Goal: Task Accomplishment & Management: Complete application form

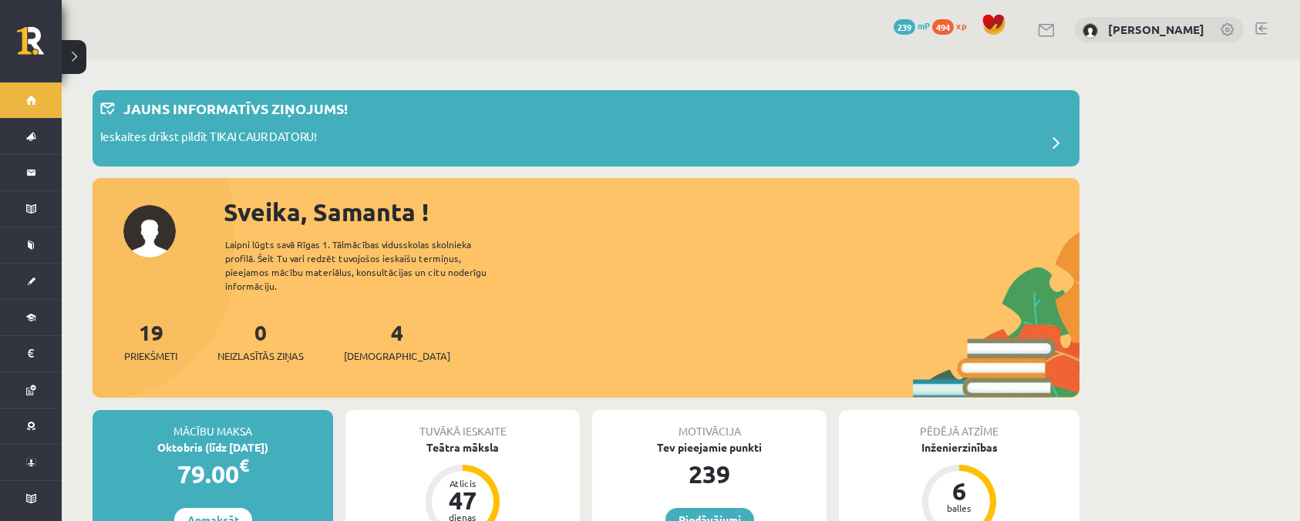
scroll to position [1645, 0]
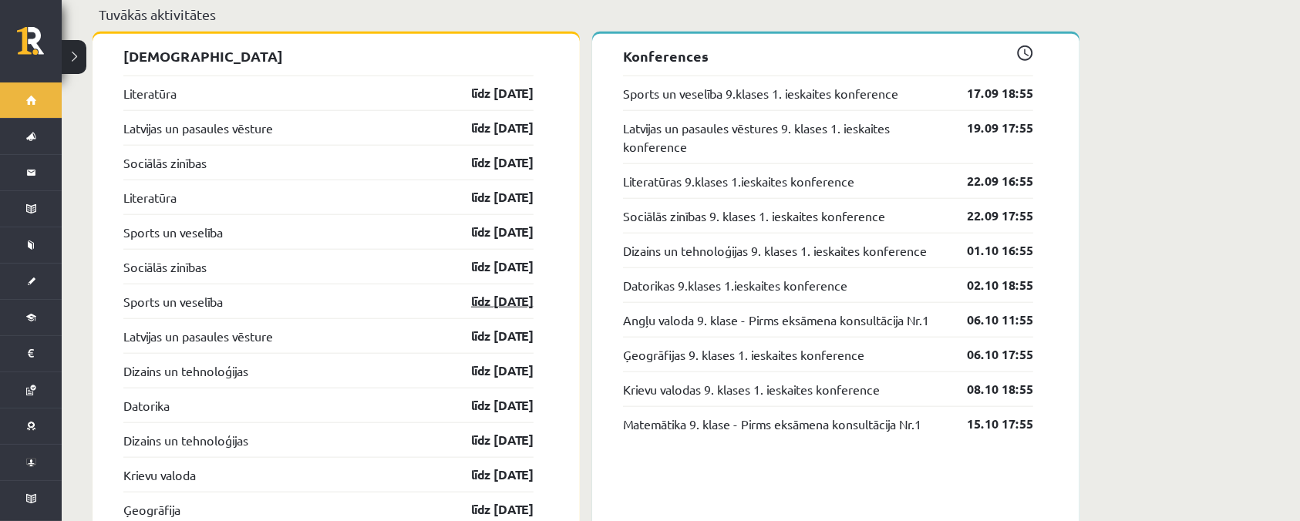
click at [518, 292] on link "līdz 30.09.25" at bounding box center [488, 301] width 89 height 19
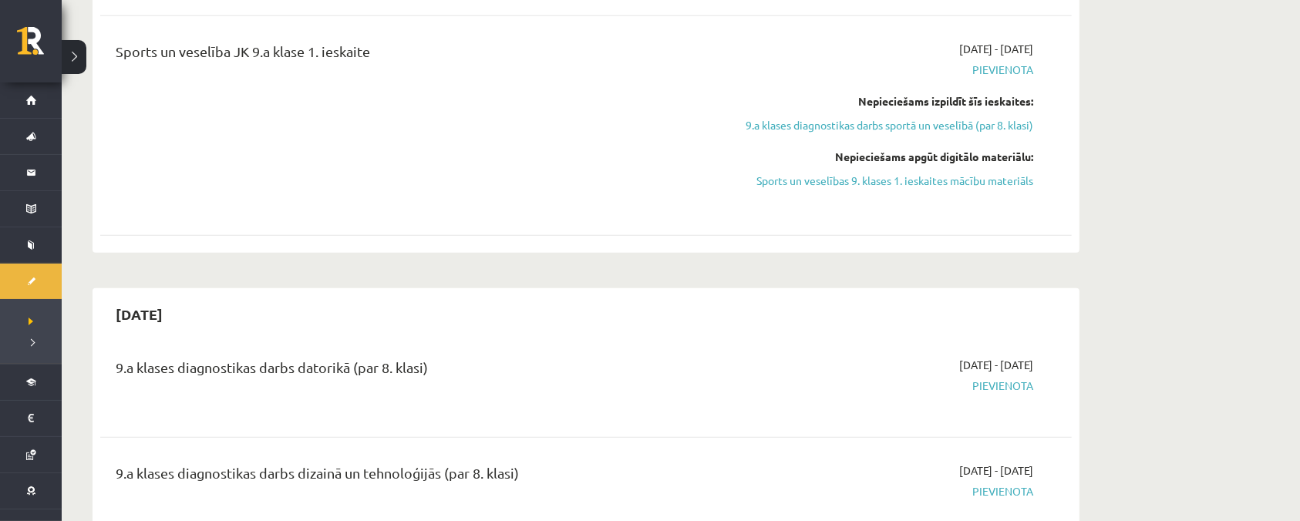
scroll to position [1543, 0]
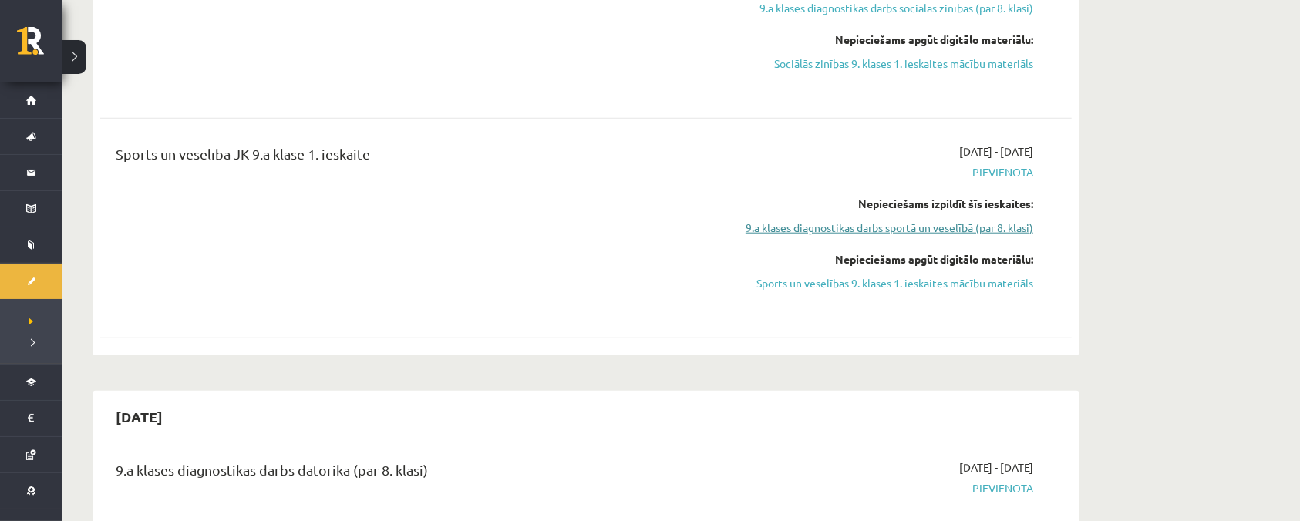
click at [1020, 220] on link "9.a klases diagnostikas darbs sportā un veselībā (par 8. klasi)" at bounding box center [888, 228] width 291 height 16
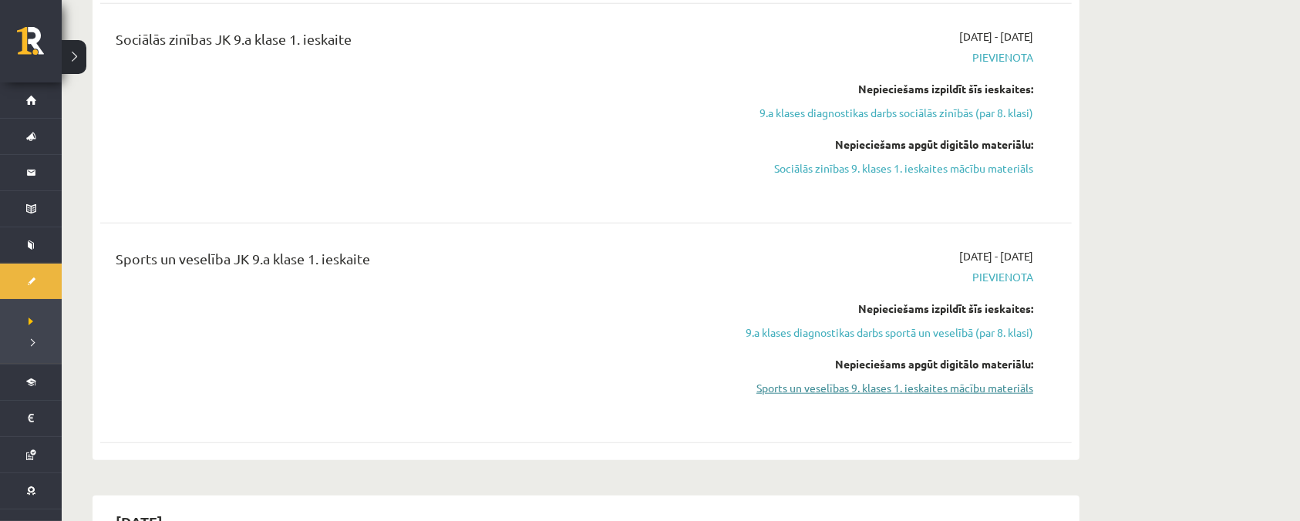
scroll to position [1470, 0]
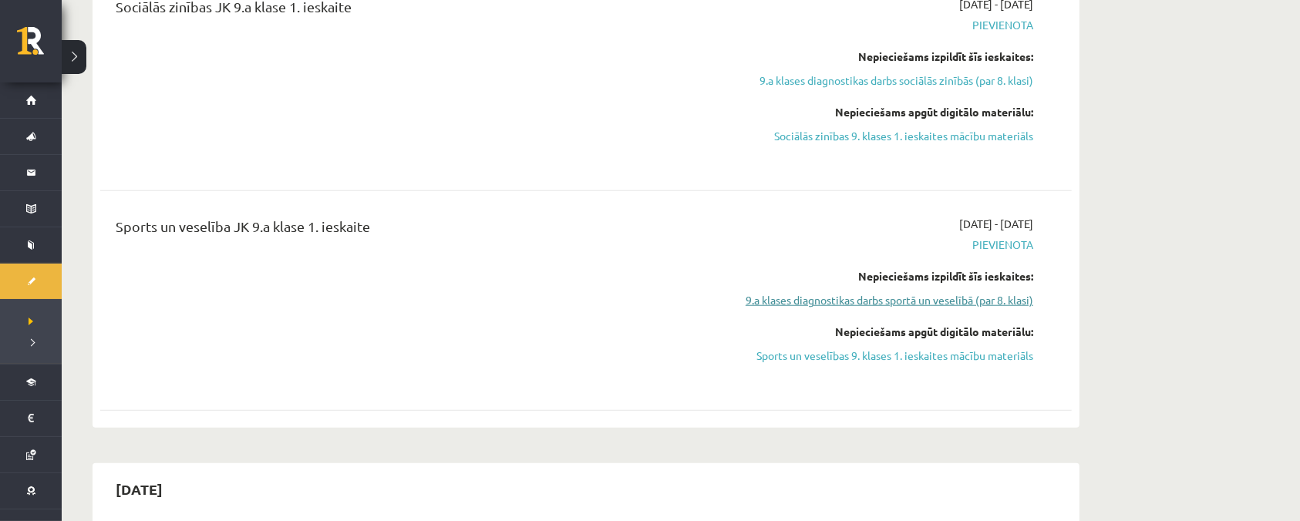
click at [988, 292] on link "9.a klases diagnostikas darbs sportā un veselībā (par 8. klasi)" at bounding box center [888, 300] width 291 height 16
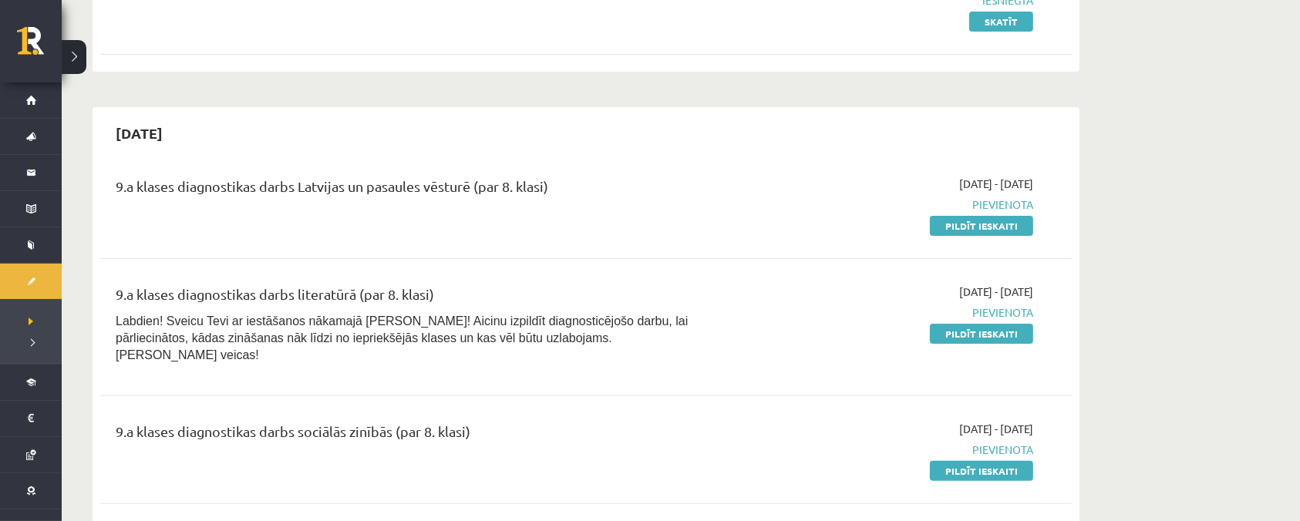
scroll to position [339, 0]
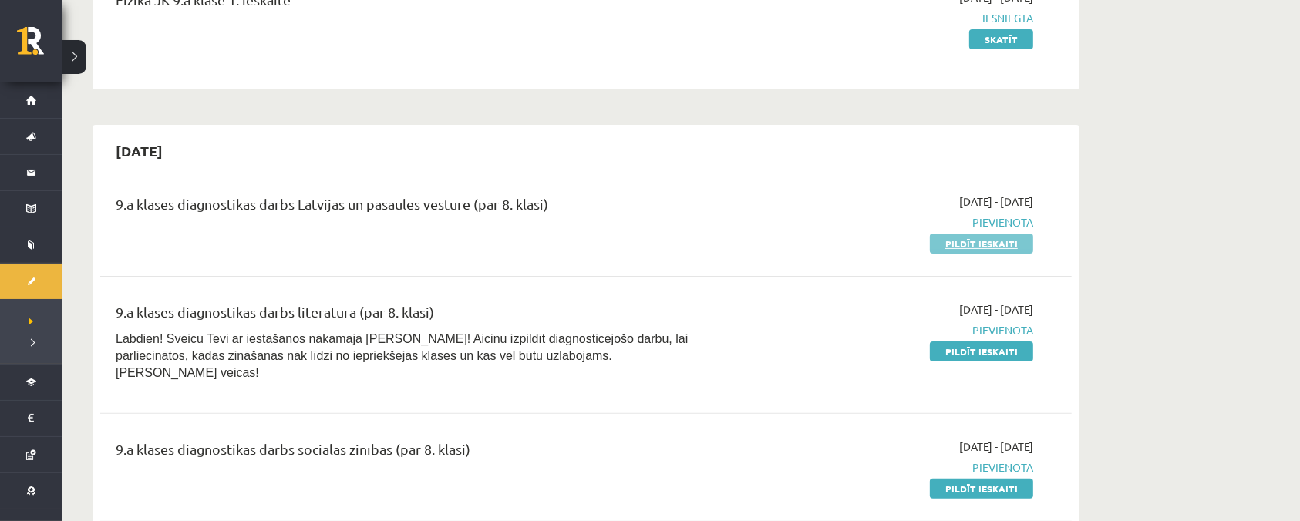
click at [1010, 244] on link "Pildīt ieskaiti" at bounding box center [981, 244] width 103 height 20
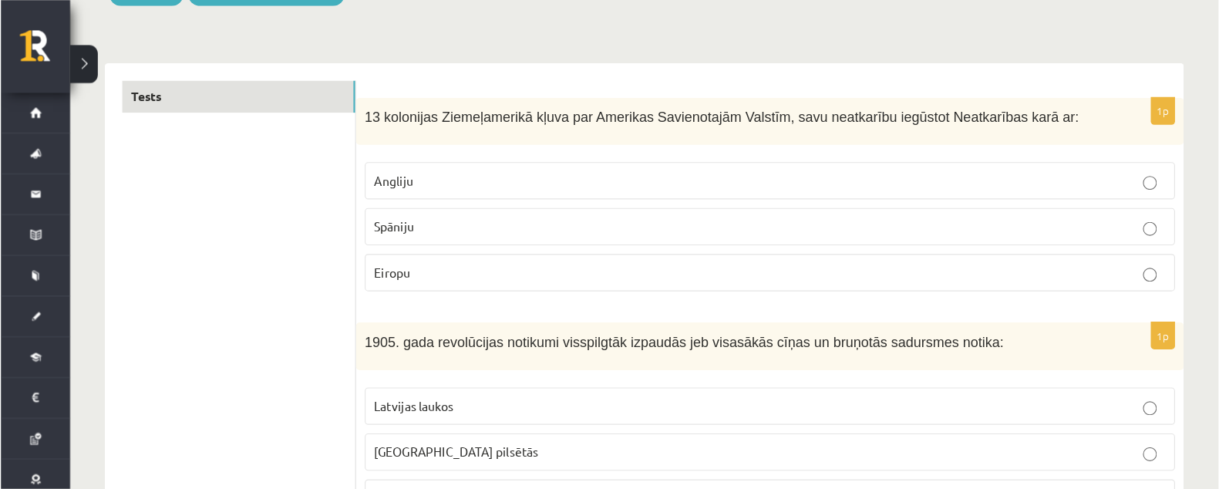
scroll to position [205, 0]
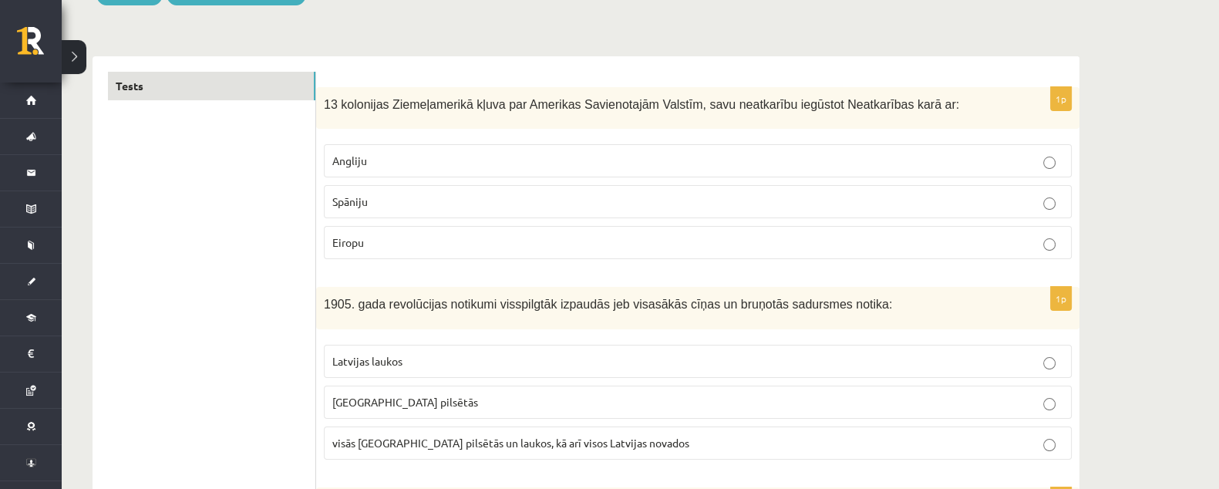
drag, startPoint x: 1034, startPoint y: 19, endPoint x: 769, endPoint y: 52, distance: 267.4
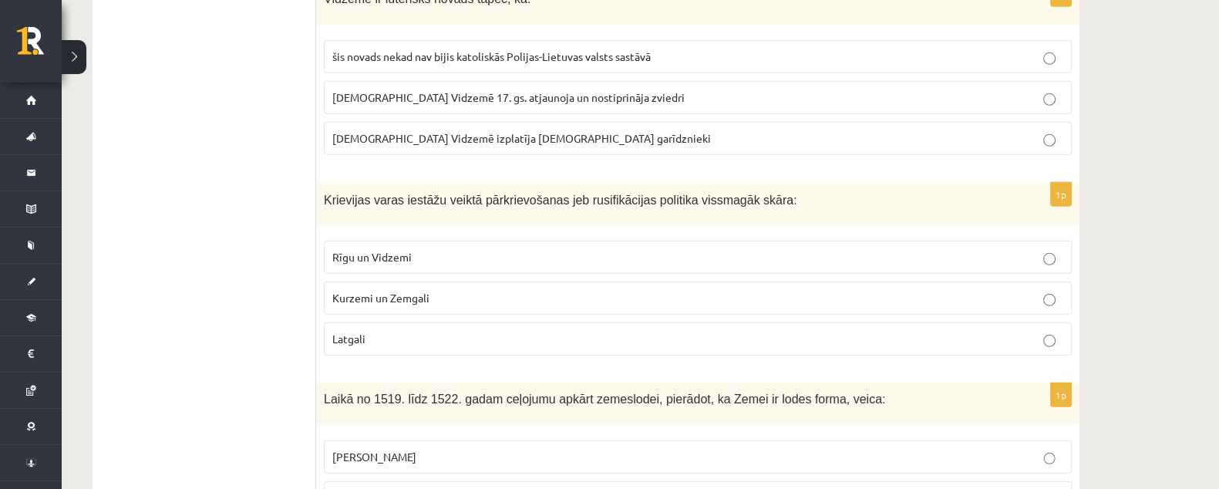
scroll to position [5843, 0]
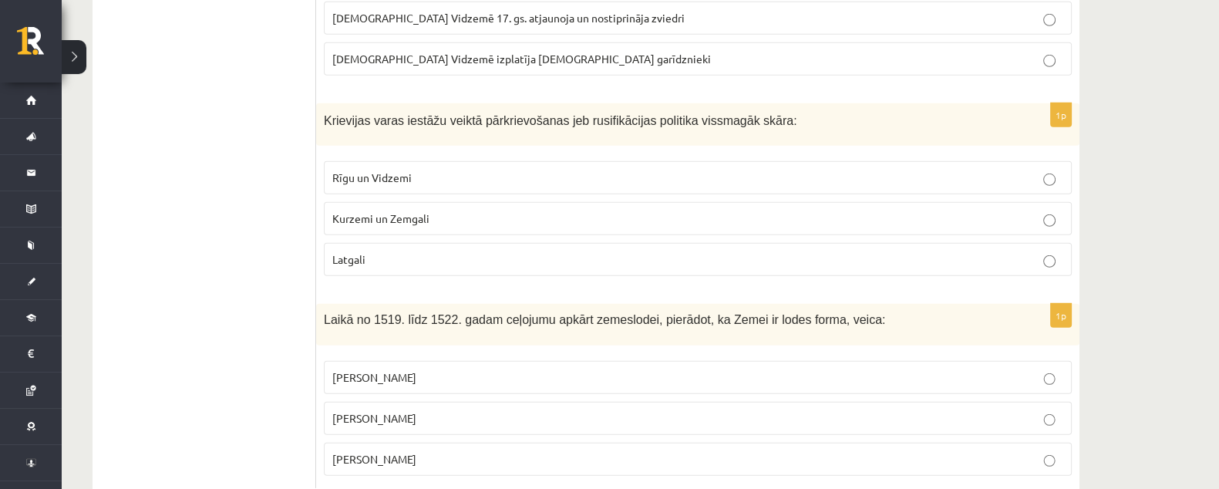
drag, startPoint x: 325, startPoint y: 105, endPoint x: 645, endPoint y: 526, distance: 529.0
copy form "47 loremipsu Dolorsitametc adipi eli Seddoeiu Temporincidi Utlabor, etdo magnaa…"
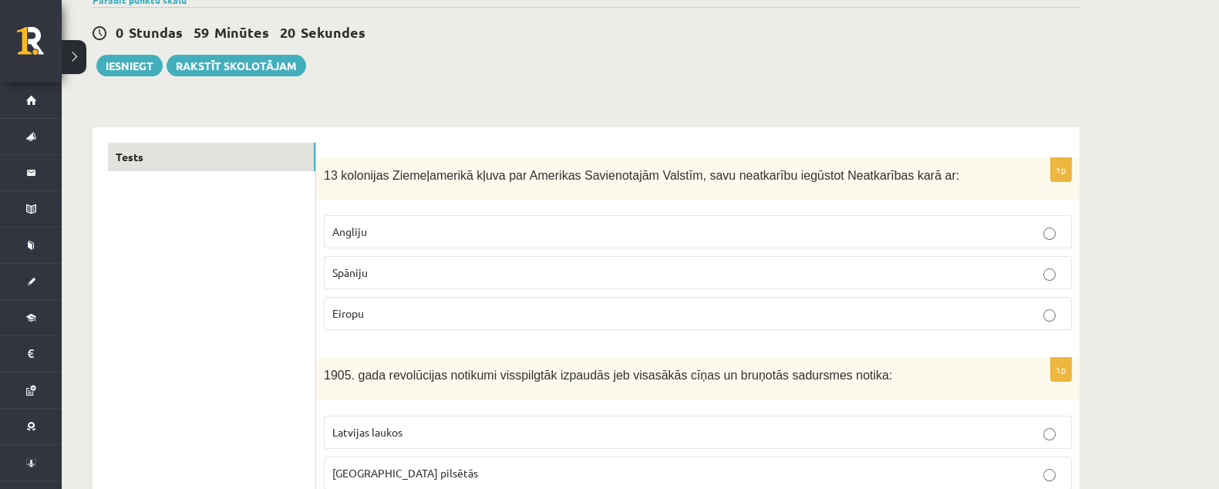
scroll to position [192, 0]
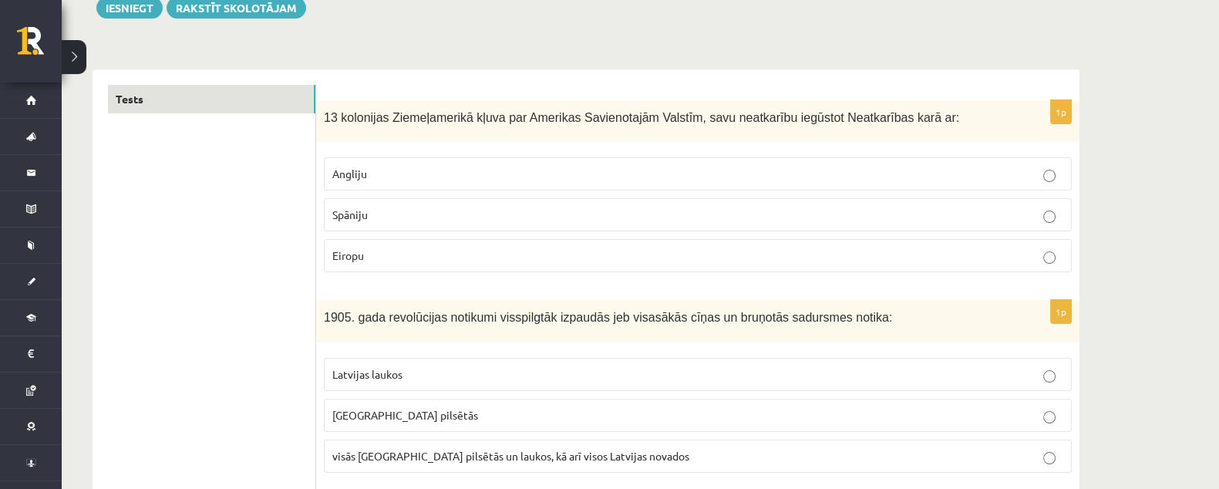
drag, startPoint x: 985, startPoint y: 211, endPoint x: 983, endPoint y: 229, distance: 17.8
drag, startPoint x: 983, startPoint y: 229, endPoint x: 1121, endPoint y: 245, distance: 138.2
click at [437, 166] on p "Angliju" at bounding box center [697, 174] width 731 height 16
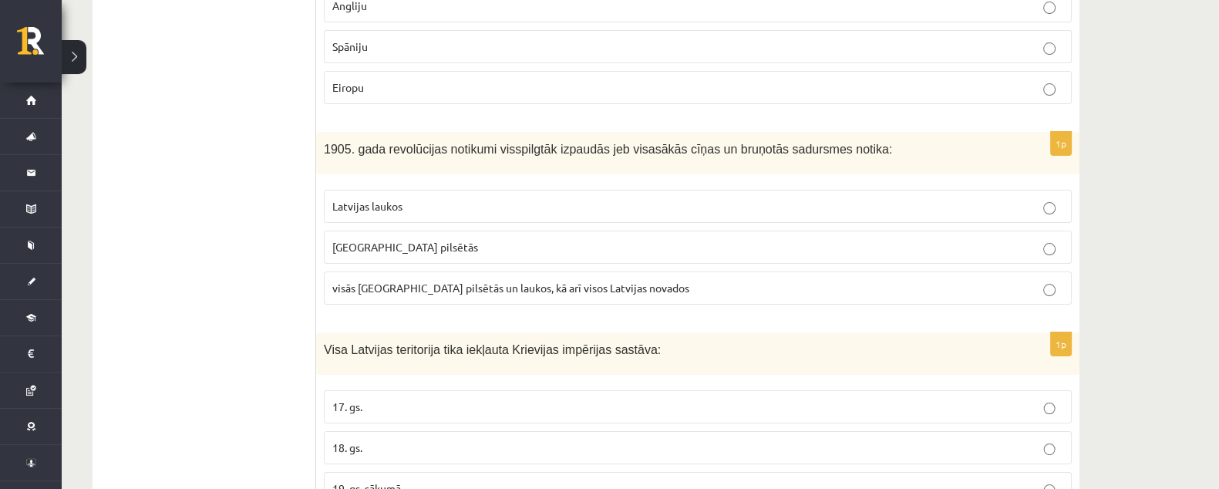
scroll to position [385, 0]
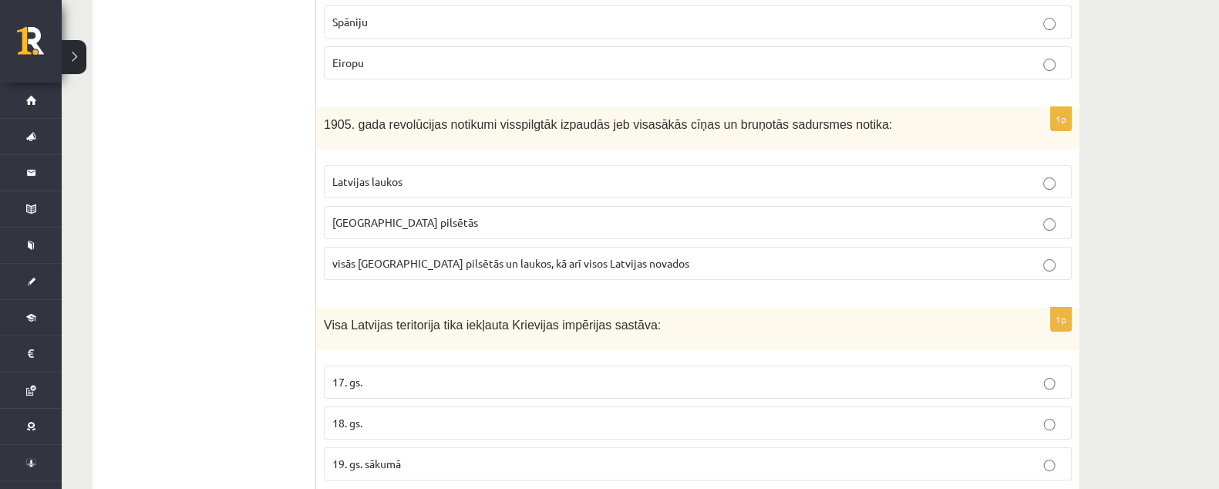
click at [467, 174] on p "Latvijas laukos" at bounding box center [697, 182] width 731 height 16
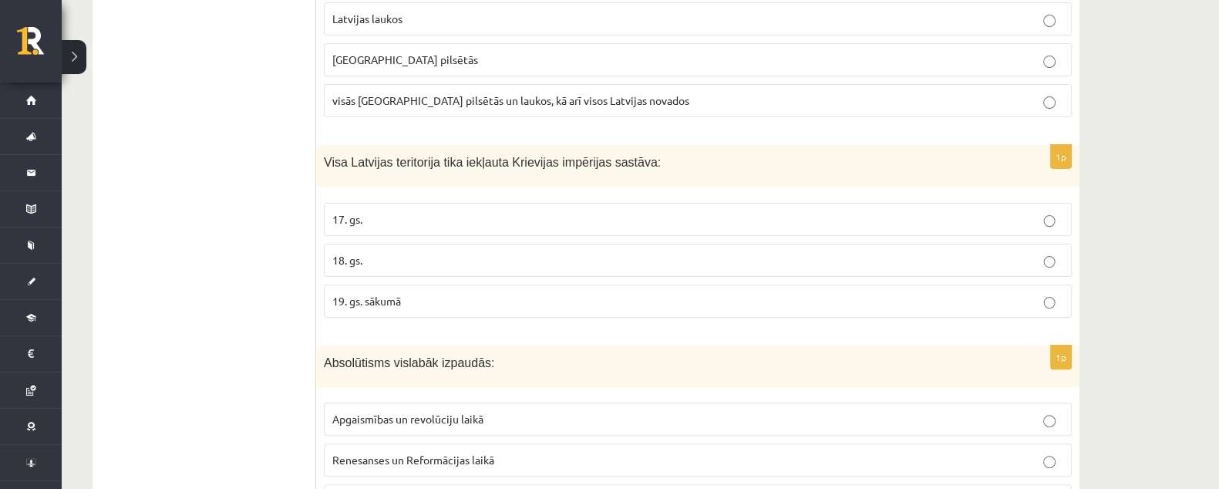
scroll to position [578, 0]
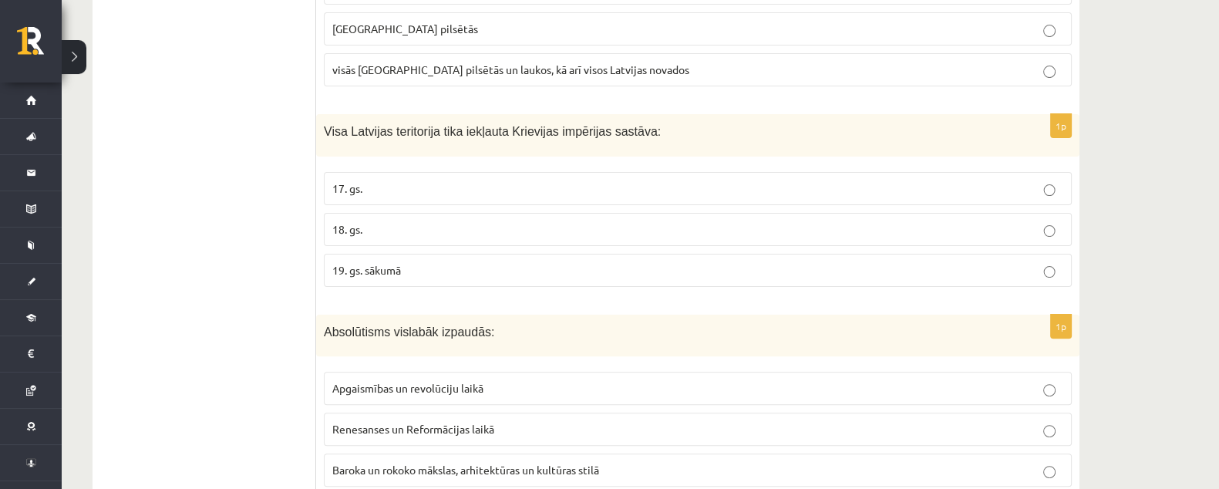
click at [408, 269] on p "19. gs. sākumā" at bounding box center [697, 270] width 731 height 16
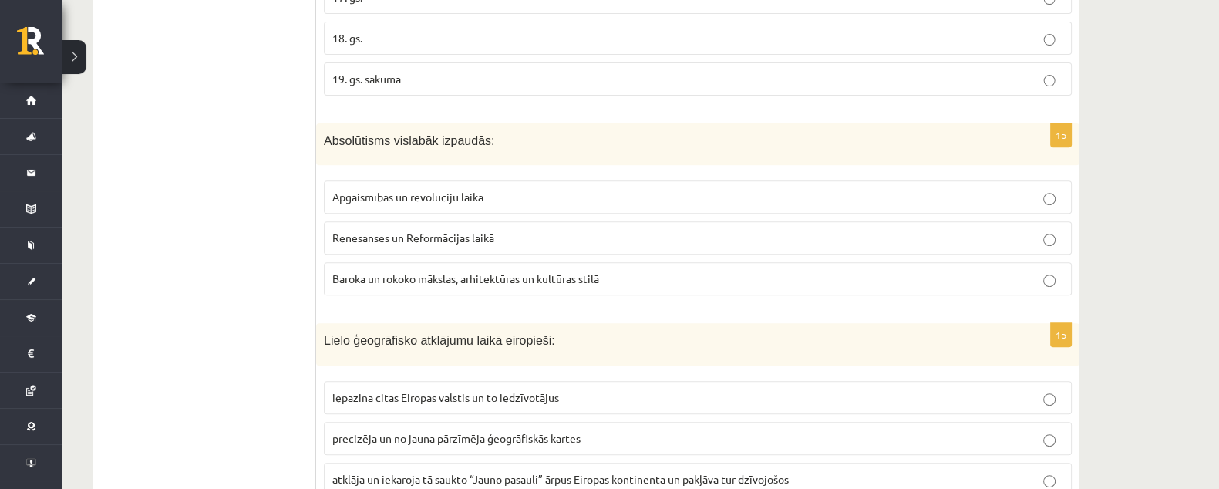
scroll to position [771, 0]
click at [497, 272] on span "Baroka un rokoko mākslas, arhitektūras un kultūras stilā" at bounding box center [465, 278] width 267 height 14
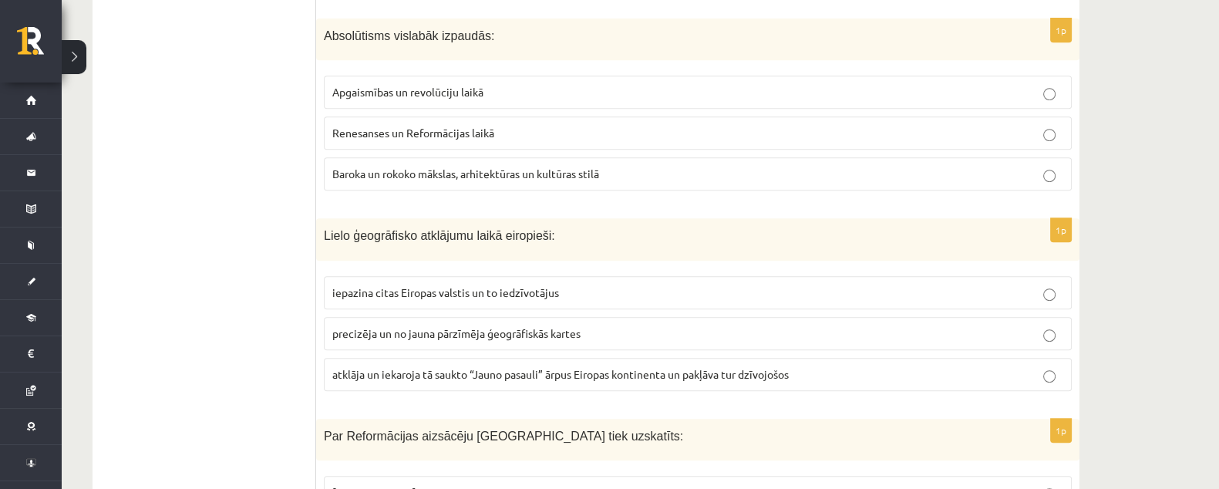
scroll to position [868, 0]
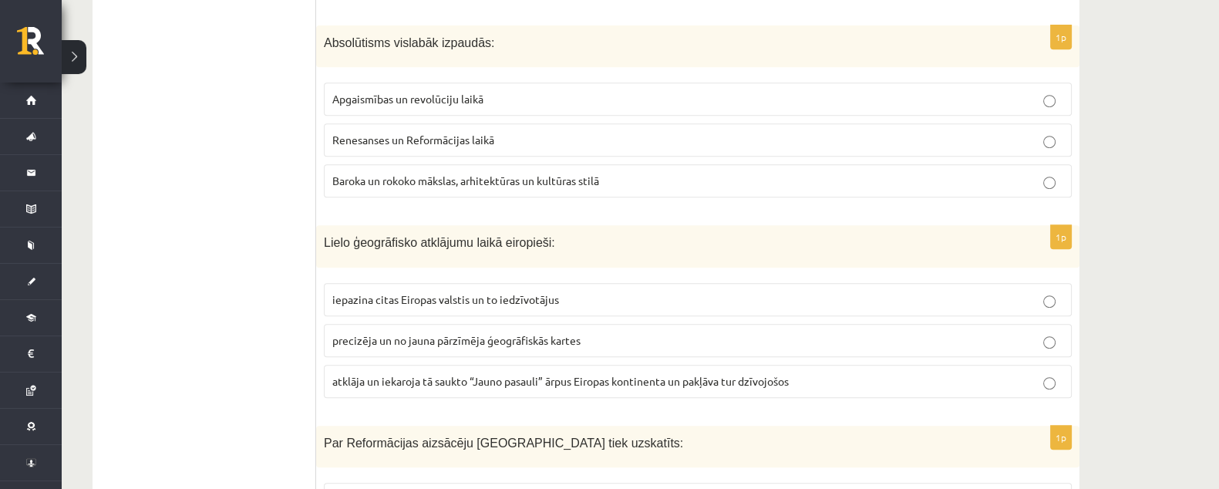
drag, startPoint x: 636, startPoint y: 352, endPoint x: 1211, endPoint y: 272, distance: 580.3
drag, startPoint x: 1211, startPoint y: 272, endPoint x: 163, endPoint y: 238, distance: 1048.8
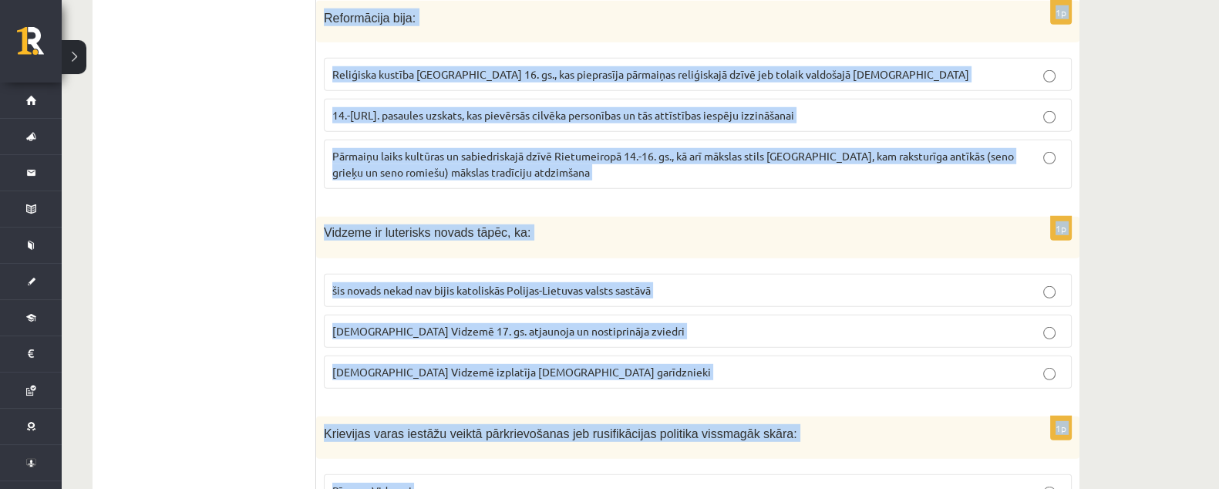
scroll to position [5843, 0]
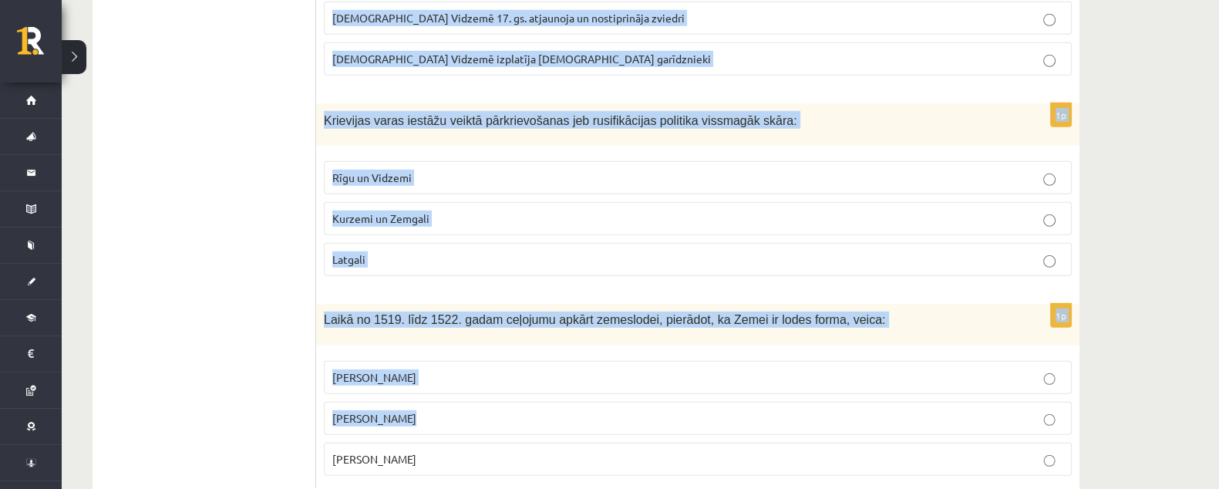
drag, startPoint x: 322, startPoint y: 241, endPoint x: 820, endPoint y: 518, distance: 569.4
drag, startPoint x: 747, startPoint y: 265, endPoint x: 751, endPoint y: 285, distance: 20.4
drag, startPoint x: 751, startPoint y: 285, endPoint x: 734, endPoint y: 279, distance: 17.1
copy form "Lielo ģeogrāfisko atklājumu laikā eiropieši: iepazina citas Eiropas valstis un …"
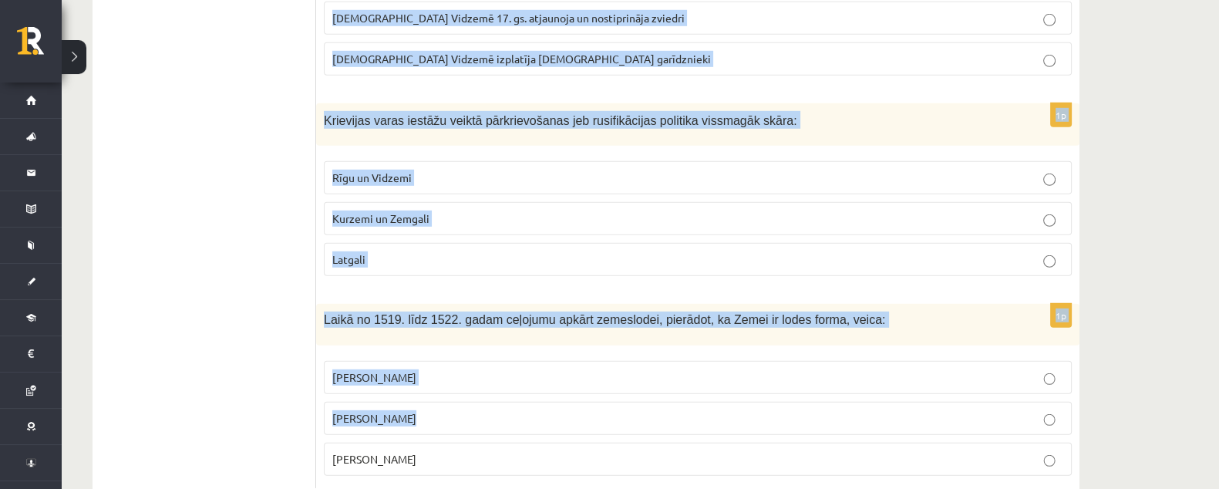
scroll to position [5415, 0]
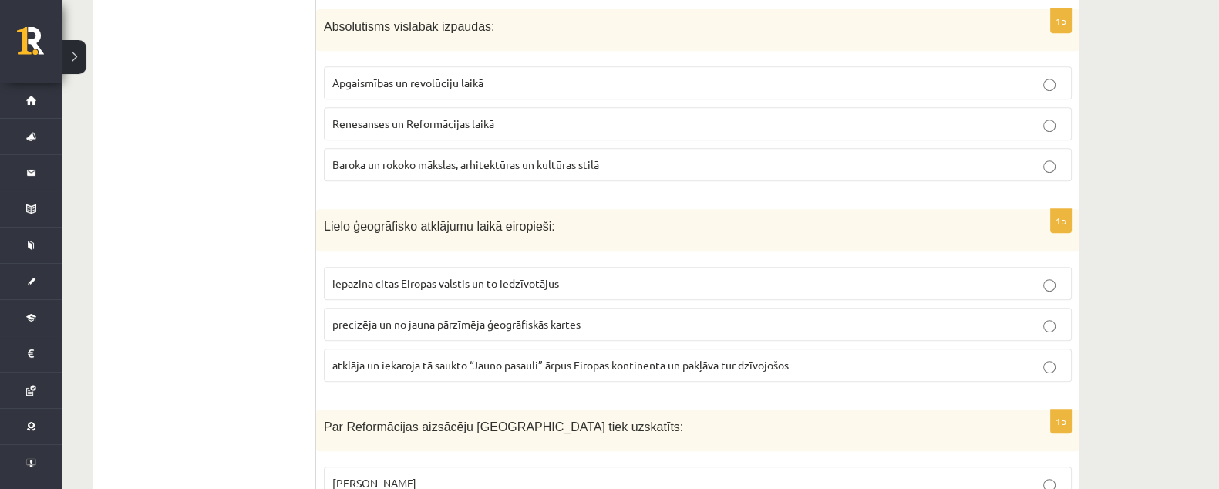
scroll to position [980, 0]
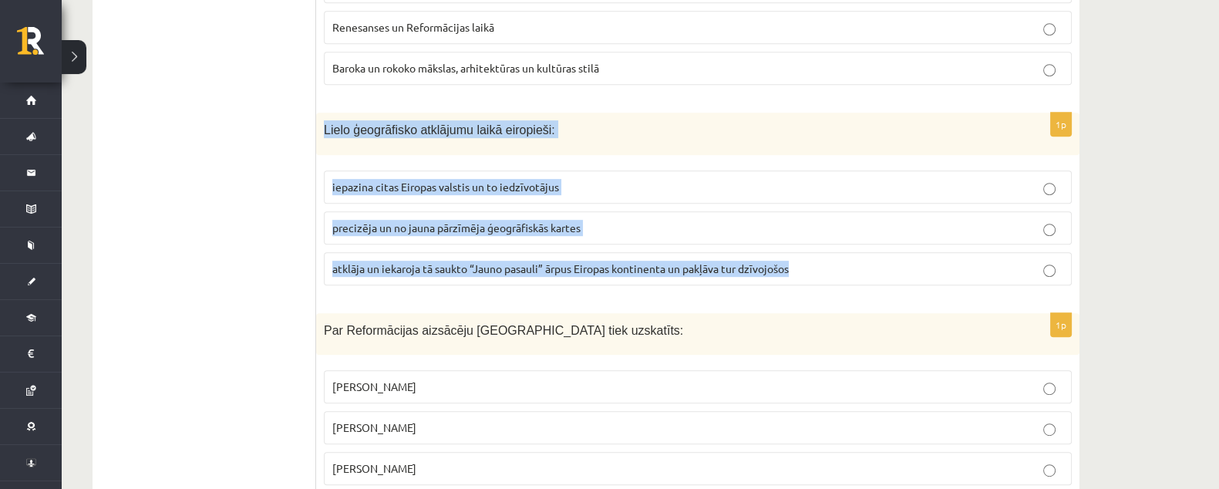
drag, startPoint x: 321, startPoint y: 128, endPoint x: 818, endPoint y: 280, distance: 519.5
click at [818, 280] on div "1p Lielo ģeogrāfisko atklājumu laikā eiropieši: iepazina citas Eiropas valstis …" at bounding box center [698, 205] width 764 height 185
copy div "Lielo ģeogrāfisko atklājumu laikā eiropieši: iepazina citas Eiropas valstis un …"
click at [846, 272] on label "atklāja un iekaroja tā saukto “Jauno pasauli” ārpus Eiropas kontinenta un pakļā…" at bounding box center [698, 268] width 748 height 33
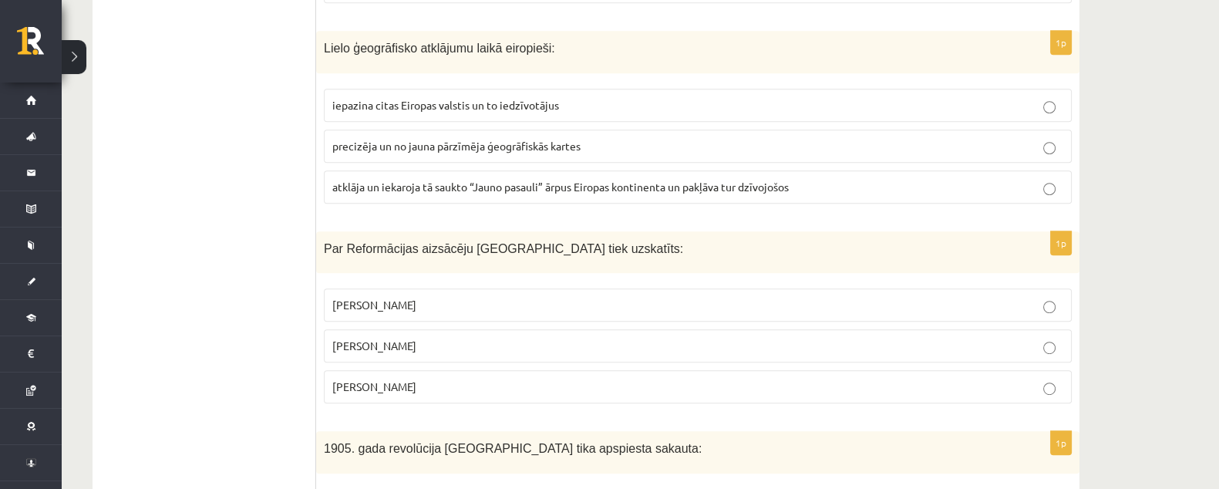
scroll to position [1173, 0]
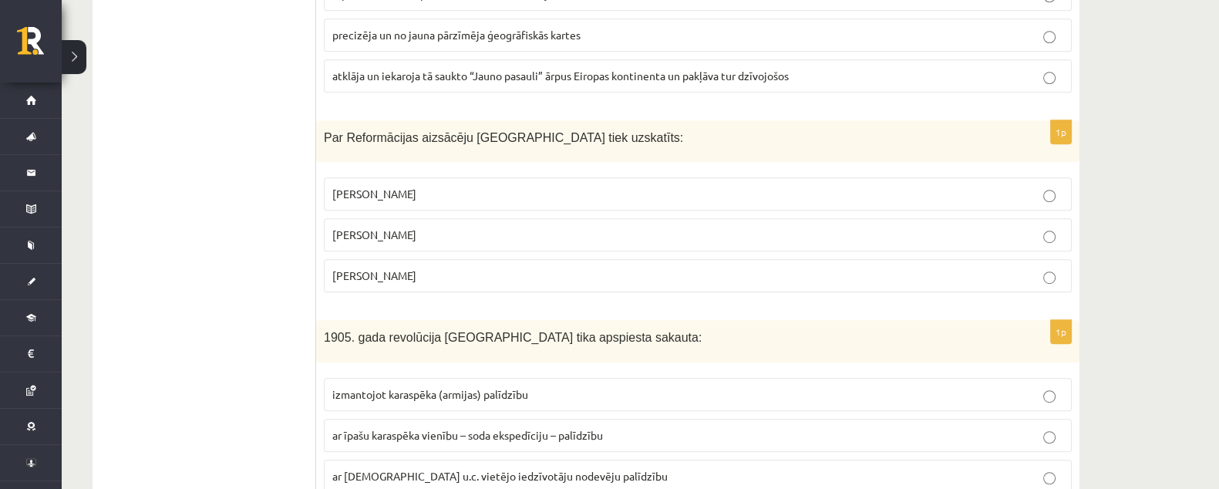
drag, startPoint x: 315, startPoint y: 130, endPoint x: 509, endPoint y: 283, distance: 247.1
click at [582, 152] on div "Par Reformācijas aizsācēju Eiropā tiek uzskatīts:" at bounding box center [698, 141] width 764 height 42
drag, startPoint x: 325, startPoint y: 132, endPoint x: 471, endPoint y: 292, distance: 216.2
click at [471, 292] on div "1p Par Reformācijas aizsācēju Eiropā tiek uzskatīts: Kristofors Kolumbs Mārtiņš…" at bounding box center [698, 212] width 764 height 185
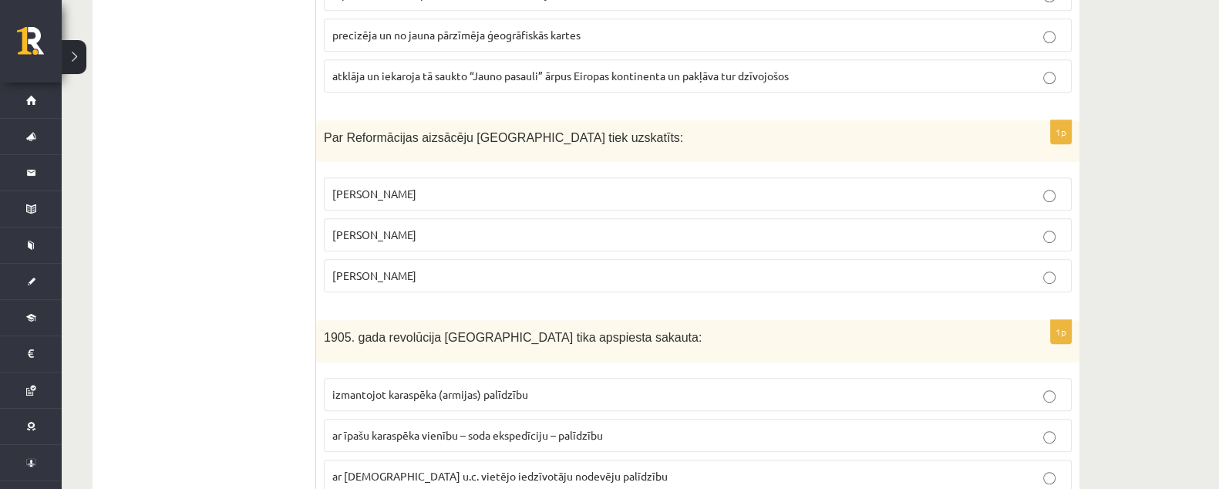
copy div "Par Reformācijas aizsācēju Eiropā tiek uzskatīts: Kristofors Kolumbs Mārtiņš Lu…"
click at [478, 234] on p "Mārtiņš Luters" at bounding box center [697, 235] width 731 height 16
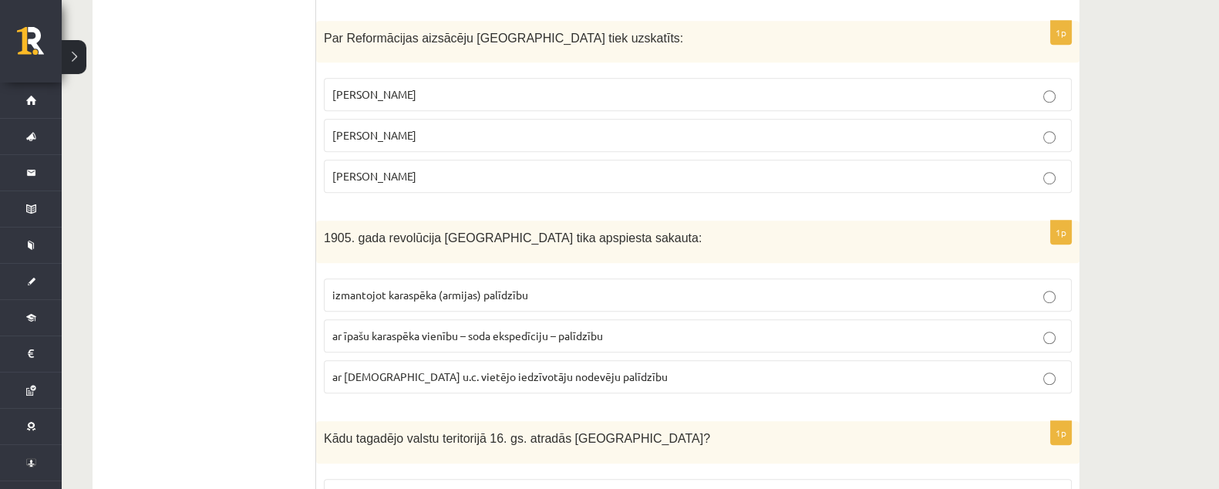
scroll to position [1366, 0]
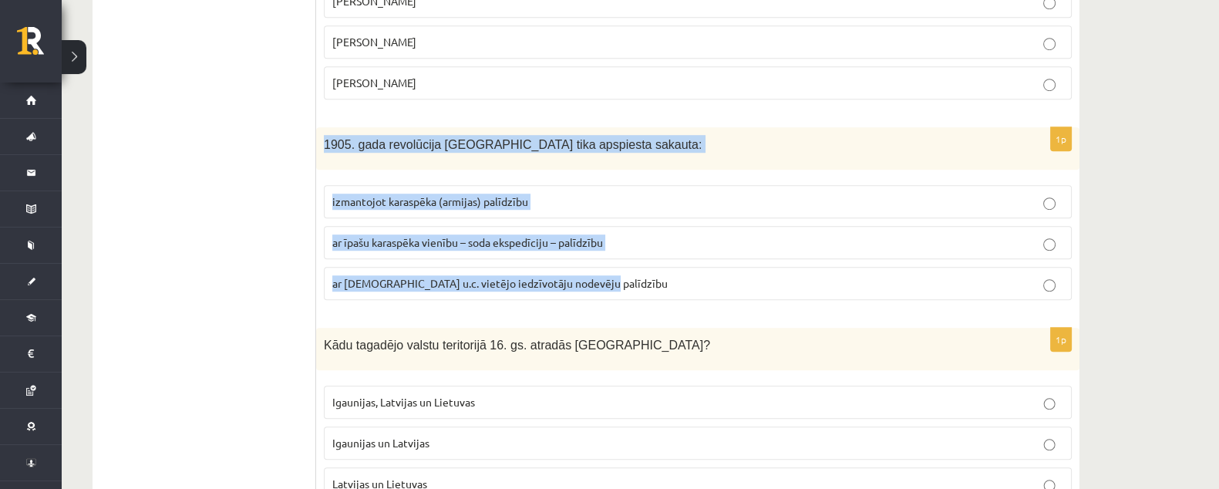
drag, startPoint x: 326, startPoint y: 136, endPoint x: 616, endPoint y: 299, distance: 332.3
click at [616, 299] on div "1p 1905. gada revolūcija Latvijā tika apspiesta sakauta: izmantojot karaspēka (…" at bounding box center [698, 219] width 764 height 185
copy div "1905. gada revolūcija Latvijā tika apspiesta sakauta: izmantojot karaspēka (arm…"
click at [628, 234] on p "ar īpašu karaspēka vienību – soda ekspedīciju – palīdzību" at bounding box center [697, 242] width 731 height 16
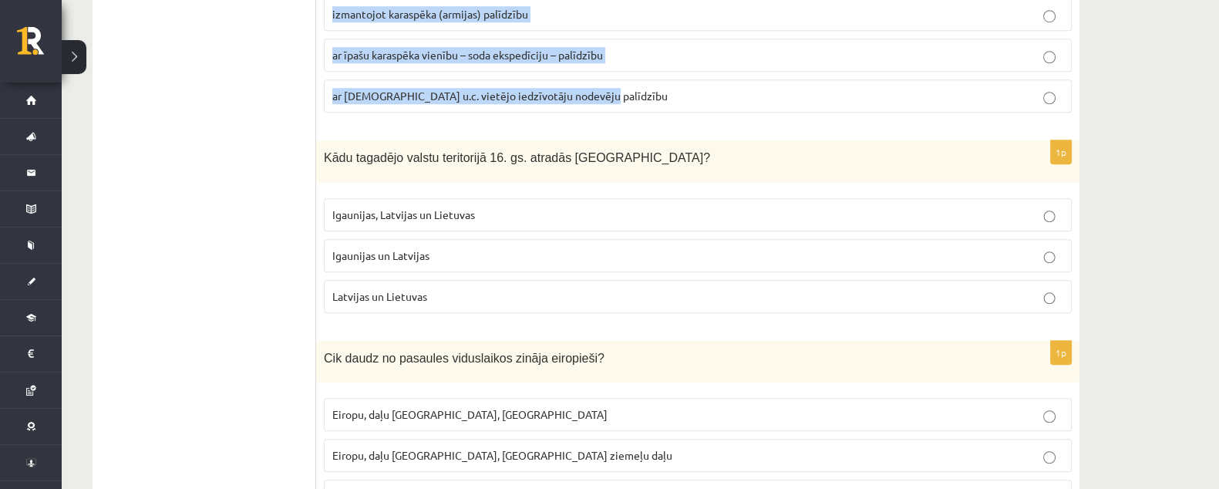
scroll to position [1559, 0]
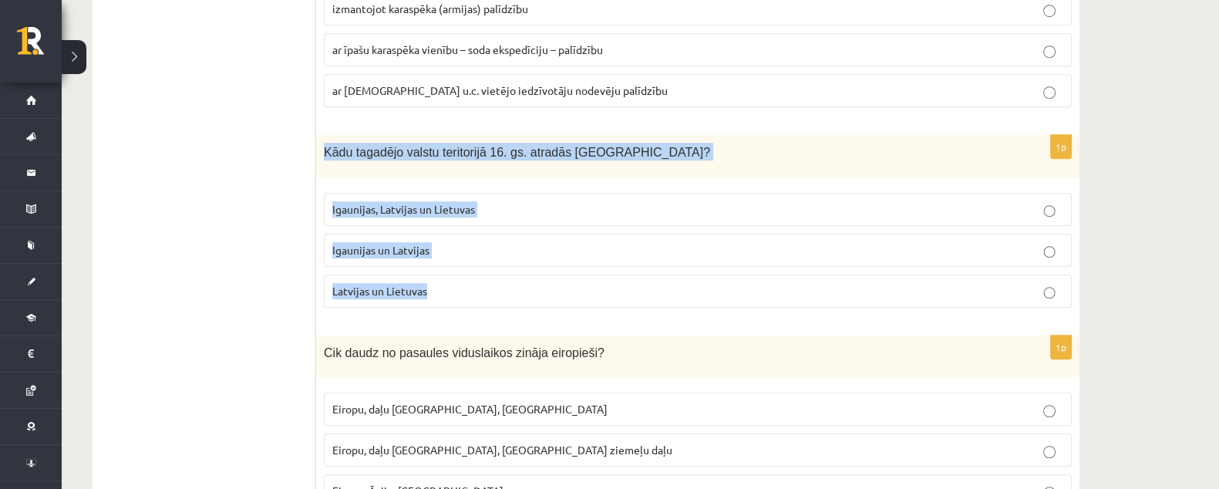
drag, startPoint x: 326, startPoint y: 148, endPoint x: 459, endPoint y: 294, distance: 197.1
click at [459, 294] on div "1p Kādu tagadējo valstu teritorijā 16. gs. atradās Livonija? Igaunijas, Latvija…" at bounding box center [698, 227] width 764 height 185
copy div "Kādu tagadējo valstu teritorijā 16. gs. atradās Livonija? Igaunijas, Latvijas u…"
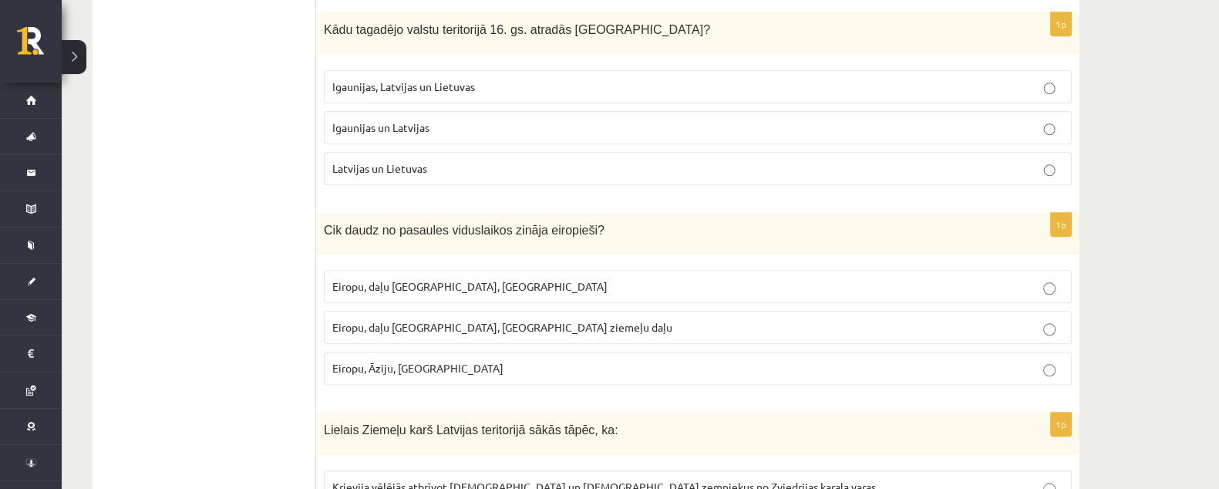
scroll to position [1655, 0]
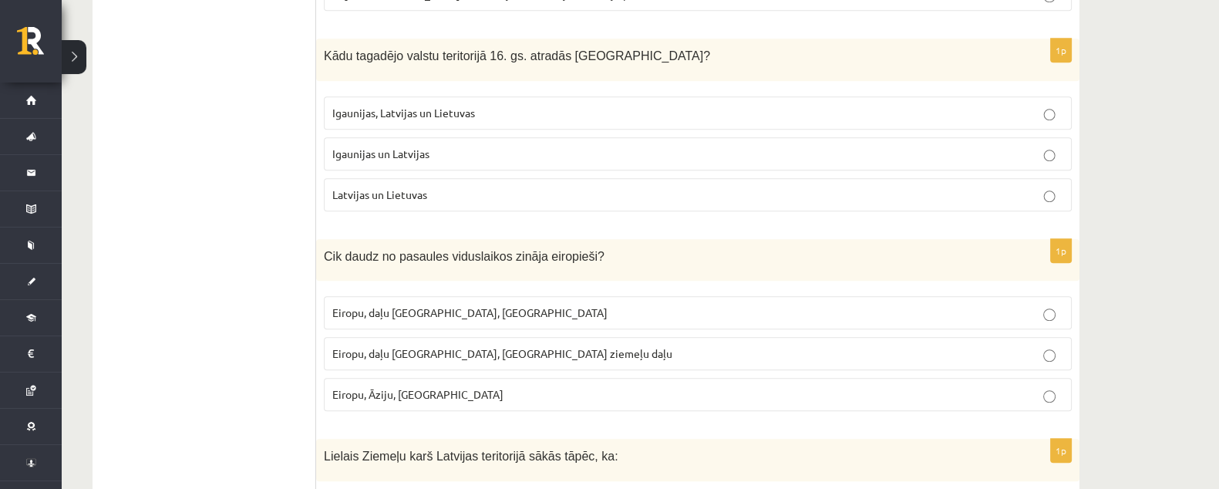
drag, startPoint x: 465, startPoint y: 81, endPoint x: 471, endPoint y: 119, distance: 38.3
drag, startPoint x: 471, startPoint y: 119, endPoint x: 463, endPoint y: 151, distance: 33.5
click at [463, 151] on p "Igaunijas un Latvijas" at bounding box center [697, 154] width 731 height 16
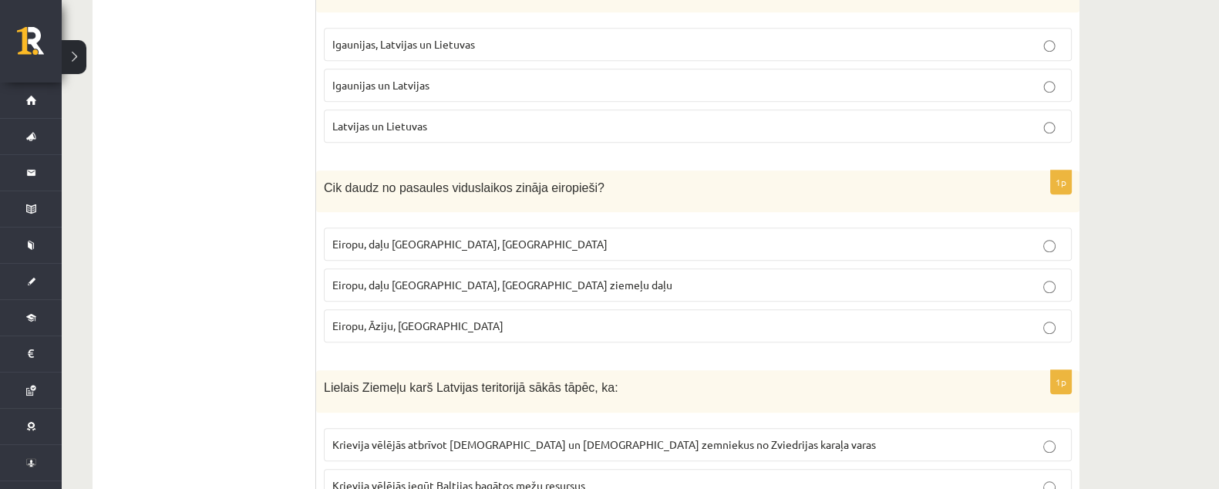
scroll to position [1752, 0]
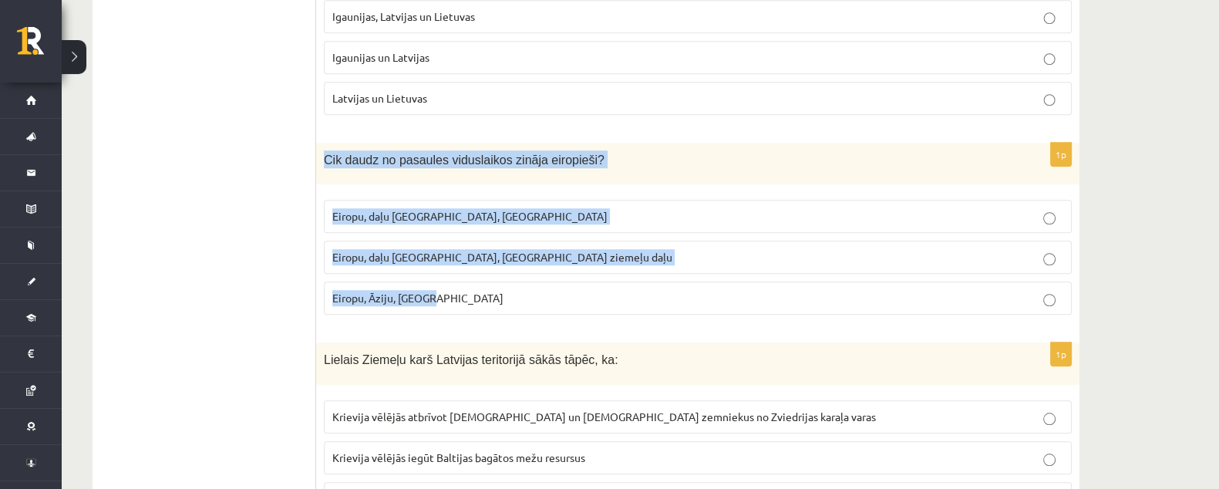
drag, startPoint x: 324, startPoint y: 150, endPoint x: 474, endPoint y: 297, distance: 210.0
click at [474, 297] on div "1p Cik daudz no pasaules viduslaikos zināja eiropieši? Eiropu, daļu Āfrikas, Au…" at bounding box center [698, 235] width 764 height 185
copy div "Cik daudz no pasaules viduslaikos zināja eiropieši? Eiropu, daļu Āfrikas, Austr…"
click at [542, 210] on p "Eiropu, daļu Āfrikas, Austrāliju" at bounding box center [697, 216] width 731 height 16
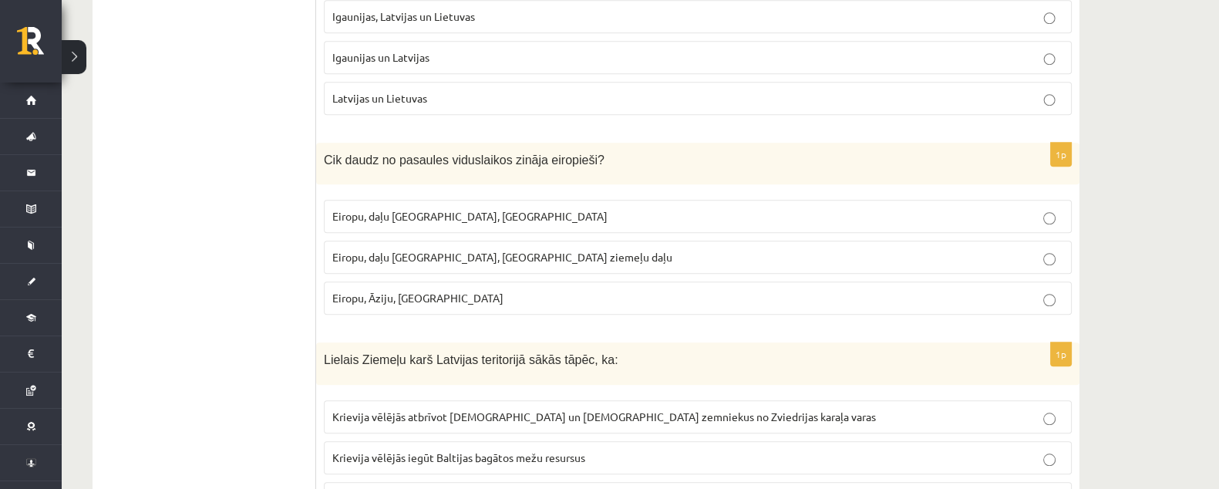
click at [551, 249] on p "Eiropu, daļu Āzijas, Āfrikas ziemeļu daļu" at bounding box center [697, 257] width 731 height 16
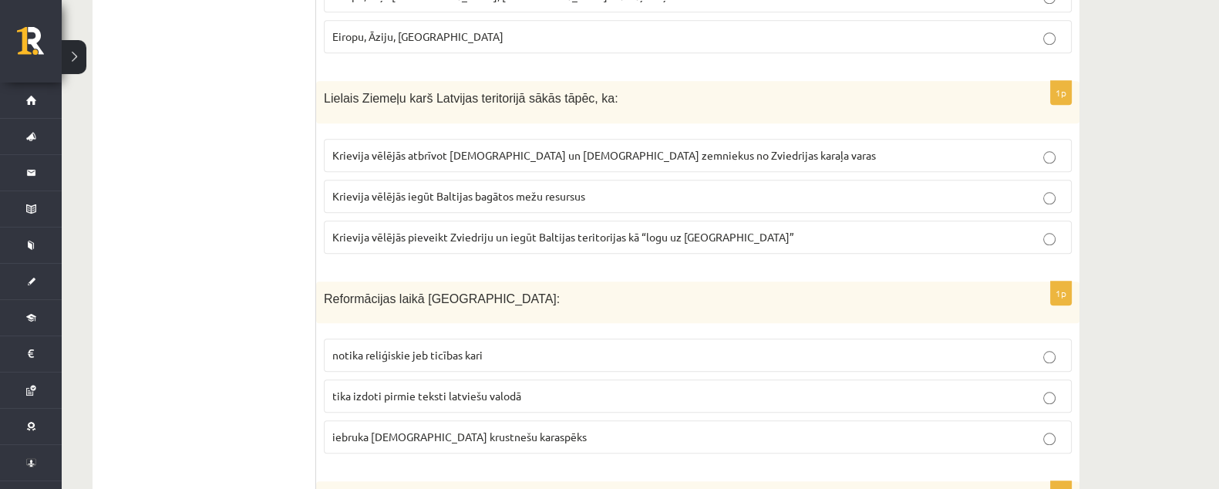
scroll to position [2041, 0]
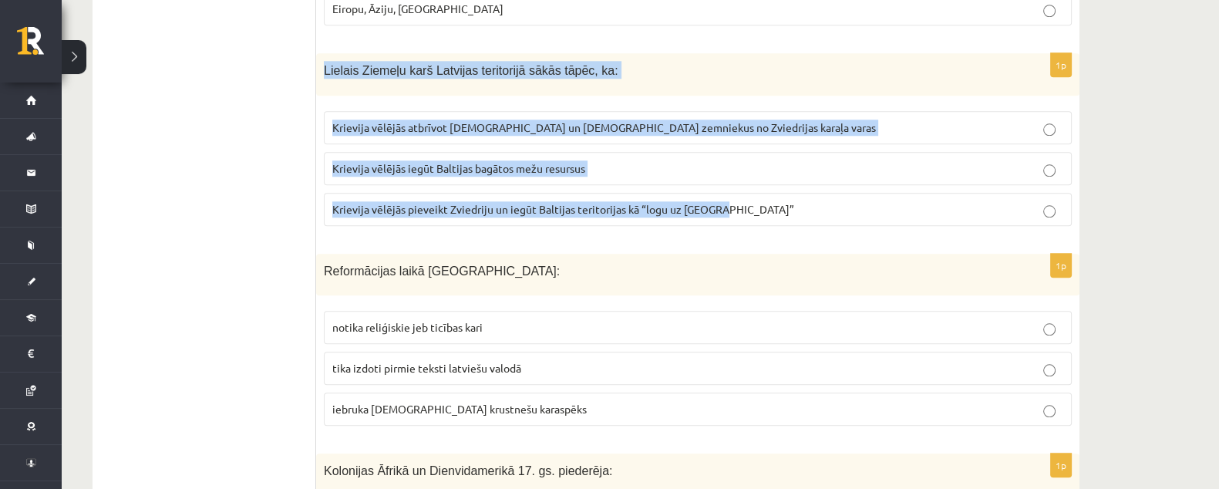
drag, startPoint x: 326, startPoint y: 59, endPoint x: 744, endPoint y: 214, distance: 445.2
click at [744, 214] on div "1p Lielais Ziemeļu karš Latvijas teritorijā sākās tāpēc, ka: Krievija vēlējās a…" at bounding box center [698, 145] width 764 height 185
copy div "Lielais Ziemeļu karš Latvijas teritorijā sākās tāpēc, ka: Krievija vēlējās atbr…"
click at [738, 120] on p "Krievija vēlējās atbrīvot latviešu un igauņu zemniekus no Zviedrijas karaļa var…" at bounding box center [697, 128] width 731 height 16
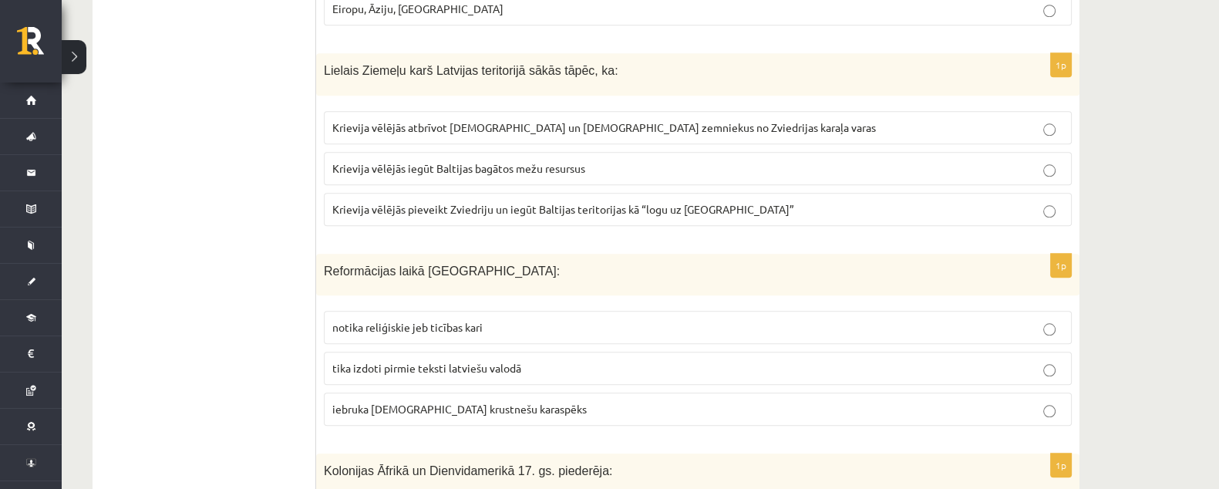
click at [781, 201] on p "Krievija vēlējās pieveikt Zviedriju un iegūt Baltijas teritorijas kā “logu uz E…" at bounding box center [697, 209] width 731 height 16
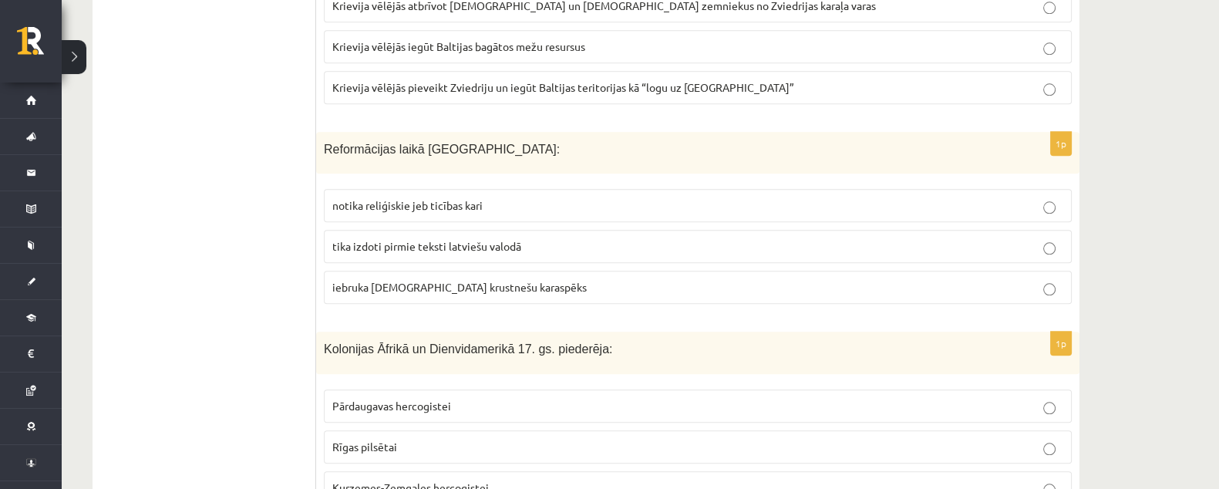
scroll to position [2234, 0]
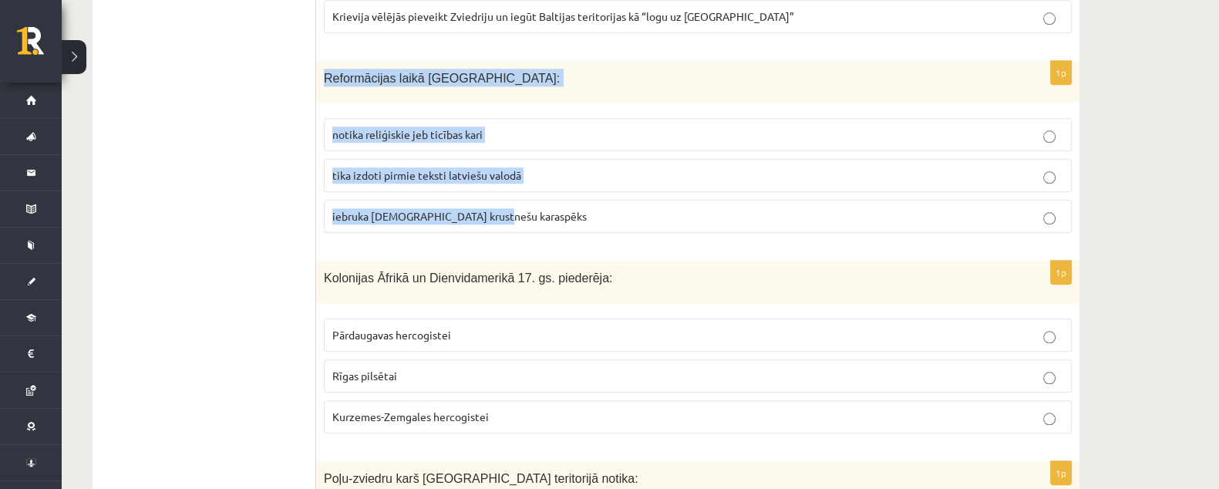
drag, startPoint x: 316, startPoint y: 63, endPoint x: 541, endPoint y: 198, distance: 262.6
click at [541, 198] on div "1p Reformācijas laikā Livonijā: notika reliģiskie jeb ticības kari tika izdoti …" at bounding box center [698, 153] width 764 height 185
click at [564, 69] on p "Reformācijas laikā Livonijā:" at bounding box center [659, 78] width 671 height 18
click at [563, 71] on p "Reformācijas laikā Livonijā:" at bounding box center [659, 78] width 671 height 18
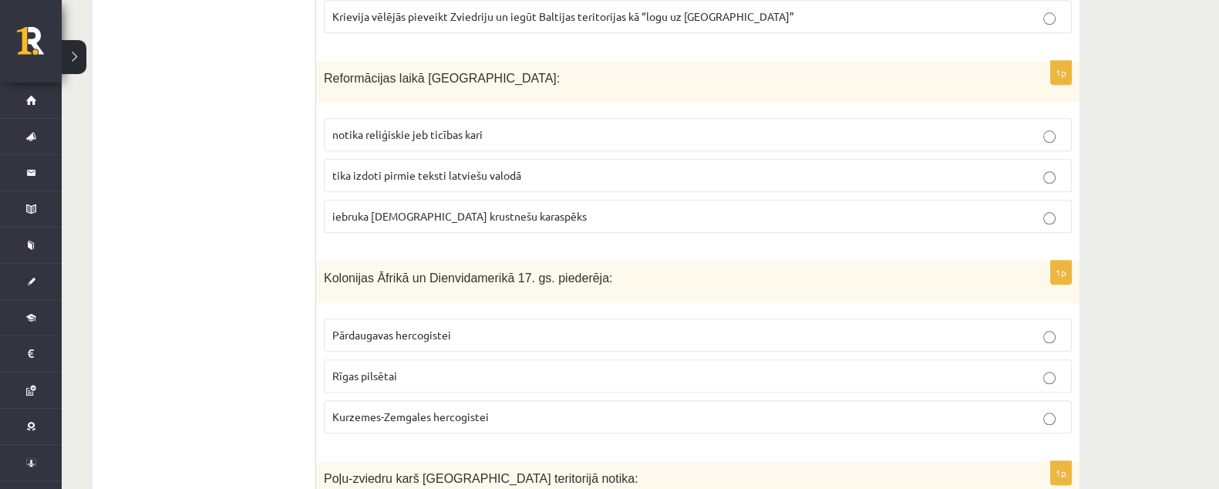
click at [328, 72] on span "Reformācijas laikā Livonijā:" at bounding box center [442, 78] width 236 height 13
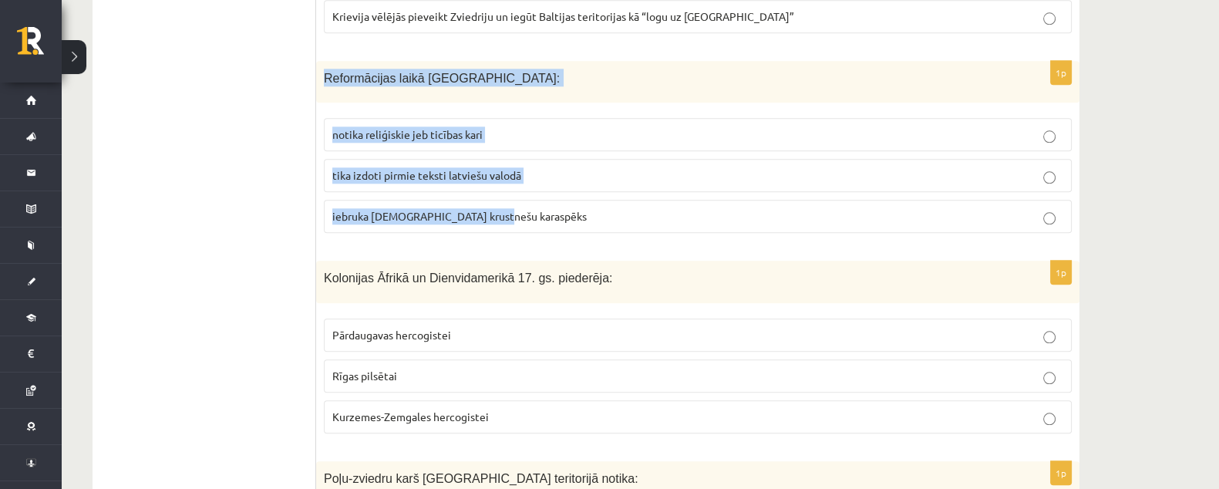
drag, startPoint x: 324, startPoint y: 66, endPoint x: 558, endPoint y: 197, distance: 268.3
click at [558, 197] on div "1p Reformācijas laikā Livonijā: notika reliģiskie jeb ticības kari tika izdoti …" at bounding box center [698, 153] width 764 height 185
copy div "Reformācijas laikā Livonijā: notika reliģiskie jeb ticības kari tika izdoti pir…"
click at [505, 70] on p "Reformācijas laikā Livonijā:" at bounding box center [659, 78] width 671 height 18
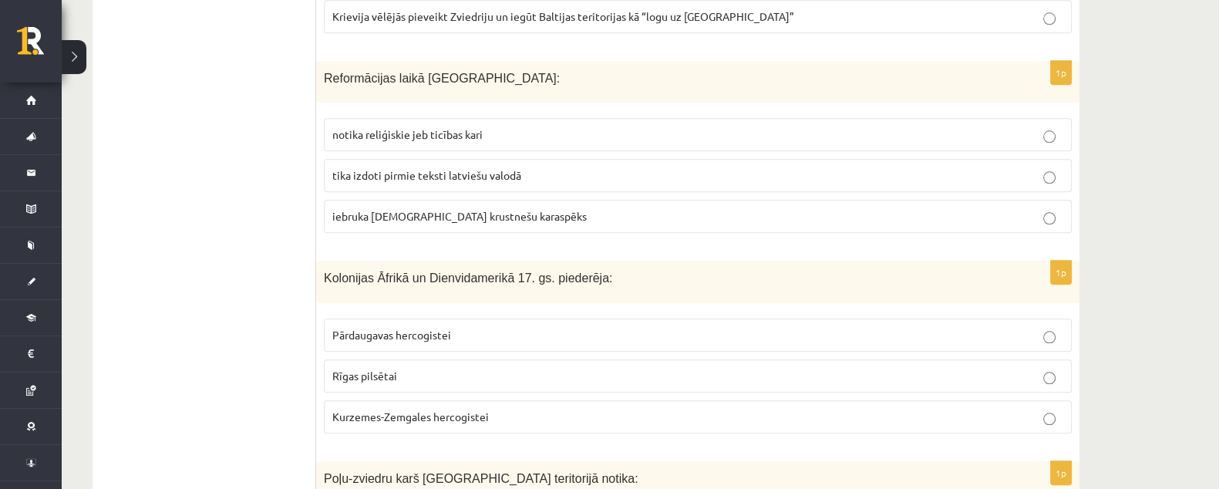
click at [451, 169] on span "tika izdoti pirmie teksti latviešu valodā" at bounding box center [426, 175] width 189 height 14
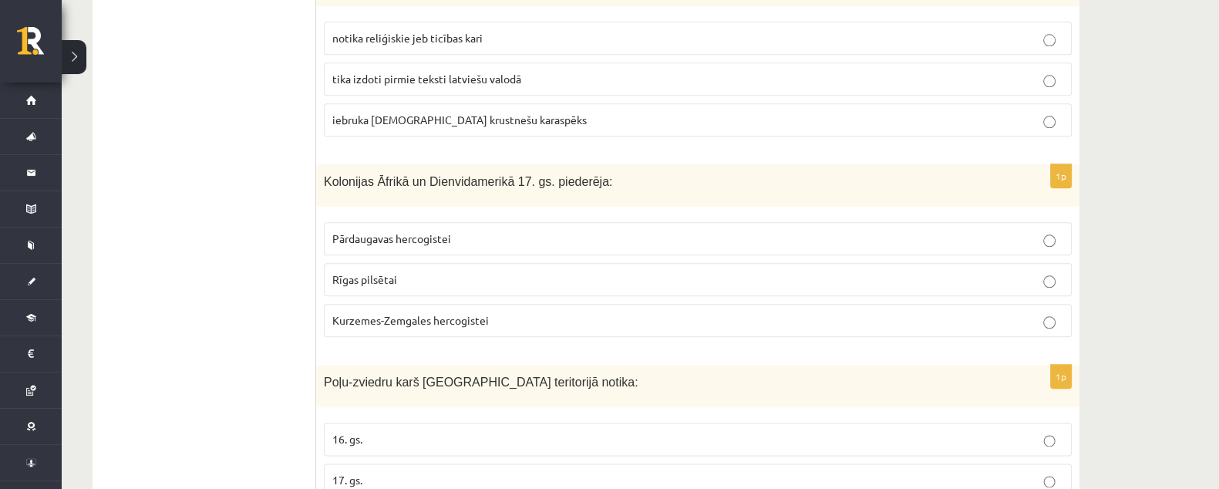
scroll to position [2427, 0]
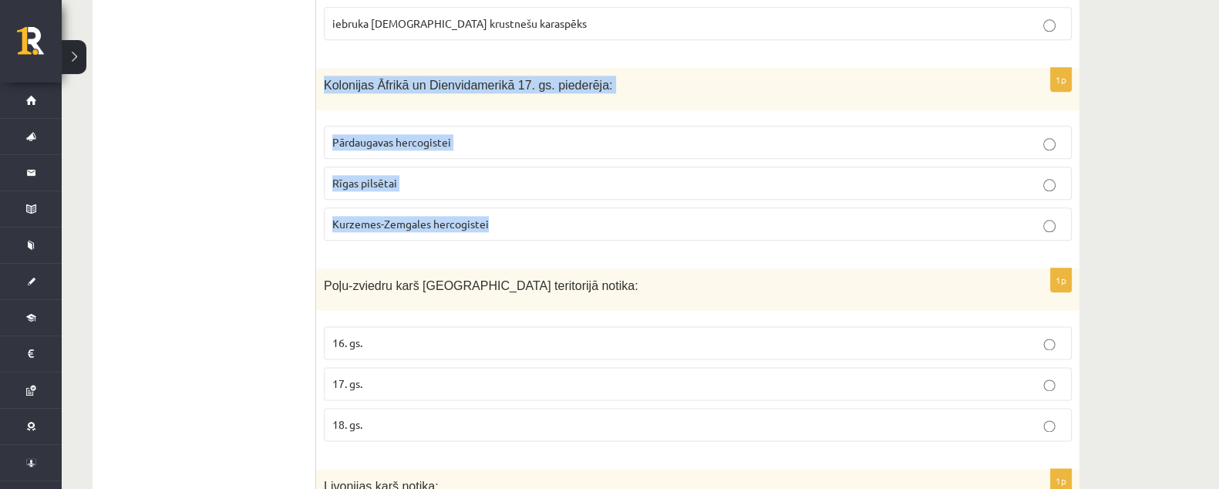
drag, startPoint x: 324, startPoint y: 73, endPoint x: 550, endPoint y: 218, distance: 268.1
click at [550, 218] on div "1p Kolonijas Āfrikā un Dienvidamerikā 17. gs. piederēja: Pārdaugavas hercogiste…" at bounding box center [698, 160] width 764 height 185
copy div "Kolonijas Āfrikā un Dienvidamerikā 17. gs. piederēja: Pārdaugavas hercogistei R…"
drag, startPoint x: 477, startPoint y: 125, endPoint x: 301, endPoint y: 152, distance: 177.9
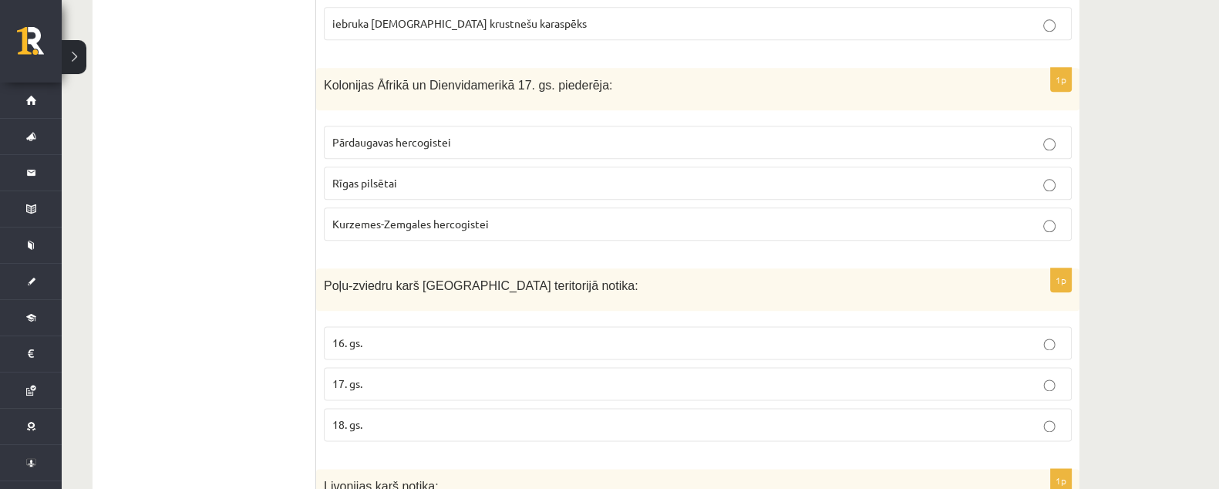
drag, startPoint x: 301, startPoint y: 152, endPoint x: 265, endPoint y: 175, distance: 43.0
click at [522, 216] on p "Kurzemes-Zemgales hercogistei" at bounding box center [697, 224] width 731 height 16
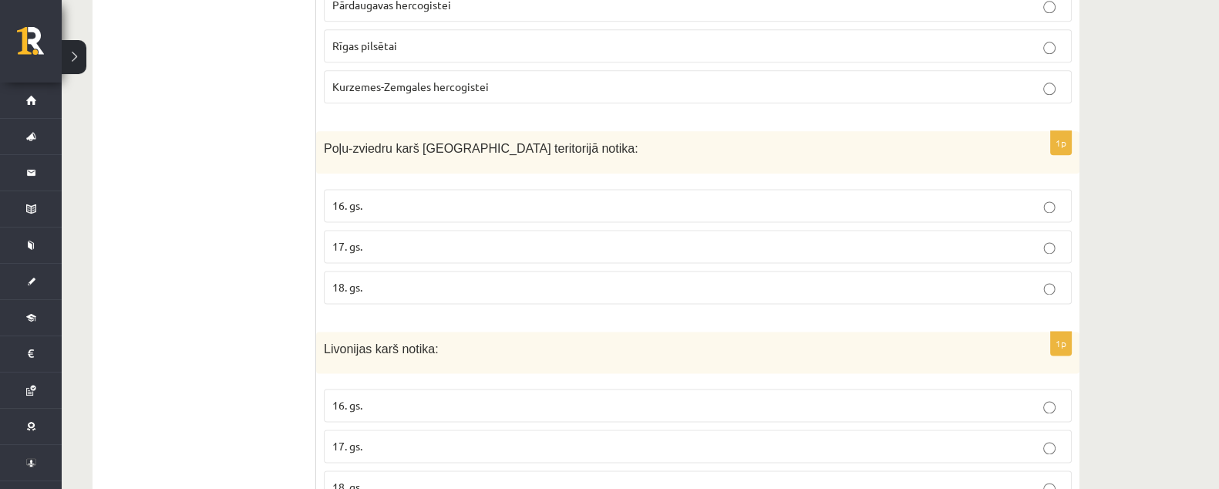
scroll to position [2619, 0]
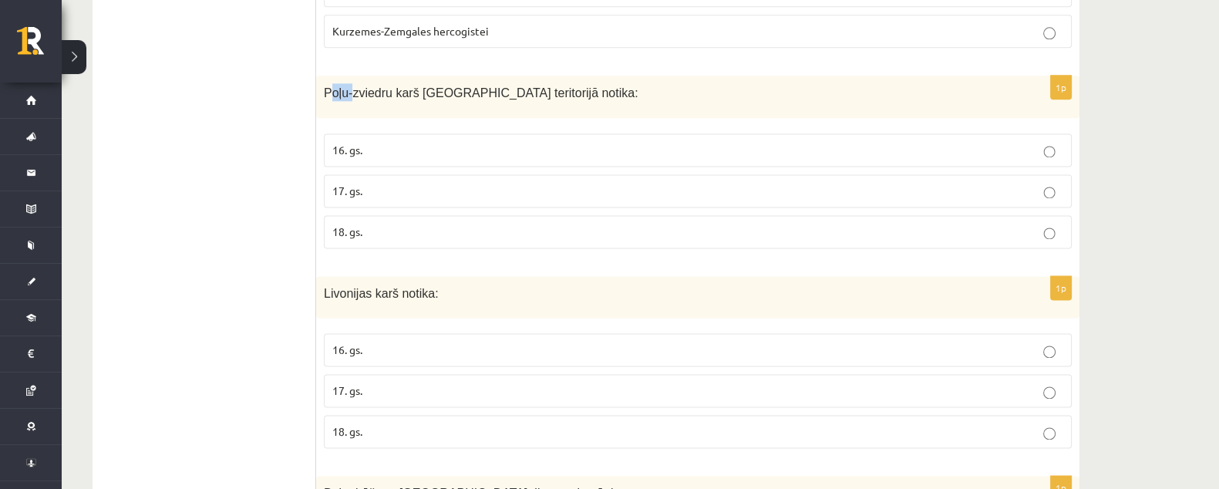
drag, startPoint x: 329, startPoint y: 78, endPoint x: 350, endPoint y: 90, distance: 24.2
click at [350, 90] on div "Poļu-zviedru karš Latvijas teritorijā notika:" at bounding box center [698, 97] width 764 height 42
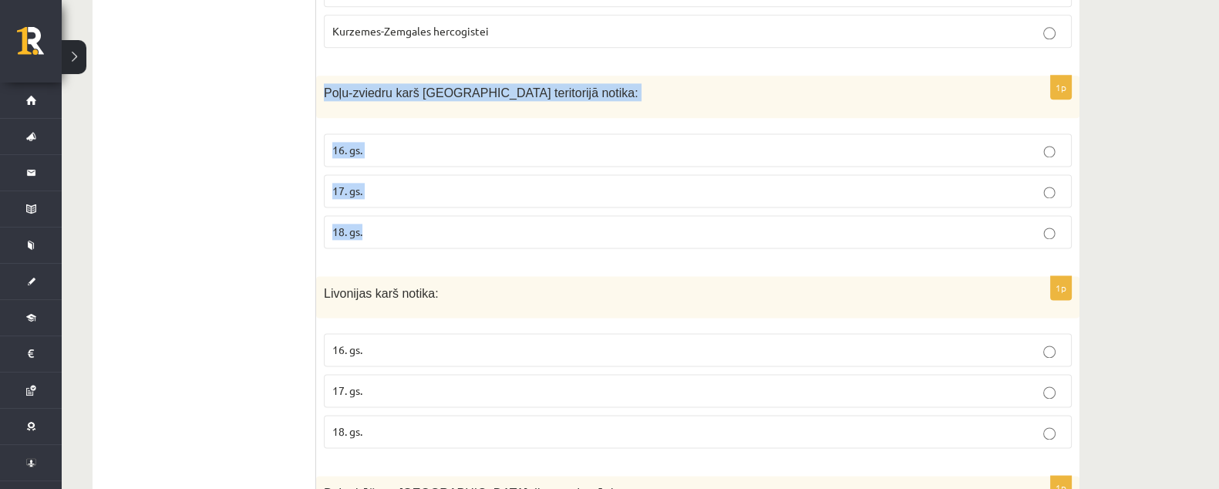
drag, startPoint x: 325, startPoint y: 81, endPoint x: 481, endPoint y: 233, distance: 218.2
click at [481, 233] on div "1p Poļu-zviedru karš Latvijas teritorijā notika: 16. gs. 17. gs. 18. gs." at bounding box center [698, 168] width 764 height 185
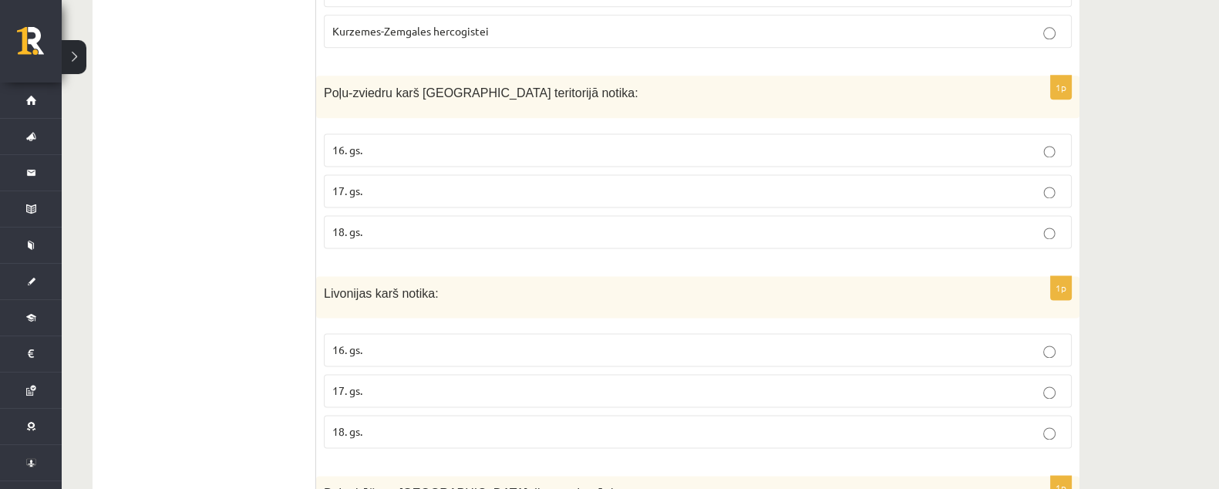
click at [415, 174] on label "17. gs." at bounding box center [698, 190] width 748 height 33
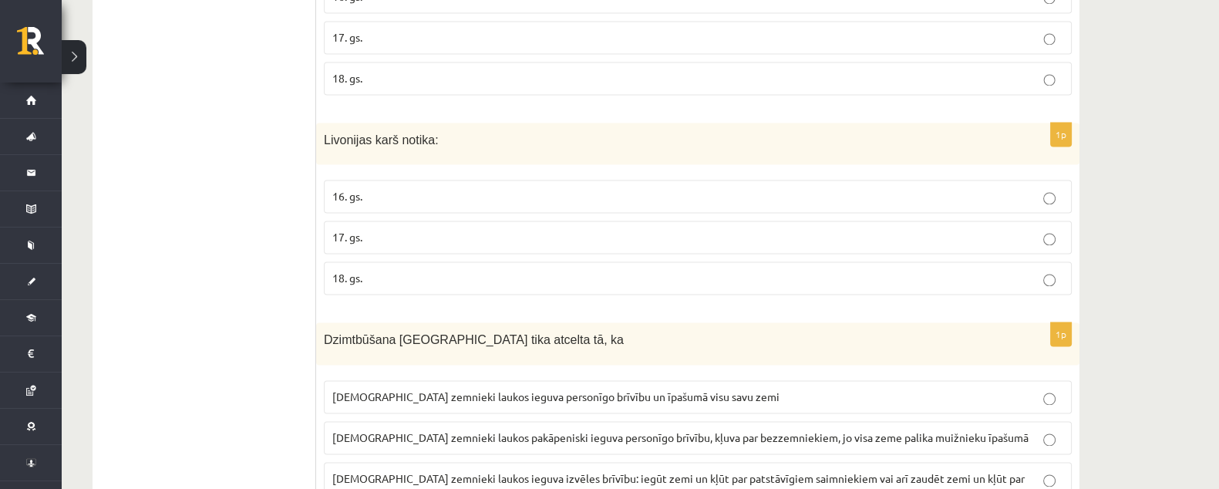
scroll to position [2812, 0]
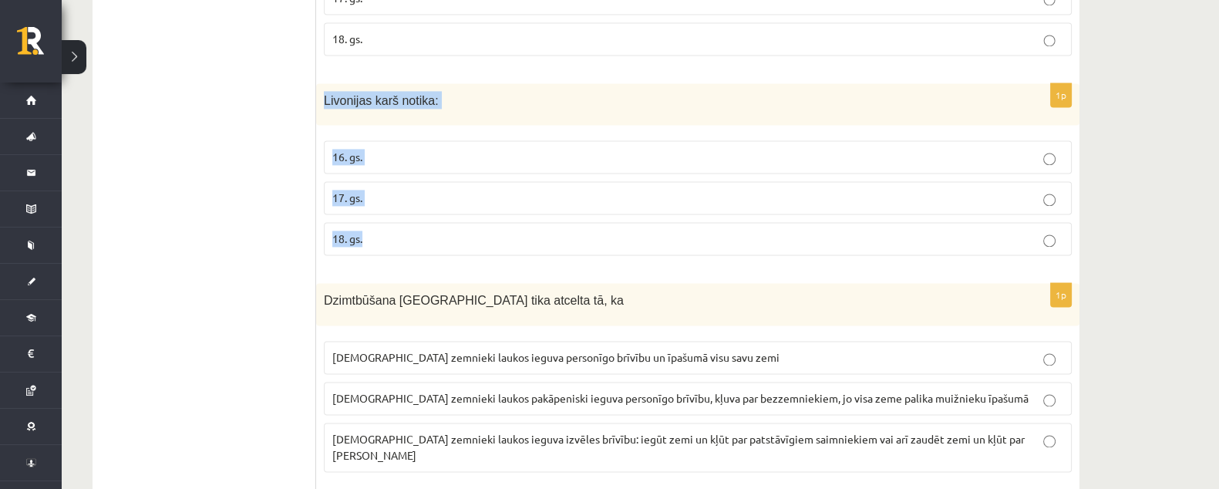
drag, startPoint x: 324, startPoint y: 83, endPoint x: 543, endPoint y: 252, distance: 276.6
click at [543, 252] on div "1p Livonijas karš notika: 16. gs. 17. gs. 18. gs." at bounding box center [698, 175] width 764 height 185
click at [452, 149] on p "16. gs." at bounding box center [697, 157] width 731 height 16
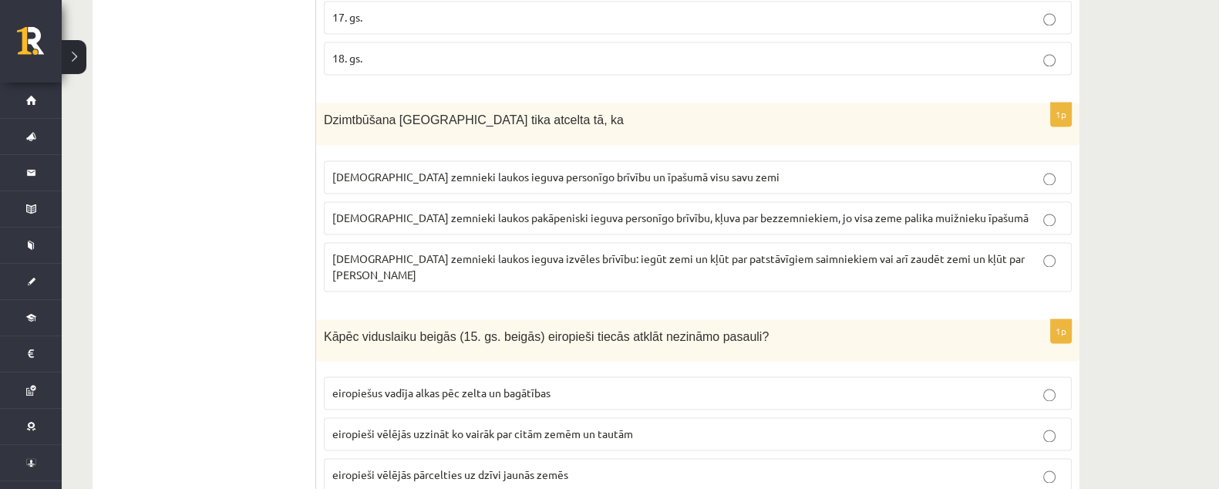
scroll to position [3005, 0]
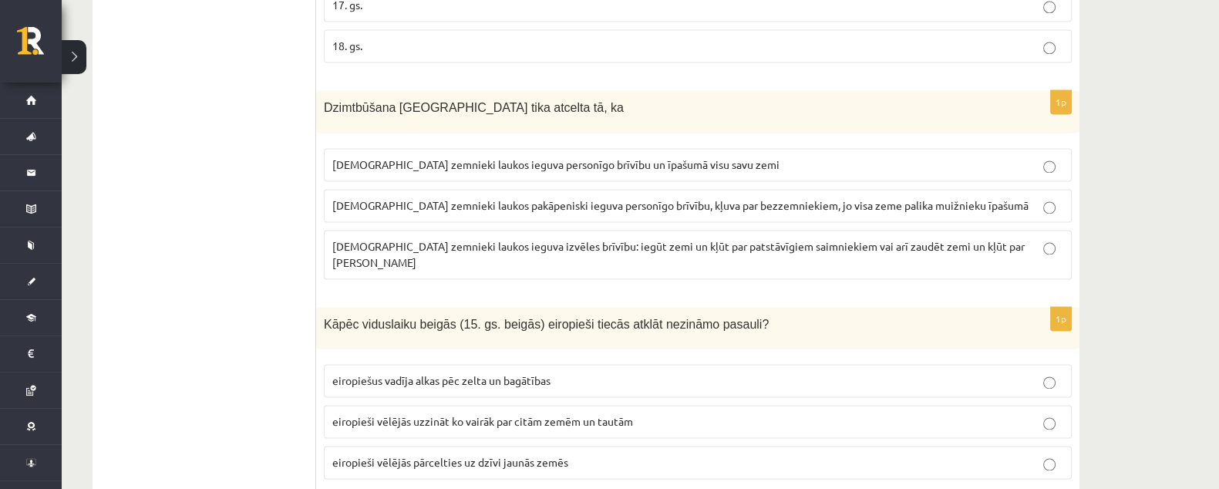
click at [328, 101] on span "Dzimtbūšana Latvijā tika atcelta tā, ka" at bounding box center [474, 107] width 300 height 13
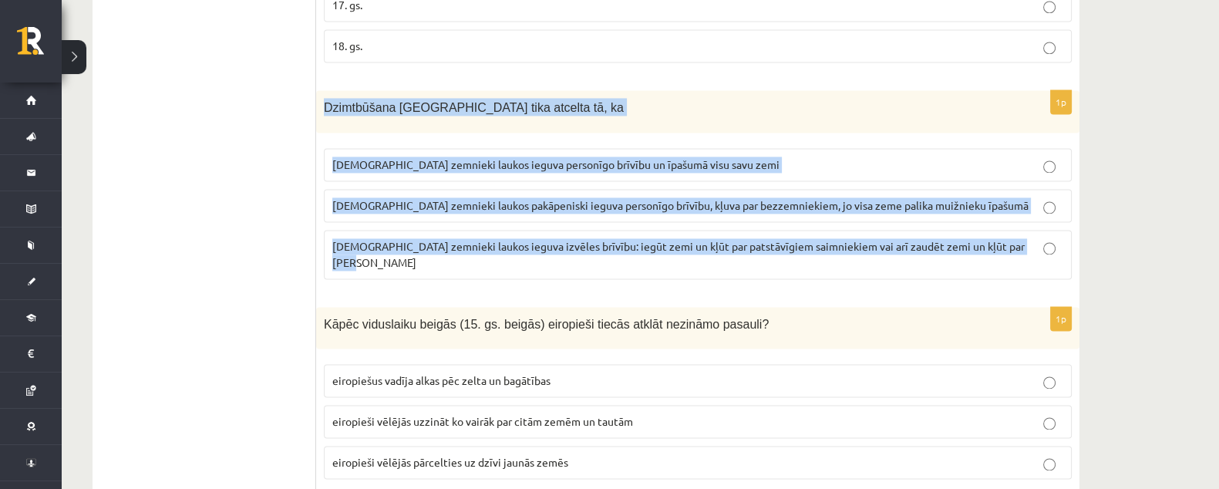
drag, startPoint x: 326, startPoint y: 94, endPoint x: 1026, endPoint y: 229, distance: 712.5
click at [1026, 229] on div "1p Dzimtbūšana Latvijā tika atcelta tā, ka latviešu zemnieki laukos ieguva pers…" at bounding box center [698, 190] width 764 height 201
click at [571, 238] on p "latviešu zemnieki laukos ieguva izvēles brīvību: iegūt zemi un kļūt par patstāv…" at bounding box center [697, 254] width 731 height 32
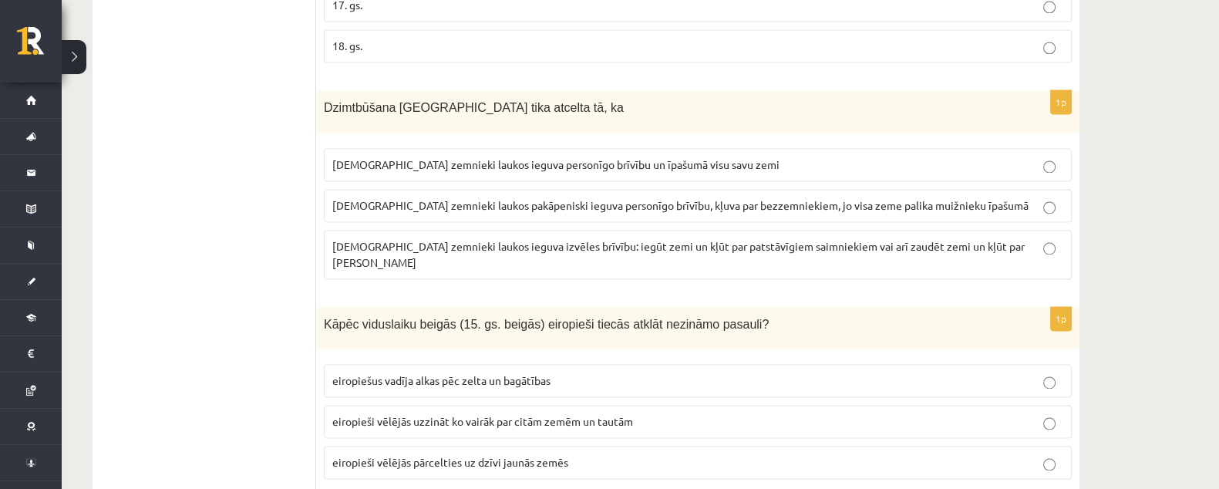
click at [609, 198] on span "latviešu zemnieki laukos pakāpeniski ieguva personīgo brīvību, kļuva par bezzem…" at bounding box center [680, 205] width 697 height 14
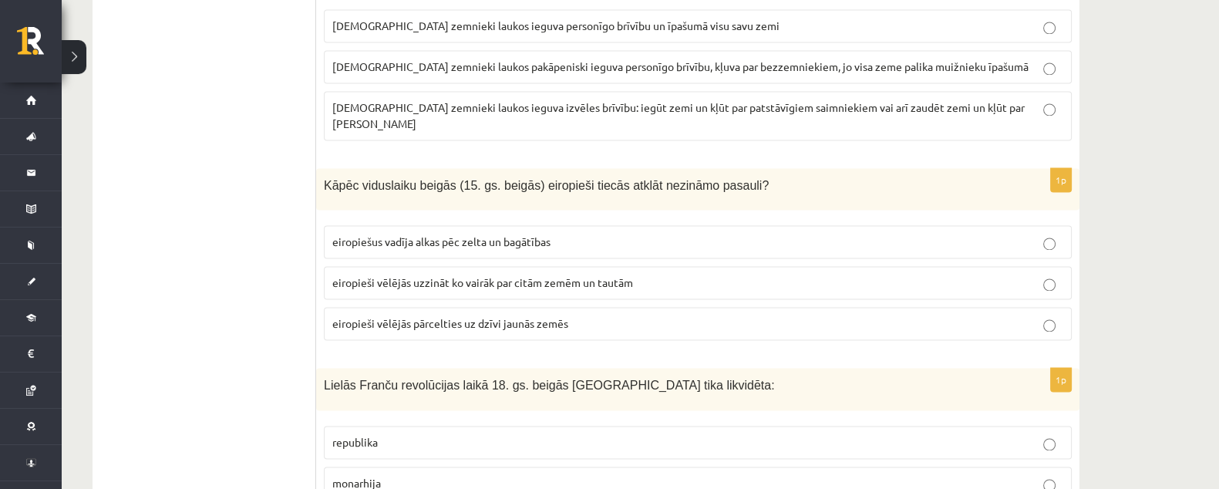
scroll to position [3198, 0]
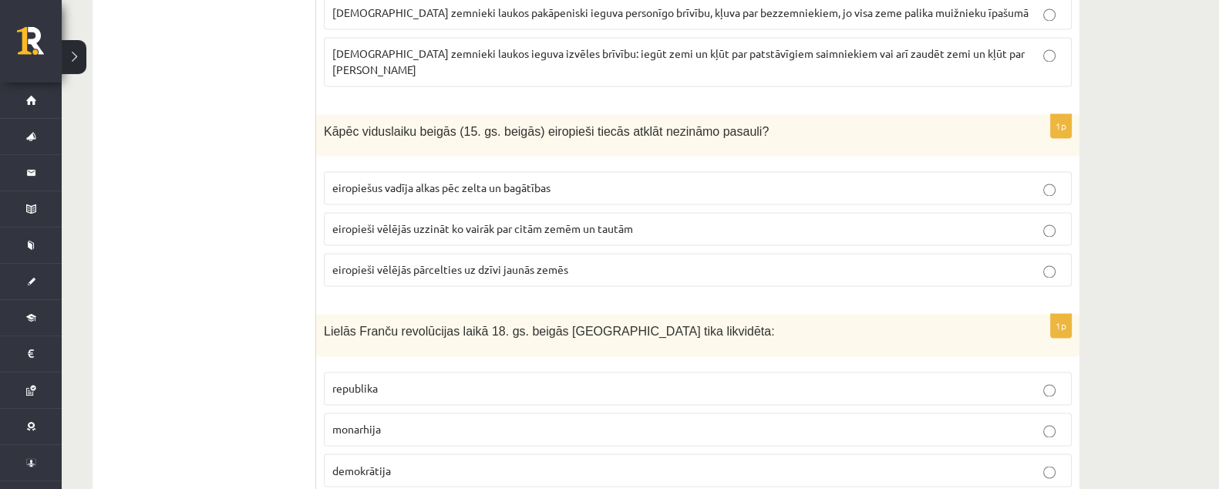
drag, startPoint x: 568, startPoint y: 238, endPoint x: 281, endPoint y: 255, distance: 287.4
drag, startPoint x: 281, startPoint y: 255, endPoint x: 254, endPoint y: 237, distance: 32.3
click at [254, 237] on ul "Tests" at bounding box center [212, 106] width 208 height 6054
click at [629, 253] on label "eiropieši vēlējās pārcelties uz dzīvi jaunās zemēs" at bounding box center [698, 269] width 748 height 33
click at [642, 221] on p "eiropieši vēlējās uzzināt ko vairāk par citām zemēm un tautām" at bounding box center [697, 229] width 731 height 16
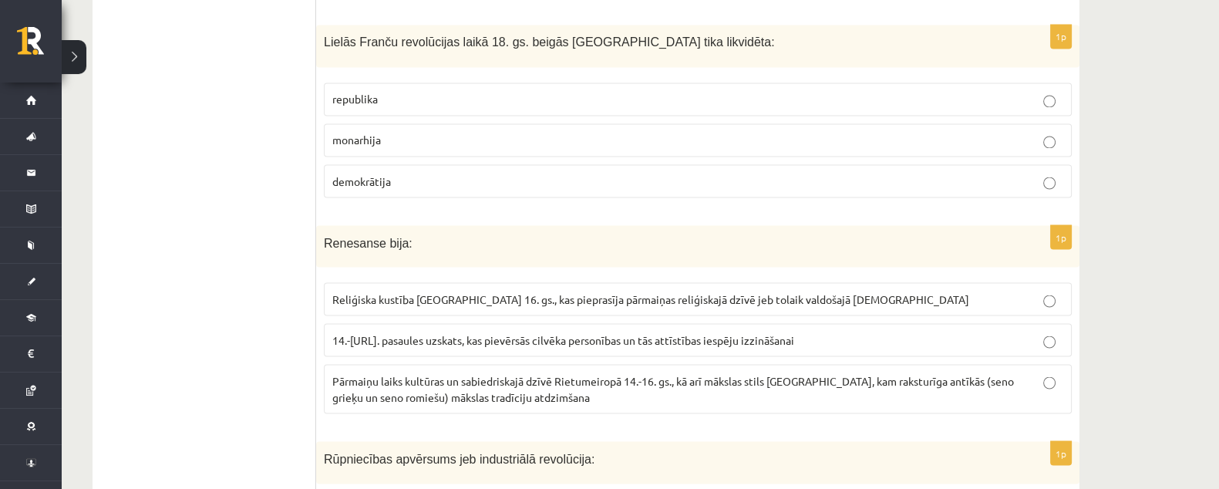
scroll to position [3391, 0]
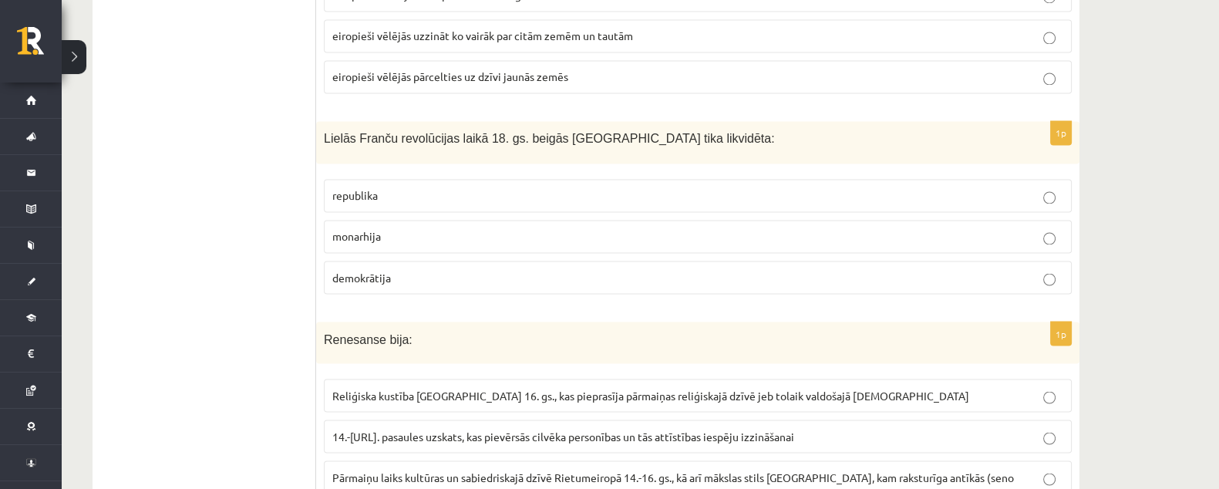
click at [545, 228] on p "monarhija" at bounding box center [697, 236] width 731 height 16
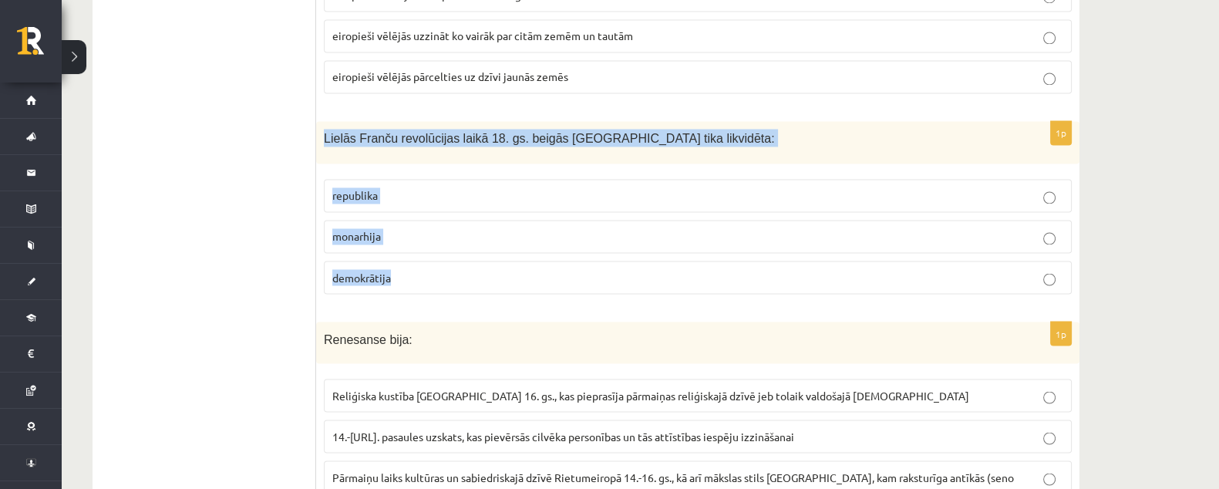
drag, startPoint x: 321, startPoint y: 110, endPoint x: 501, endPoint y: 253, distance: 230.6
click at [501, 253] on div "1p Lielās Franču revolūcijas laikā 18. gs. beigās Francijā tika likvidēta: repu…" at bounding box center [698, 213] width 764 height 185
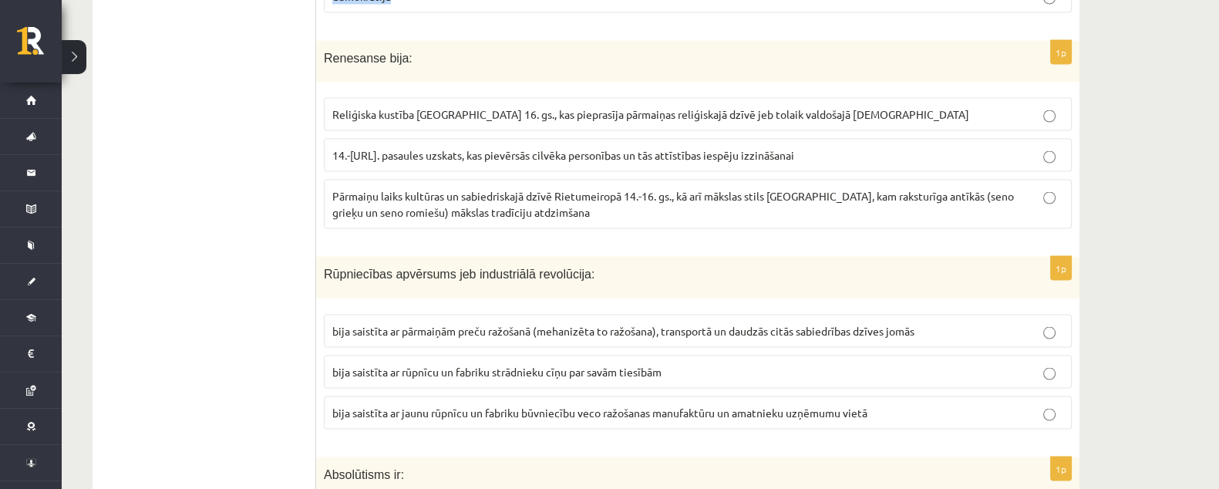
scroll to position [3680, 0]
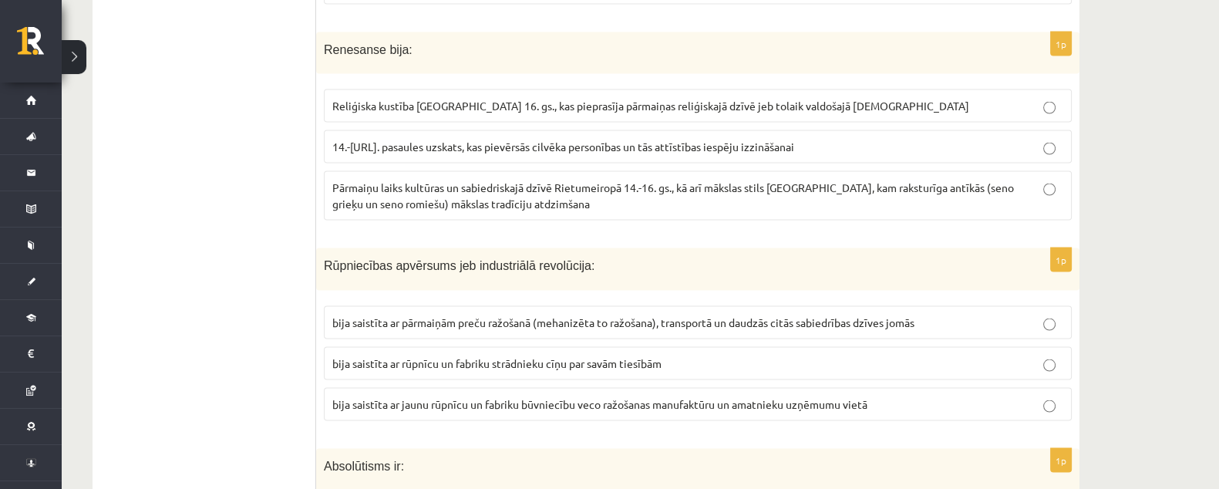
drag, startPoint x: 374, startPoint y: 92, endPoint x: 272, endPoint y: 183, distance: 136.6
drag, startPoint x: 272, startPoint y: 183, endPoint x: 233, endPoint y: 157, distance: 46.9
click at [558, 180] on p "Pārmaiņu laiks kultūras un sabiedriskajā dzīvē Rietumeiropā 14.-16. gs., kā arī…" at bounding box center [697, 196] width 731 height 32
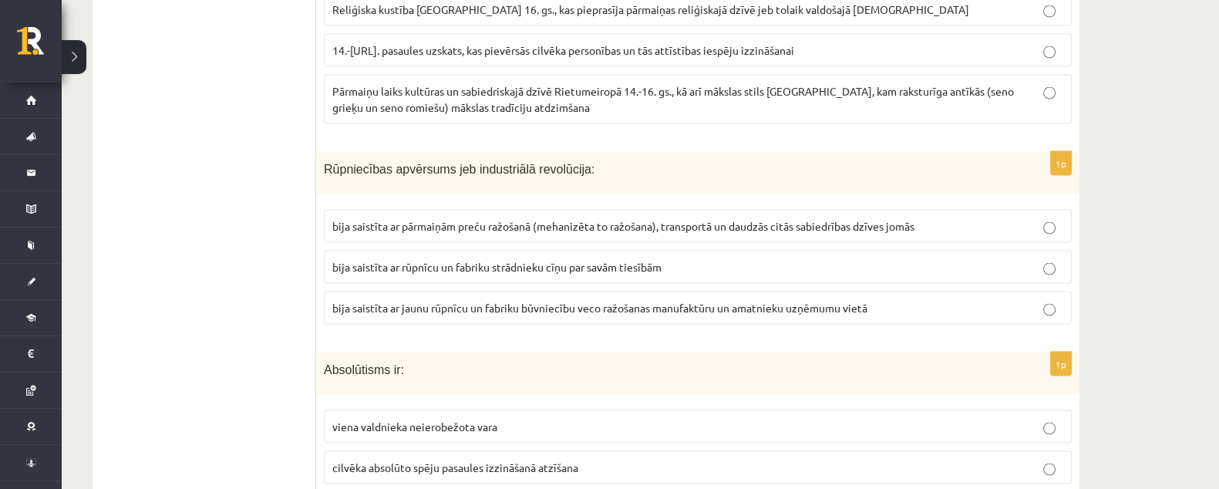
scroll to position [3873, 0]
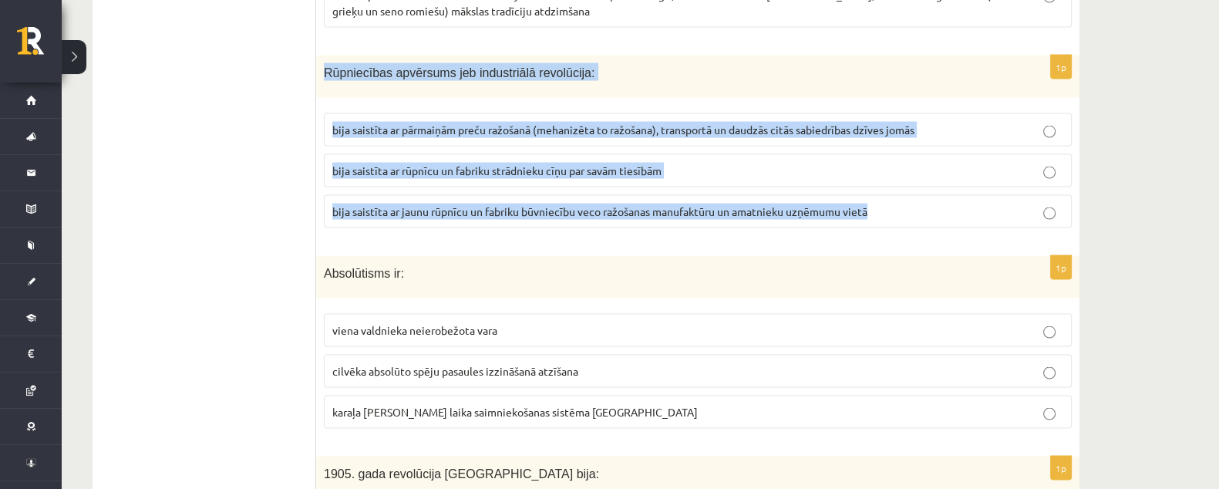
drag, startPoint x: 324, startPoint y: 40, endPoint x: 925, endPoint y: 181, distance: 617.2
click at [925, 181] on div "1p Rūpniecības apvērsums jeb industriālā revolūcija: bija saistīta ar pārmaiņām…" at bounding box center [698, 148] width 764 height 185
click at [575, 204] on span "bija saistīta ar jaunu rūpnīcu un fabriku būvniecību veco ražošanas manufaktūru…" at bounding box center [599, 211] width 535 height 14
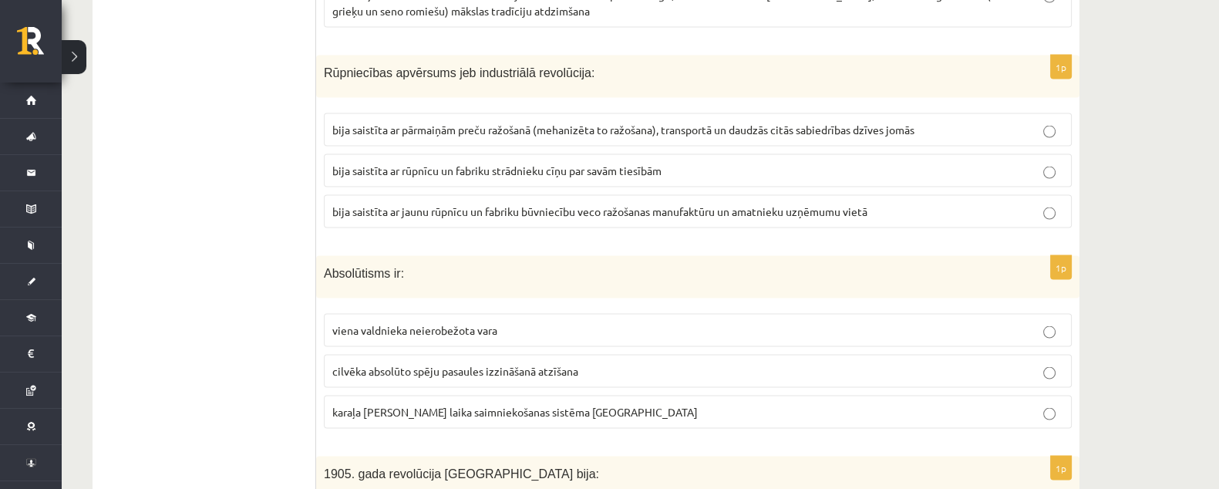
click at [625, 123] on span "bija saistīta ar pārmaiņām preču ražošanā (mehanizēta to ražošana), transportā …" at bounding box center [623, 130] width 582 height 14
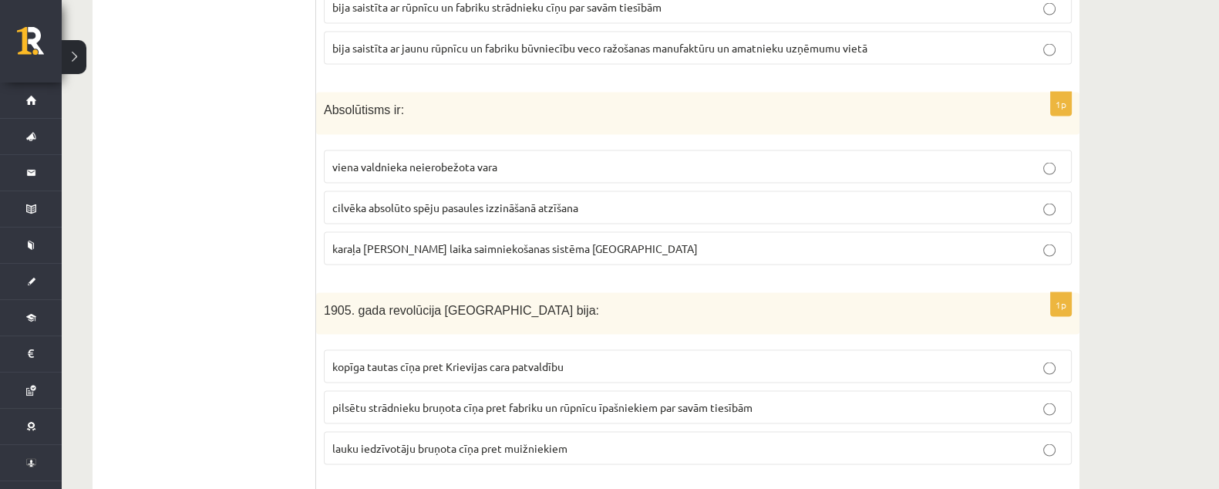
scroll to position [4066, 0]
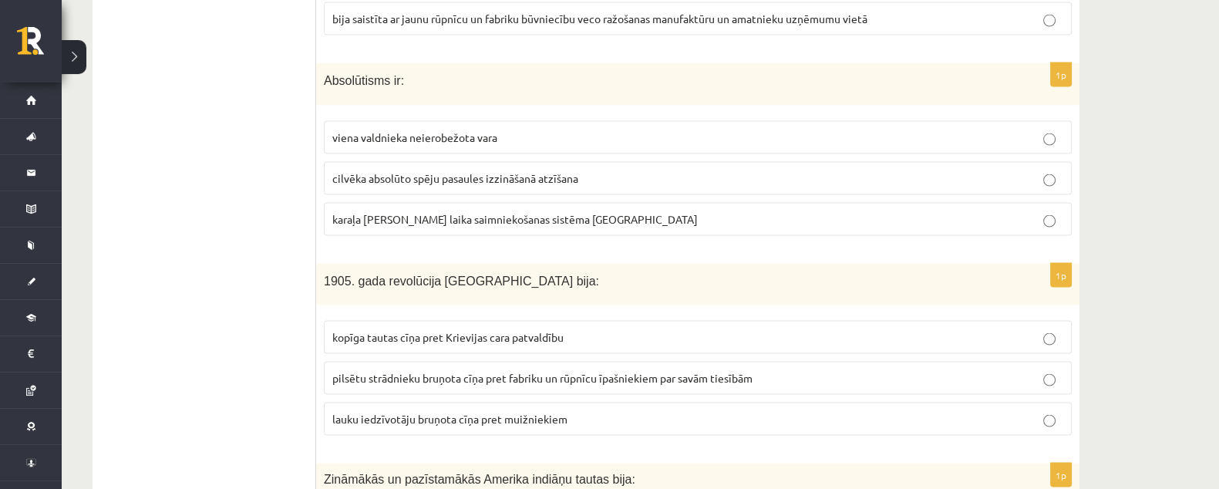
click at [874, 170] on p "cilvēka absolūto spēju pasaules izzināšanā atzīšana" at bounding box center [697, 178] width 731 height 16
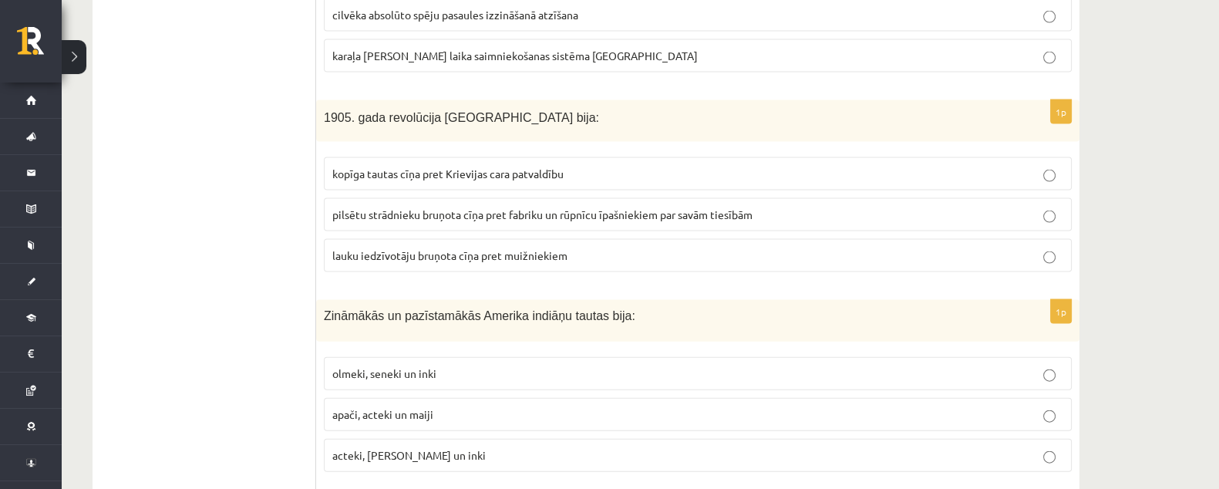
scroll to position [4258, 0]
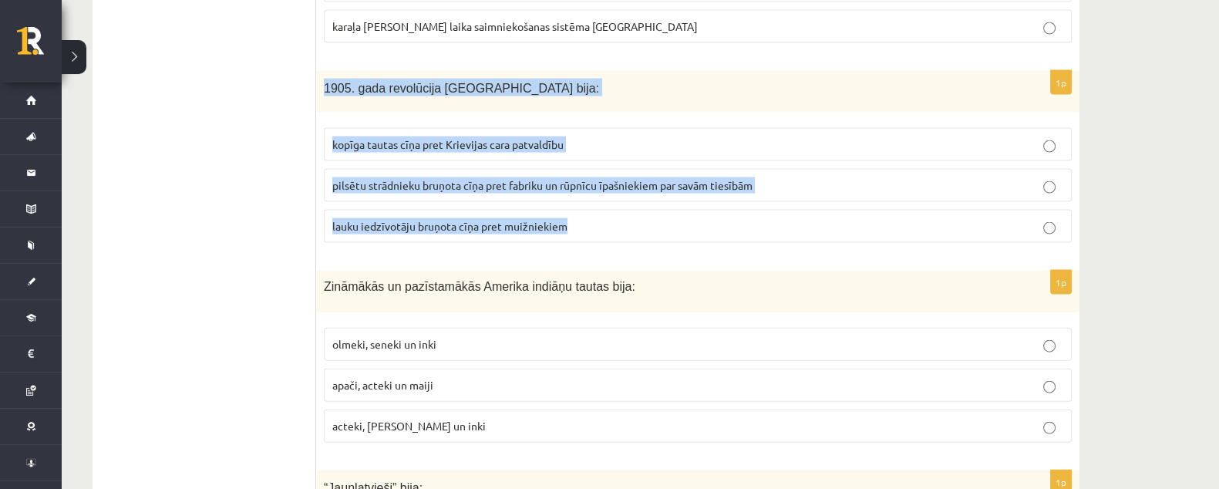
drag, startPoint x: 324, startPoint y: 54, endPoint x: 574, endPoint y: 191, distance: 284.8
click at [574, 191] on div "1p 1905. gada revolūcija Latvijā bija: kopīga tautas cīņa pret Krievijas cara p…" at bounding box center [698, 163] width 764 height 185
click at [779, 137] on p "kopīga tautas cīņa pret Krievijas cara patvaldību" at bounding box center [697, 145] width 731 height 16
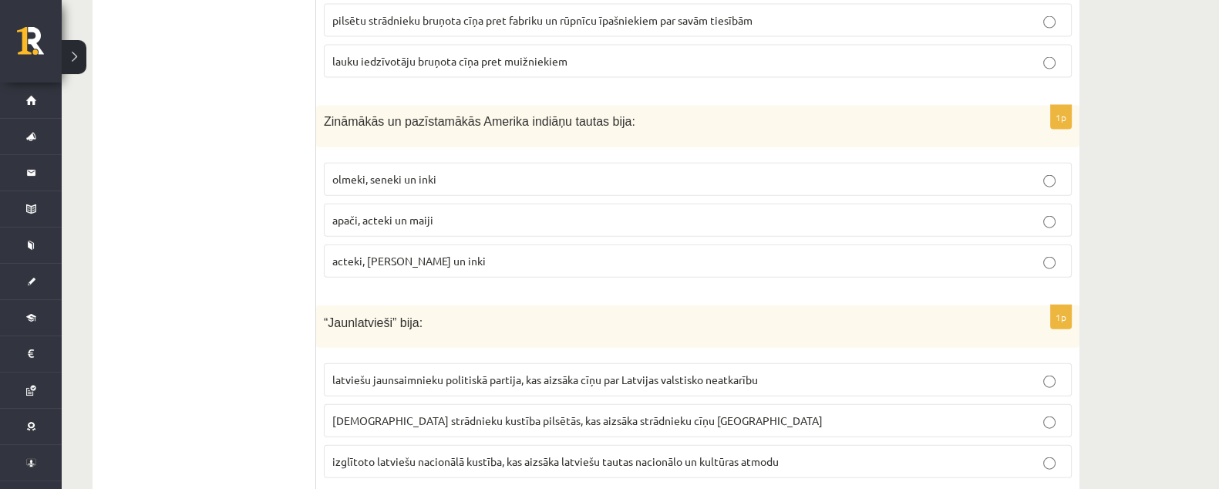
scroll to position [4451, 0]
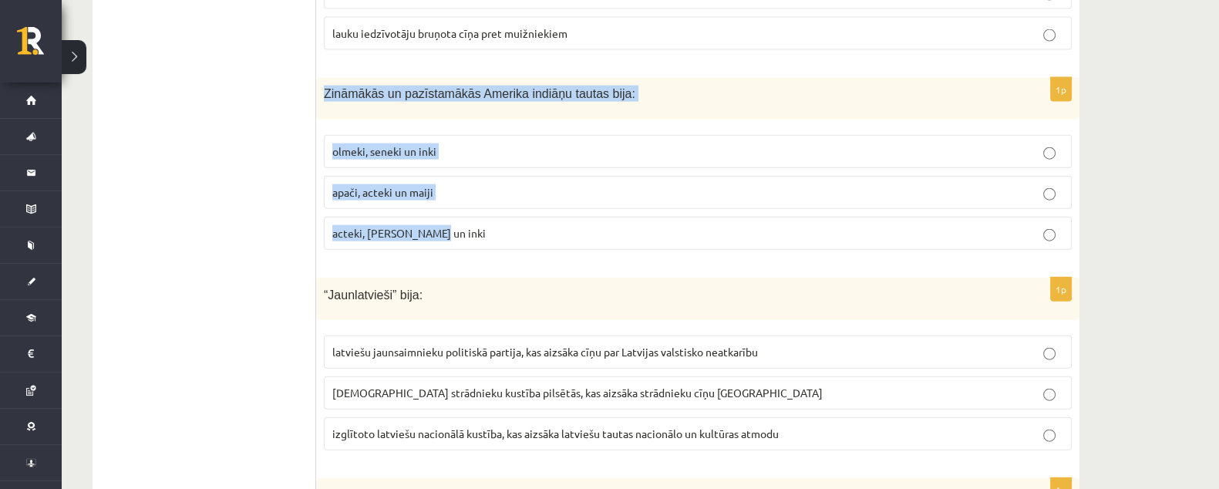
drag, startPoint x: 325, startPoint y: 56, endPoint x: 490, endPoint y: 207, distance: 223.8
click at [490, 207] on div "1p Zināmākās un pazīstamākās Amerika indiāņu tautas bija: olmeki, seneki un ink…" at bounding box center [698, 170] width 764 height 184
click at [499, 225] on p "acteki, maiji un inki" at bounding box center [697, 233] width 731 height 16
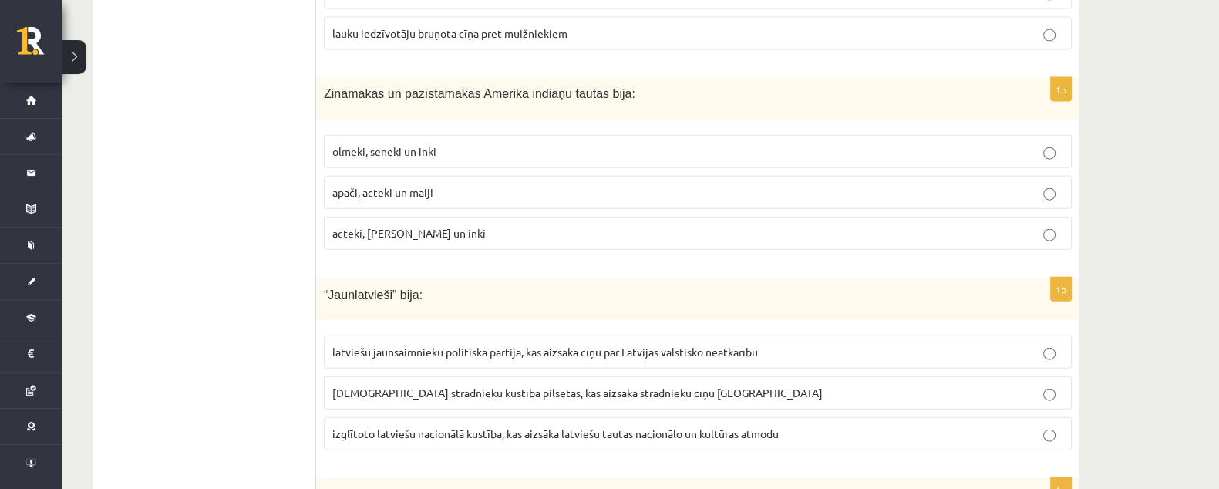
click at [499, 225] on p "acteki, maiji un inki" at bounding box center [697, 233] width 731 height 16
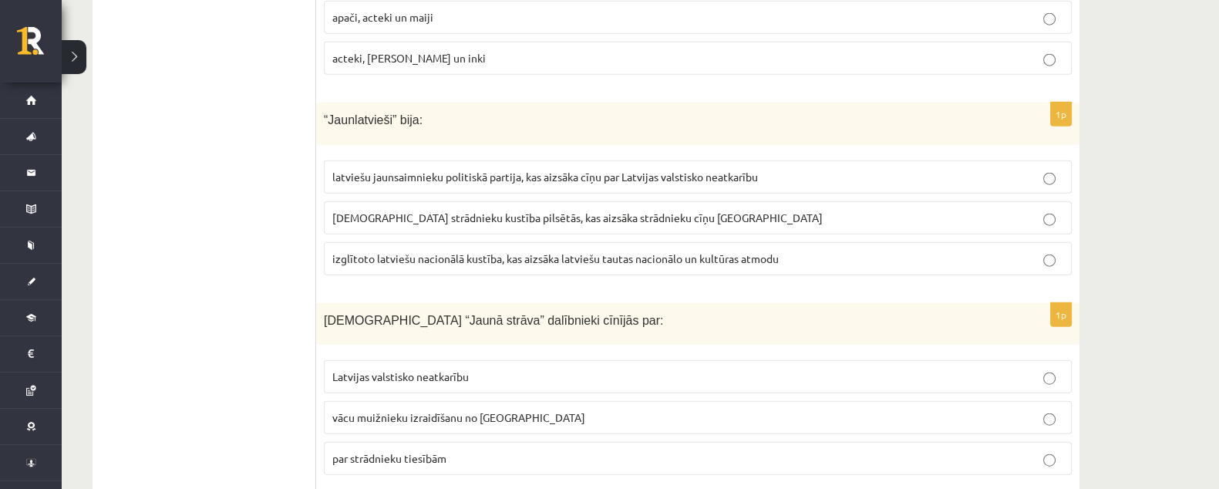
scroll to position [4644, 0]
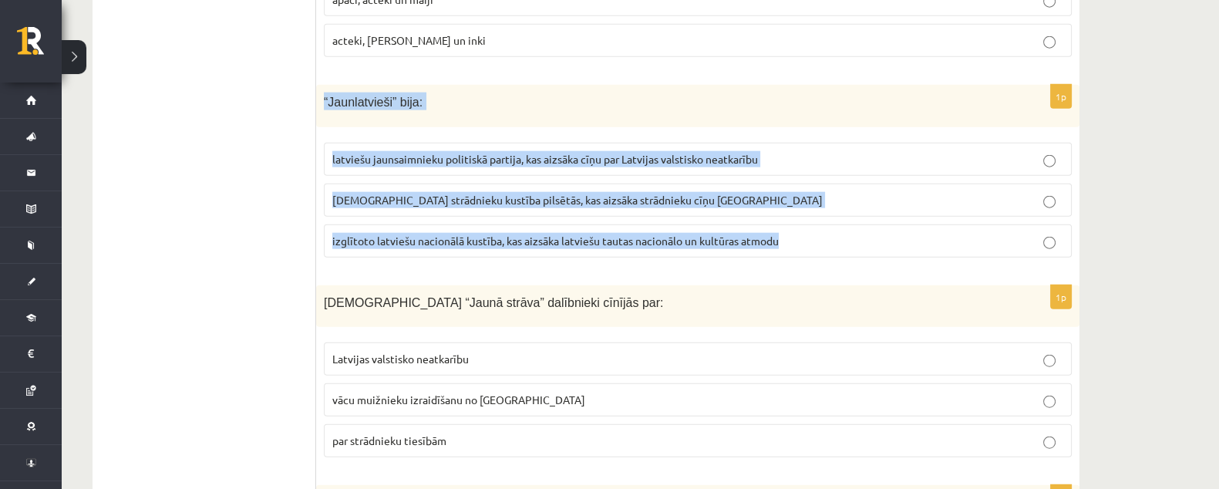
drag, startPoint x: 324, startPoint y: 61, endPoint x: 796, endPoint y: 226, distance: 500.1
click at [796, 226] on div "1p “Jaunlatvieši” bija: latviešu jaunsaimnieku politiskā partija, kas aizsāka c…" at bounding box center [698, 177] width 764 height 185
click at [848, 233] on p "izglītoto latviešu nacionālā kustība, kas aizsāka latviešu tautas nacionālo un …" at bounding box center [697, 241] width 731 height 16
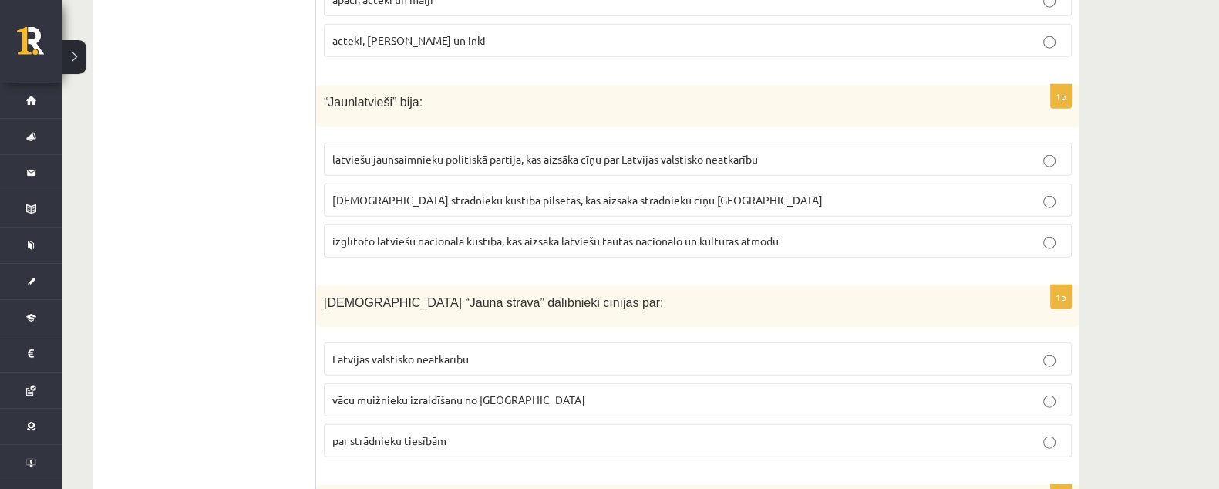
click at [844, 233] on p "izglītoto latviešu nacionālā kustība, kas aizsāka latviešu tautas nacionālo un …" at bounding box center [697, 241] width 731 height 16
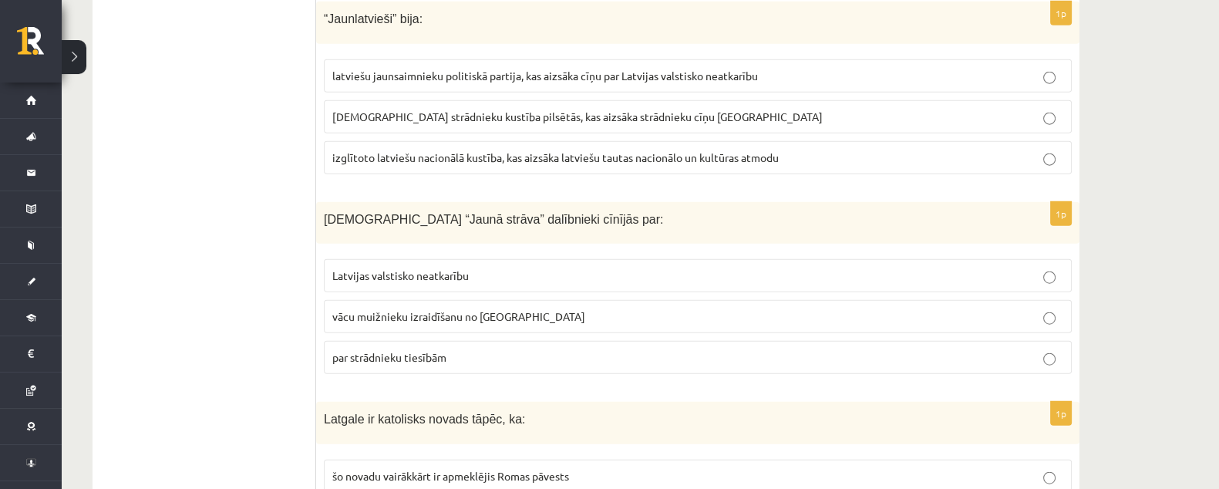
scroll to position [4837, 0]
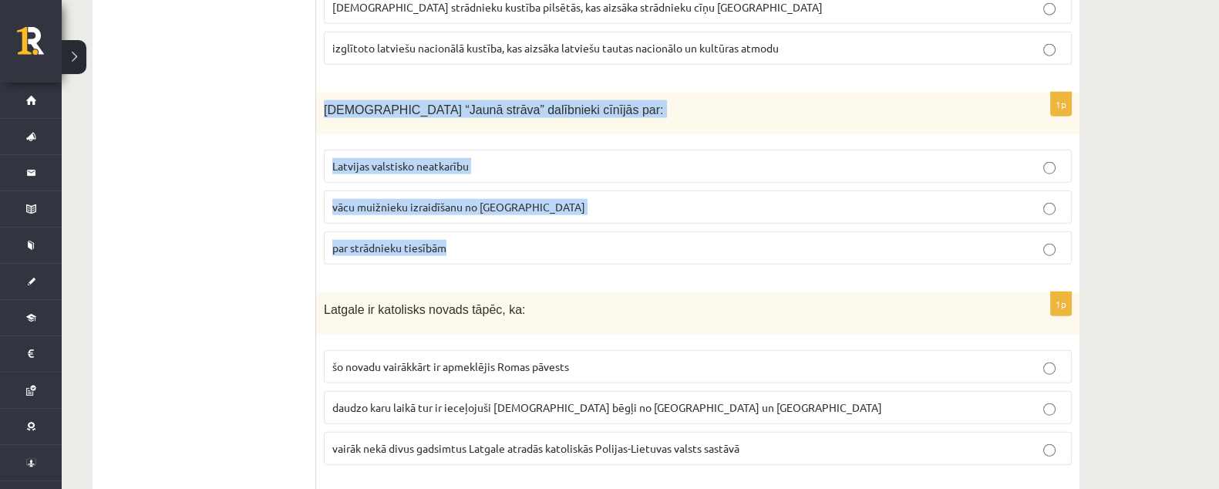
drag, startPoint x: 324, startPoint y: 74, endPoint x: 538, endPoint y: 117, distance: 218.0
click at [567, 224] on div "1p Kustības “Jaunā strāva” dalībnieki cīnījās par: Latvijas valstisko neatkarīb…" at bounding box center [698, 185] width 764 height 185
click at [481, 240] on p "par strādnieku tiesībām" at bounding box center [697, 248] width 731 height 16
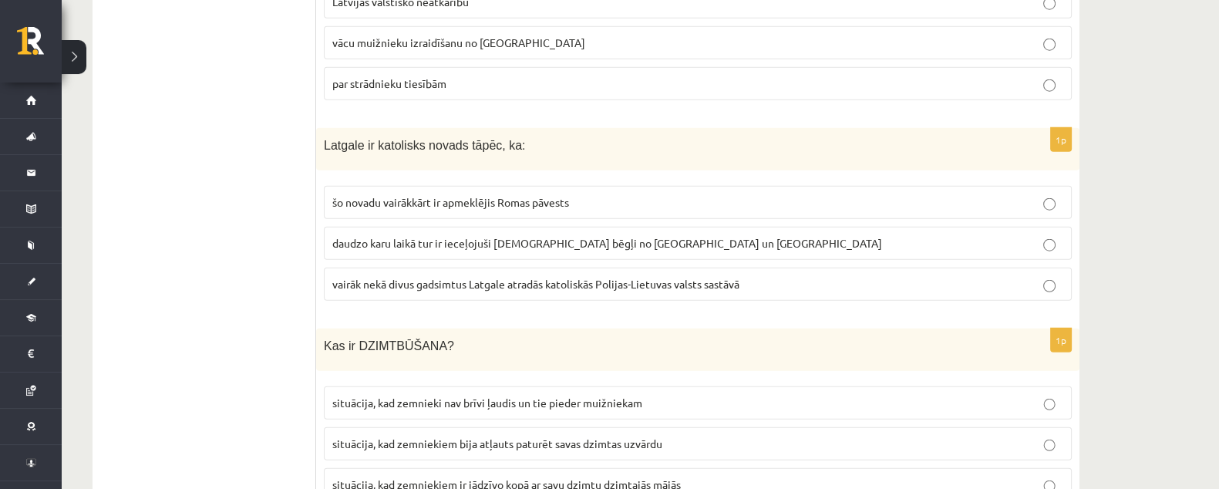
scroll to position [5030, 0]
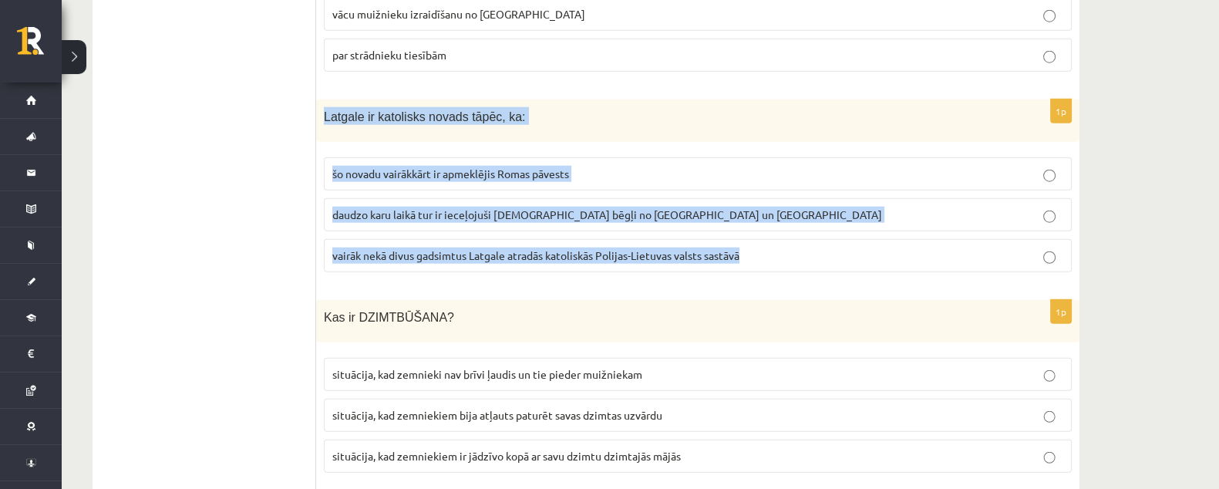
drag, startPoint x: 319, startPoint y: 74, endPoint x: 793, endPoint y: 229, distance: 498.3
click at [793, 229] on div "1p Latgale ir katolisks novads tāpēc, ka: šo novadu vairākkārt ir apmeklējis Ro…" at bounding box center [698, 192] width 764 height 185
click at [815, 248] on p "vairāk nekā divus gadsimtus Latgale atradās katoliskās Polijas-Lietuvas valsts …" at bounding box center [697, 256] width 731 height 16
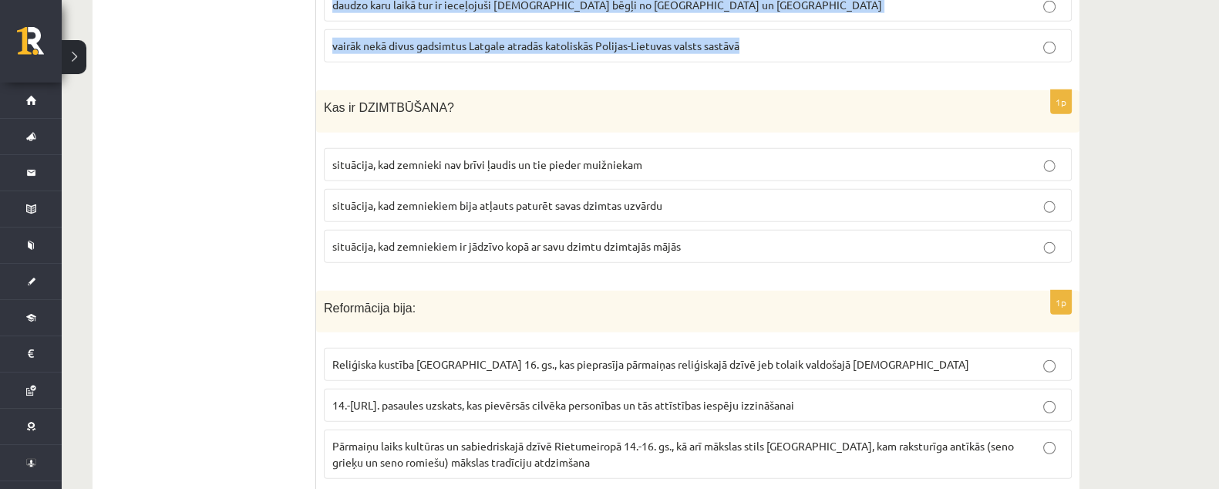
scroll to position [5264, 0]
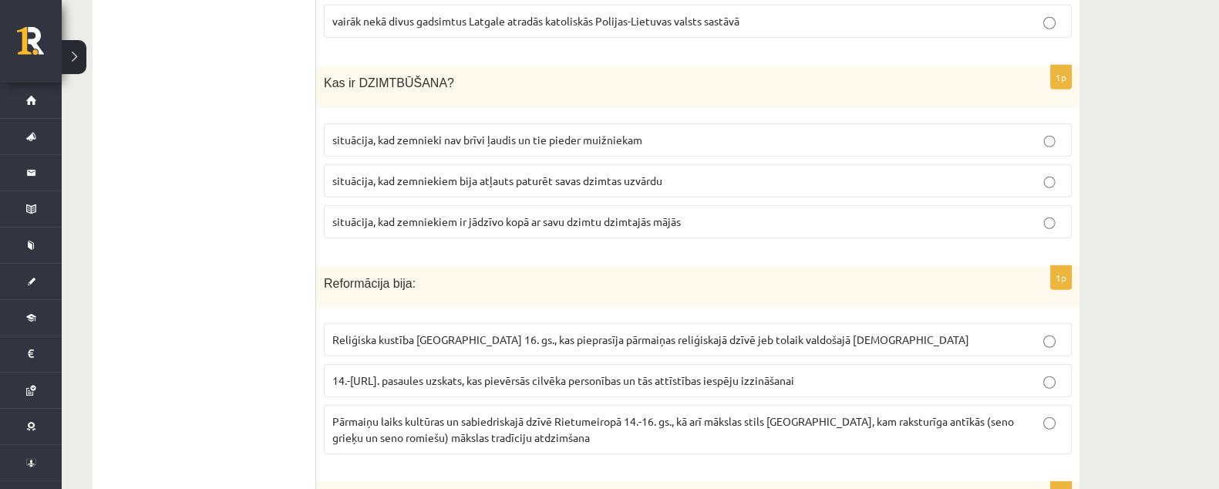
click at [588, 164] on label "situācija, kad zemniekiem bija atļauts paturēt savas dzimtas uzvārdu" at bounding box center [698, 180] width 748 height 33
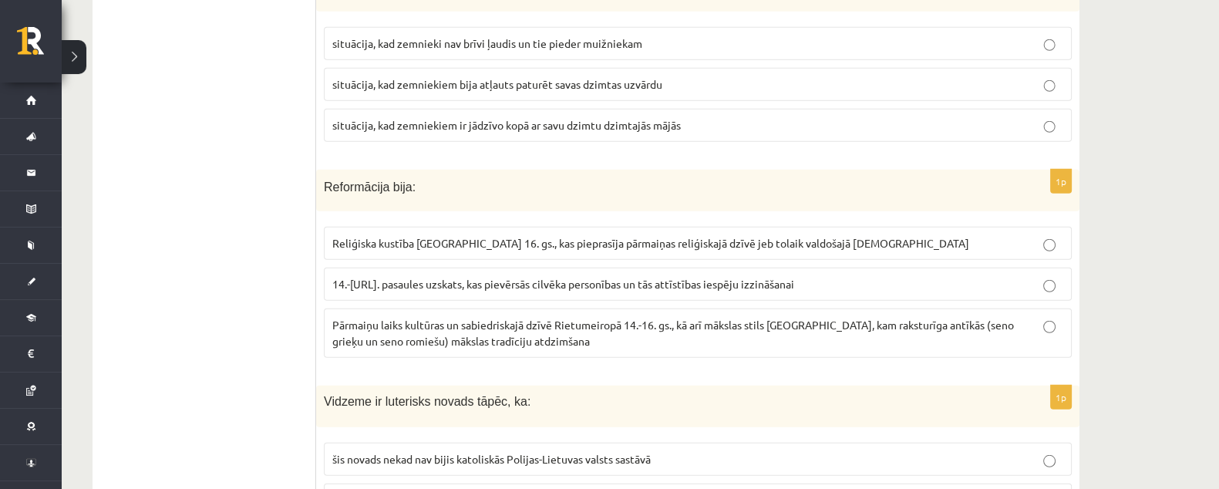
scroll to position [5457, 0]
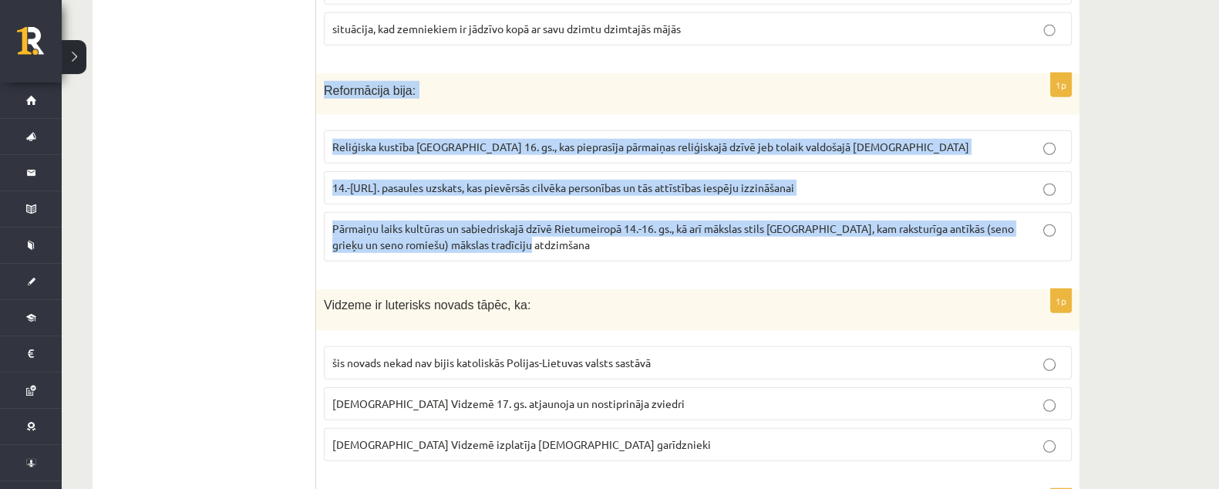
drag, startPoint x: 324, startPoint y: 52, endPoint x: 577, endPoint y: 207, distance: 296.7
click at [577, 207] on div "1p Reformācija bija : Reliģiska kustība Eiropā 16. gs., kas pieprasīja pārmaiņa…" at bounding box center [698, 173] width 764 height 201
click at [788, 139] on p "Reliģiska kustība Eiropā 16. gs., kas pieprasīja pārmaiņas reliģiskajā dzīvē je…" at bounding box center [697, 147] width 731 height 16
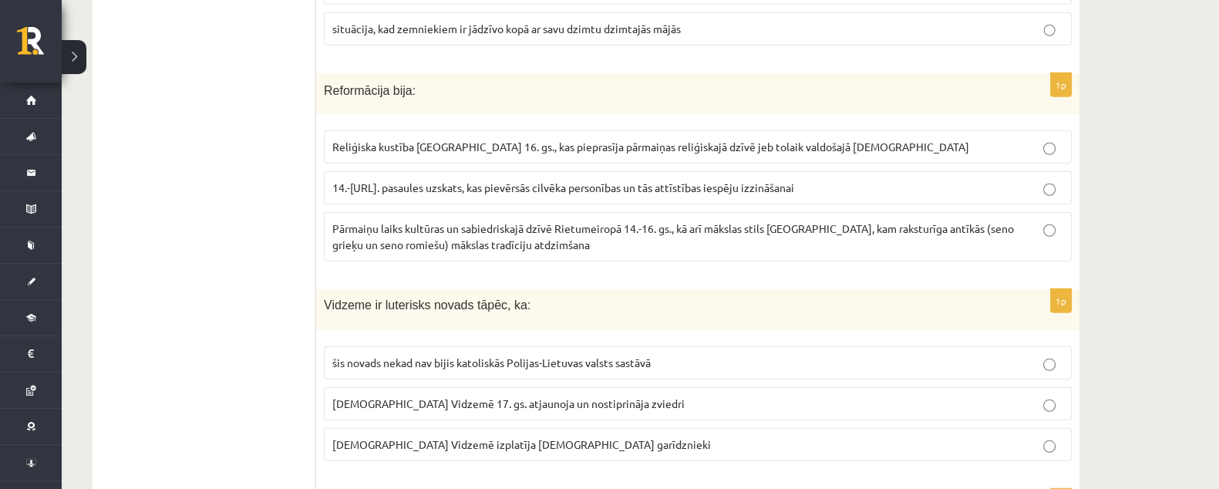
click at [790, 140] on span "Reliģiska kustība Eiropā 16. gs., kas pieprasīja pārmaiņas reliģiskajā dzīvē je…" at bounding box center [650, 147] width 637 height 14
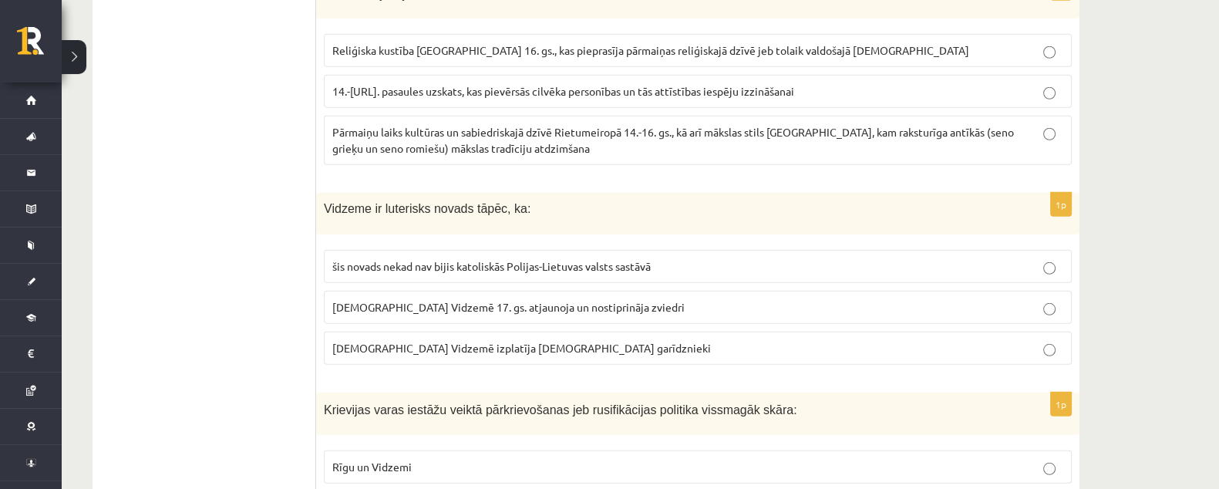
scroll to position [5650, 0]
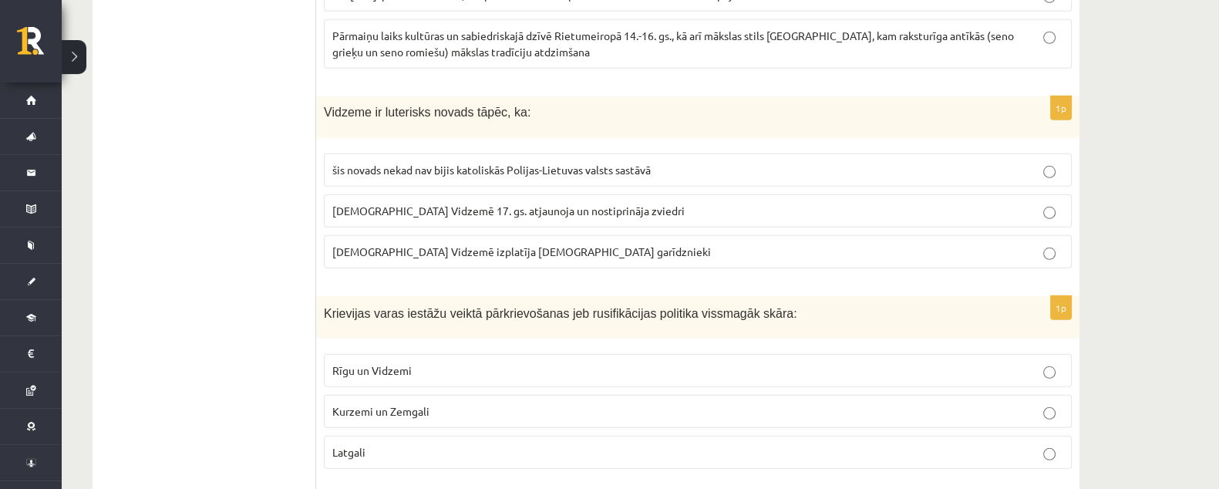
click at [651, 163] on span "šis novads nekad nav bijis katoliskās Polijas-Lietuvas valsts sastāvā" at bounding box center [491, 170] width 319 height 14
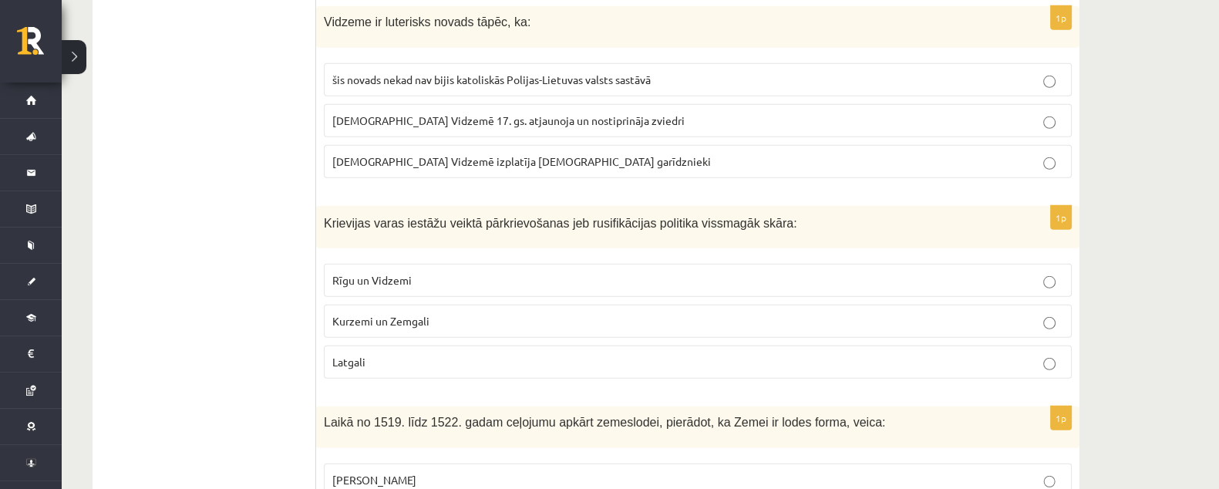
scroll to position [5843, 0]
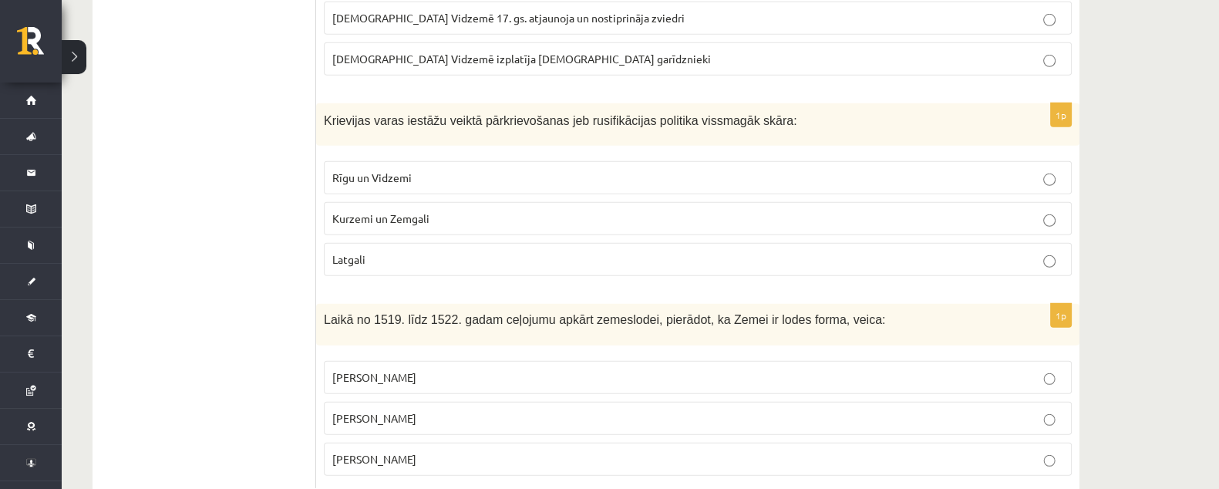
click at [586, 251] on p "Latgali" at bounding box center [697, 259] width 731 height 16
click at [500, 369] on p "Kristofors Kolumbs" at bounding box center [697, 377] width 731 height 16
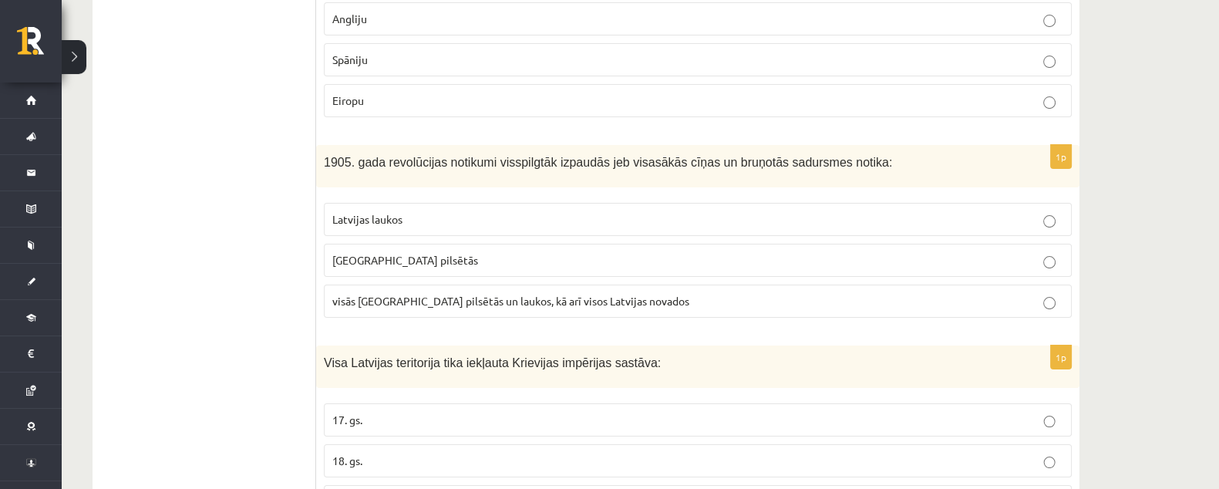
scroll to position [0, 0]
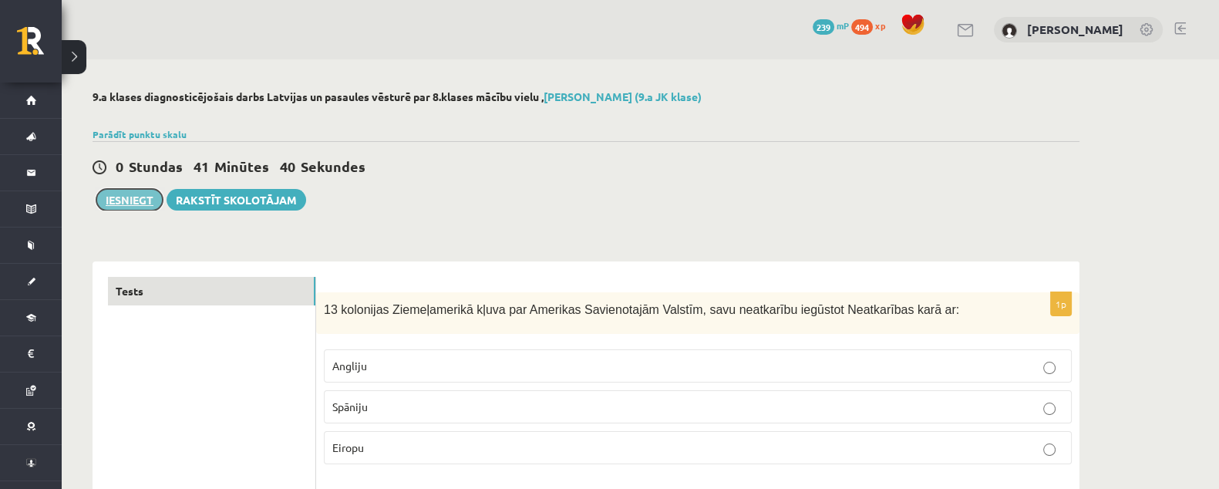
click at [154, 201] on button "Iesniegt" at bounding box center [129, 200] width 66 height 22
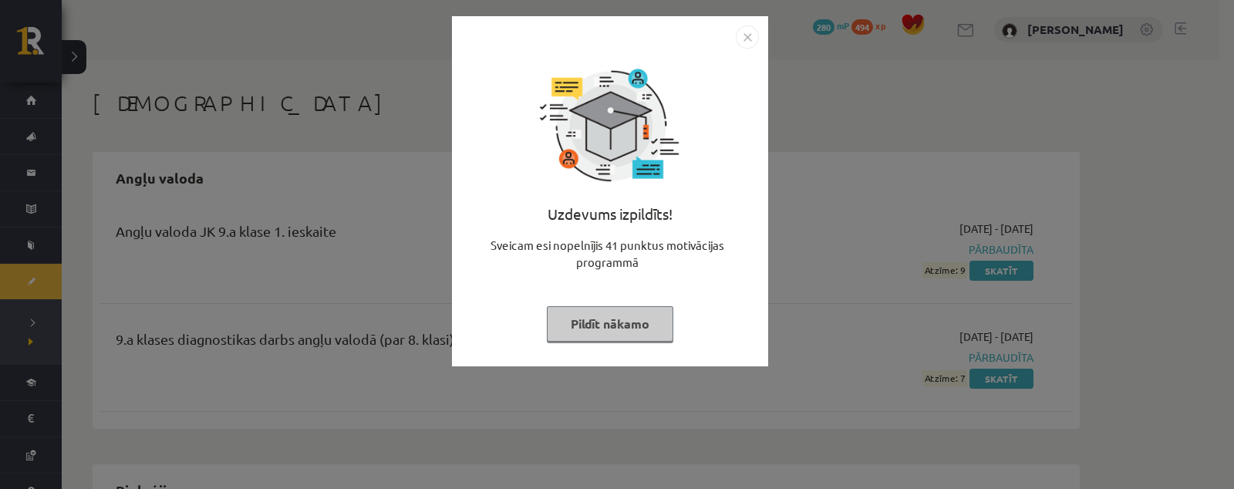
click at [739, 36] on img "Close" at bounding box center [747, 36] width 23 height 23
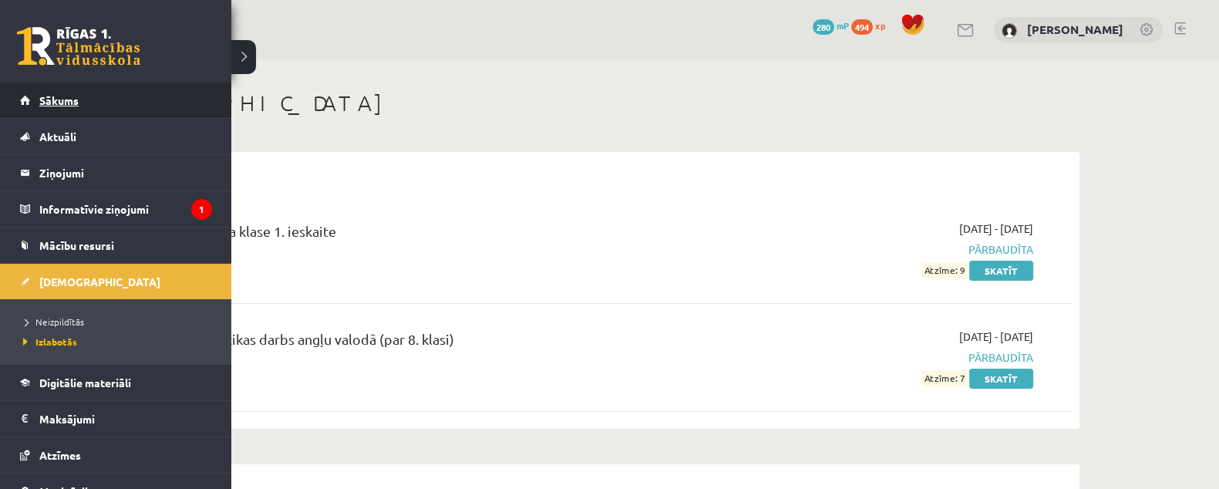
click at [35, 105] on link "Sākums" at bounding box center [116, 100] width 192 height 35
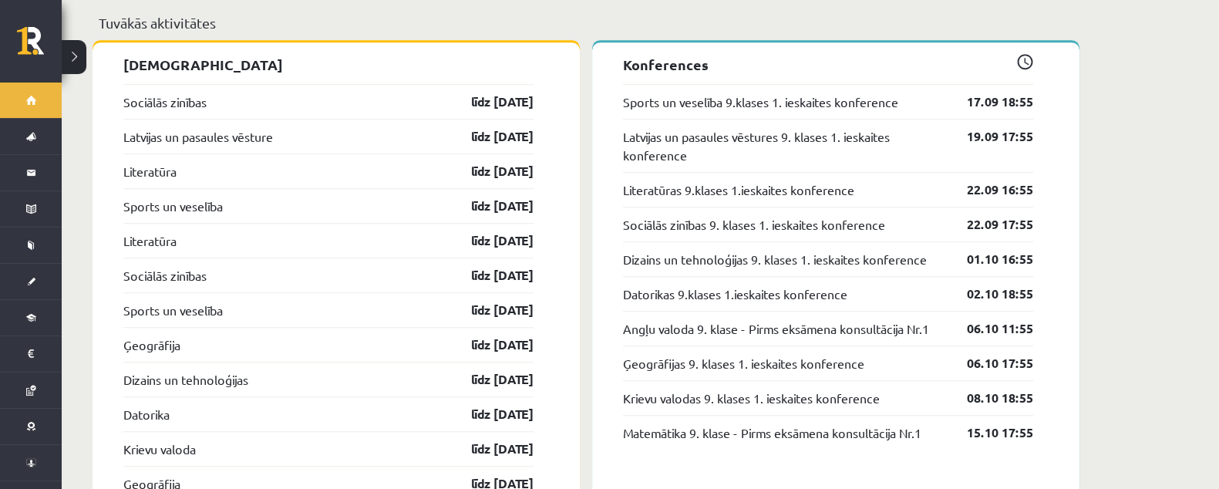
scroll to position [1639, 0]
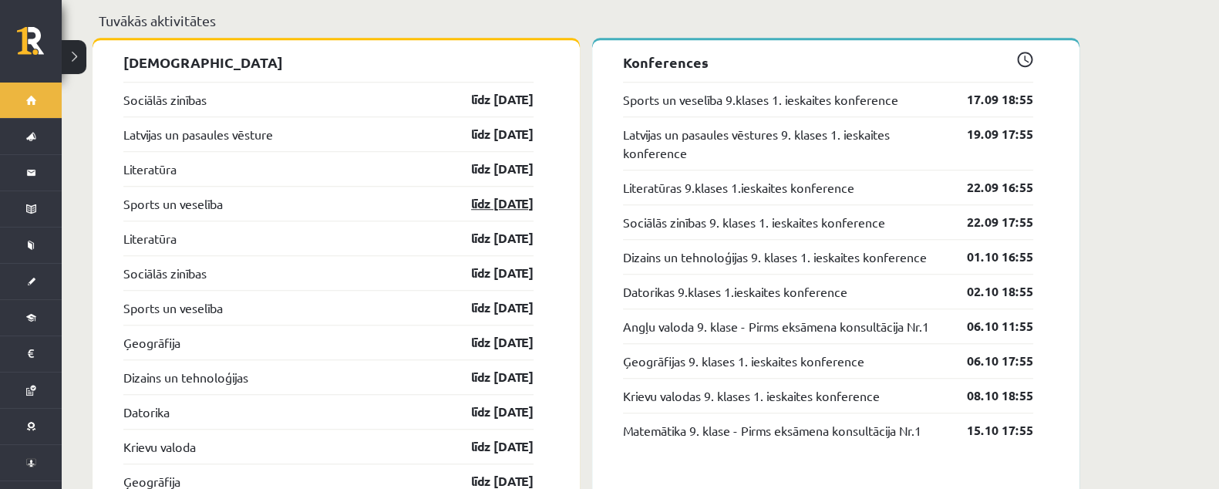
click at [471, 194] on link "līdz 30.09.25" at bounding box center [488, 203] width 89 height 19
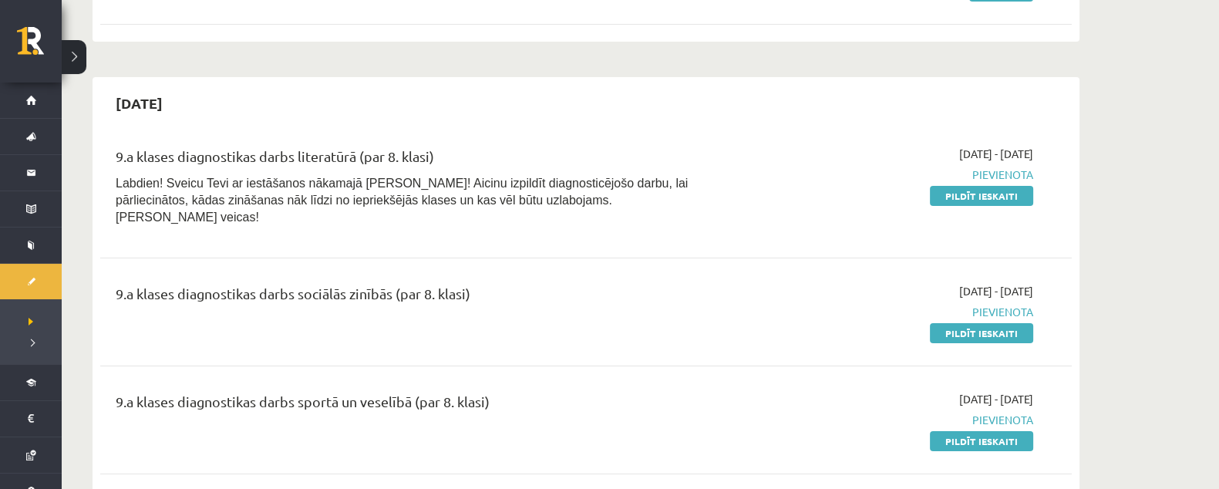
scroll to position [482, 0]
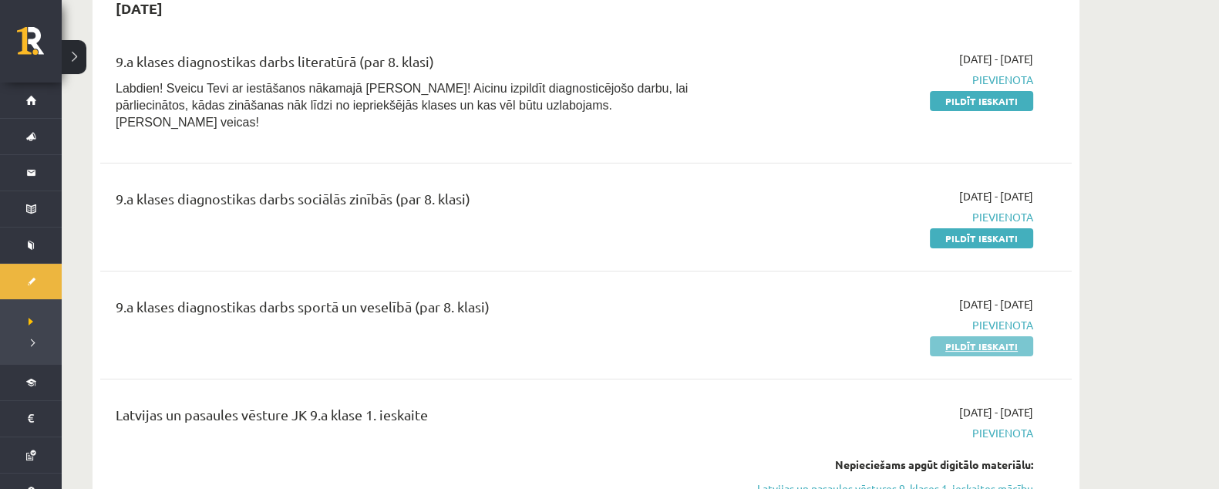
click at [945, 336] on link "Pildīt ieskaiti" at bounding box center [981, 346] width 103 height 20
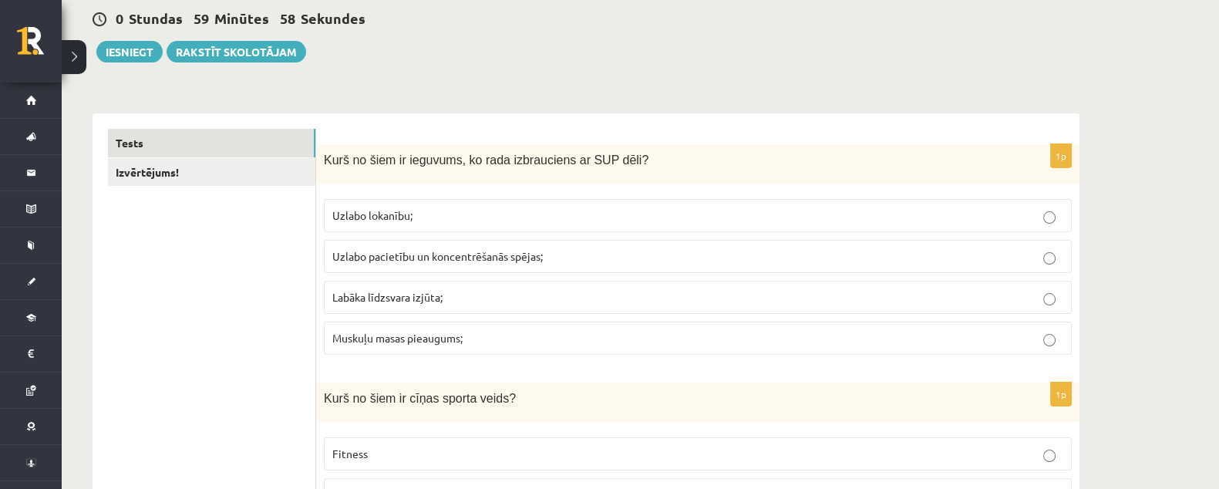
scroll to position [192, 0]
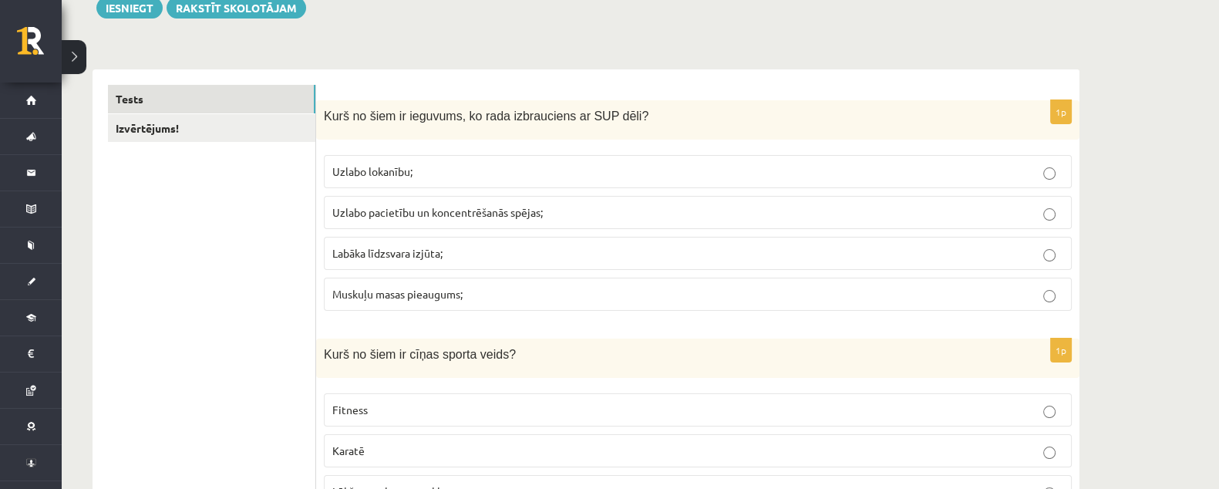
click at [469, 255] on p "Labāka līdzsvara izjūta;" at bounding box center [697, 253] width 731 height 16
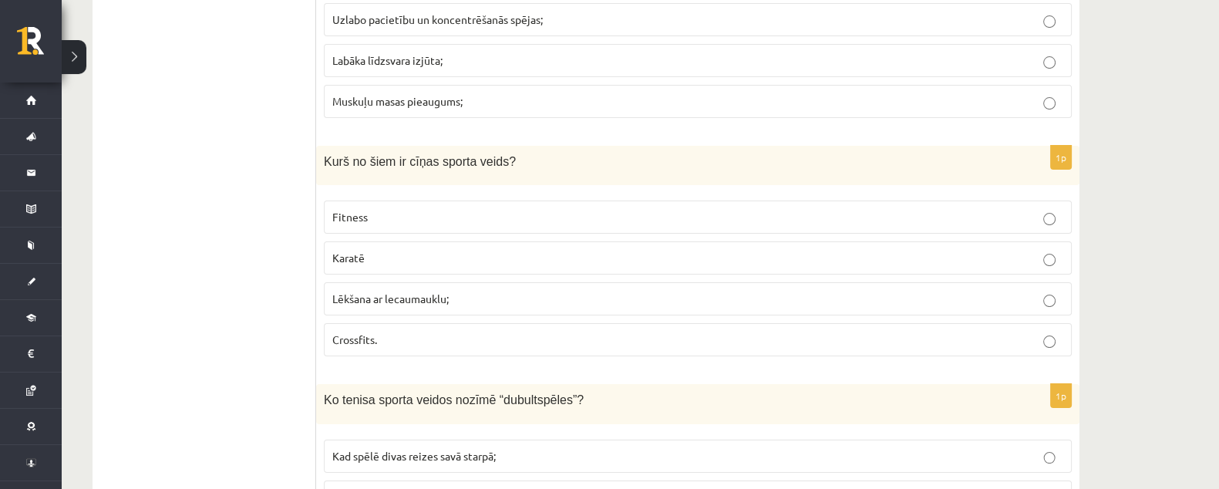
scroll to position [482, 0]
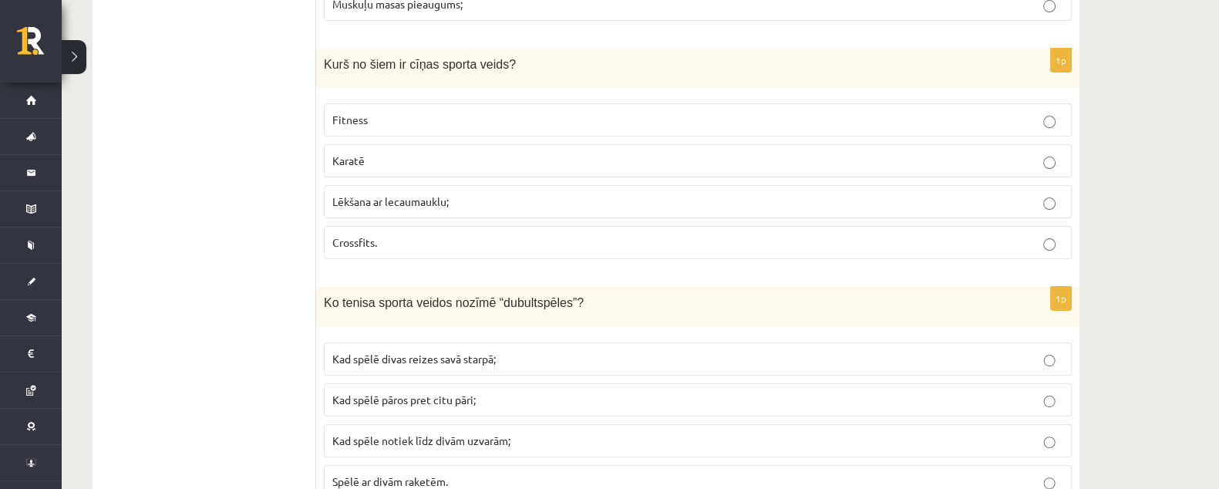
click at [401, 153] on p "Karatē" at bounding box center [697, 161] width 731 height 16
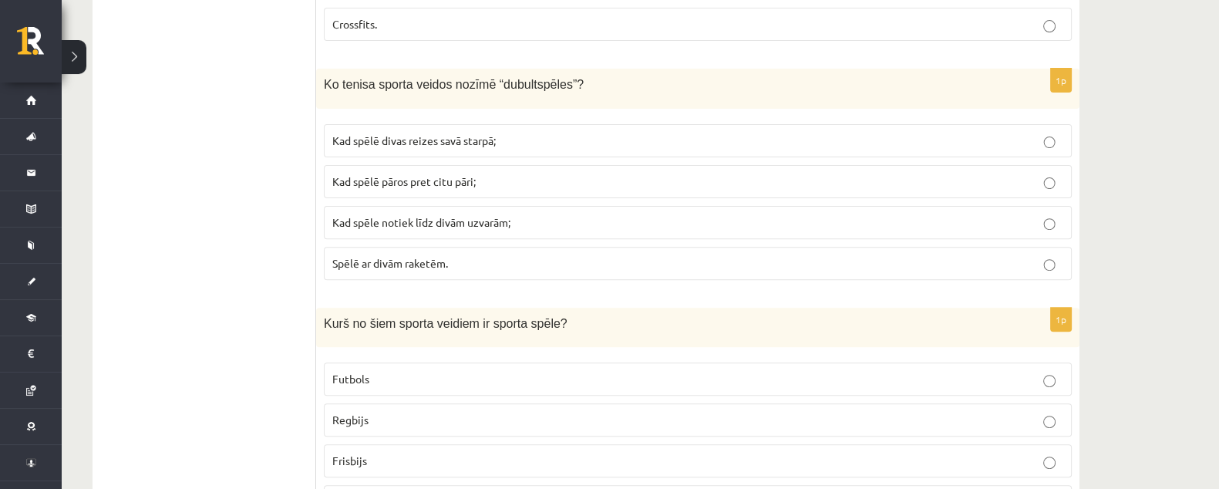
scroll to position [674, 0]
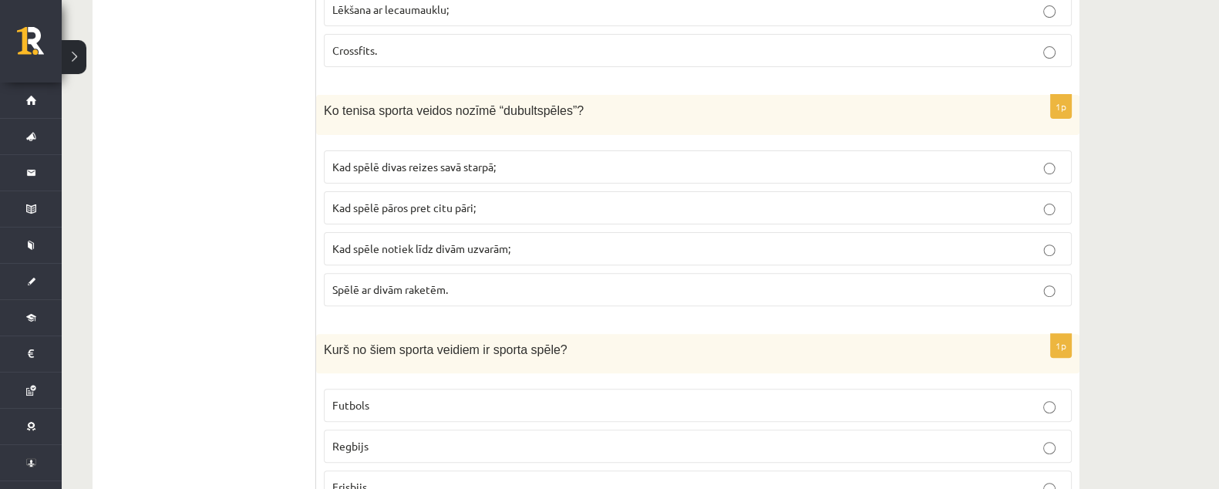
click at [496, 202] on p "Kad spēlē pāros pret citu pāri;" at bounding box center [697, 208] width 731 height 16
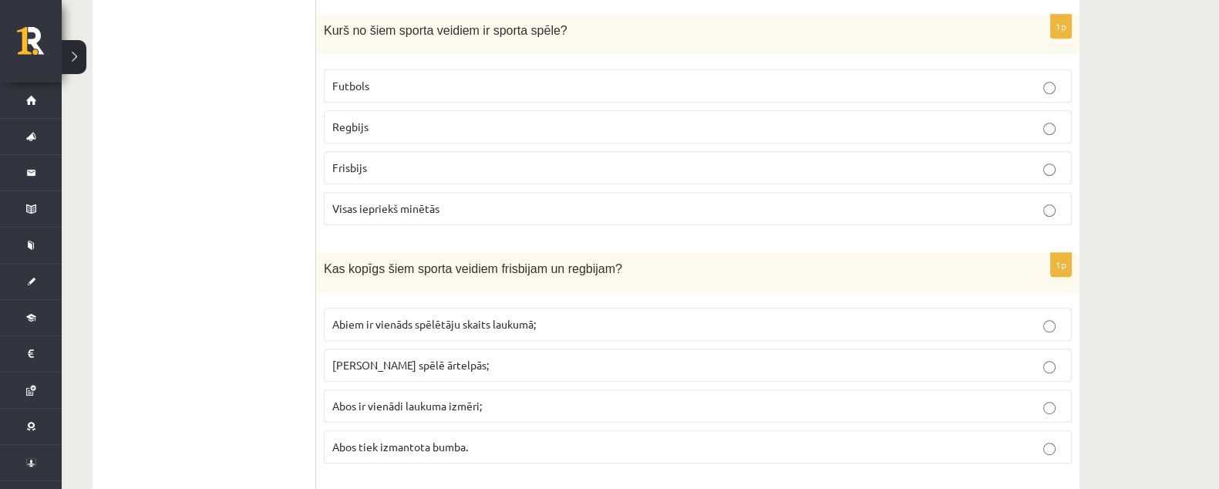
scroll to position [964, 0]
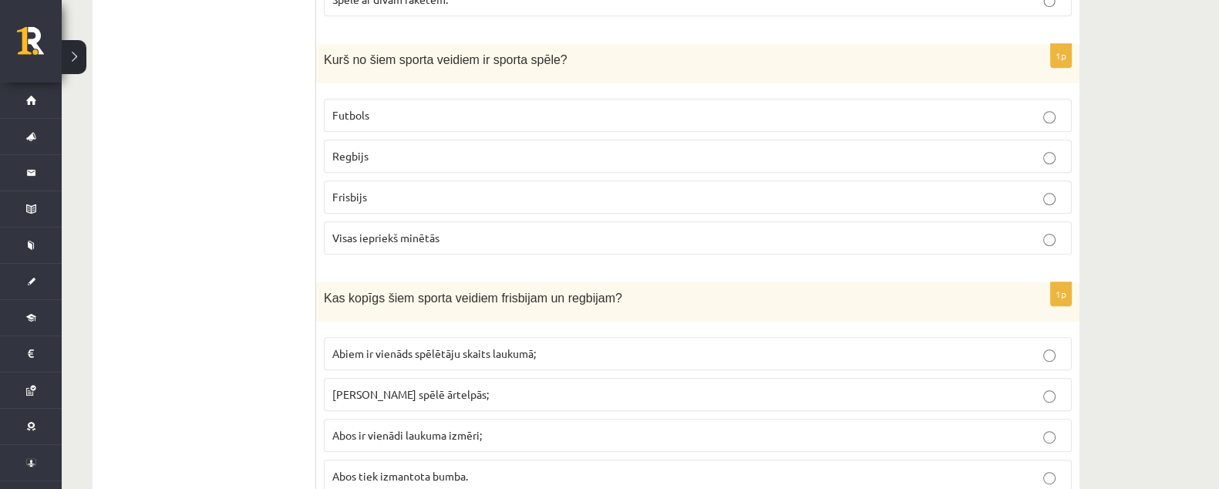
click at [435, 113] on p "Futbols" at bounding box center [697, 115] width 731 height 16
click at [479, 231] on p "Visas iepriekš minētās" at bounding box center [697, 238] width 731 height 16
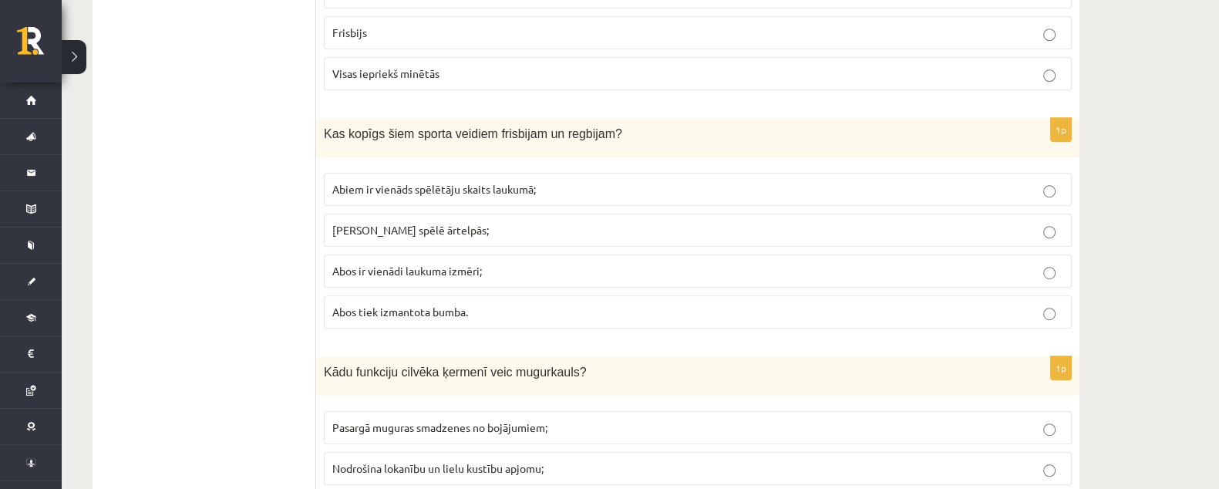
scroll to position [1157, 0]
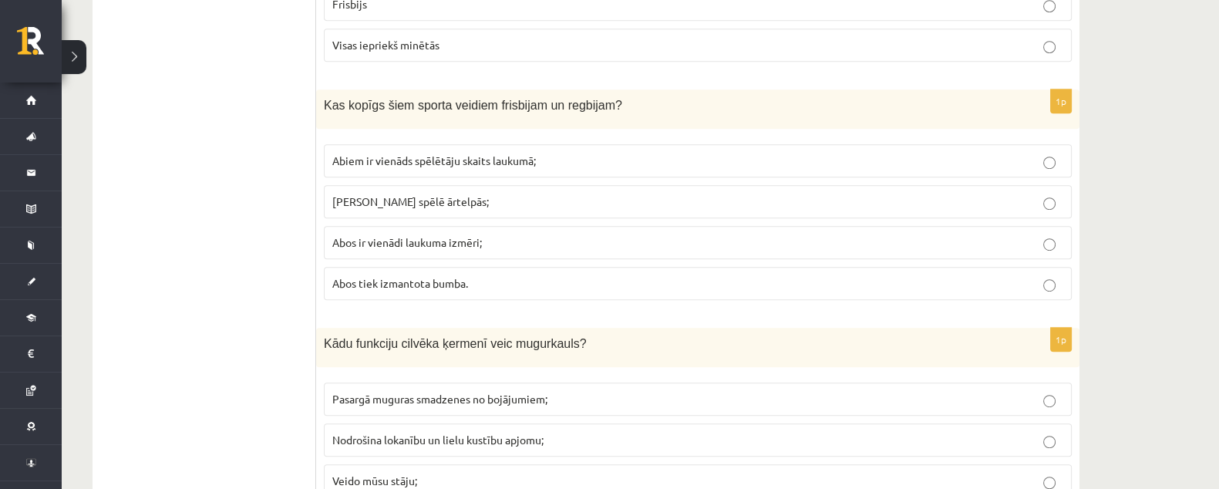
click at [522, 147] on label "Abiem ir vienāds spēlētāju skaits laukumā;" at bounding box center [698, 160] width 748 height 33
click at [525, 202] on p "[PERSON_NAME] spēlē ārtelpās;" at bounding box center [697, 202] width 731 height 16
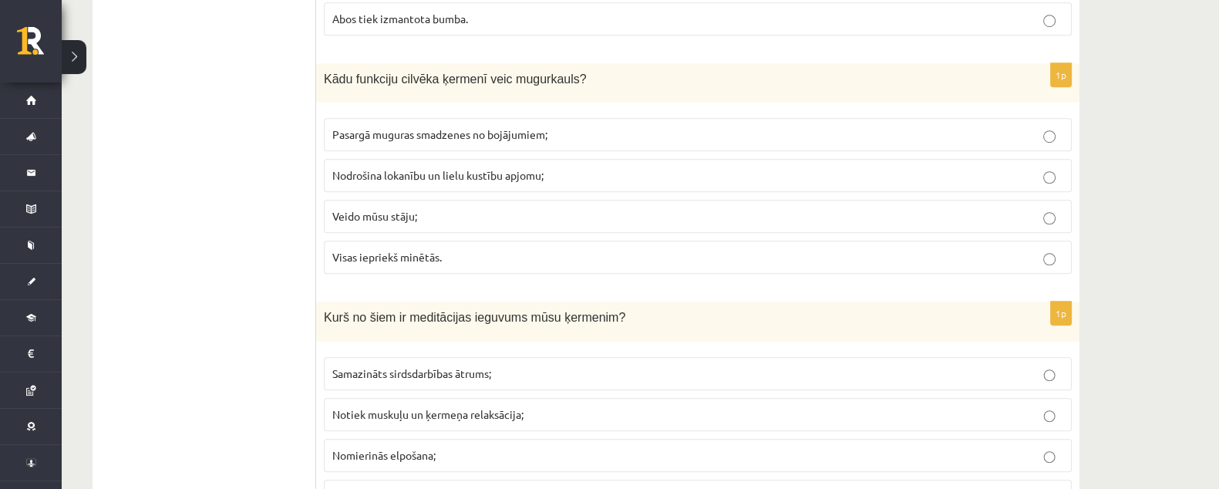
scroll to position [1445, 0]
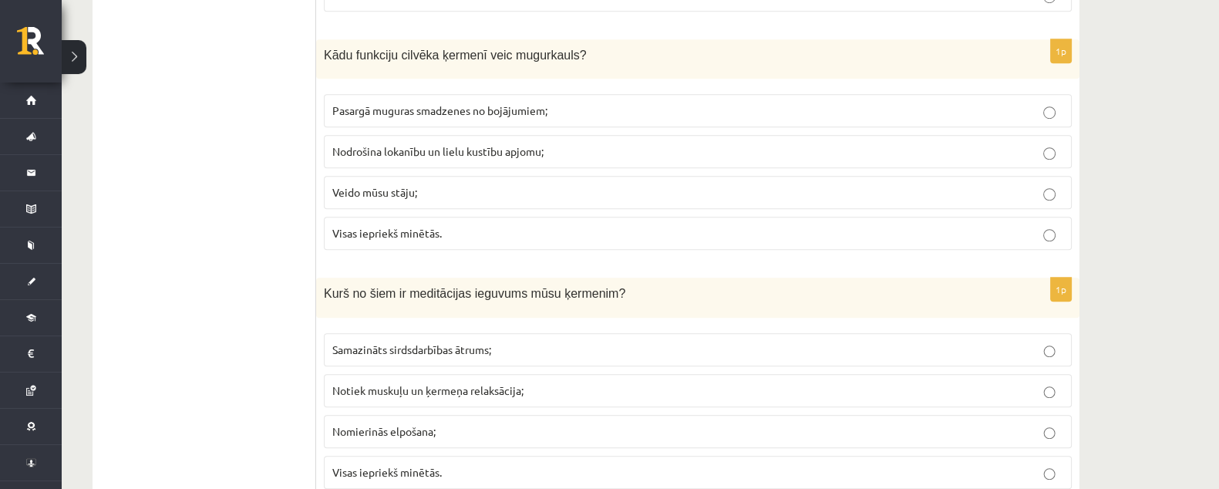
click at [540, 156] on label "Nodrošina lokanību un lielu kustību apjomu;" at bounding box center [698, 151] width 748 height 33
click at [511, 230] on p "Visas iepriekš minētās." at bounding box center [697, 233] width 731 height 16
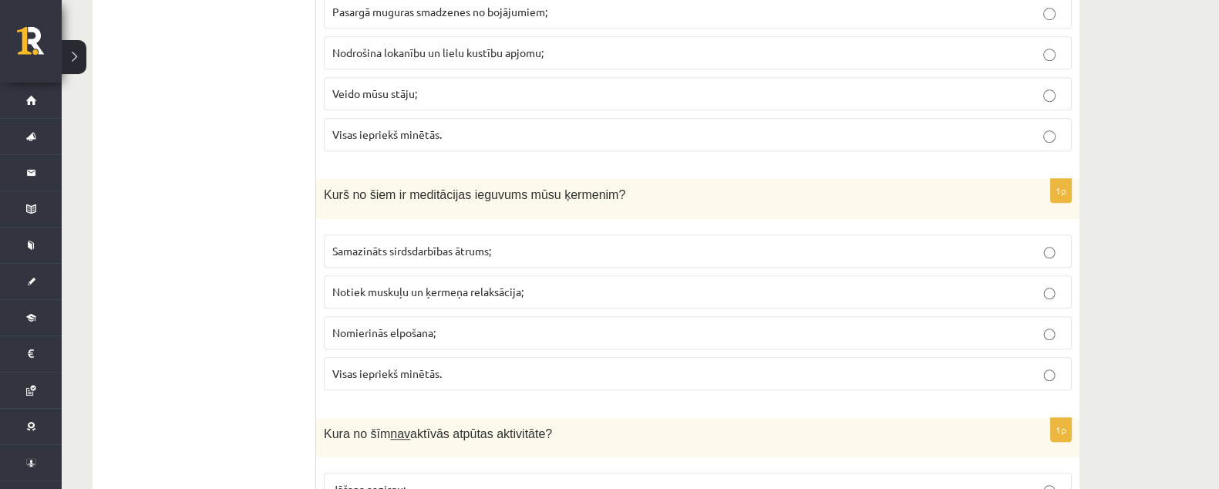
scroll to position [1639, 0]
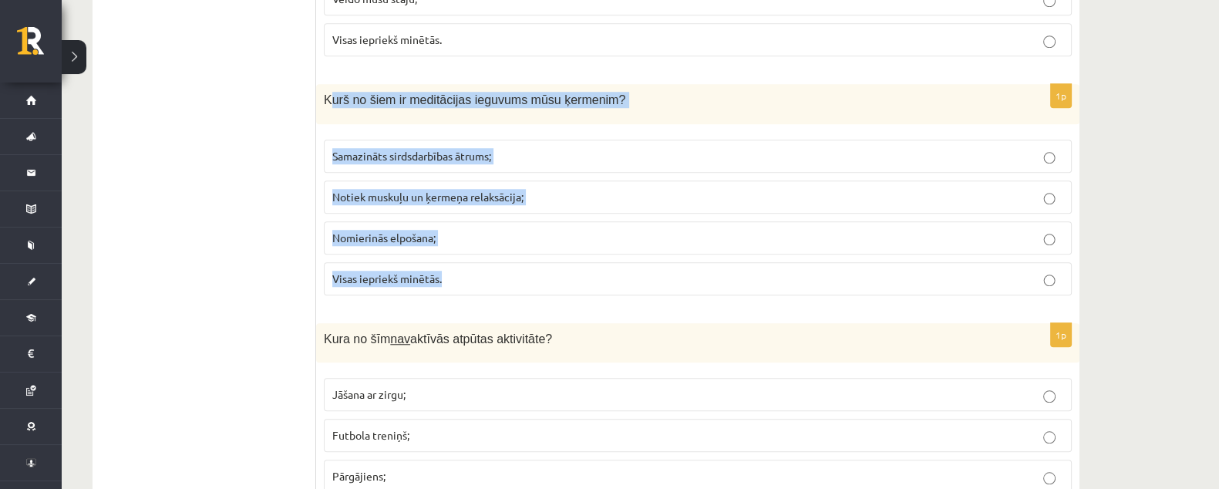
drag, startPoint x: 328, startPoint y: 94, endPoint x: 488, endPoint y: 274, distance: 240.9
click at [488, 274] on div "1p Kurš no šiem ir meditācijas ieguvums mūsu ķermenim? Samazināts sirdsdarbības…" at bounding box center [698, 195] width 764 height 223
click at [339, 119] on div "1p Kurš no šiem ir meditācijas ieguvums mūsu ķermenim? Samazināts sirdsdarbības…" at bounding box center [698, 195] width 764 height 223
drag, startPoint x: 325, startPoint y: 93, endPoint x: 450, endPoint y: 268, distance: 215.6
click at [450, 268] on div "1p Kurš no šiem ir meditācijas ieguvums mūsu ķermenim? Samazināts sirdsdarbības…" at bounding box center [698, 195] width 764 height 223
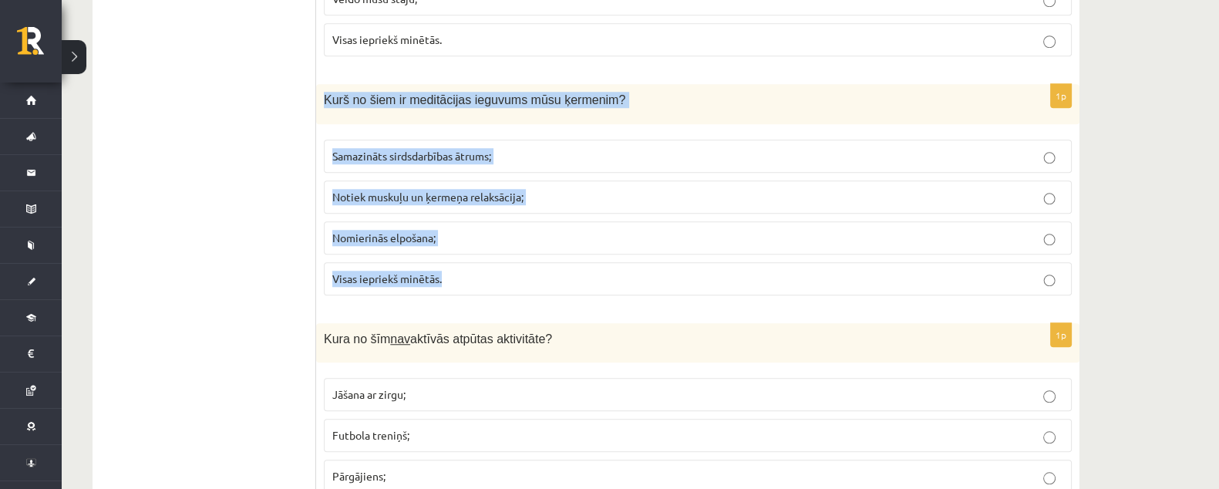
copy div "Kurš no šiem ir meditācijas ieguvums mūsu ķermenim? Samazināts sirdsdarbības āt…"
click at [477, 278] on p "Visas iepriekš minētās." at bounding box center [697, 279] width 731 height 16
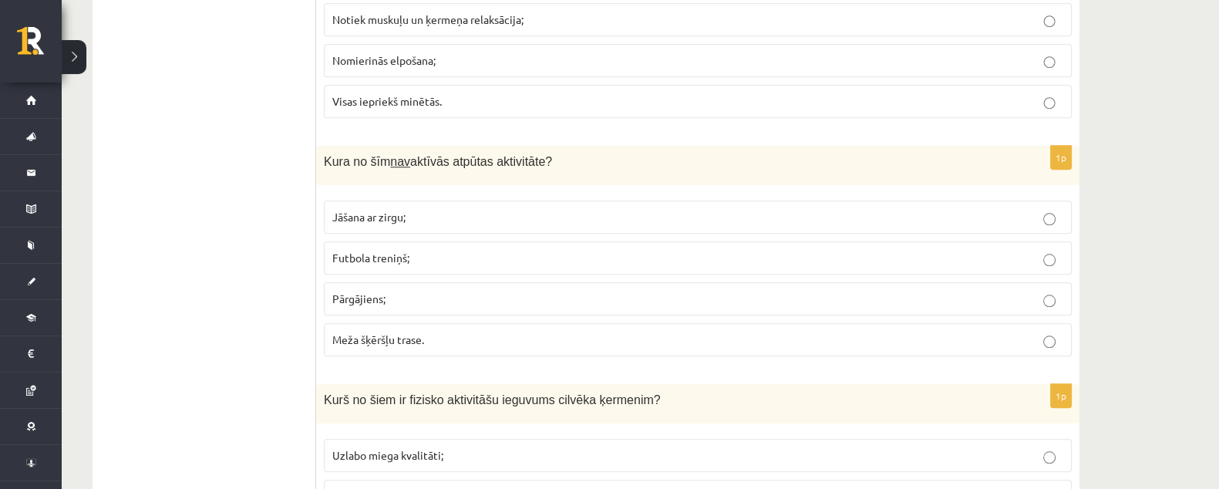
scroll to position [1832, 0]
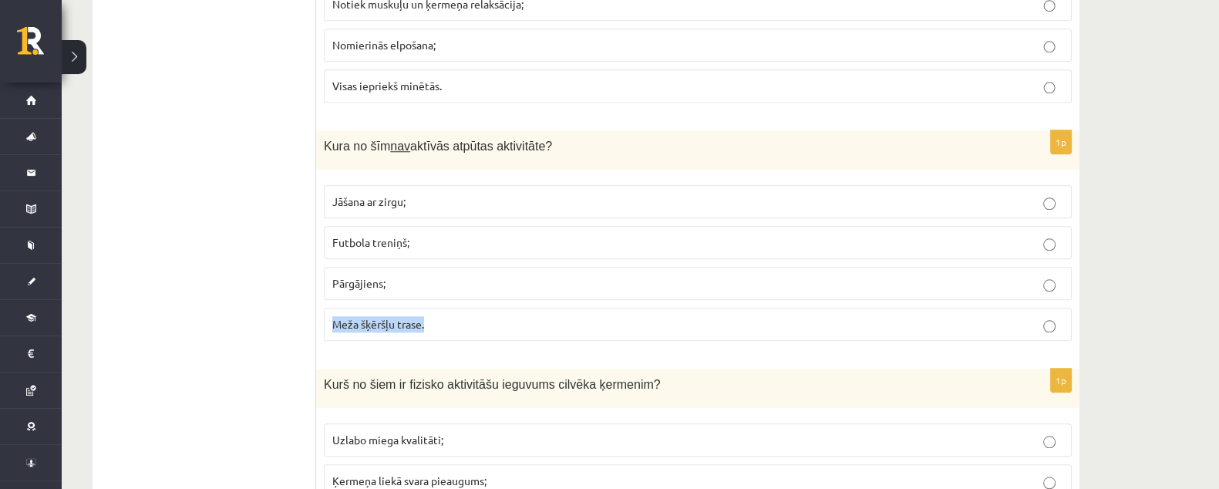
drag, startPoint x: 331, startPoint y: 309, endPoint x: 432, endPoint y: 316, distance: 101.3
click at [432, 316] on label "Meža šķēršļu trase." at bounding box center [698, 324] width 748 height 33
copy span "Meža šķēršļu trase."
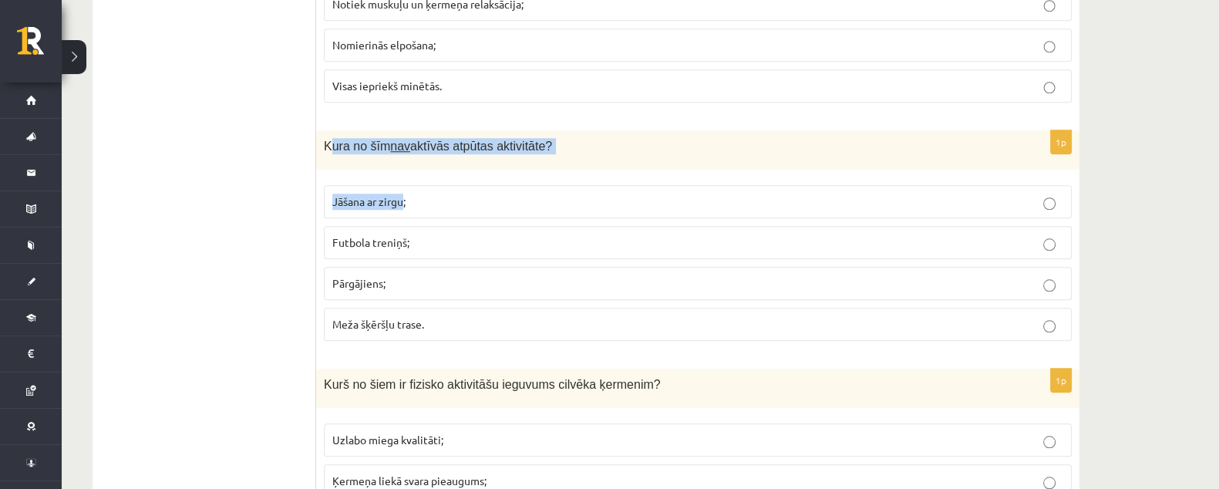
drag, startPoint x: 329, startPoint y: 136, endPoint x: 405, endPoint y: 169, distance: 82.5
click at [405, 169] on div "1p Kura no šīm nav aktīvās atpūtas aktivitāte? Jāšana ar zirgu; Futbola treniņš…" at bounding box center [698, 241] width 764 height 223
click at [366, 164] on div "1p Kura no šīm nav aktīvās atpūtas aktivitāte? Jāšana ar zirgu; Futbola treniņš…" at bounding box center [698, 241] width 764 height 223
drag, startPoint x: 324, startPoint y: 140, endPoint x: 428, endPoint y: 319, distance: 206.4
click at [428, 320] on div "1p Kura no šīm nav aktīvās atpūtas aktivitāte? Jāšana ar zirgu; Futbola treniņš…" at bounding box center [698, 241] width 764 height 223
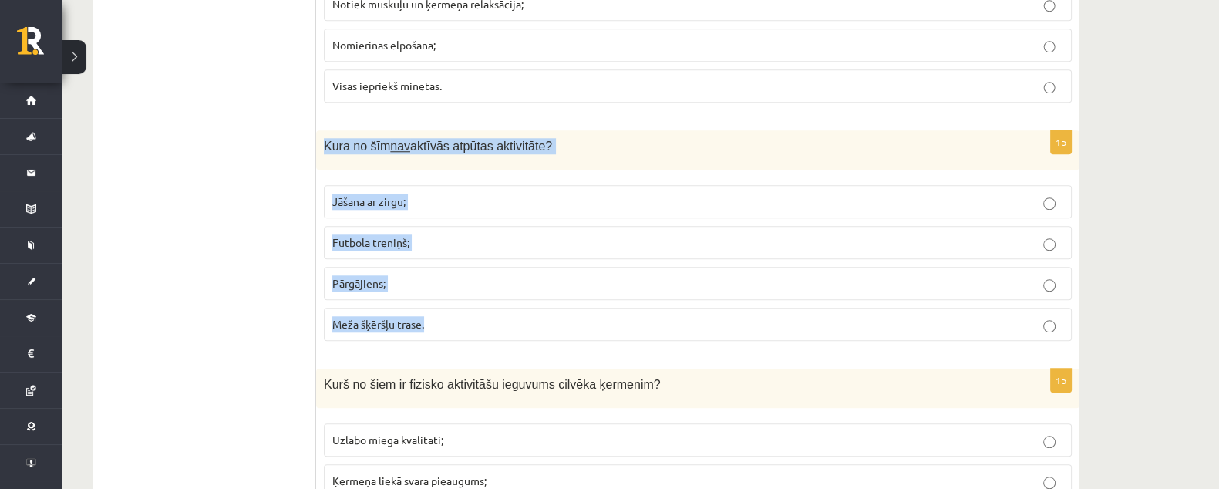
copy div "Kura no šīm nav aktīvās atpūtas aktivitāte? Jāšana ar zirgu; Futbola treniņš; P…"
click at [478, 316] on p "Meža šķēršļu trase." at bounding box center [697, 324] width 731 height 16
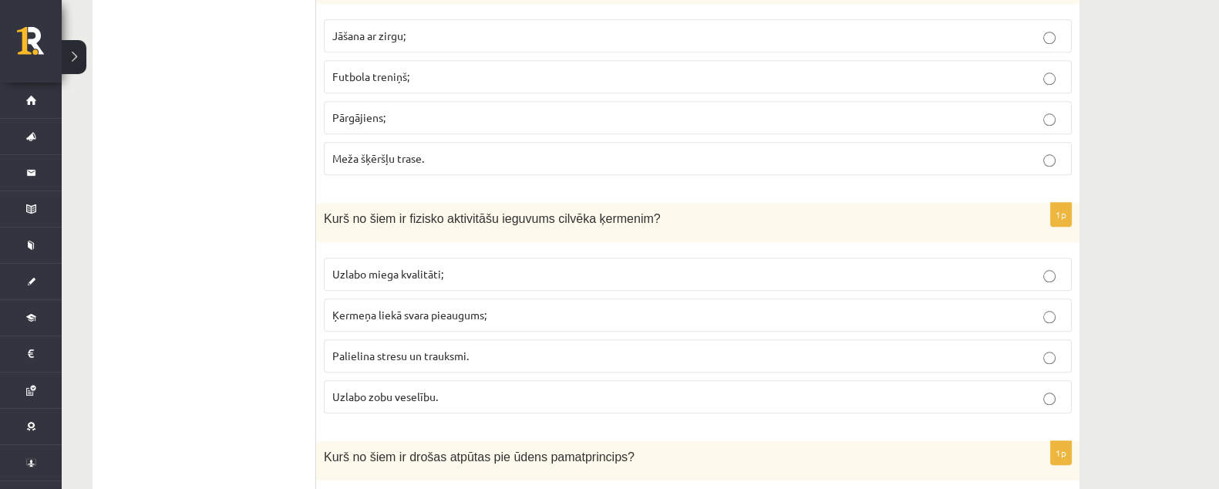
scroll to position [2025, 0]
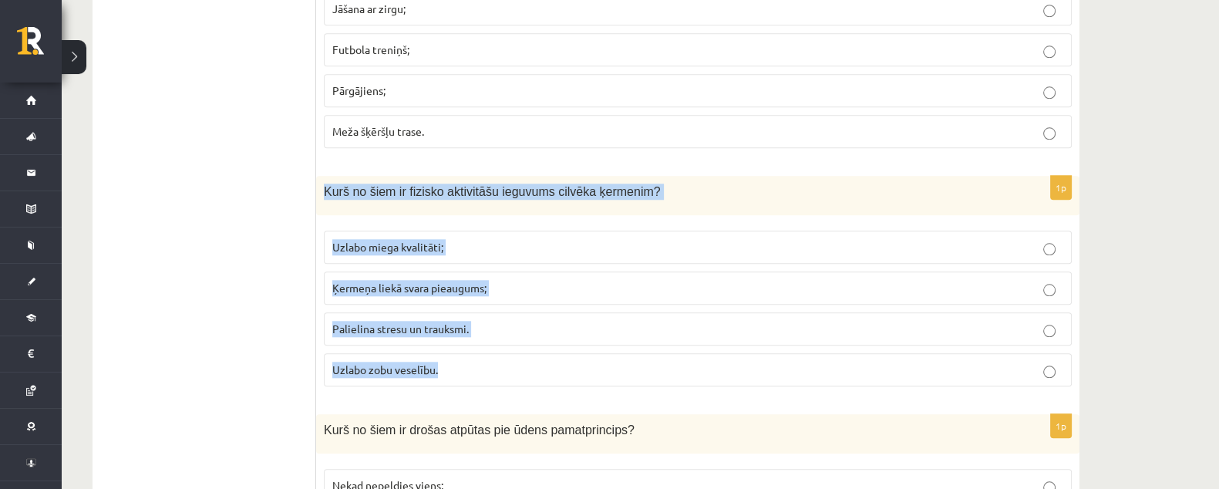
drag, startPoint x: 324, startPoint y: 183, endPoint x: 445, endPoint y: 364, distance: 218.0
click at [445, 364] on div "1p Kurš no šiem ir fizisko aktivitāšu ieguvums cilvēka ķermenim? Uzlabo miega k…" at bounding box center [698, 287] width 764 height 223
click at [739, 202] on div "Kurš no šiem ir fizisko aktivitāšu ieguvums cilvēka ķermenim?" at bounding box center [698, 195] width 764 height 39
drag, startPoint x: 324, startPoint y: 180, endPoint x: 481, endPoint y: 368, distance: 244.2
click at [481, 368] on div "1p Kurš no šiem ir fizisko aktivitāšu ieguvums cilvēka ķermenim? Uzlabo miega k…" at bounding box center [698, 287] width 764 height 223
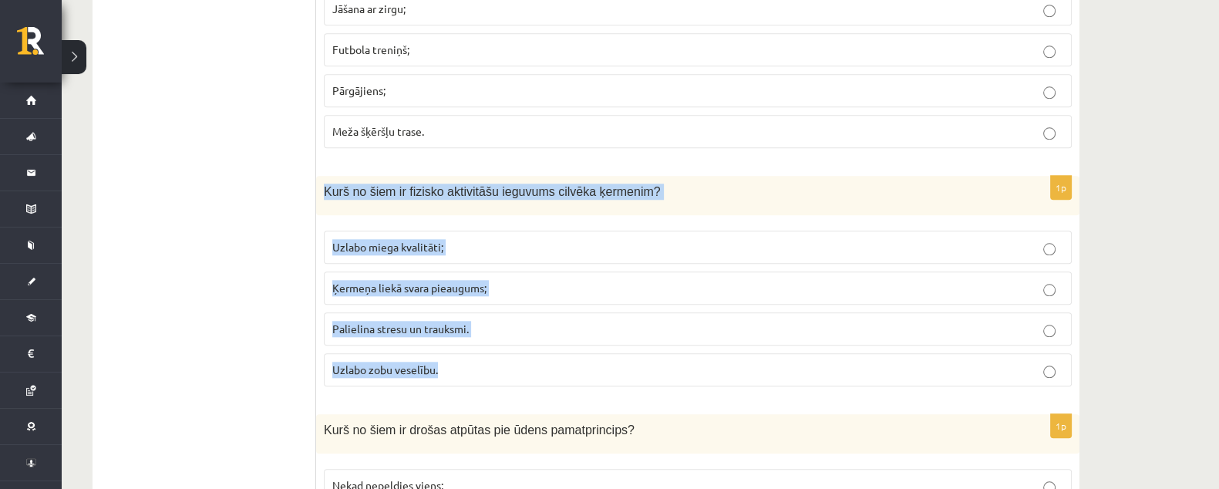
copy div "Kurš no šiem ir fizisko aktivitāšu ieguvums cilvēka ķermenim? Uzlabo miega kval…"
click at [507, 245] on p "Uzlabo miega kvalitāti;" at bounding box center [697, 247] width 731 height 16
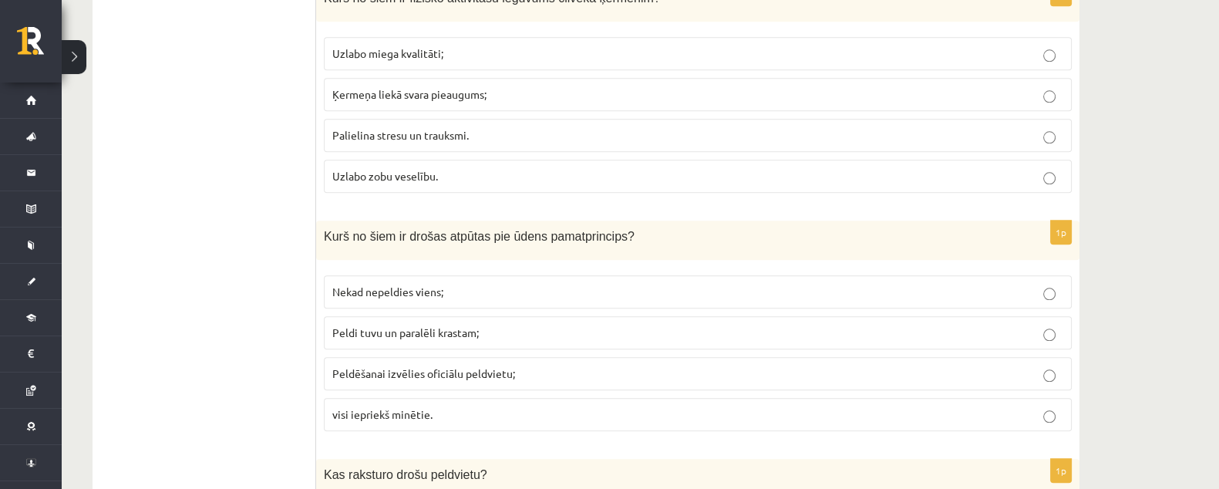
scroll to position [2314, 0]
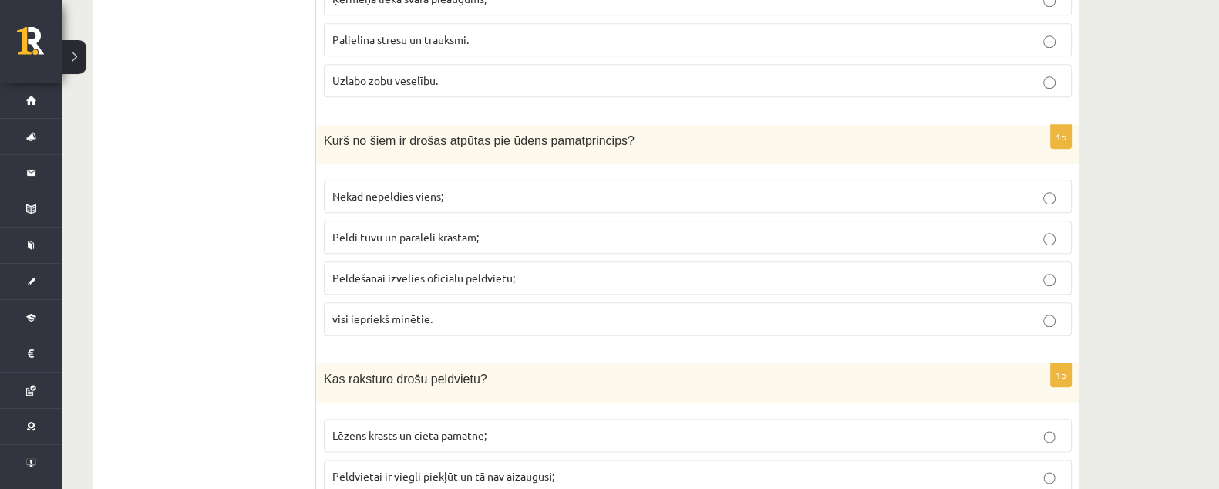
click at [455, 302] on label "visi iepriekš minētie." at bounding box center [698, 318] width 748 height 33
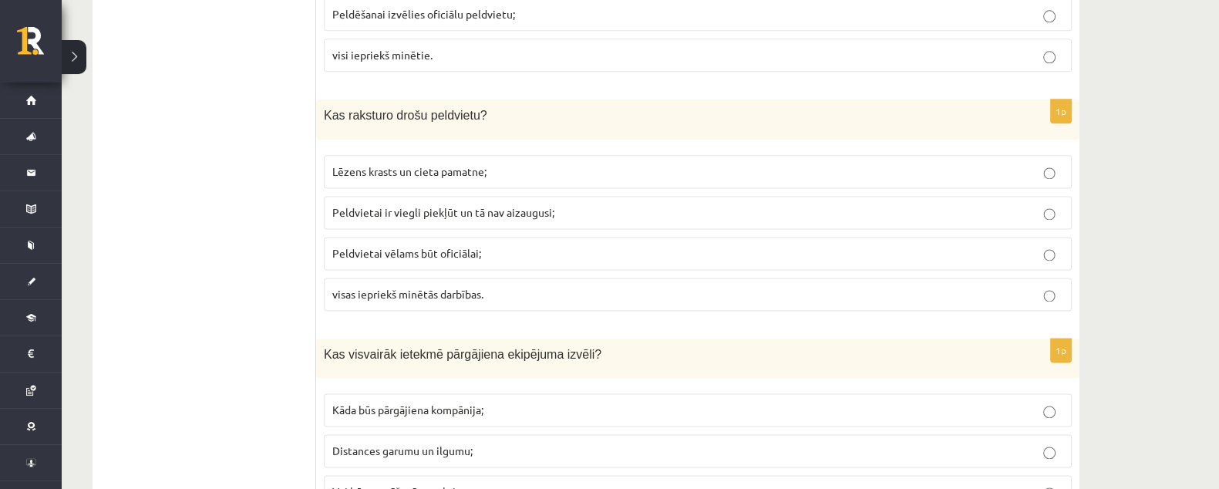
scroll to position [2602, 0]
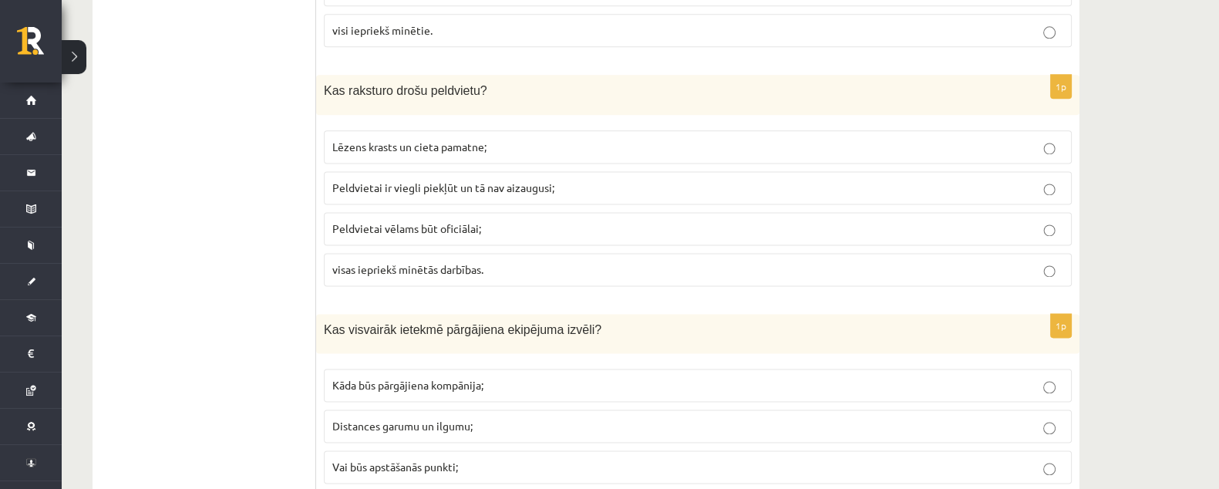
click at [531, 261] on p "visas iepriekš minētās darbības." at bounding box center [697, 269] width 731 height 16
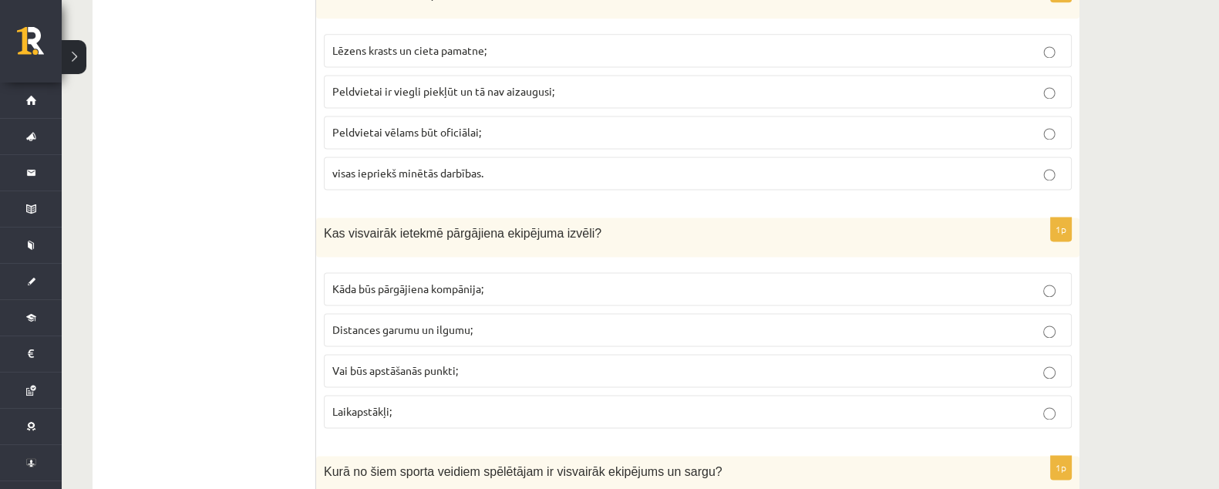
scroll to position [2795, 0]
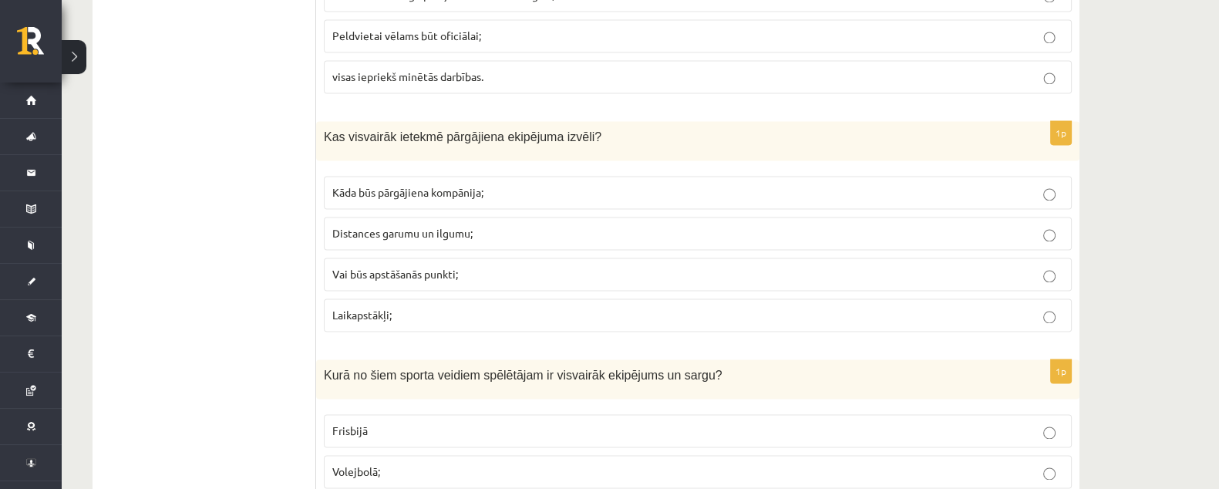
click at [467, 307] on p "Laikapstākļi;" at bounding box center [697, 315] width 731 height 16
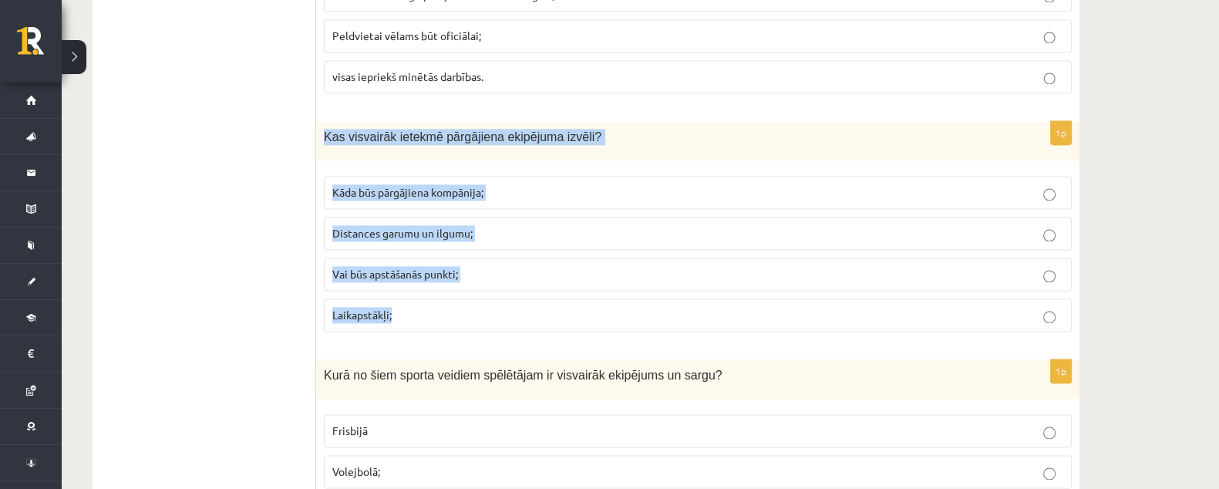
drag, startPoint x: 322, startPoint y: 120, endPoint x: 398, endPoint y: 302, distance: 197.4
click at [398, 302] on div "1p Kas visvairāk ietekmē pārgājiena ekipējuma izvēli? Kāda būs pārgājiena kompā…" at bounding box center [698, 232] width 764 height 223
copy div "Kas visvairāk ietekmē pārgājiena ekipējuma izvēli? Kāda būs pārgājiena kompānij…"
click at [899, 258] on label "Vai būs apstāšanās punkti;" at bounding box center [698, 274] width 748 height 33
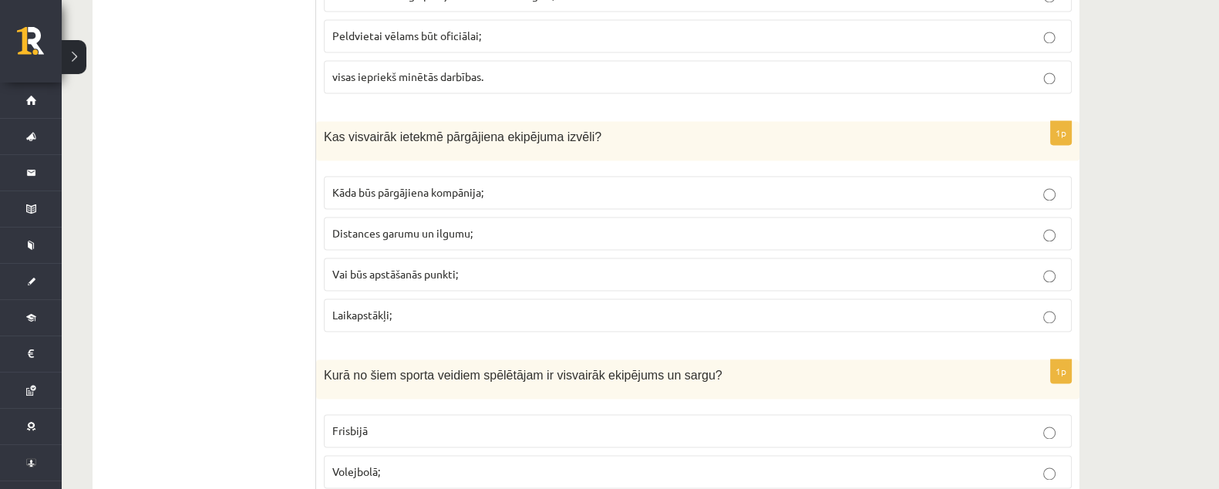
drag, startPoint x: 902, startPoint y: 207, endPoint x: 899, endPoint y: 215, distance: 8.3
click at [900, 217] on label "Distances garumu un ilgumu;" at bounding box center [698, 233] width 748 height 33
click at [883, 308] on label "Laikapstākļi;" at bounding box center [698, 315] width 748 height 33
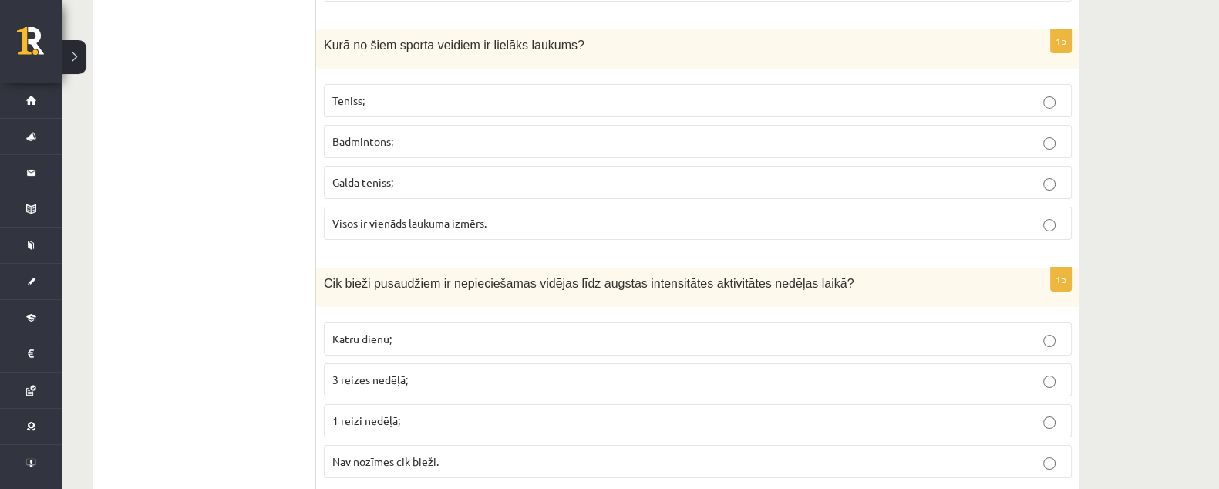
scroll to position [6957, 0]
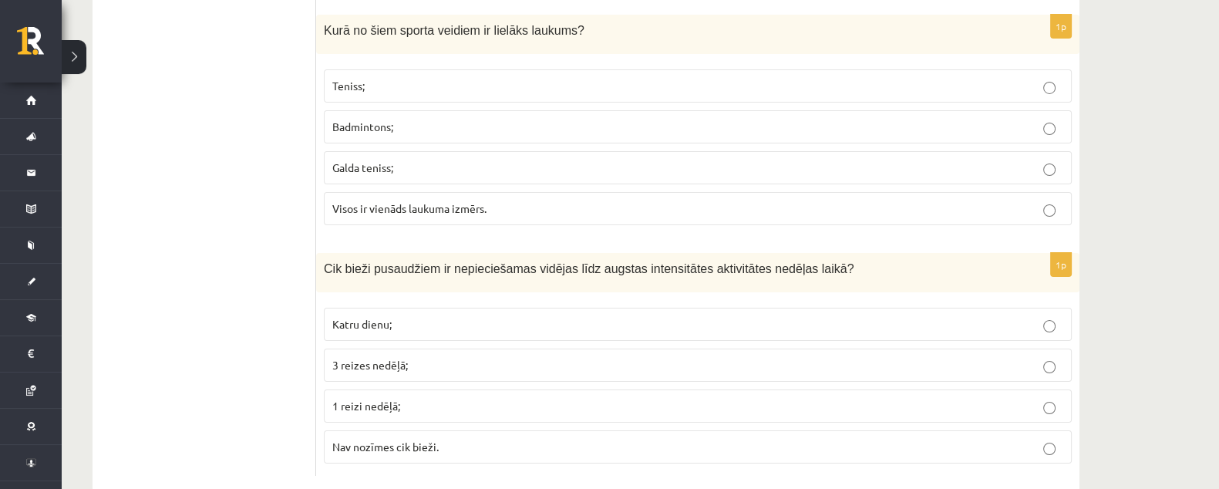
click at [477, 357] on p "3 reizes nedēļā;" at bounding box center [697, 365] width 731 height 16
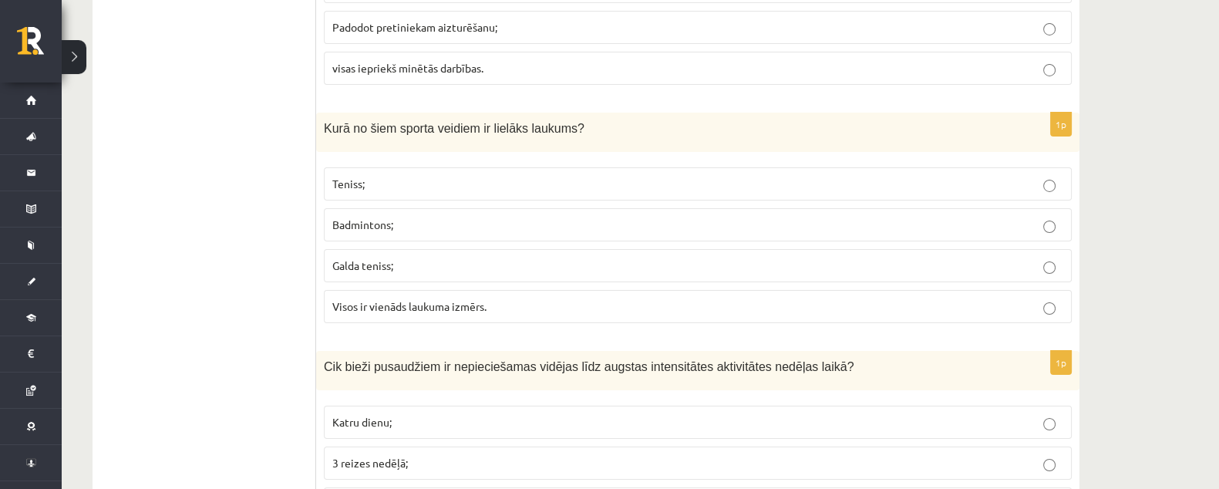
scroll to position [6764, 0]
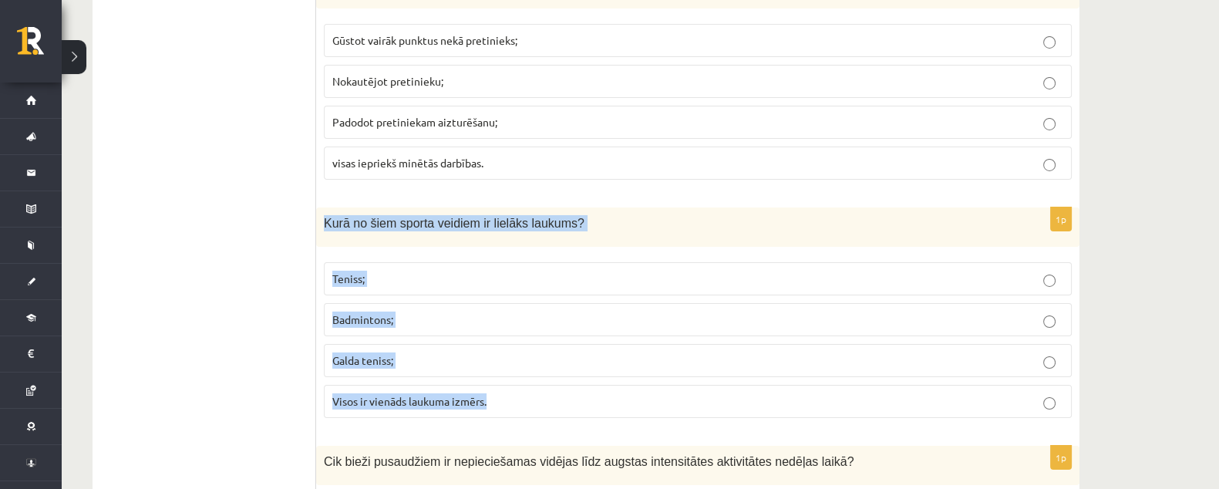
drag, startPoint x: 319, startPoint y: 184, endPoint x: 555, endPoint y: 282, distance: 256.0
click at [549, 374] on div "1p Kurā no šiem sporta veidiem ir lielāks laukums? Teniss; Badmintons; Galda te…" at bounding box center [698, 318] width 764 height 223
copy div "Kurā no šiem sporta veidiem ir lielāks laukums? Teniss; Badmintons; Galda tenis…"
click at [531, 262] on label "Teniss;" at bounding box center [698, 278] width 748 height 33
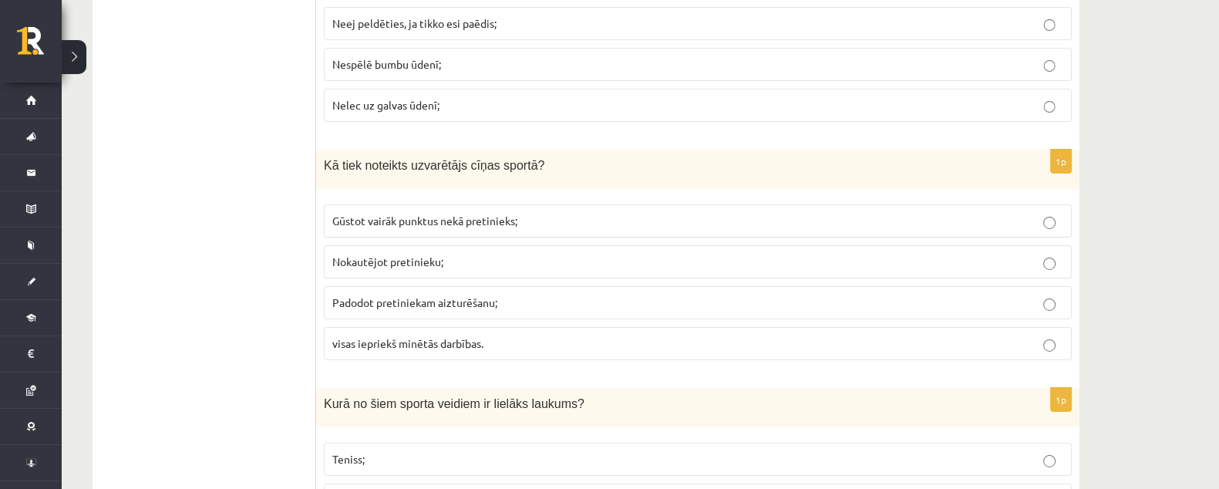
scroll to position [6571, 0]
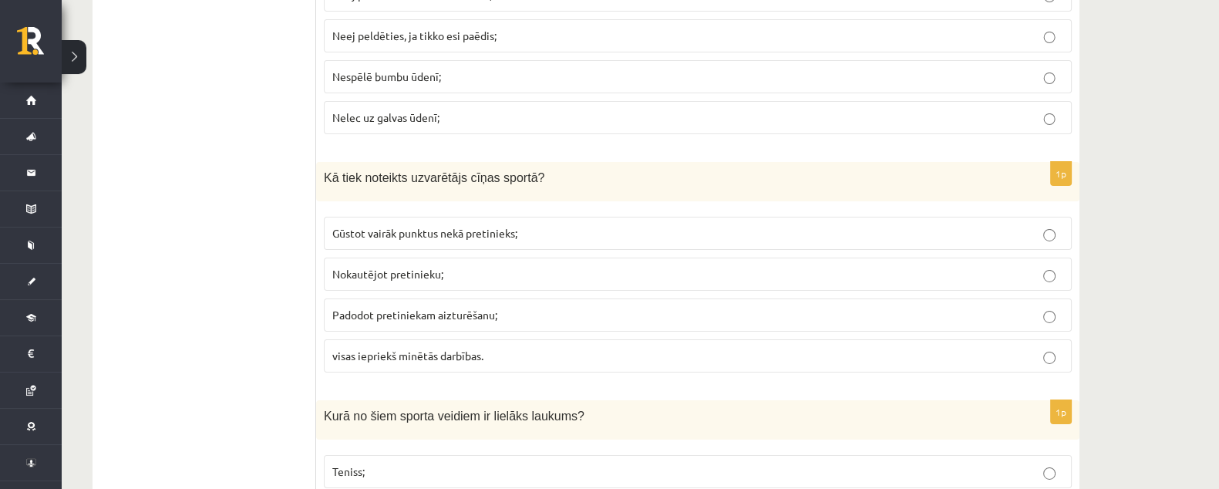
click at [538, 348] on p "visas iepriekš minētās darbības." at bounding box center [697, 356] width 731 height 16
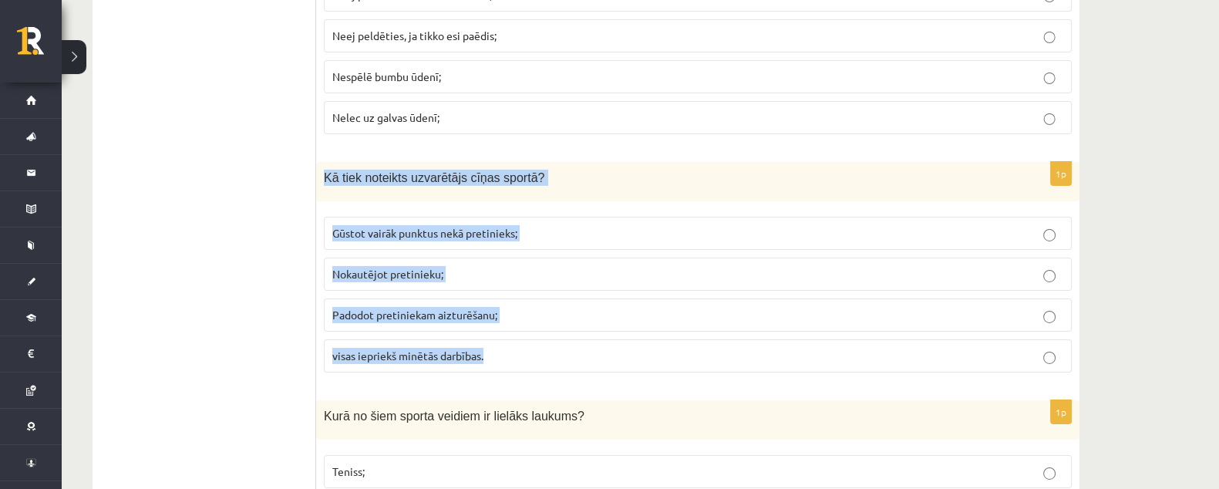
drag, startPoint x: 325, startPoint y: 140, endPoint x: 633, endPoint y: 327, distance: 359.9
click at [633, 327] on div "1p Kā tiek noteikts uzvarētājs cīņas sportā? Gūstot vairāk punktus nekā pretini…" at bounding box center [698, 273] width 764 height 223
drag, startPoint x: 1029, startPoint y: 2, endPoint x: 494, endPoint y: 149, distance: 554.5
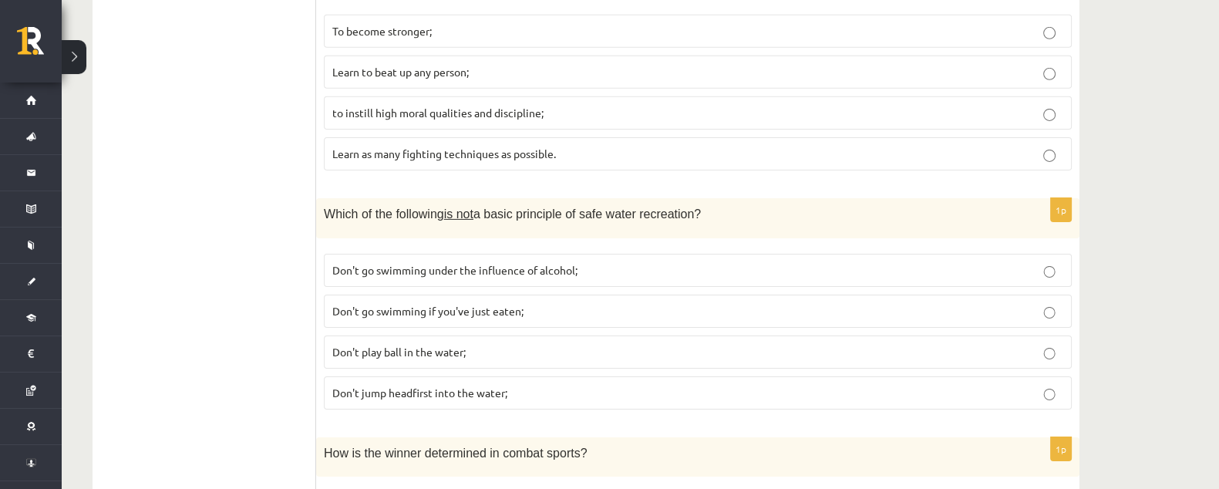
scroll to position [6282, 0]
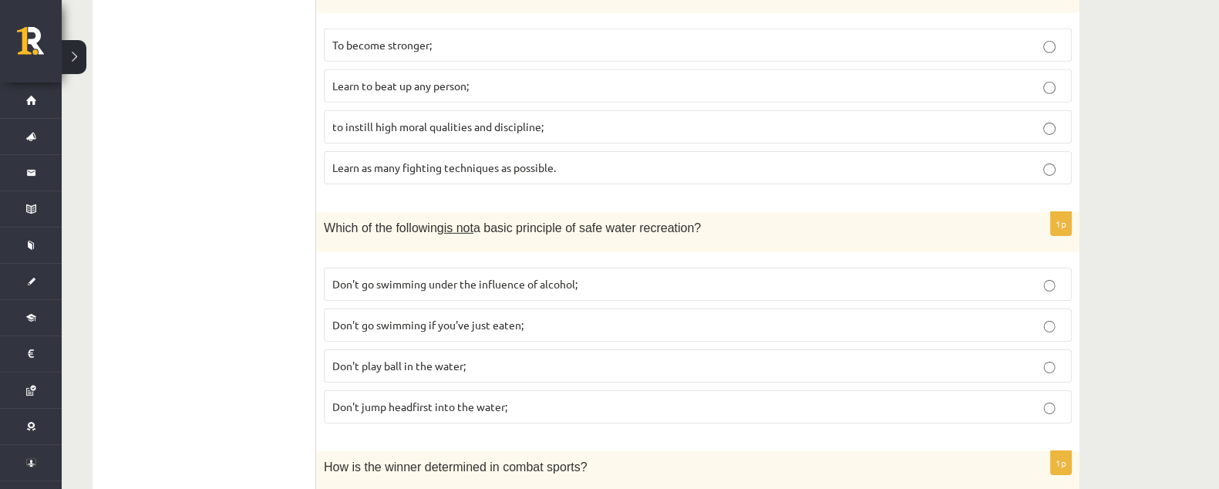
click at [585, 276] on p "Don't go swimming under the influence of alcohol;" at bounding box center [697, 284] width 731 height 16
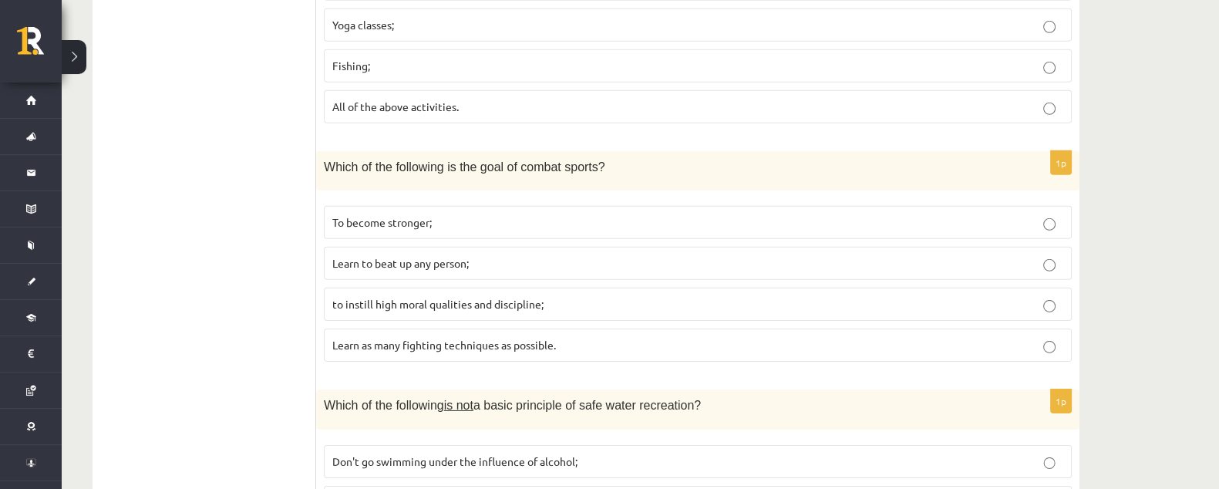
scroll to position [6089, 0]
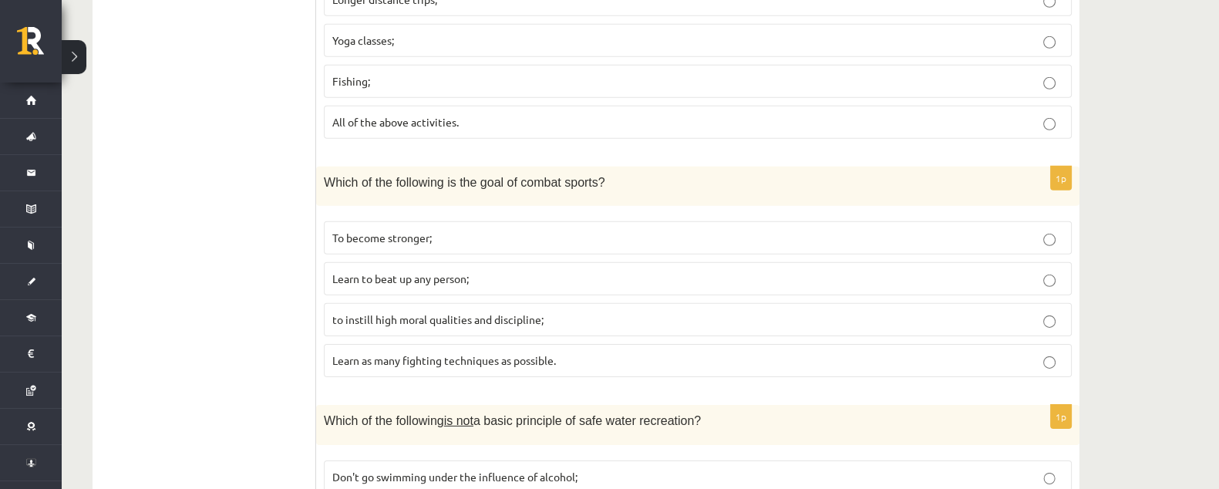
click at [584, 312] on p "to instill high moral qualities and discipline;" at bounding box center [697, 320] width 731 height 16
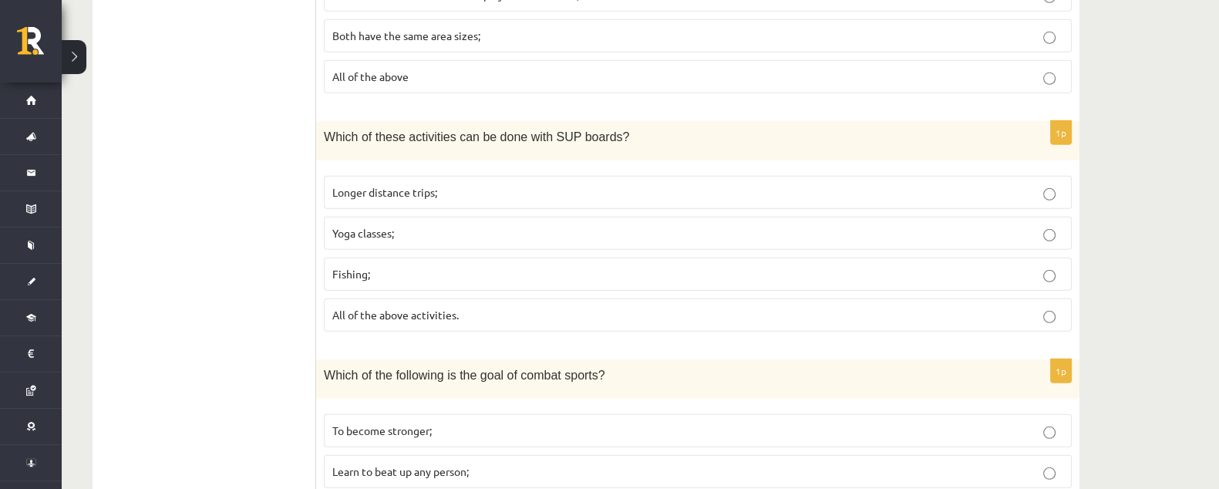
scroll to position [5896, 0]
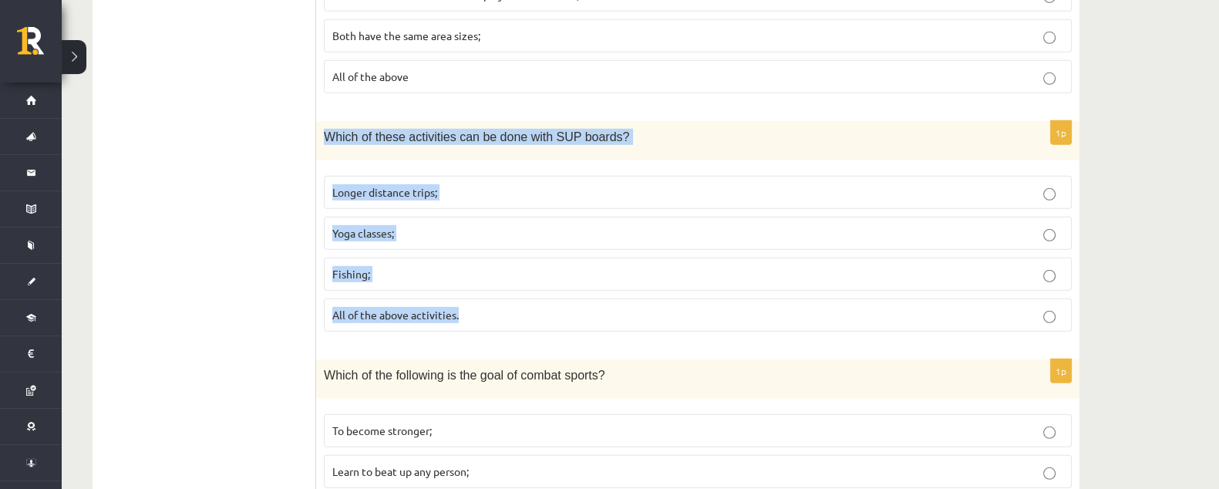
drag, startPoint x: 321, startPoint y: 108, endPoint x: 483, endPoint y: 279, distance: 235.7
click at [483, 279] on div "1p Which of these activities can be done with SUP boards? Longer distance trips…" at bounding box center [698, 232] width 764 height 223
copy div "Which of these activities can be done with SUP boards? Longer distance trips; Y…"
click at [500, 307] on p "All of the above activities." at bounding box center [697, 315] width 731 height 16
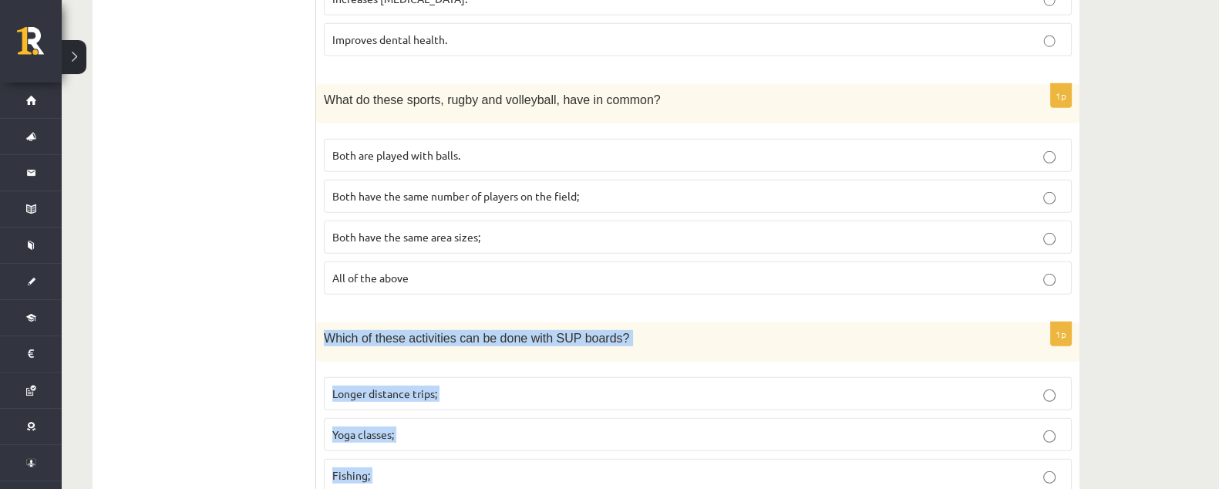
scroll to position [5607, 0]
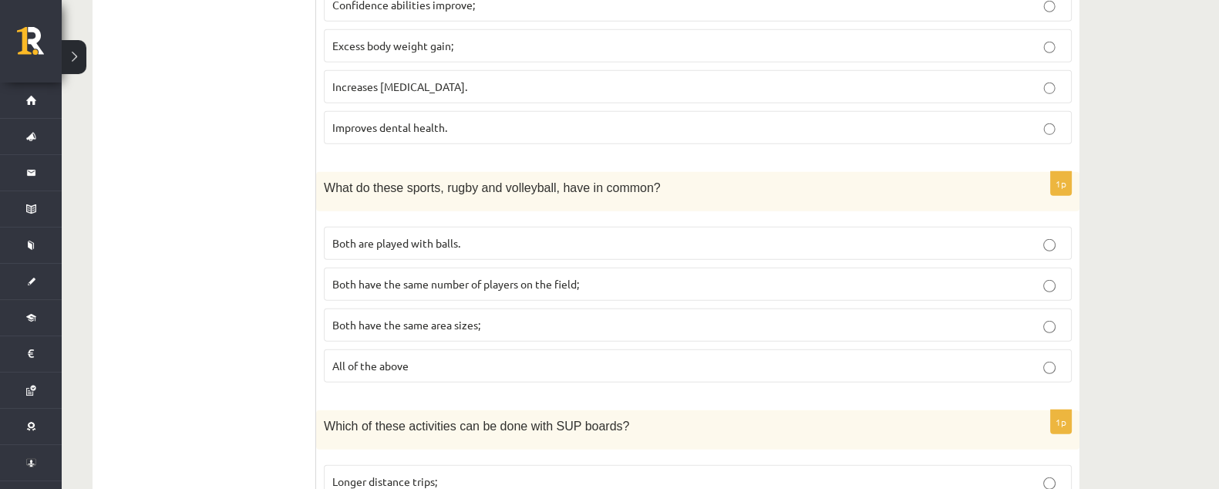
click at [545, 235] on p "Both are played with balls." at bounding box center [697, 243] width 731 height 16
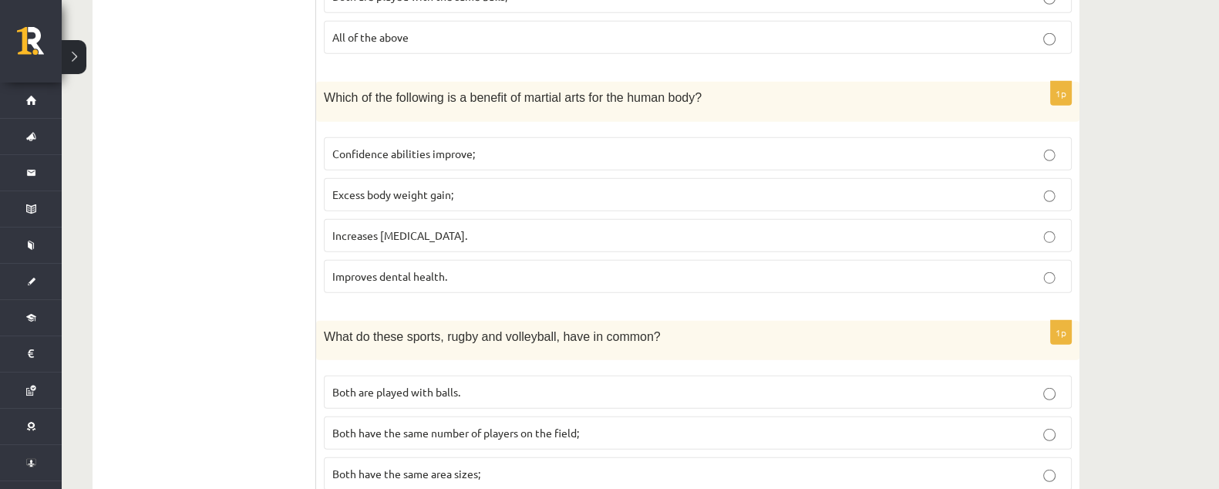
scroll to position [5414, 0]
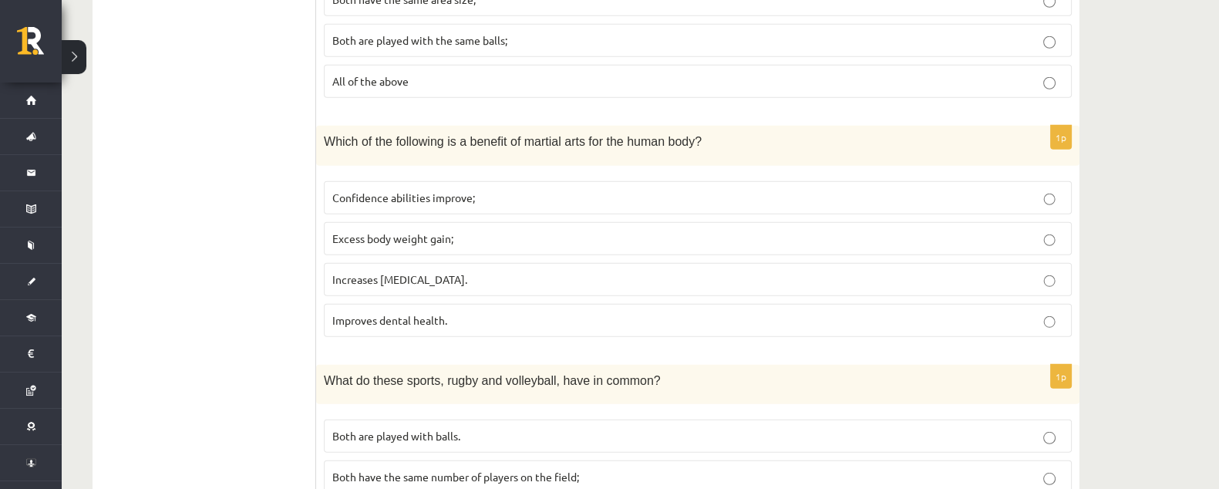
click at [502, 190] on p "Confidence abilities improve;" at bounding box center [697, 198] width 731 height 16
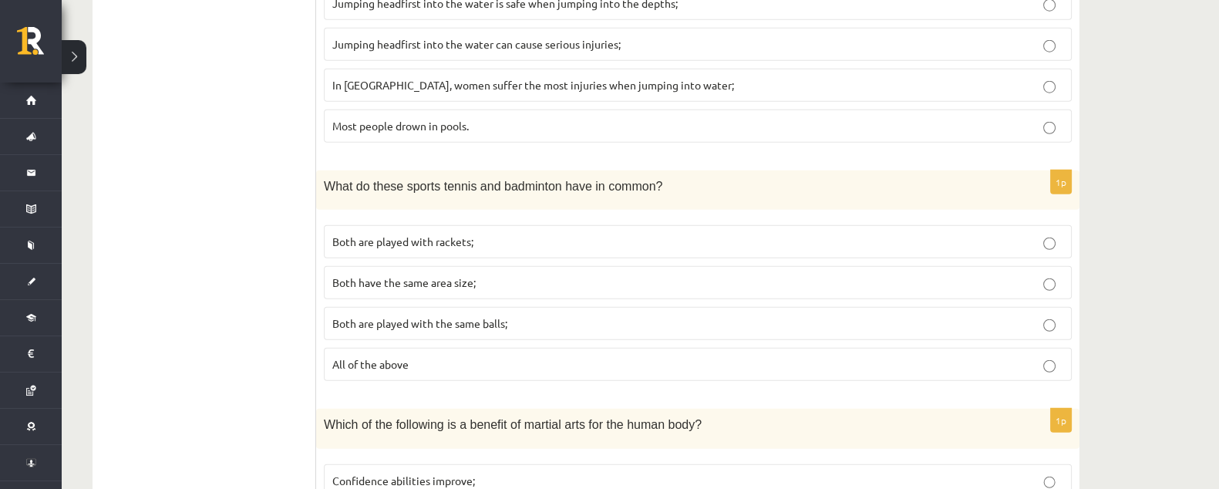
scroll to position [5125, 0]
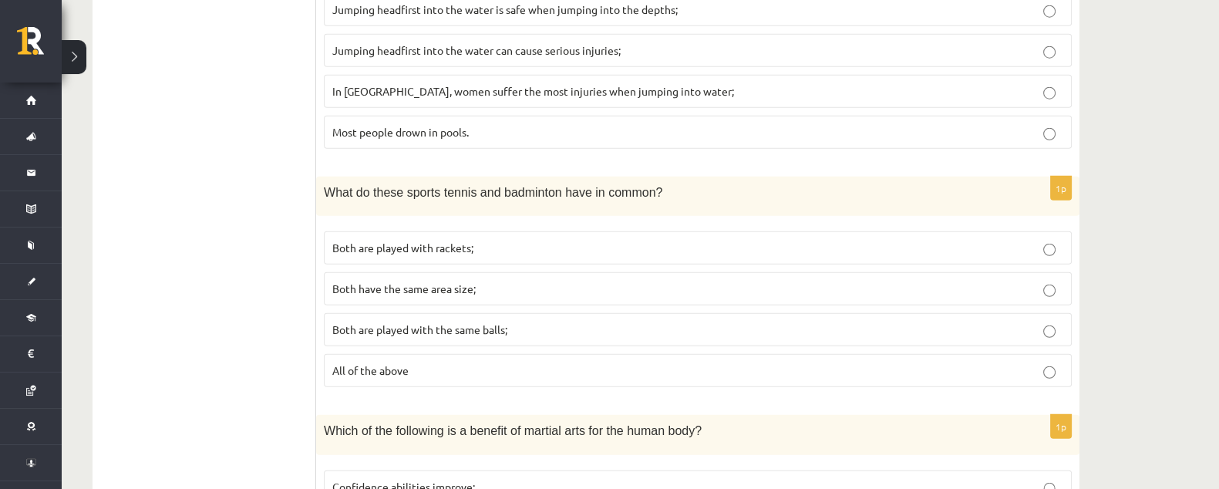
click at [511, 240] on p "Both are played with rackets;" at bounding box center [697, 248] width 731 height 16
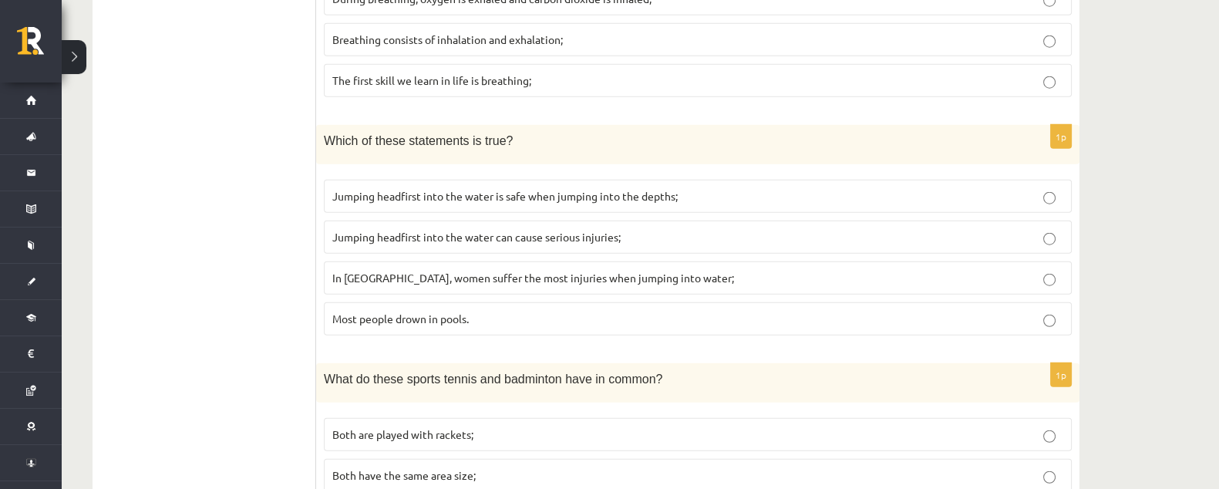
scroll to position [4932, 0]
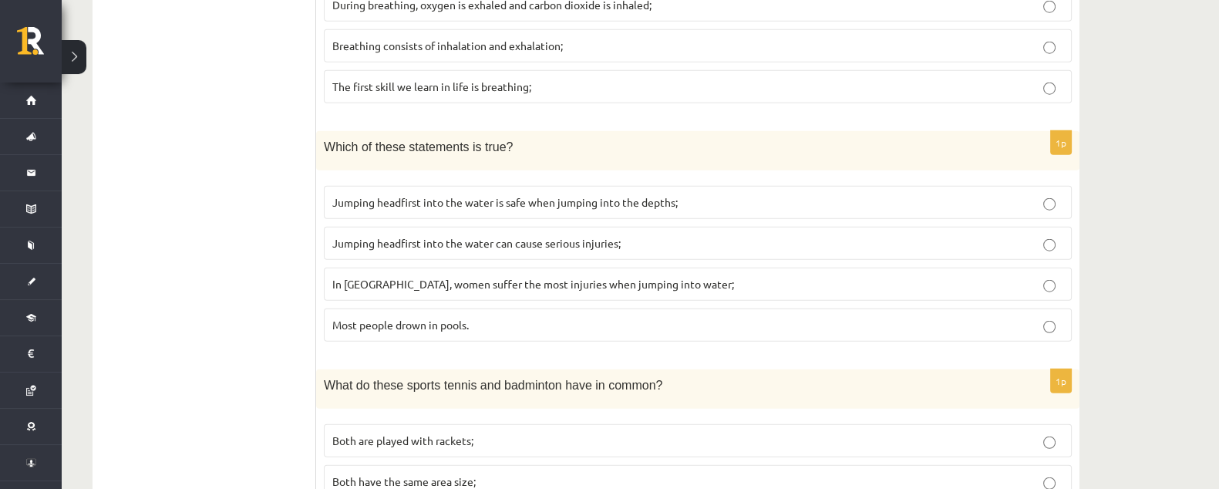
click at [702, 194] on p "Jumping headfirst into the water is safe when jumping into the depths;" at bounding box center [697, 202] width 731 height 16
click at [694, 235] on p "Jumping headfirst into the water can cause serious injuries;" at bounding box center [697, 243] width 731 height 16
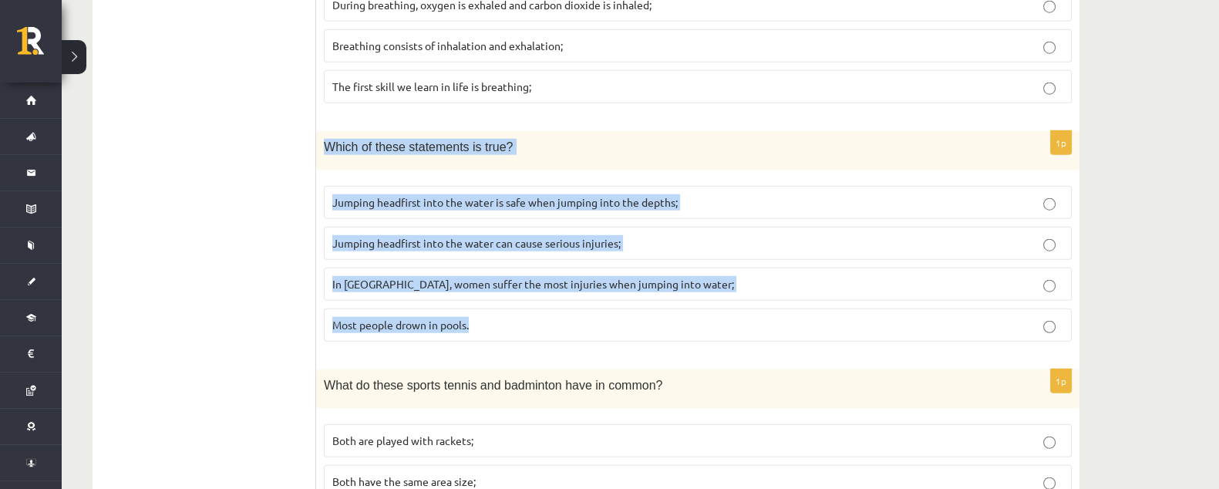
drag, startPoint x: 319, startPoint y: 120, endPoint x: 494, endPoint y: 308, distance: 256.5
click at [494, 308] on div "1p Which of these statements is true? Jumping headfirst into the water is safe …" at bounding box center [698, 242] width 764 height 223
copy div "Which of these statements is true? Jumping headfirst into the water is safe whe…"
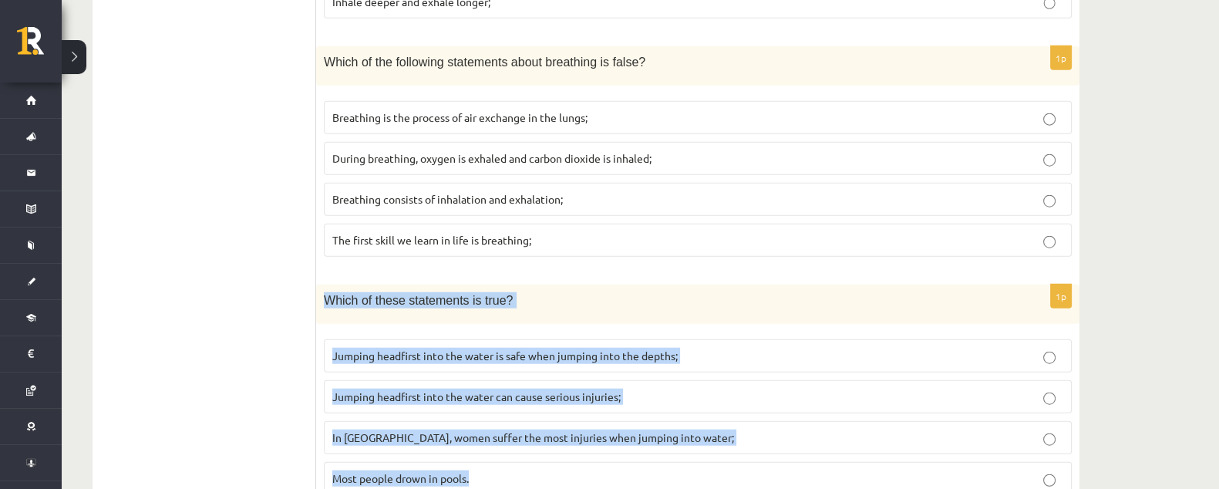
scroll to position [4643, 0]
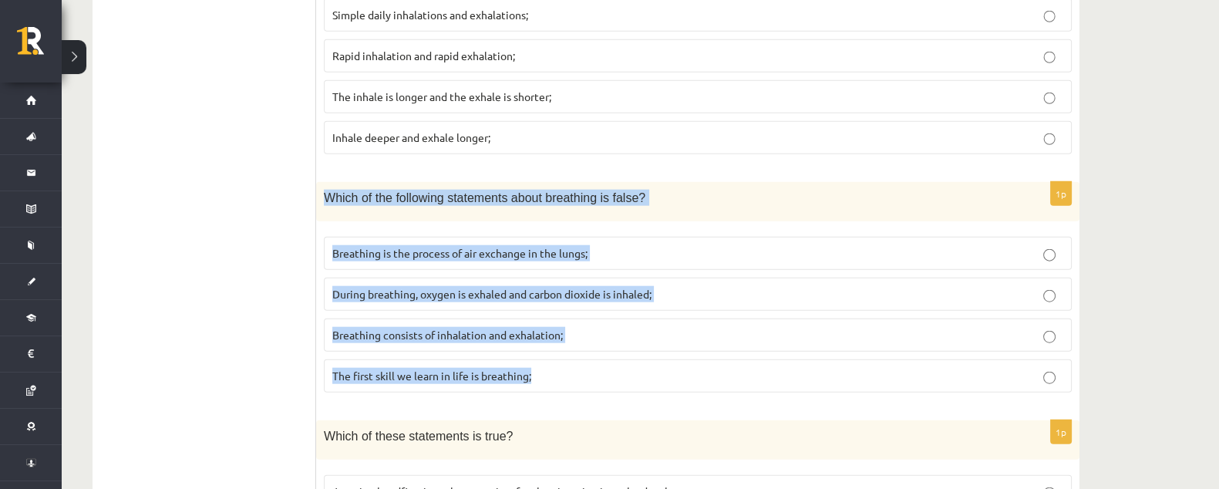
drag, startPoint x: 317, startPoint y: 174, endPoint x: 595, endPoint y: 378, distance: 345.0
click at [595, 378] on div "1p Which of the following statements about breathing is false? Breathing is the…" at bounding box center [698, 293] width 764 height 223
copy div "Which of the following statements about breathing is false? Breathing is the pr…"
click at [683, 286] on p "During breathing, oxygen is exhaled and carbon dioxide is inhaled;" at bounding box center [697, 294] width 731 height 16
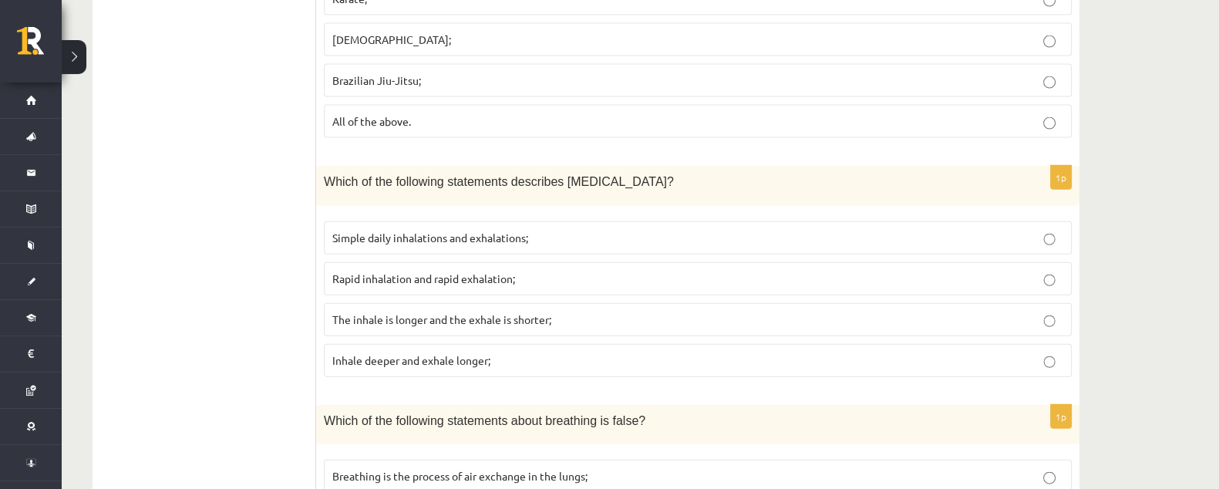
scroll to position [4450, 0]
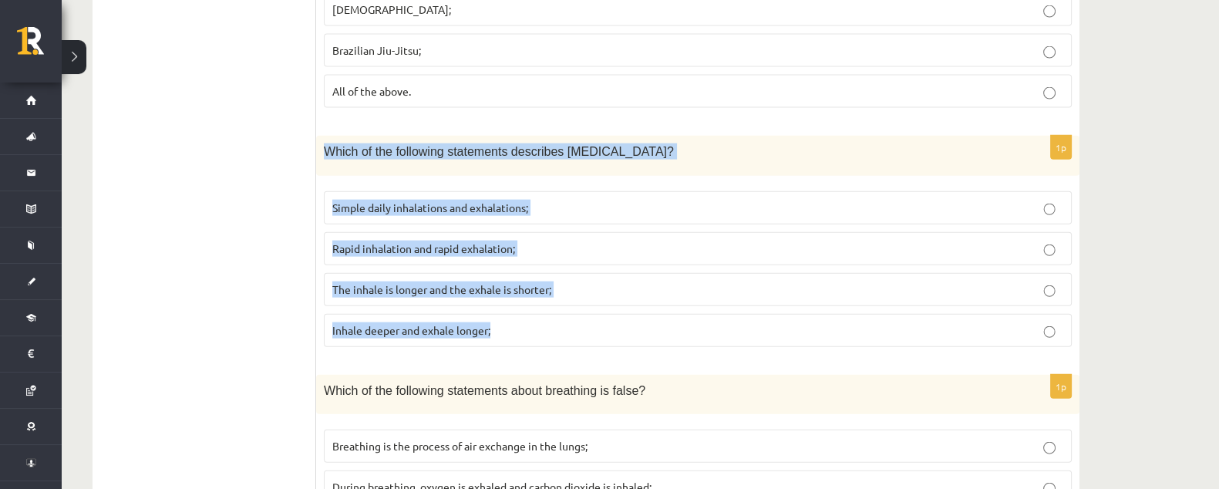
drag, startPoint x: 316, startPoint y: 126, endPoint x: 534, endPoint y: 322, distance: 292.7
click at [534, 322] on div "1p Which of the following statements describes diaphragmatic breathing? Simple …" at bounding box center [698, 247] width 764 height 223
copy div "Which of the following statements describes diaphragmatic breathing? Simple dai…"
click at [566, 282] on p "The inhale is longer and the exhale is shorter;" at bounding box center [697, 290] width 731 height 16
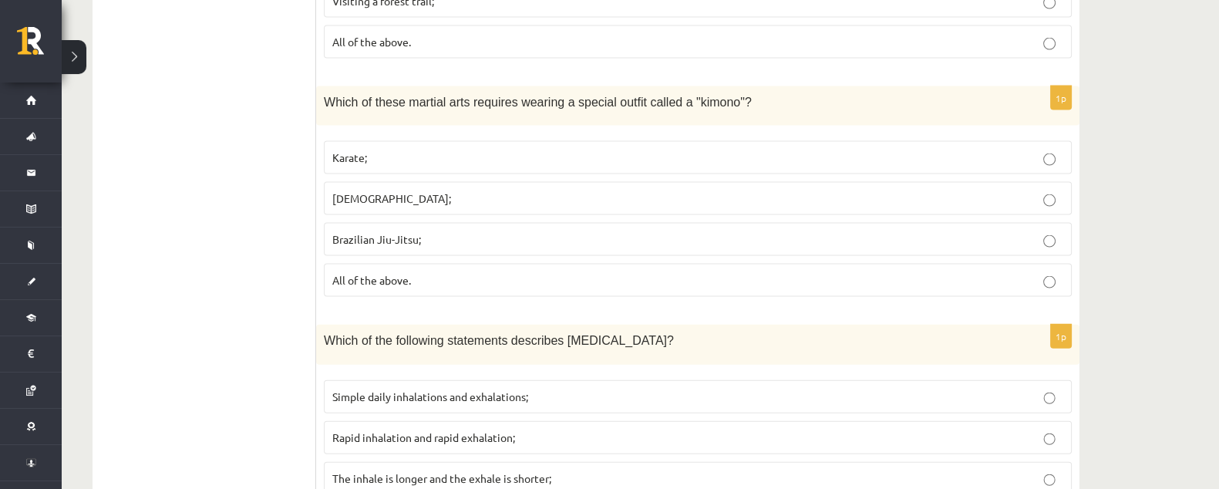
scroll to position [4257, 0]
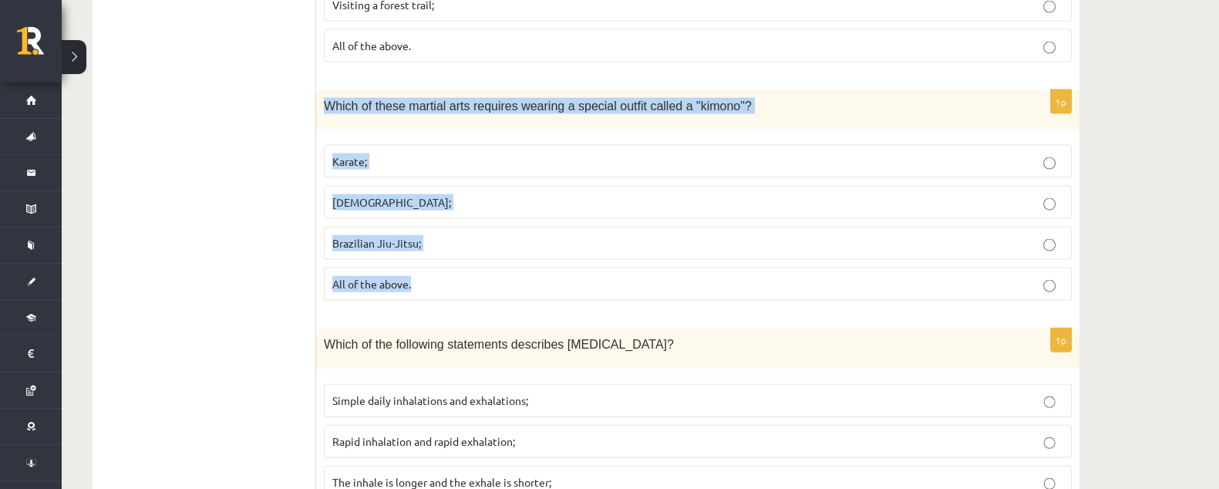
drag, startPoint x: 320, startPoint y: 83, endPoint x: 555, endPoint y: 283, distance: 309.1
click at [555, 283] on div "1p Which of these martial arts requires wearing a special outfit called a "kimo…" at bounding box center [698, 201] width 764 height 223
click at [457, 276] on p "All of the above." at bounding box center [697, 284] width 731 height 16
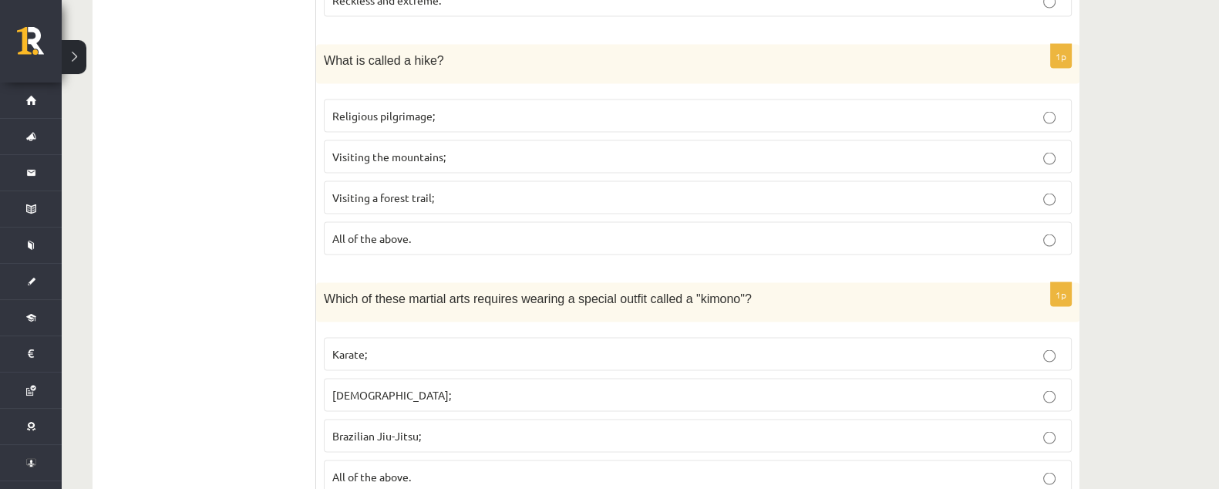
scroll to position [3968, 0]
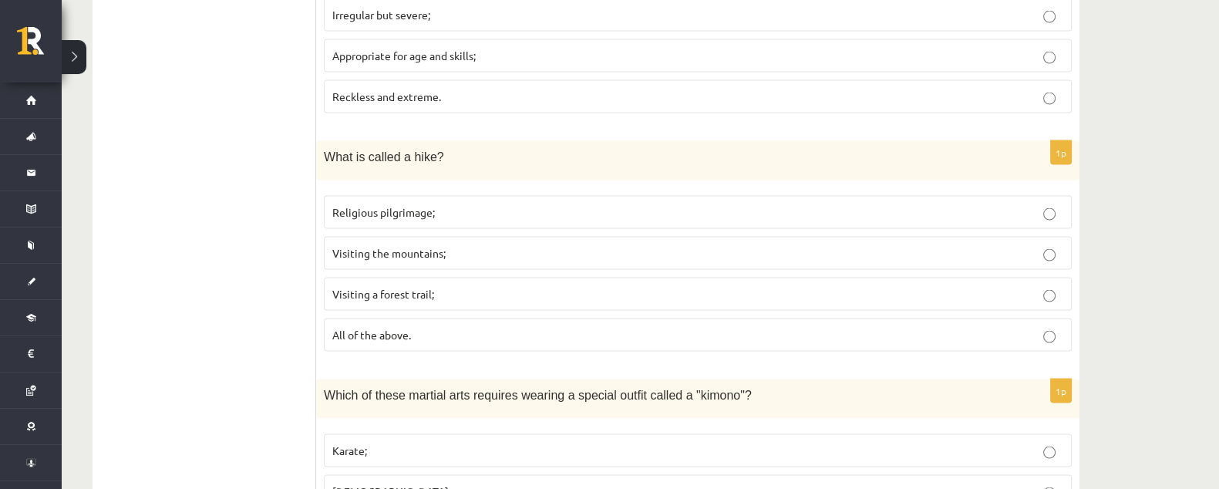
click at [499, 327] on p "All of the above." at bounding box center [697, 335] width 731 height 16
drag, startPoint x: 330, startPoint y: 187, endPoint x: 447, endPoint y: 194, distance: 117.4
click at [447, 196] on label "Religious pilgrimage;" at bounding box center [698, 212] width 748 height 33
click at [493, 245] on p "Visiting the mountains;" at bounding box center [697, 253] width 731 height 16
click at [494, 286] on p "Visiting a forest trail;" at bounding box center [697, 294] width 731 height 16
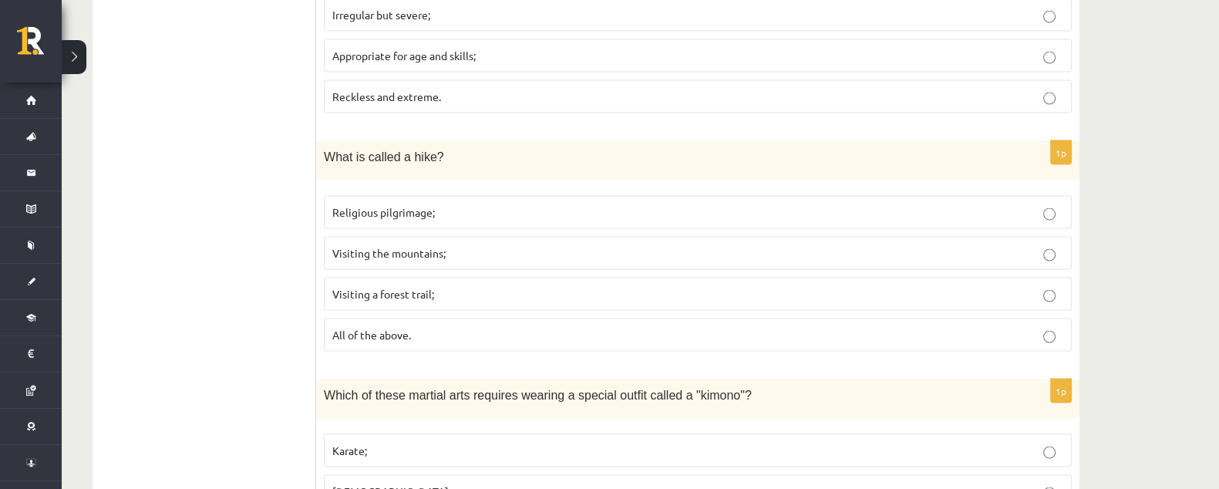
click at [484, 245] on p "Visiting the mountains;" at bounding box center [697, 253] width 731 height 16
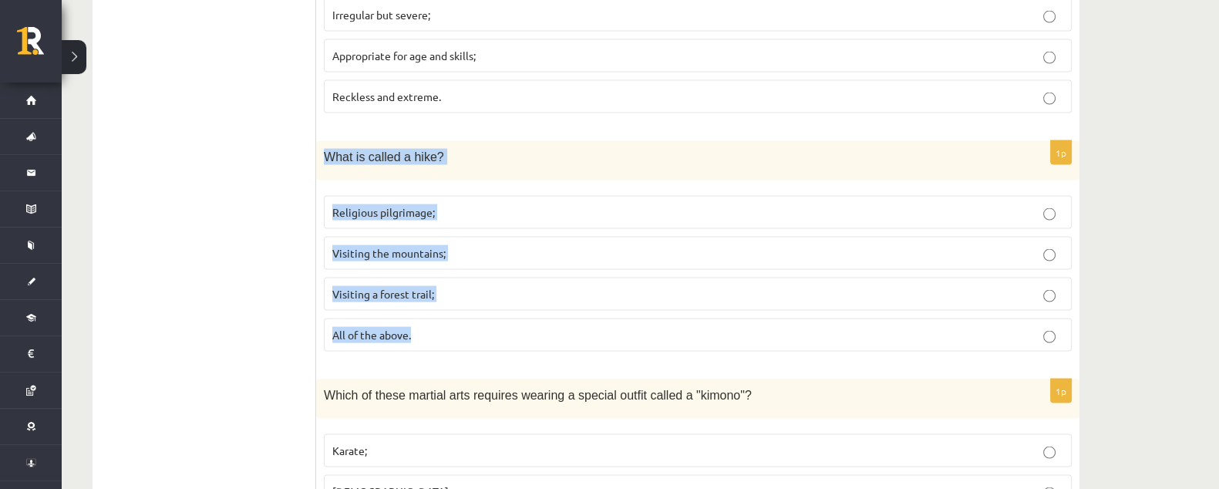
drag, startPoint x: 317, startPoint y: 137, endPoint x: 474, endPoint y: 329, distance: 248.3
click at [474, 329] on div "1p What is called a hike? Religious pilgrimage; Visiting the mountains; Visitin…" at bounding box center [698, 252] width 764 height 223
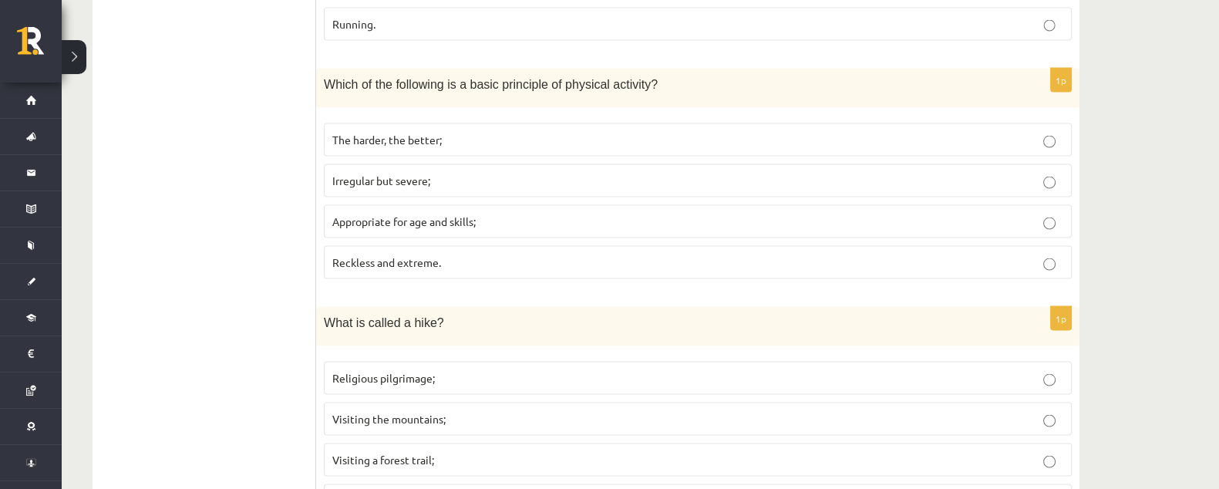
scroll to position [3775, 0]
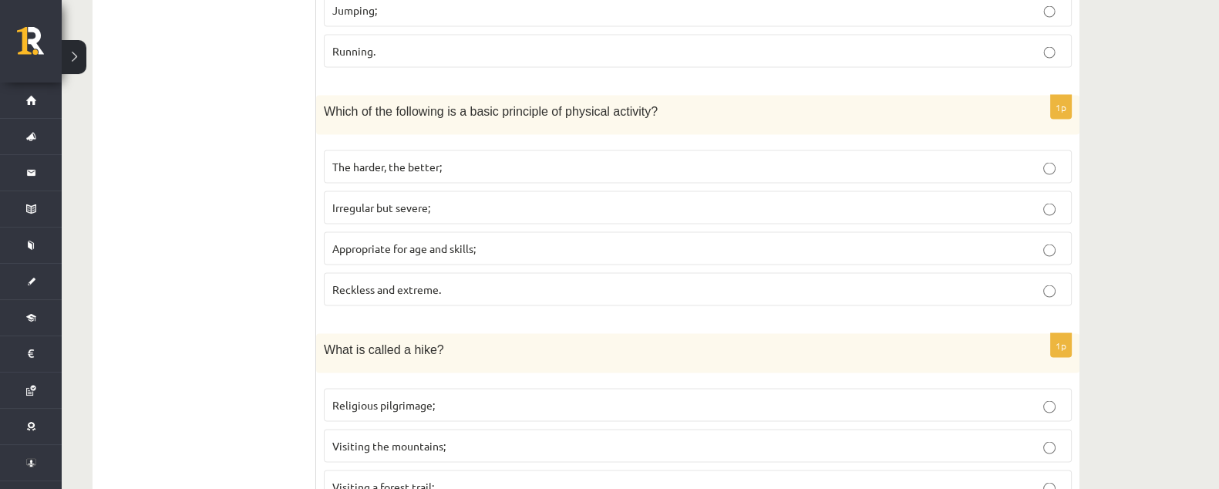
click at [504, 241] on p "Appropriate for age and skills;" at bounding box center [697, 249] width 731 height 16
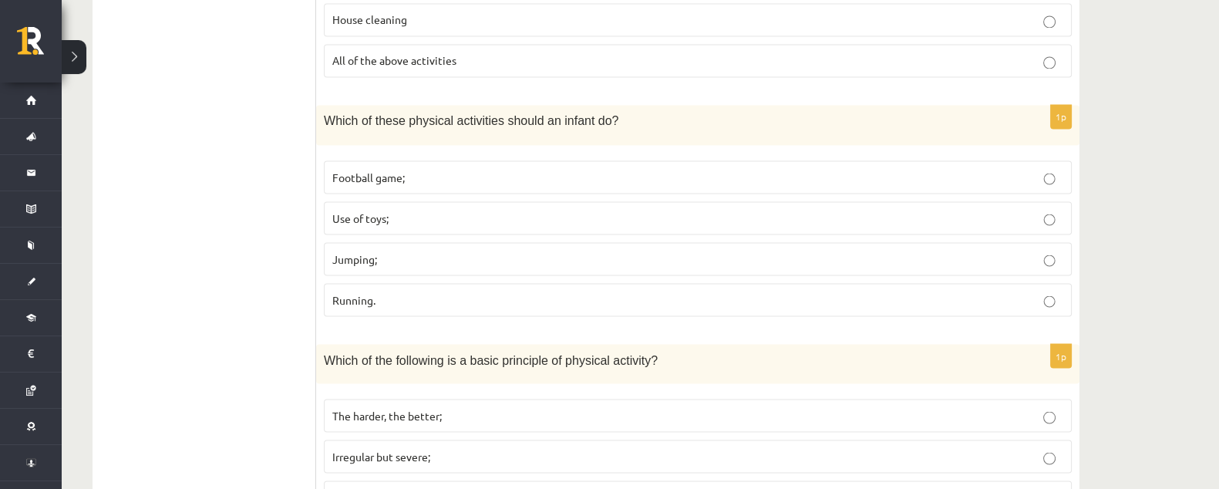
scroll to position [3486, 0]
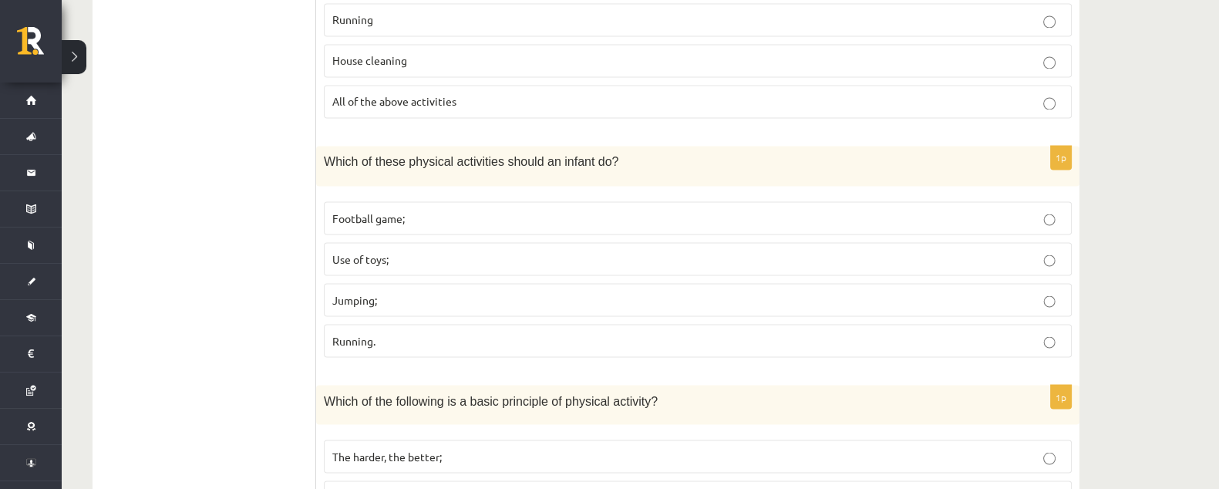
click at [422, 251] on p "Use of toys;" at bounding box center [697, 259] width 731 height 16
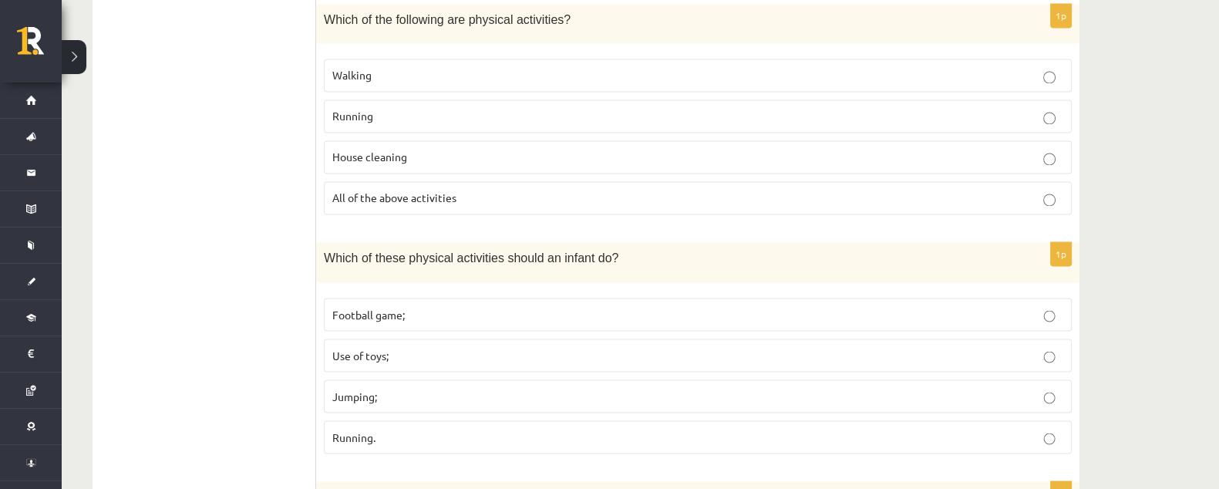
scroll to position [3293, 0]
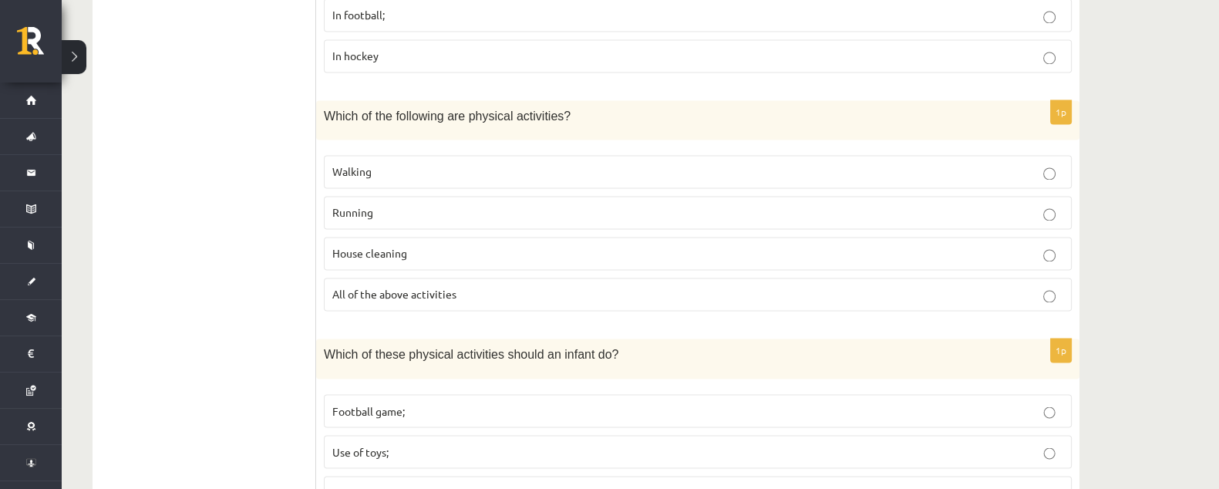
click at [400, 287] on font "All of the above activities" at bounding box center [394, 294] width 124 height 14
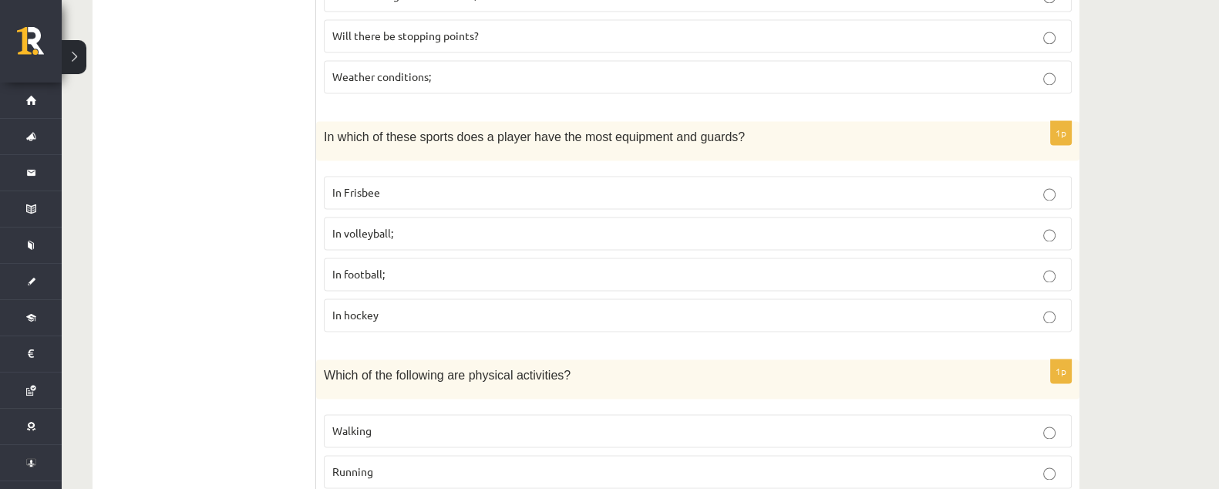
scroll to position [3004, 0]
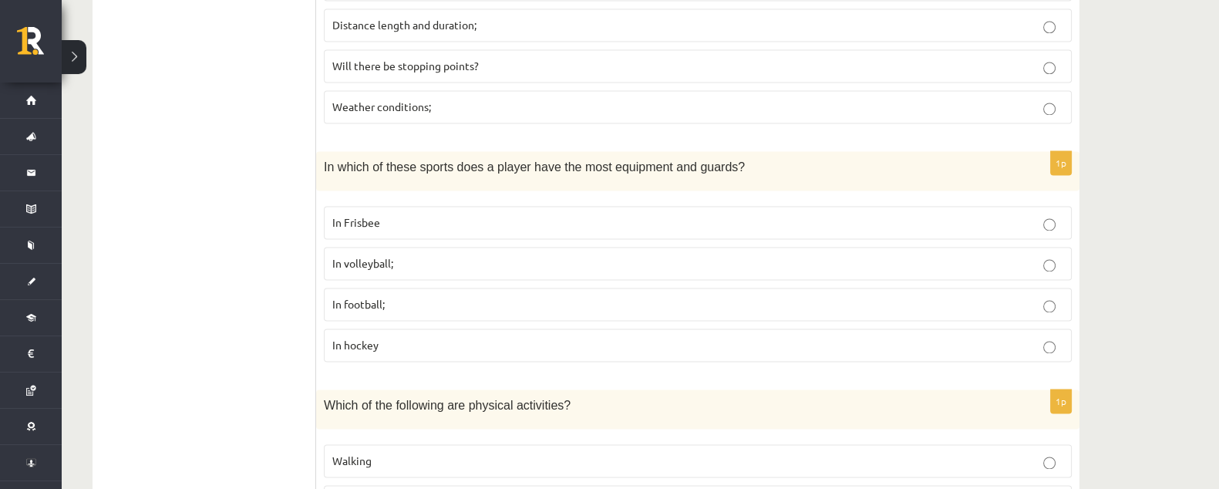
click at [464, 337] on p "In hockey" at bounding box center [697, 345] width 731 height 16
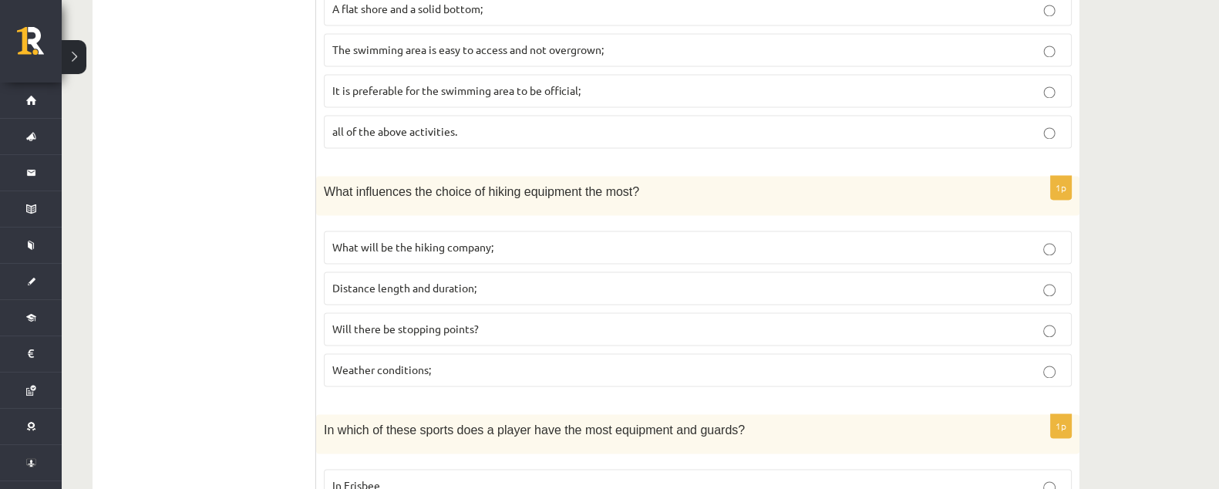
scroll to position [2714, 0]
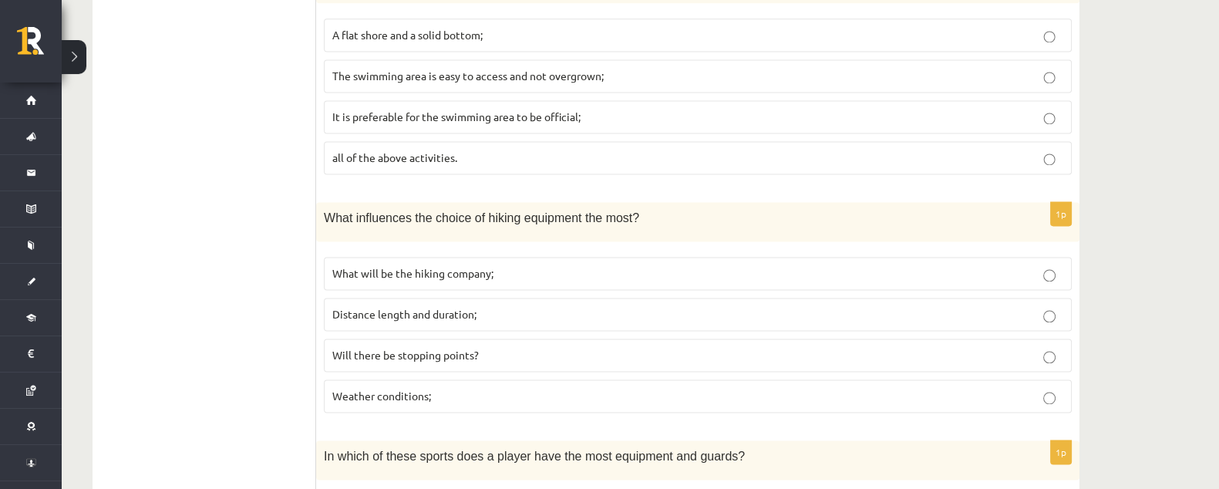
click at [474, 307] on font "Distance length and duration;" at bounding box center [404, 314] width 144 height 14
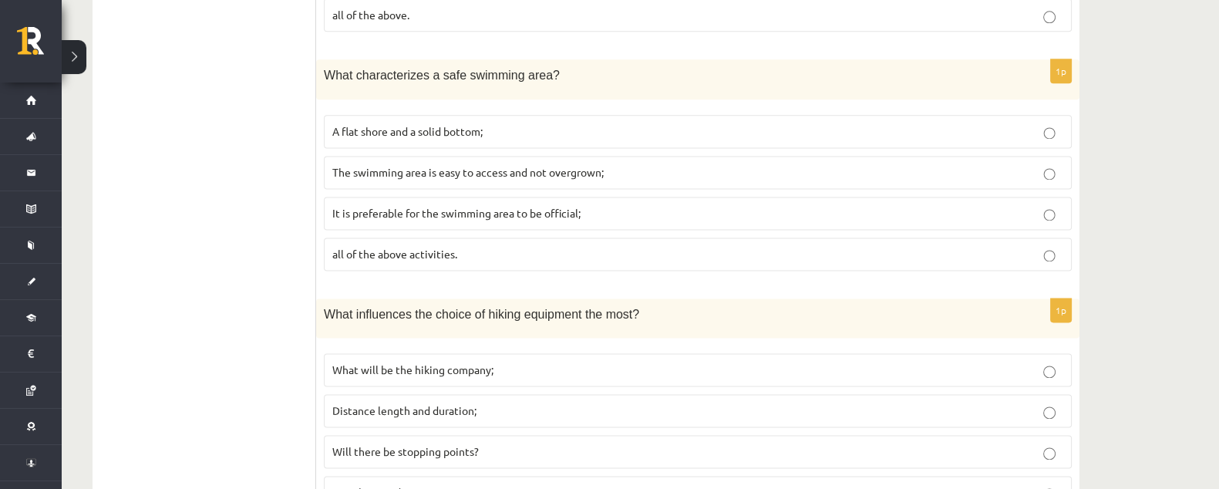
scroll to position [2521, 0]
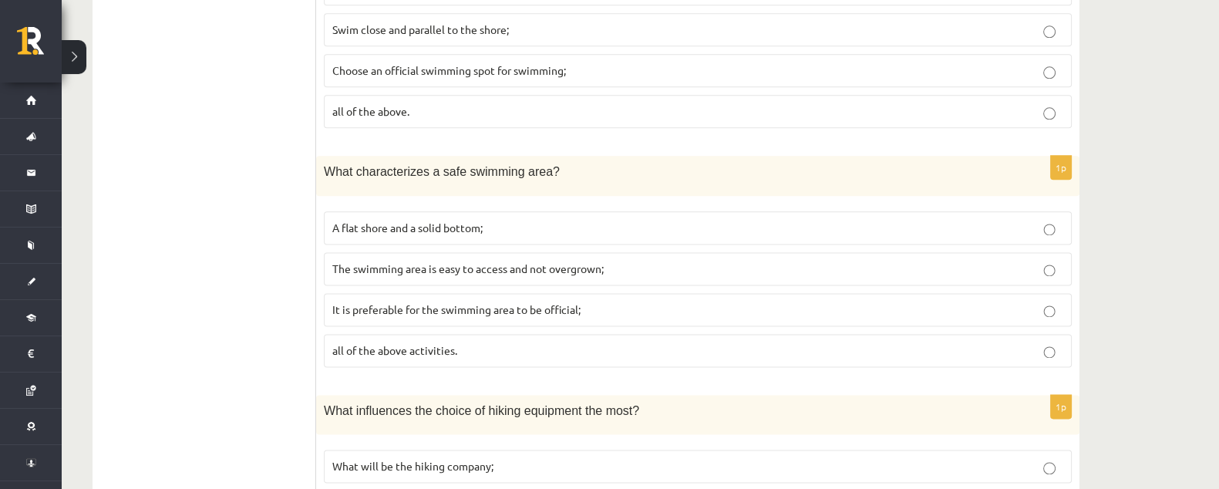
click at [622, 261] on p "The swimming area is easy to access and not overgrown;" at bounding box center [697, 269] width 731 height 16
click at [571, 342] on p "all of the above activities." at bounding box center [697, 350] width 731 height 16
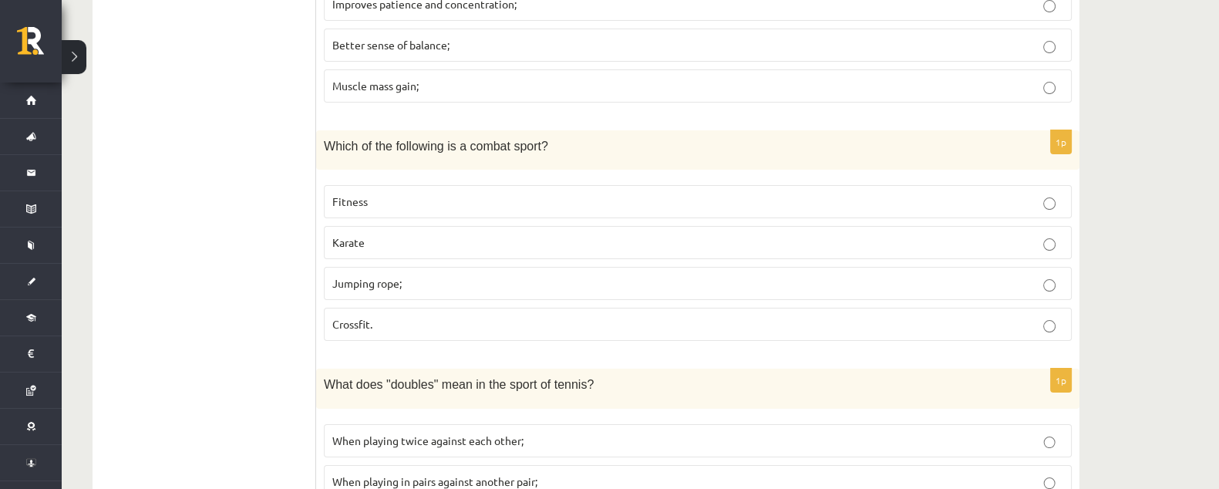
scroll to position [0, 0]
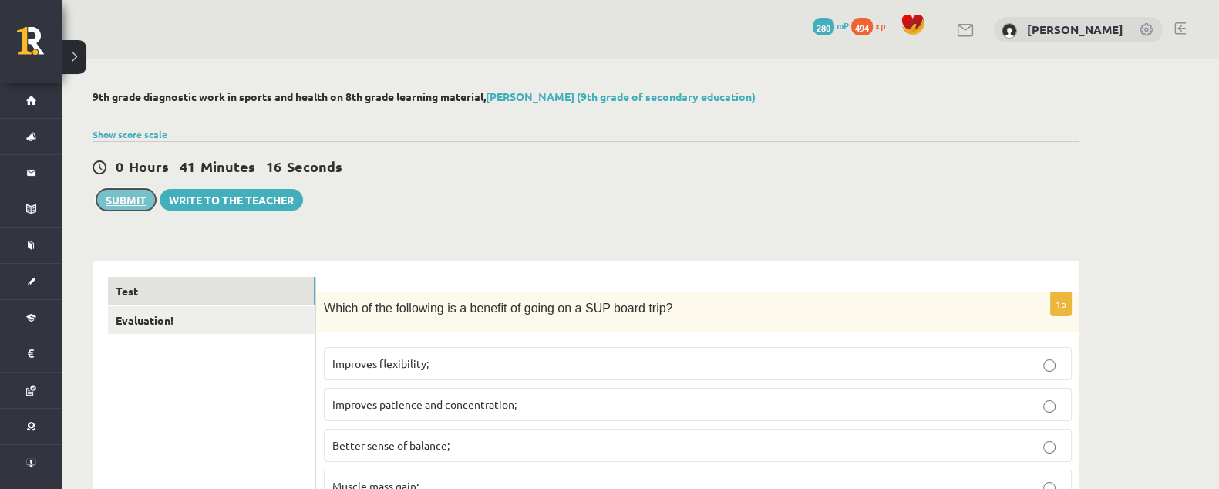
click at [119, 199] on font "Submit" at bounding box center [126, 200] width 41 height 14
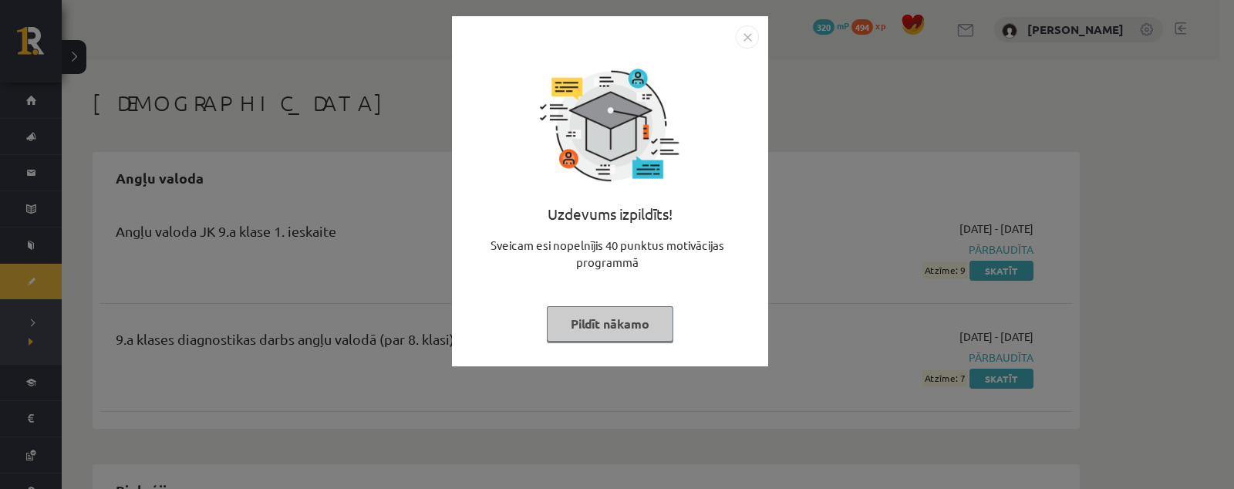
click at [749, 39] on img "Close" at bounding box center [747, 36] width 23 height 23
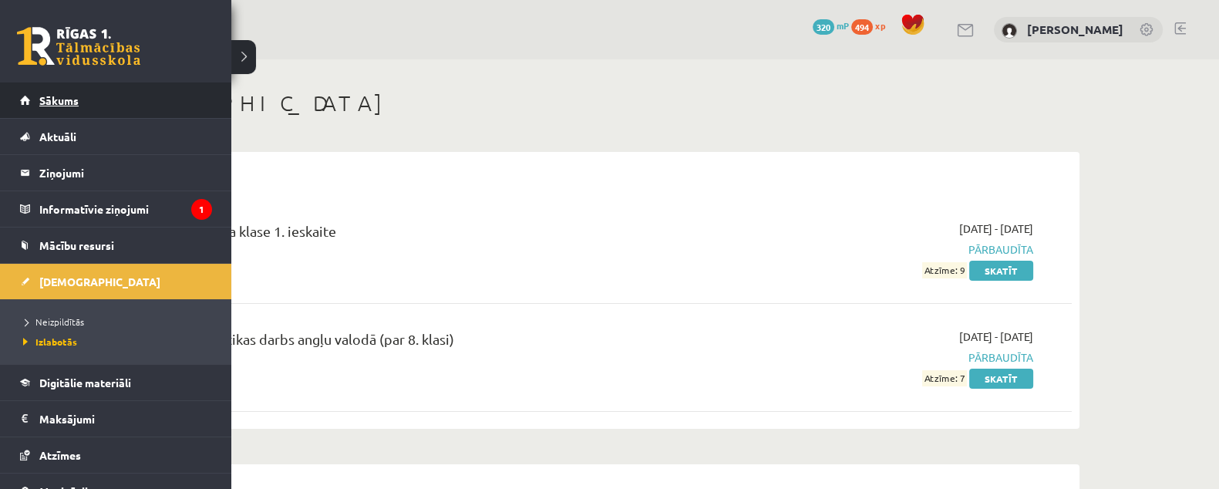
click at [29, 102] on link "Sākums" at bounding box center [116, 100] width 192 height 35
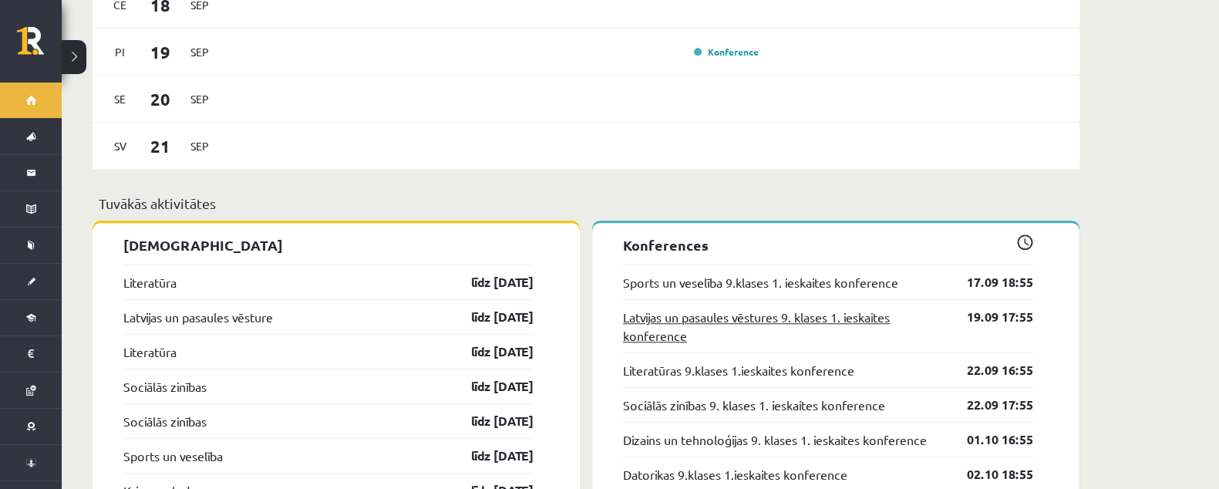
scroll to position [1542, 0]
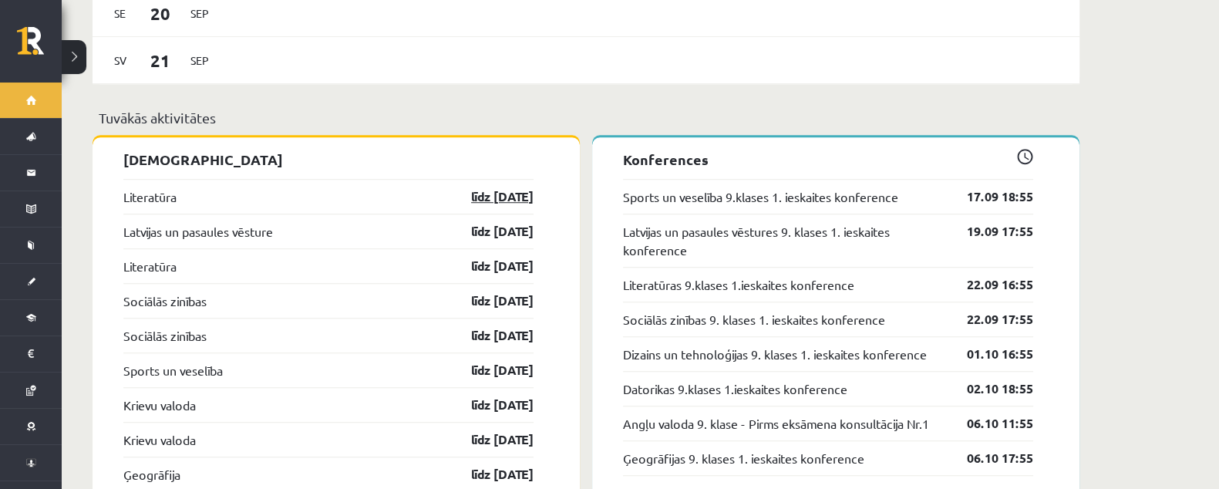
click at [484, 187] on link "līdz [DATE]" at bounding box center [488, 196] width 89 height 19
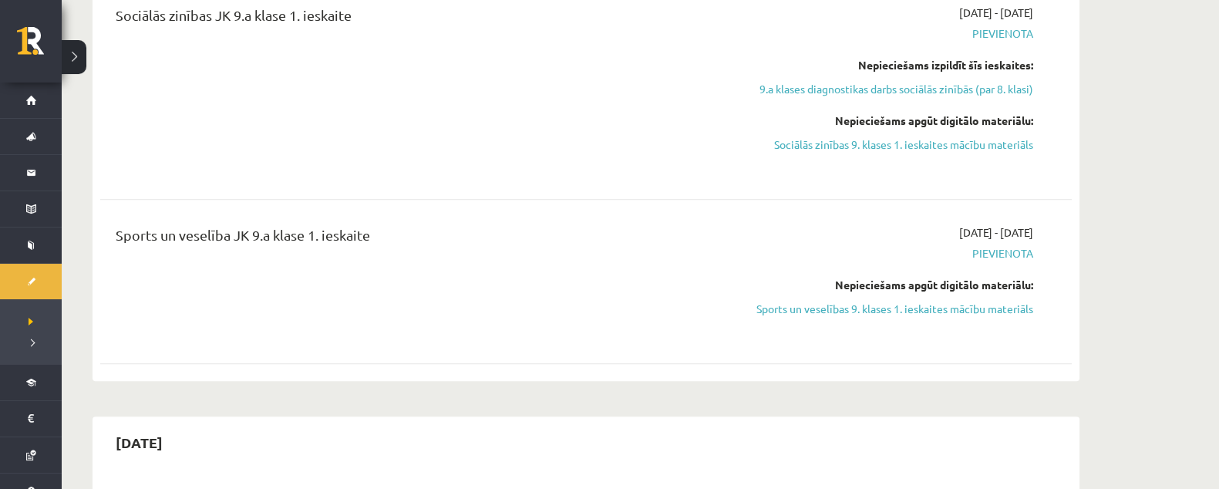
scroll to position [1061, 0]
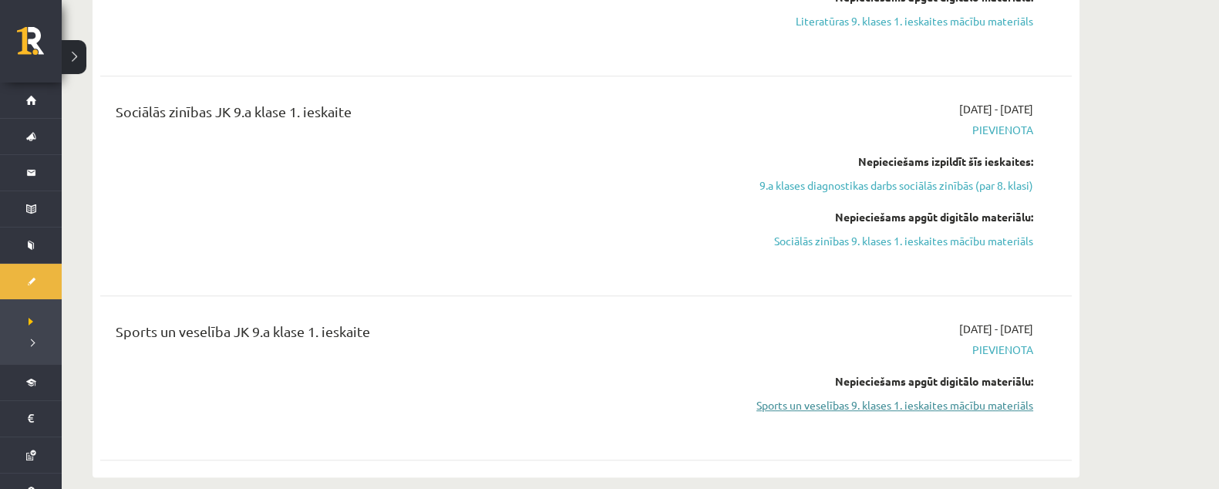
click at [903, 406] on link "Sports un veselības 9. klases 1. ieskaites mācību materiāls" at bounding box center [888, 405] width 291 height 16
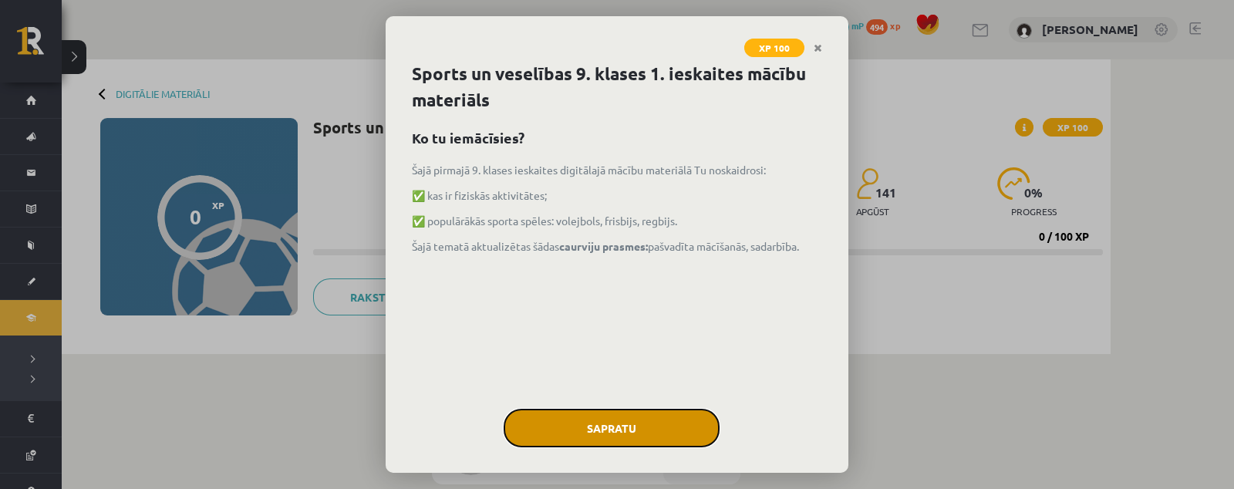
click at [656, 429] on button "Sapratu" at bounding box center [612, 428] width 216 height 39
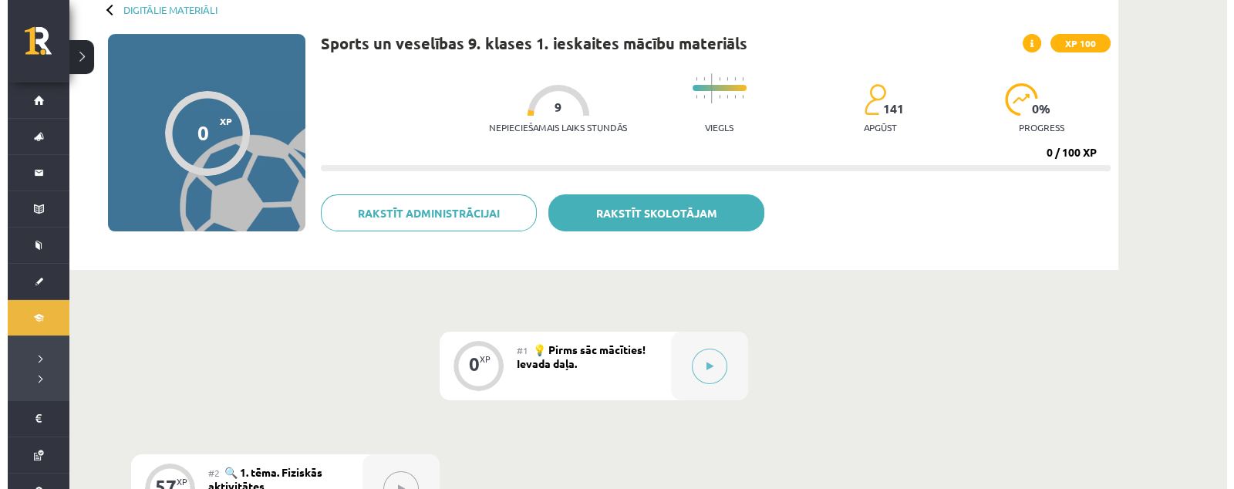
scroll to position [192, 0]
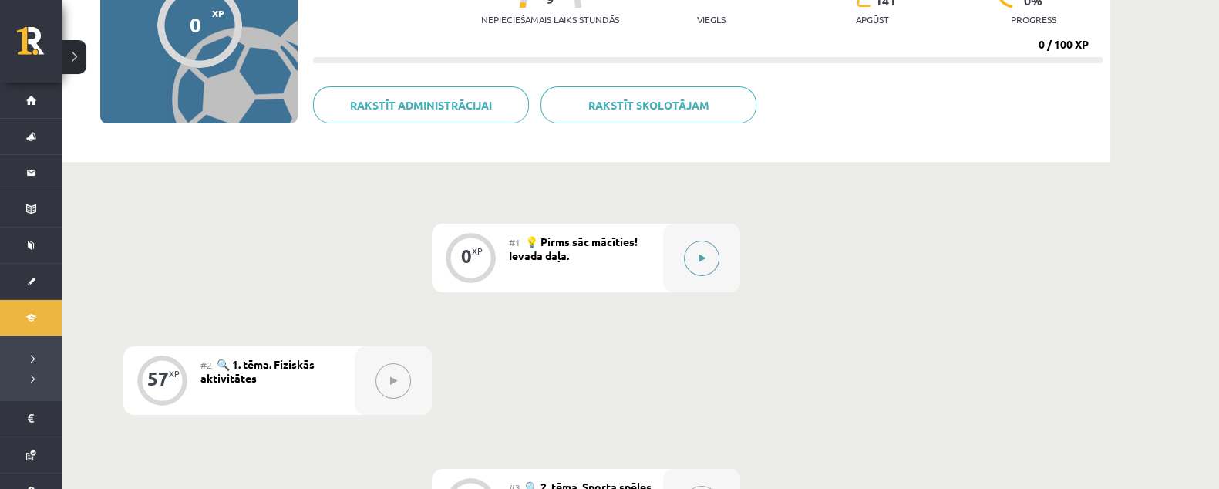
click at [698, 247] on button at bounding box center [701, 258] width 35 height 35
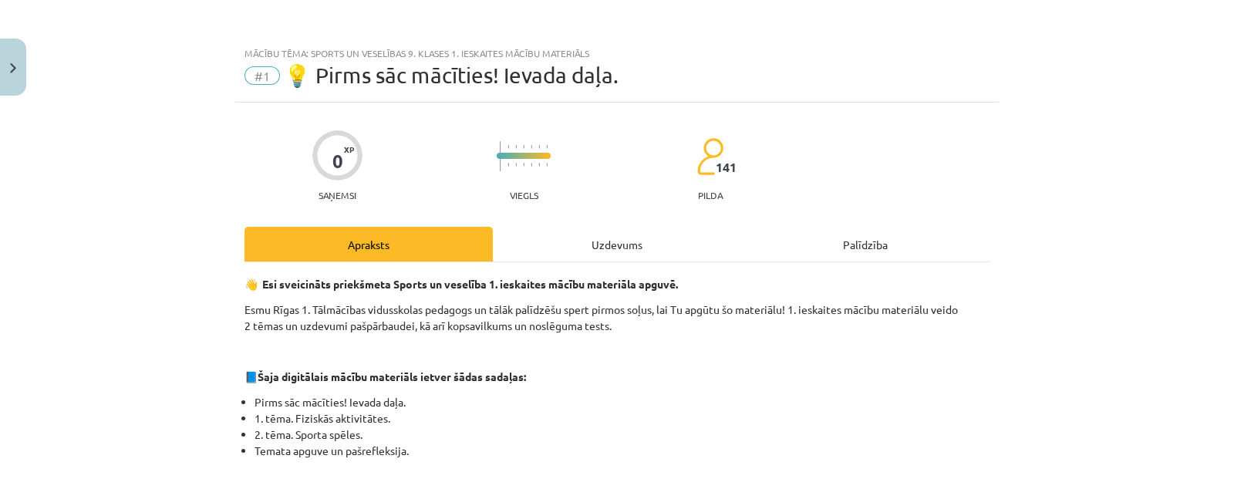
click at [646, 248] on div "Uzdevums" at bounding box center [617, 244] width 248 height 35
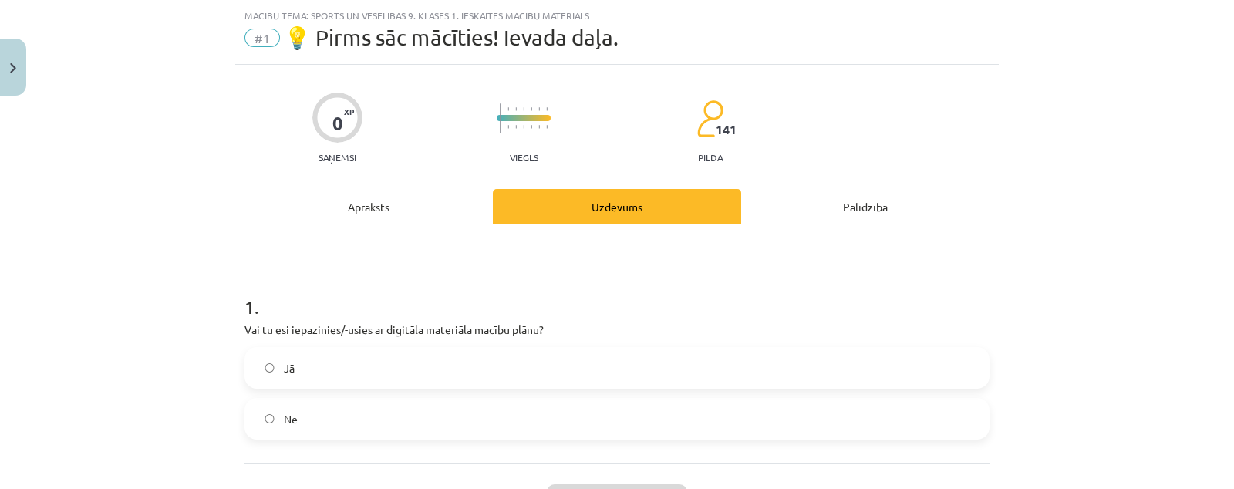
scroll to position [135, 0]
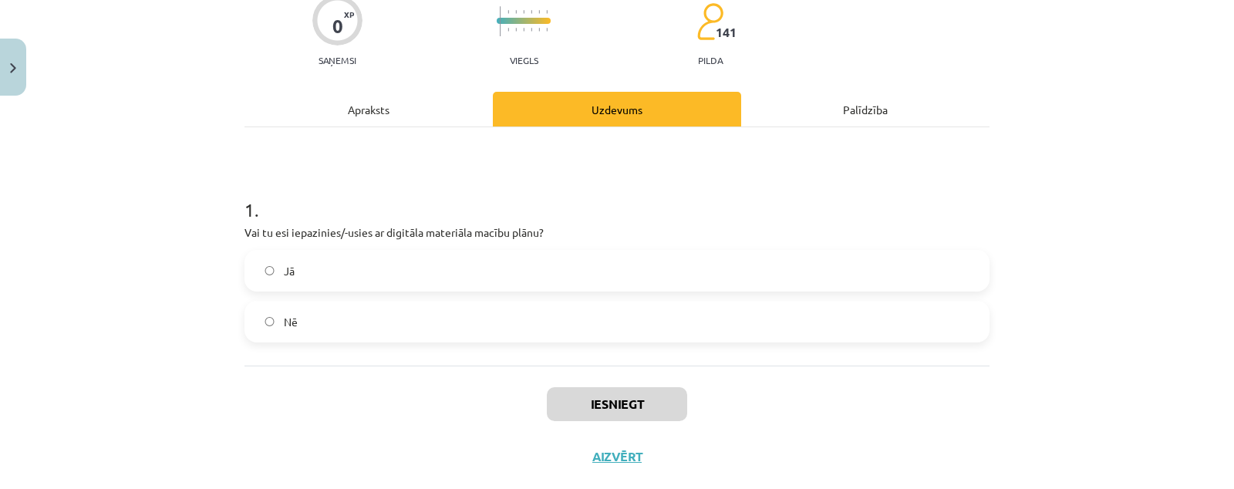
click at [605, 276] on label "Jā" at bounding box center [617, 270] width 742 height 39
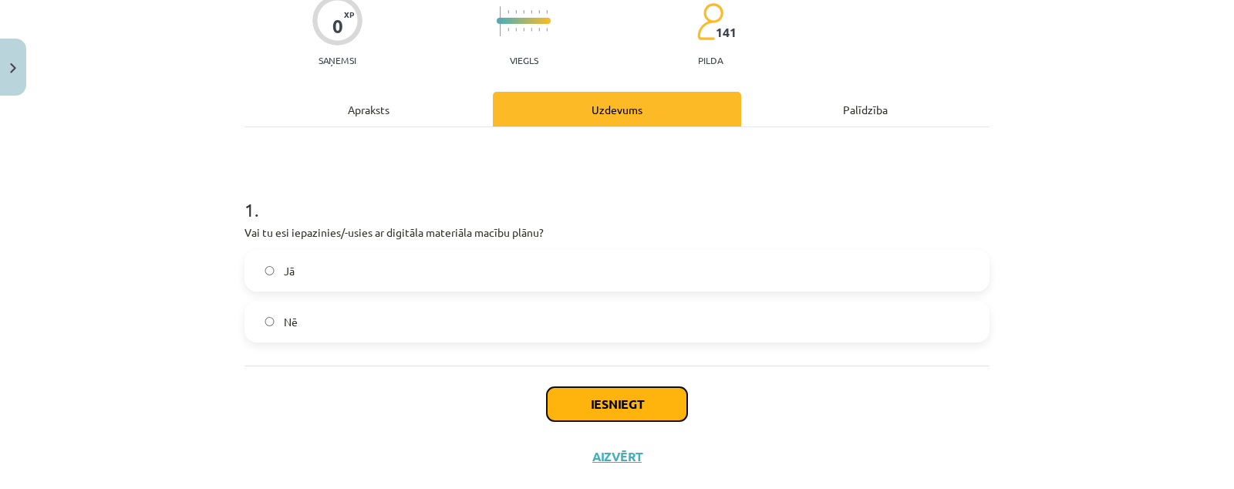
click at [630, 391] on button "Iesniegt" at bounding box center [617, 404] width 140 height 34
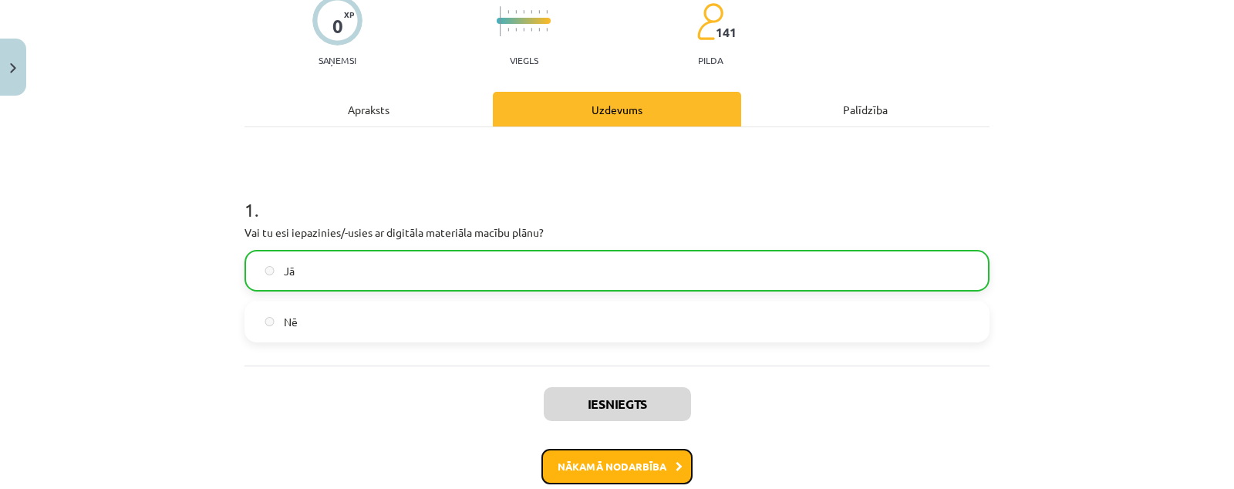
click at [643, 470] on button "Nākamā nodarbība" at bounding box center [616, 466] width 151 height 35
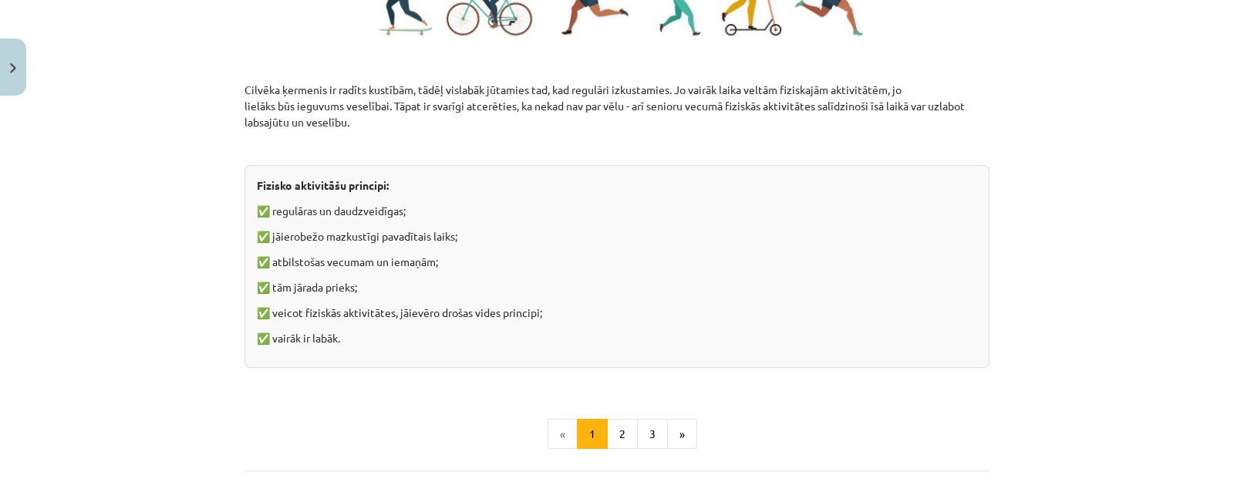
scroll to position [1233, 0]
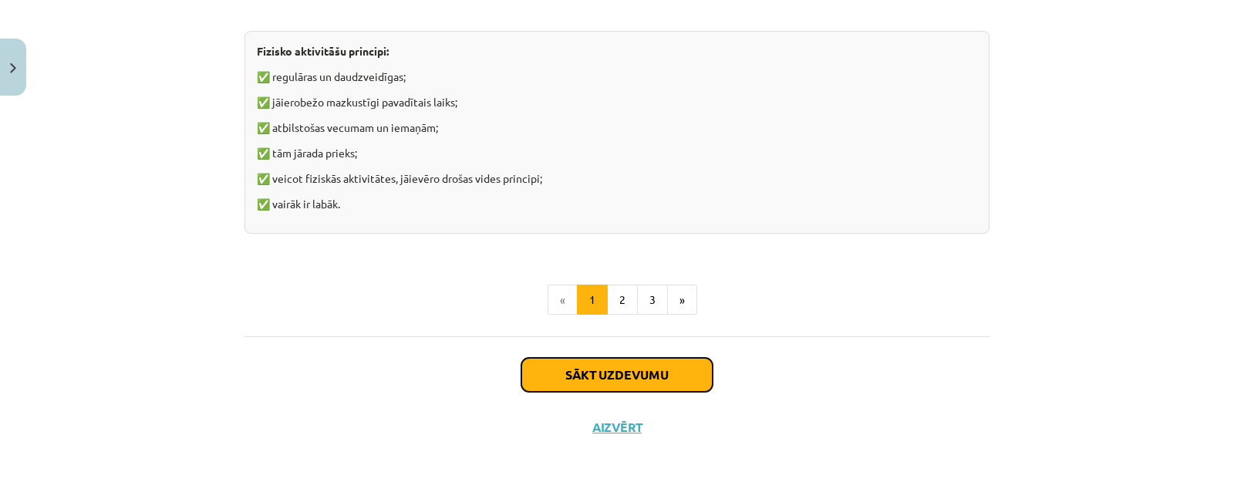
click at [640, 375] on button "Sākt uzdevumu" at bounding box center [616, 375] width 191 height 34
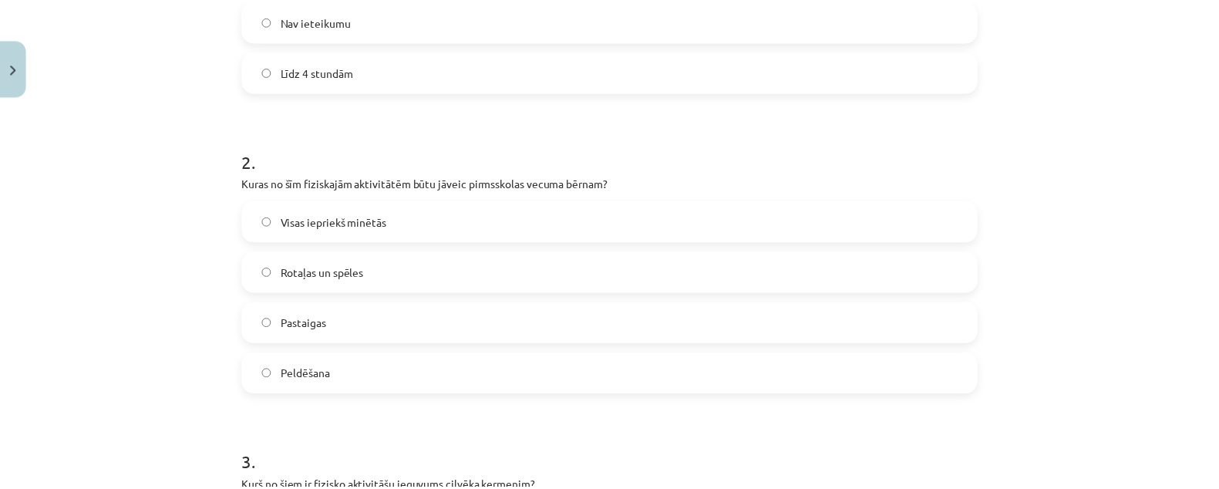
scroll to position [0, 0]
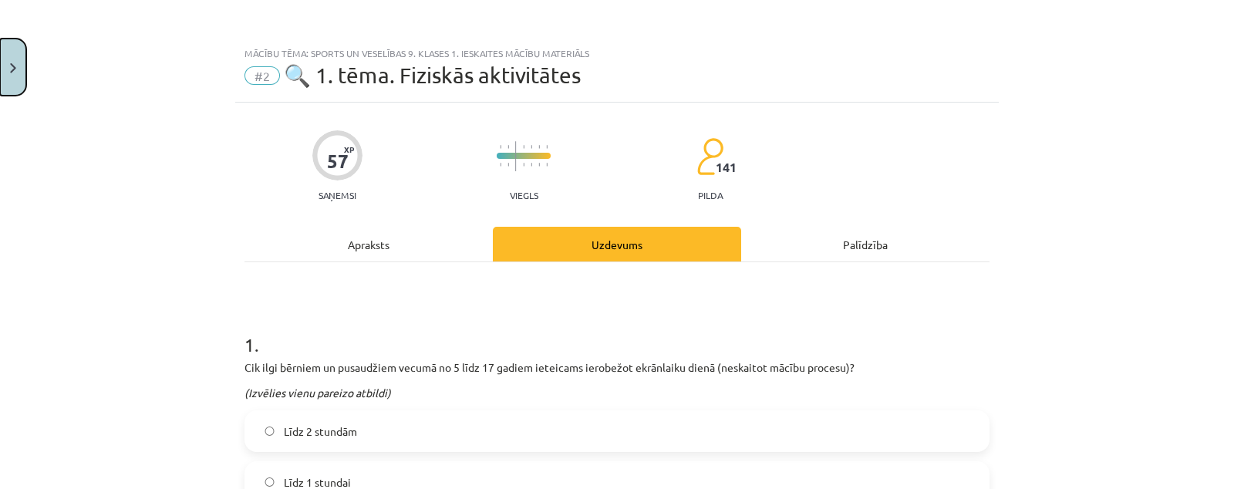
click at [2, 55] on button "Close" at bounding box center [13, 67] width 26 height 57
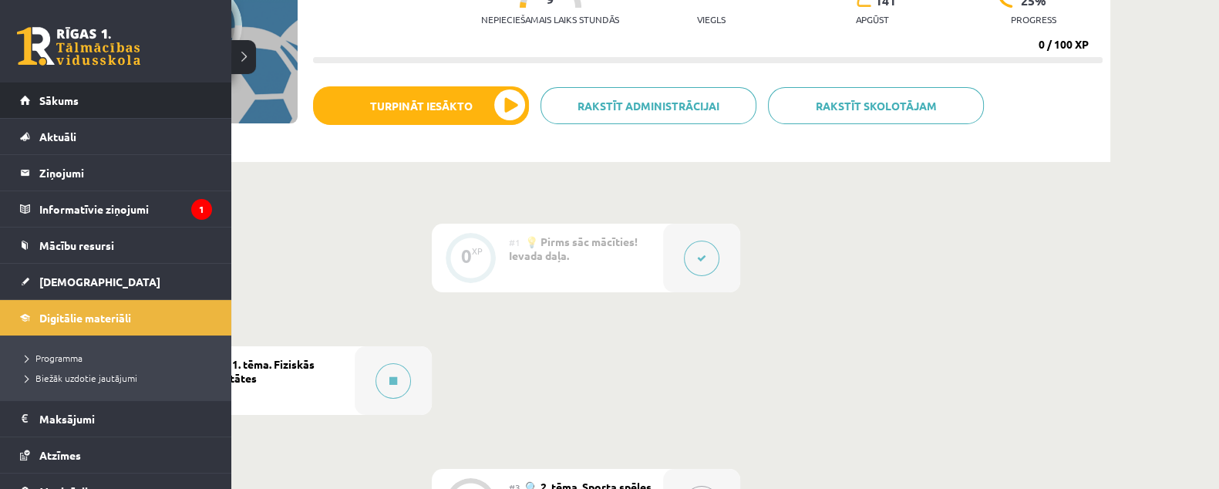
click at [14, 95] on li "Sākums" at bounding box center [115, 101] width 231 height 36
click at [76, 98] on span "Sākums" at bounding box center [58, 100] width 39 height 14
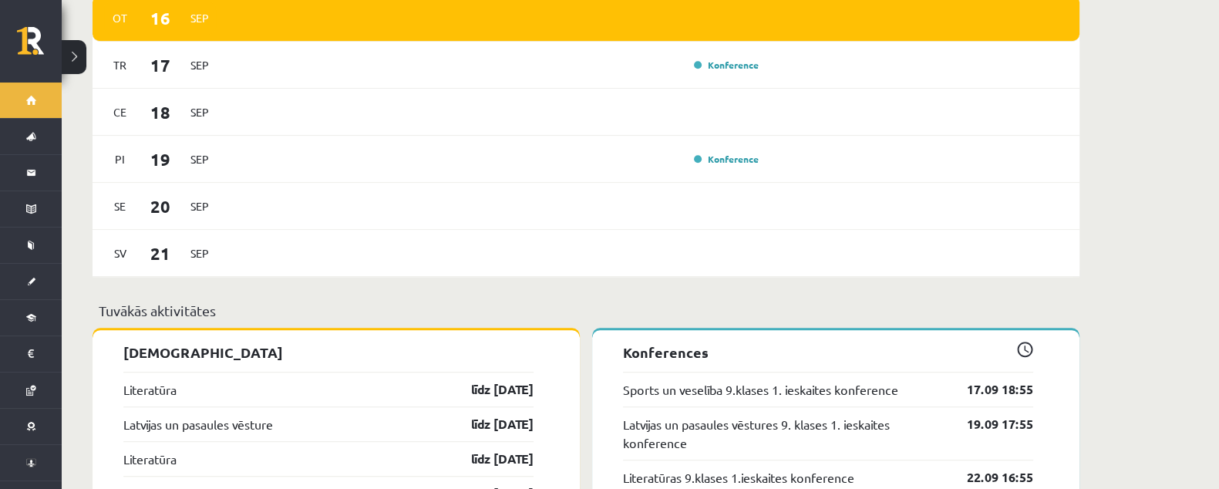
scroll to position [1639, 0]
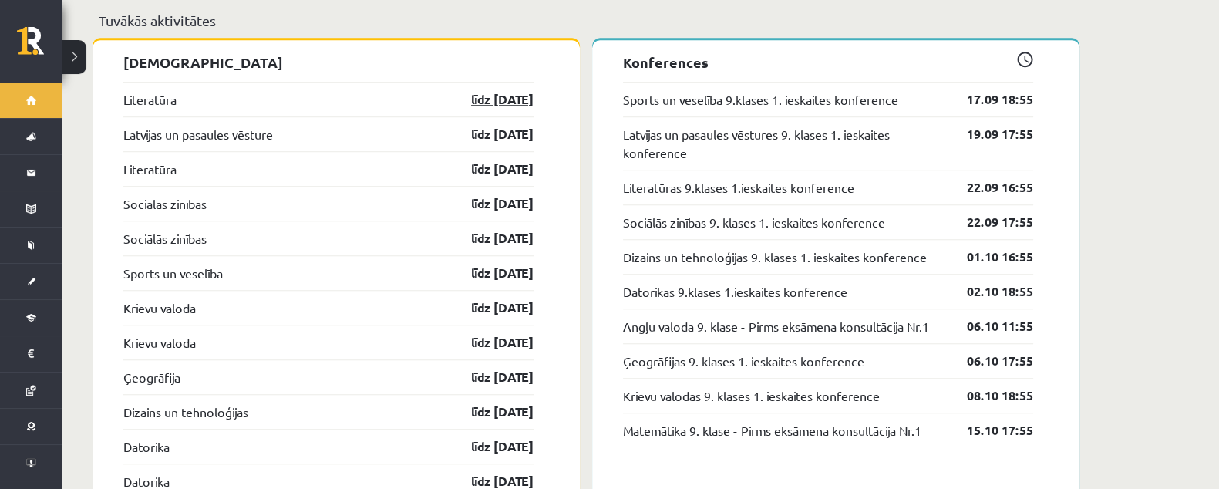
click at [479, 90] on link "līdz 30.09.25" at bounding box center [488, 99] width 89 height 19
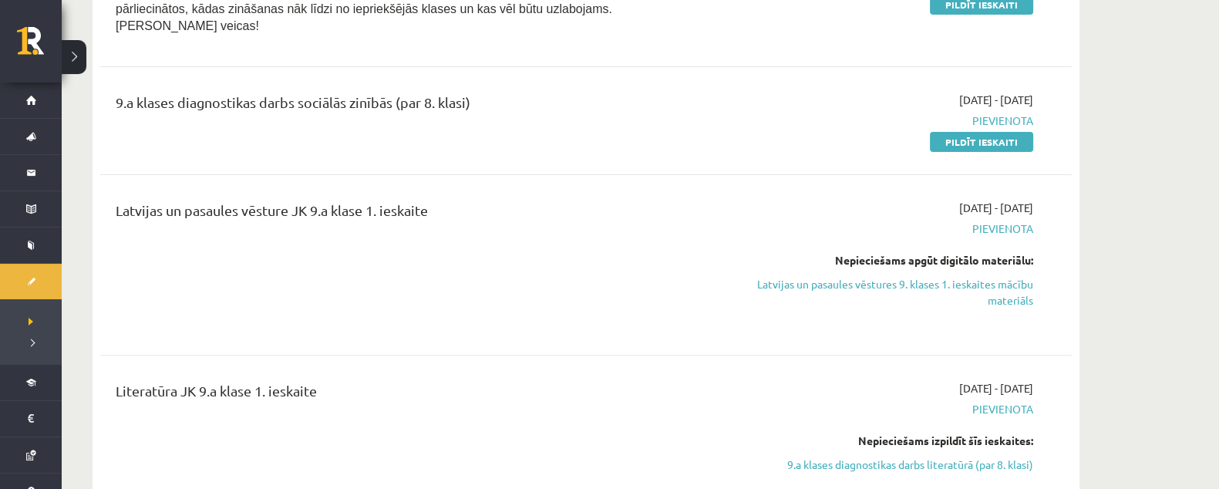
scroll to position [482, 0]
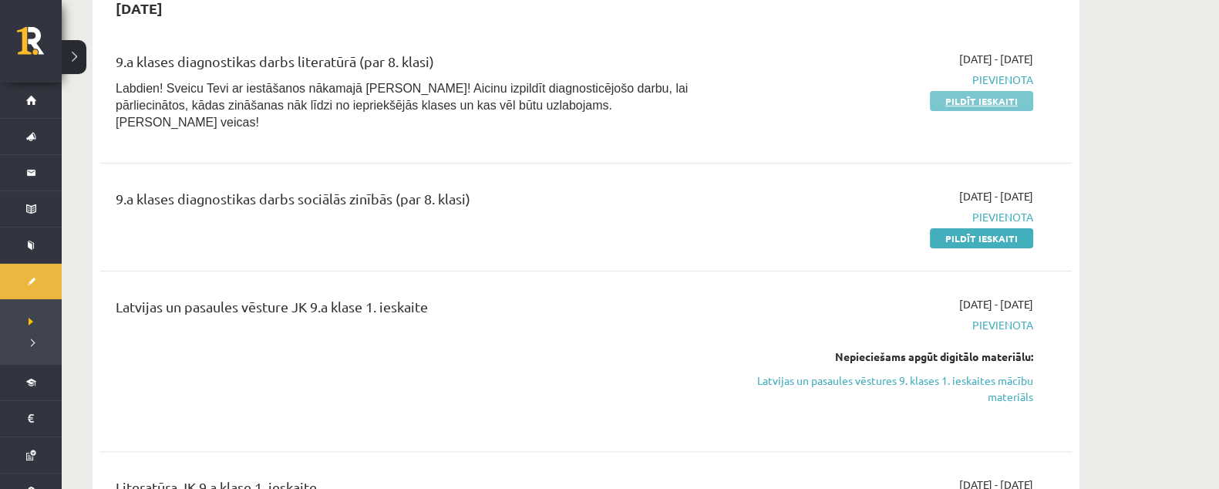
click at [967, 100] on link "Pildīt ieskaiti" at bounding box center [981, 101] width 103 height 20
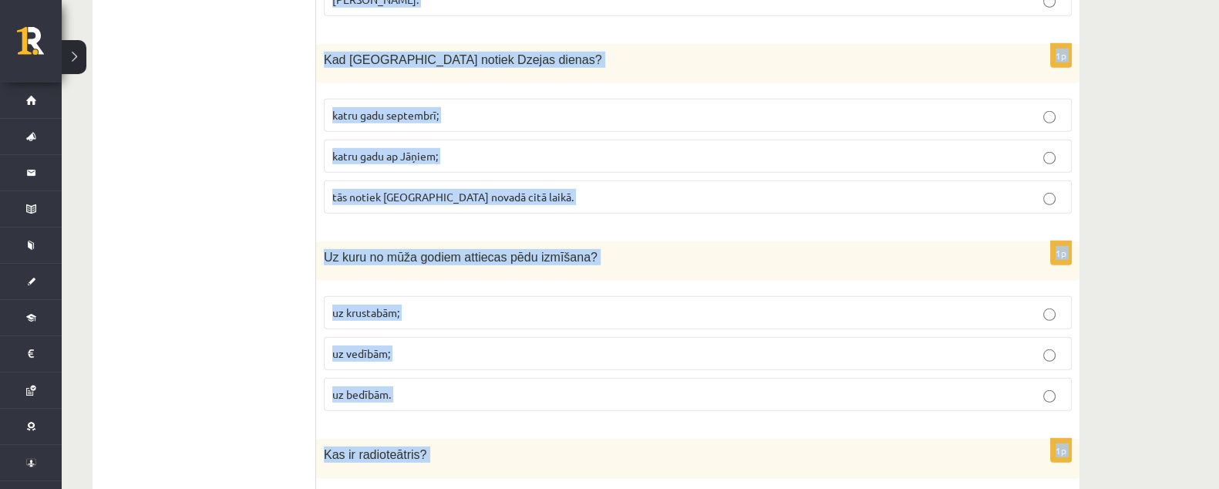
scroll to position [5995, 0]
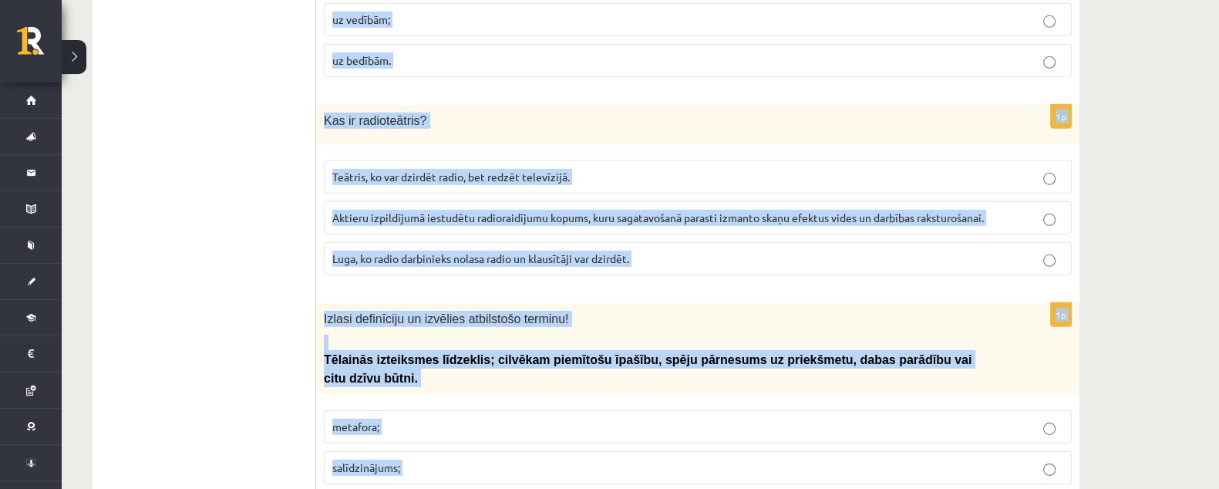
drag, startPoint x: 318, startPoint y: 168, endPoint x: 725, endPoint y: 402, distance: 469.6
copy form "Loremi dolorsitam co adipis, elits doeiusmo tem incidid! U la etdo magnaali, en…"
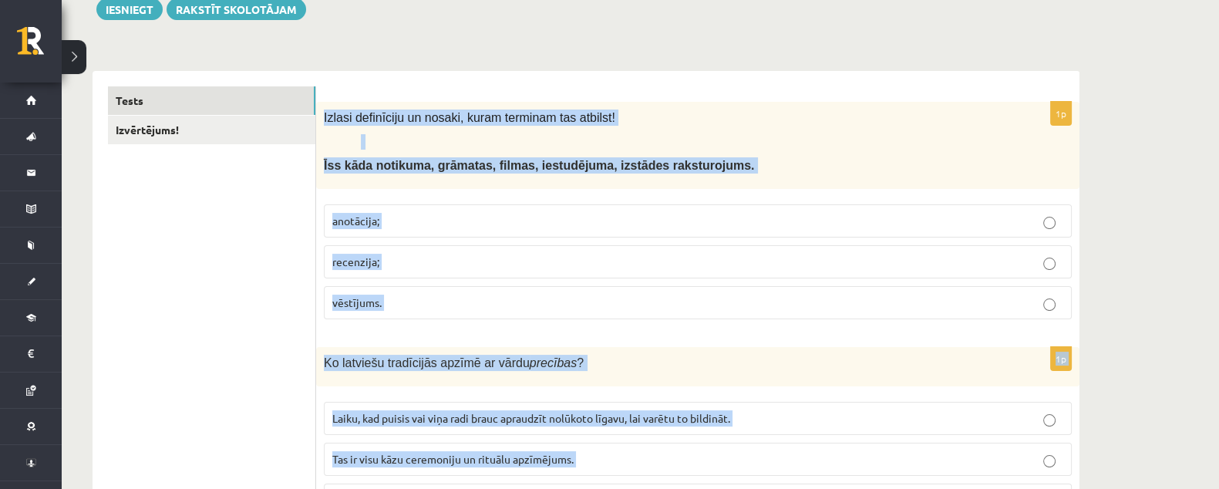
scroll to position [49, 0]
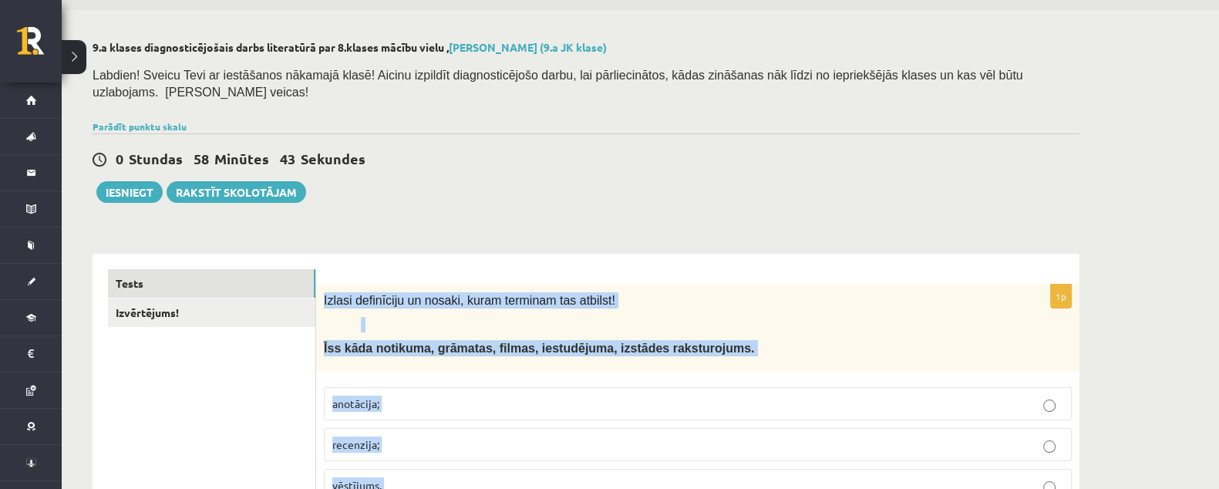
drag, startPoint x: 670, startPoint y: 332, endPoint x: 675, endPoint y: 322, distance: 11.7
click at [670, 342] on span "ss kāda notikuma, grāmatas, filmas, iestudējuma, izstādes raksturojums." at bounding box center [540, 348] width 427 height 13
click at [712, 292] on p "Izlasi definīciju un nosaki, kuram terminam tas atbilst!" at bounding box center [659, 300] width 671 height 16
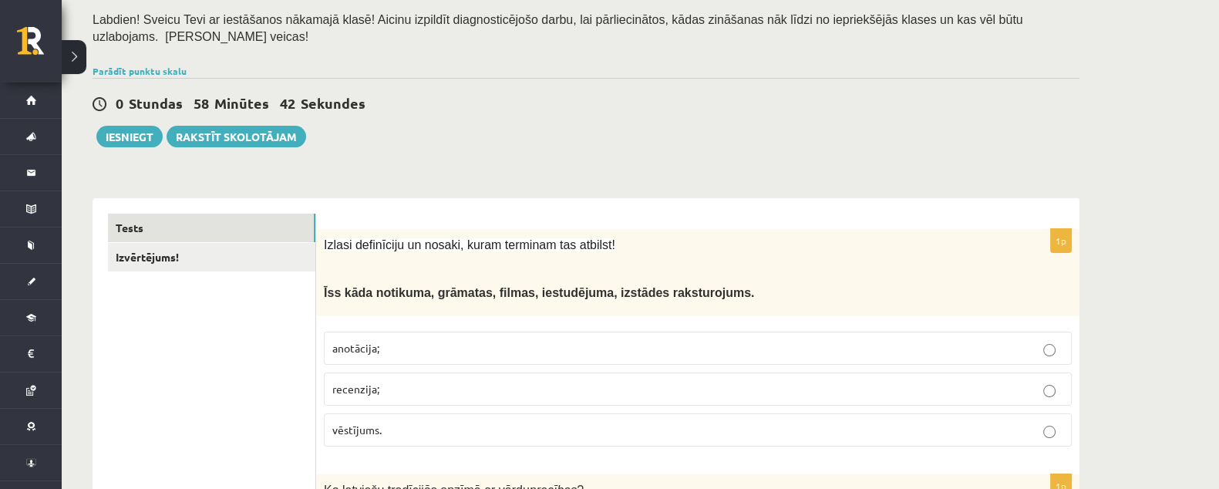
scroll to position [146, 0]
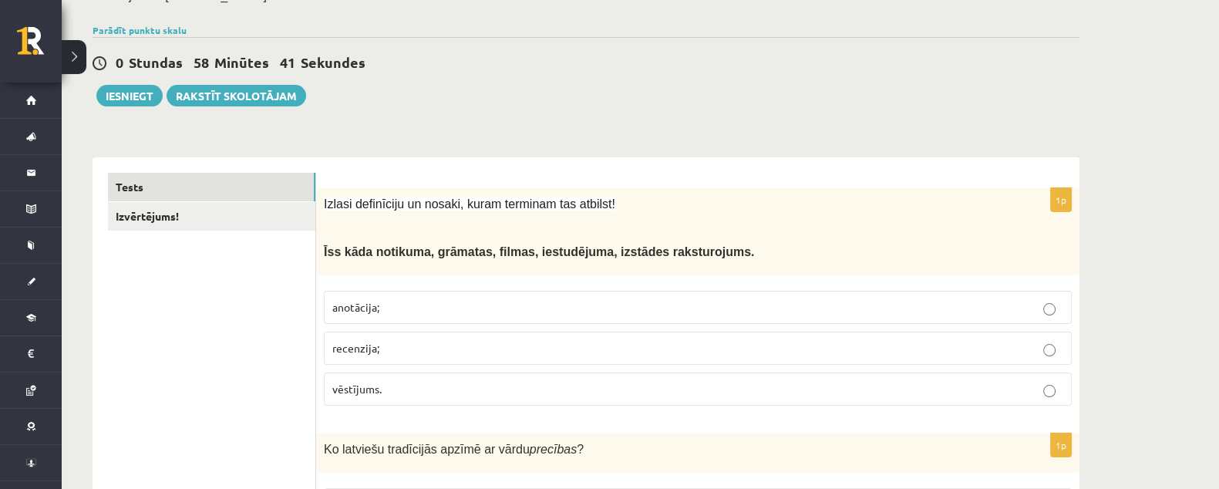
click at [547, 299] on p "anotācija;" at bounding box center [697, 307] width 731 height 16
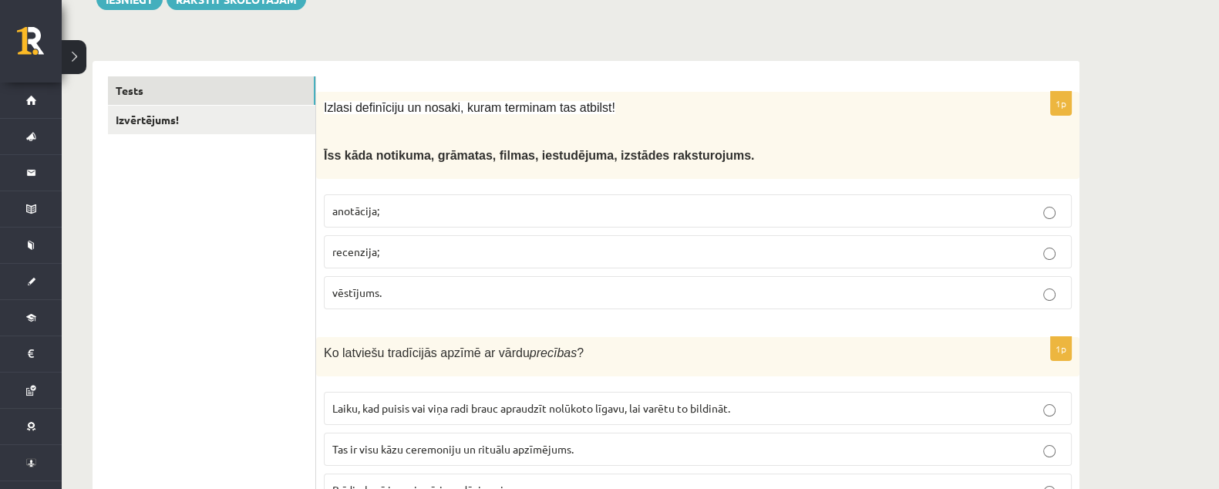
scroll to position [339, 0]
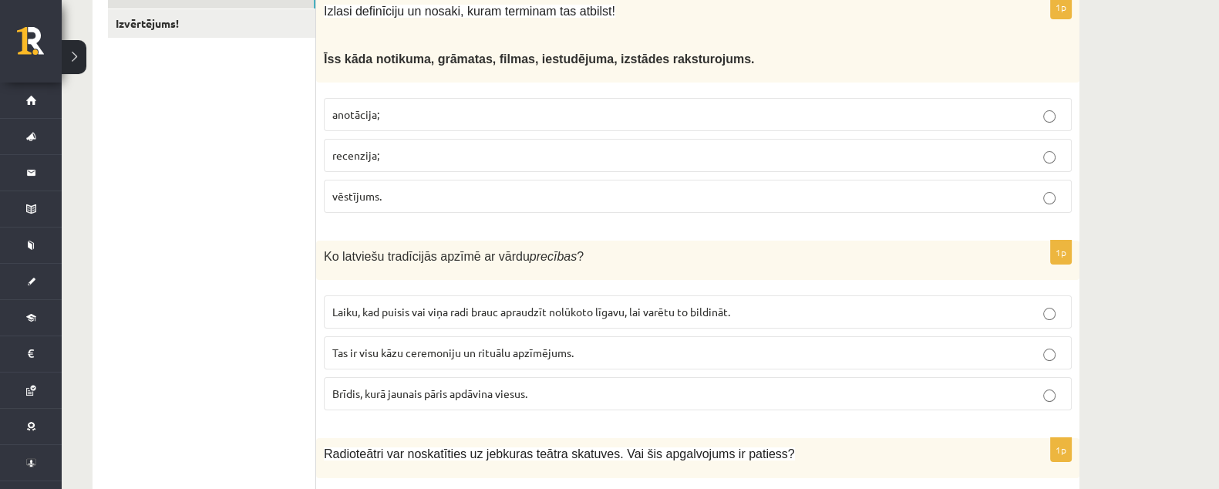
click at [502, 305] on span "Laiku, kad puisis vai viņa radi brauc apraudzīt nolūkoto līgavu, lai varētu to …" at bounding box center [531, 312] width 398 height 14
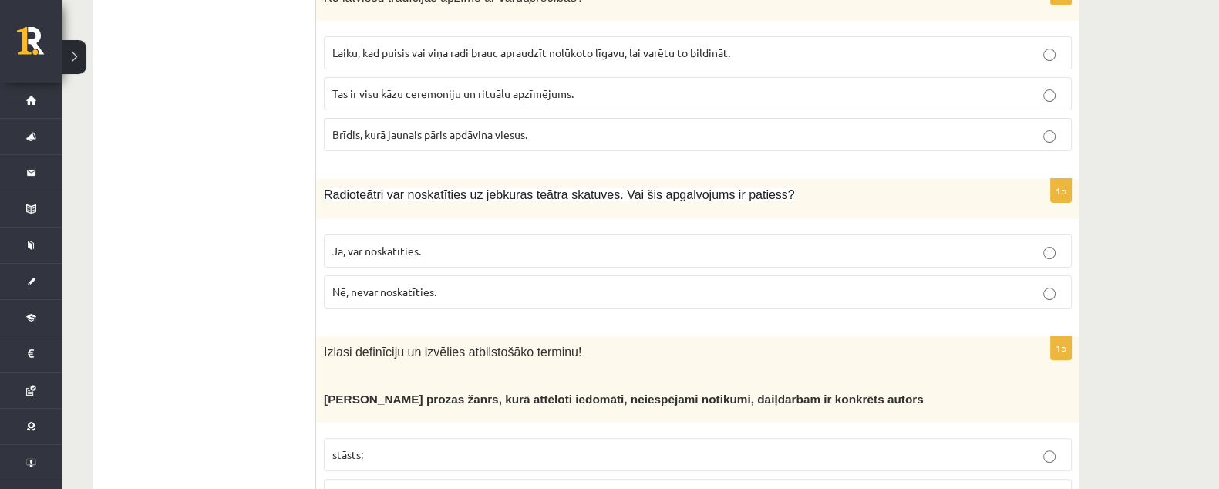
scroll to position [628, 0]
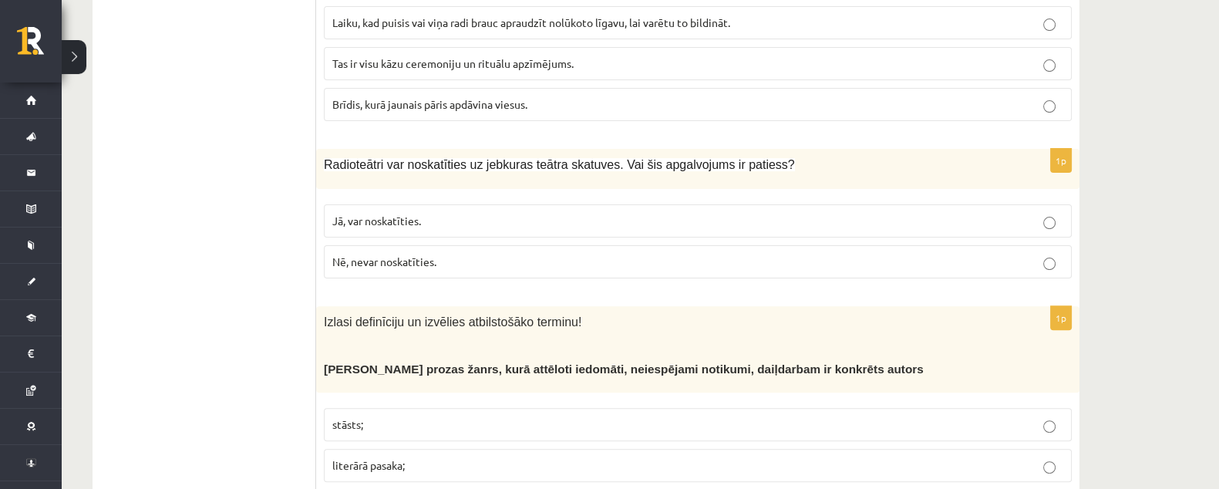
click at [445, 254] on p "Nē, nevar noskatīties." at bounding box center [697, 262] width 731 height 16
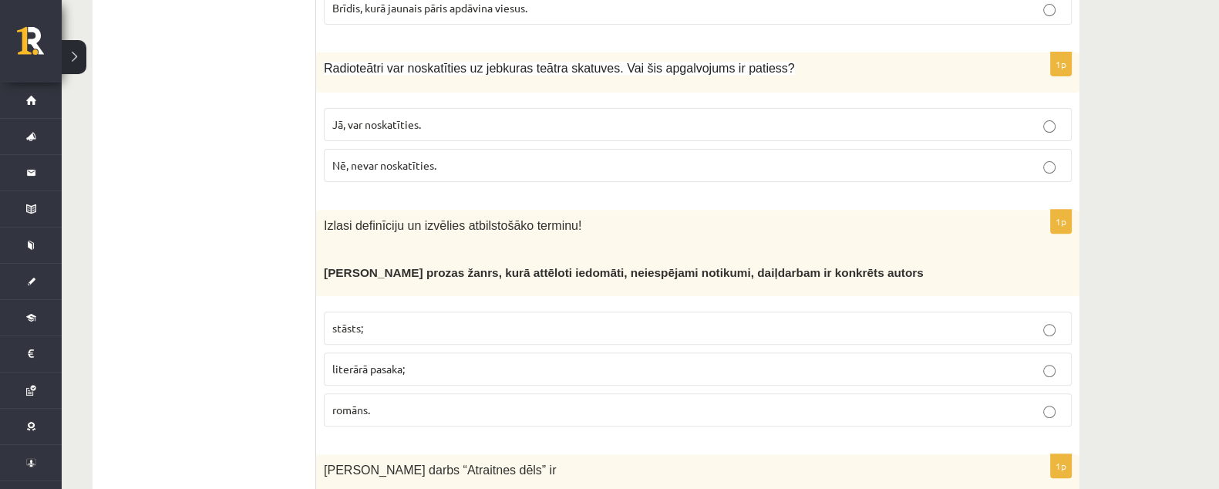
scroll to position [821, 0]
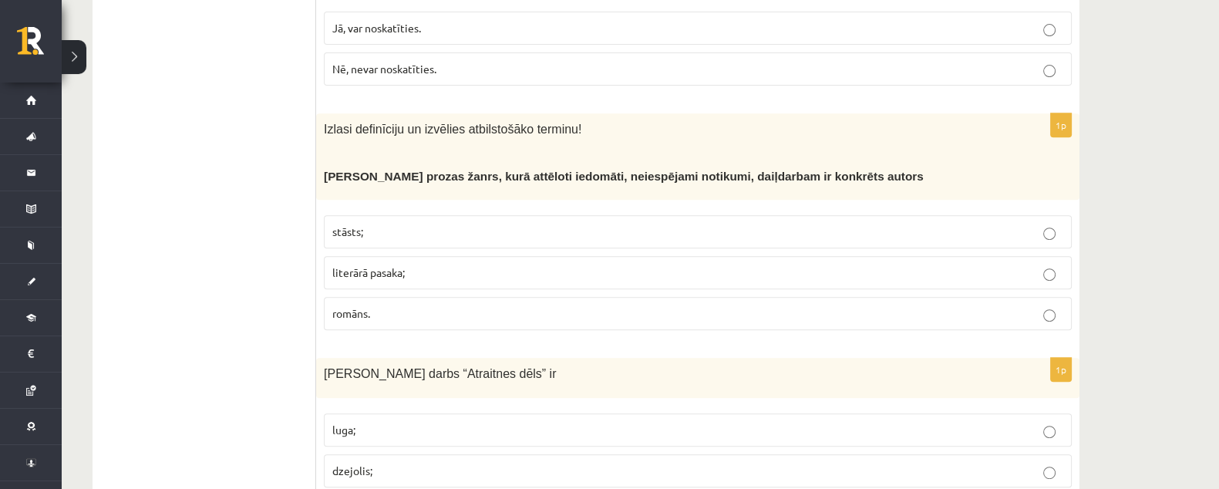
click at [451, 265] on p "literārā pasaka;" at bounding box center [697, 273] width 731 height 16
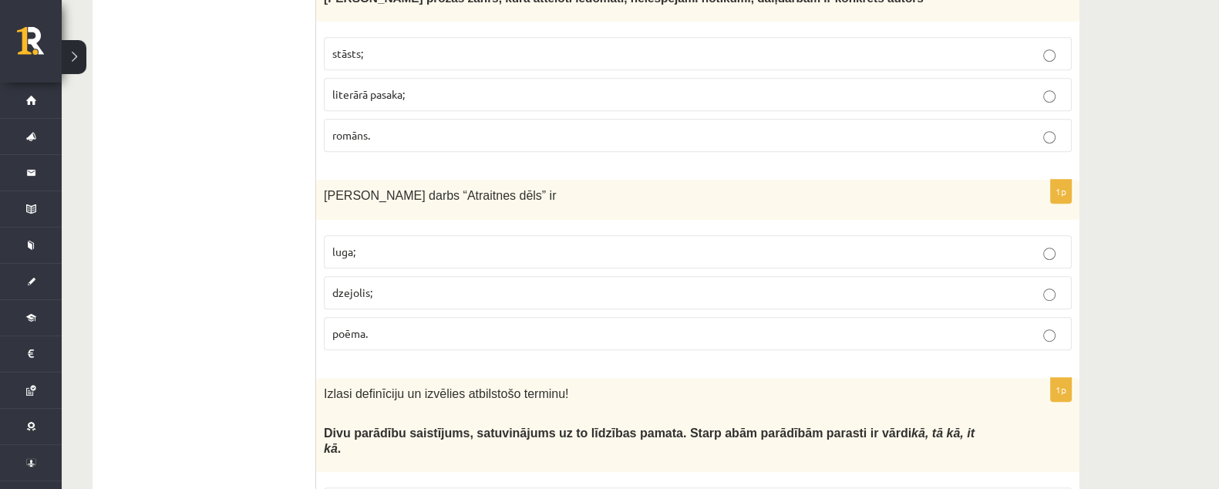
scroll to position [1014, 0]
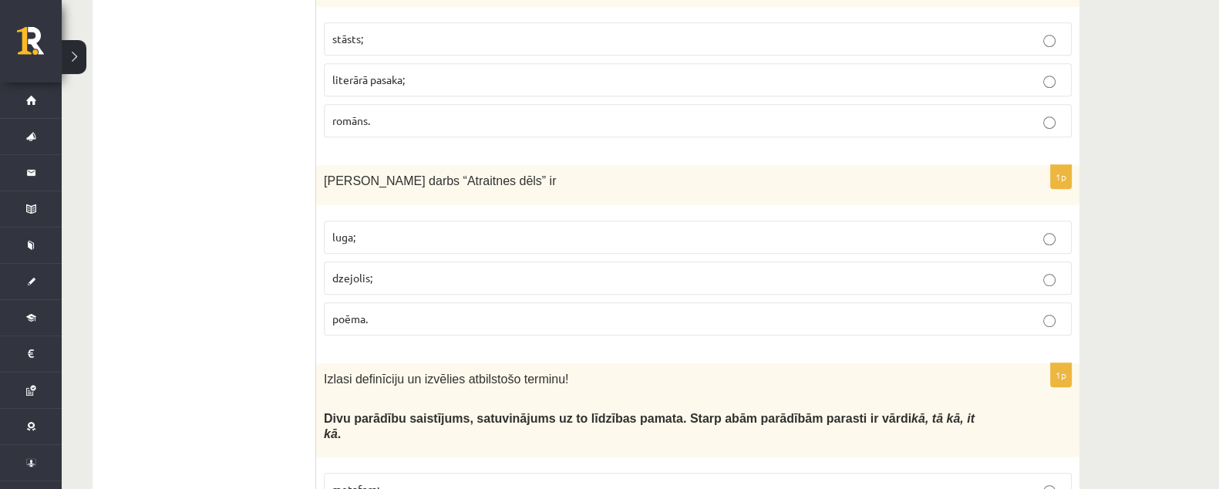
click at [437, 261] on label "dzejolis;" at bounding box center [698, 277] width 748 height 33
click at [487, 306] on label "poēma." at bounding box center [698, 318] width 748 height 33
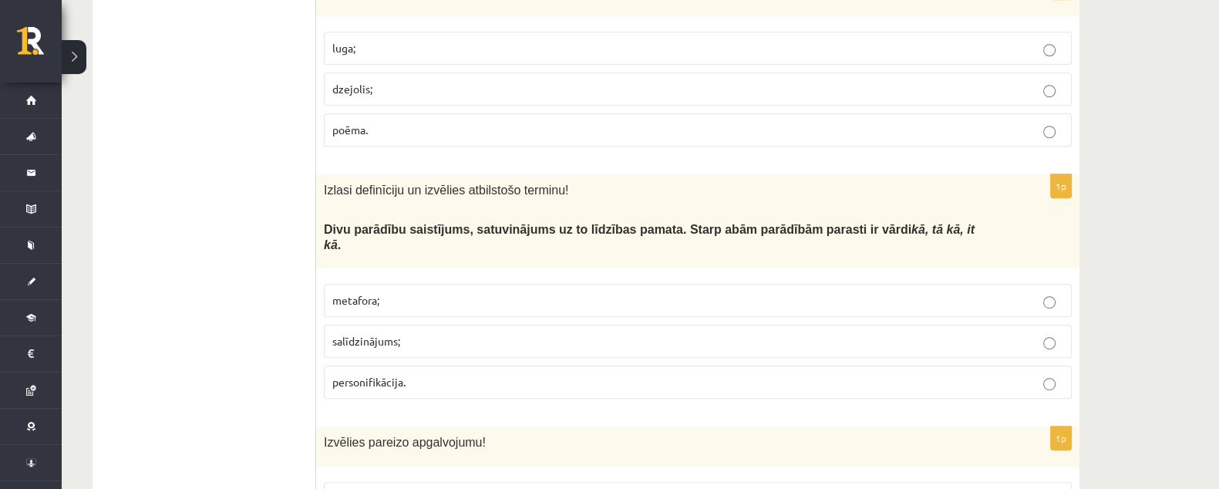
scroll to position [1206, 0]
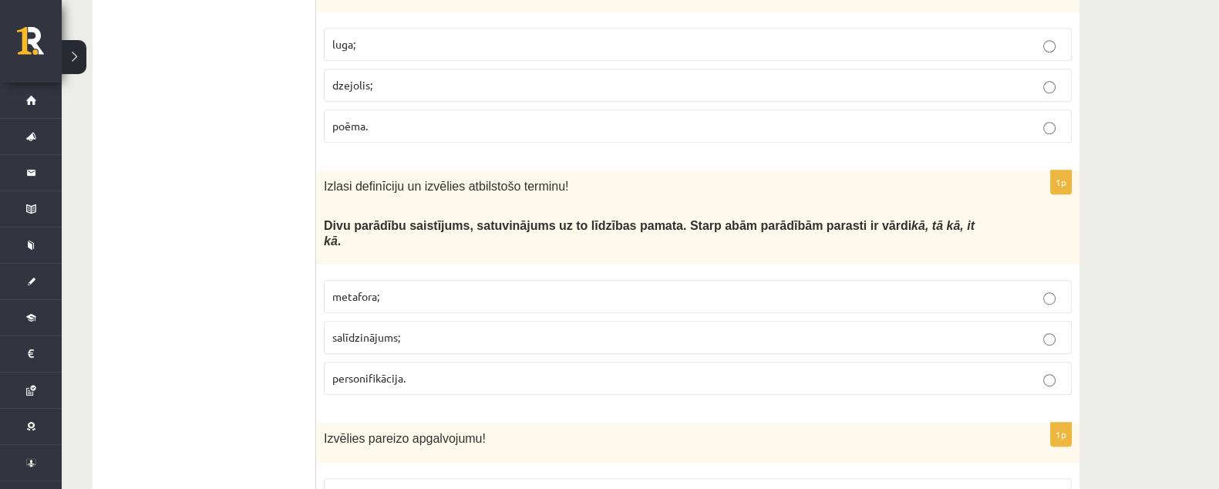
click at [443, 288] on p "metafora;" at bounding box center [697, 296] width 731 height 16
click at [445, 370] on p "personifikācija." at bounding box center [697, 378] width 731 height 16
click at [589, 329] on p "salīdzinājums;" at bounding box center [697, 337] width 731 height 16
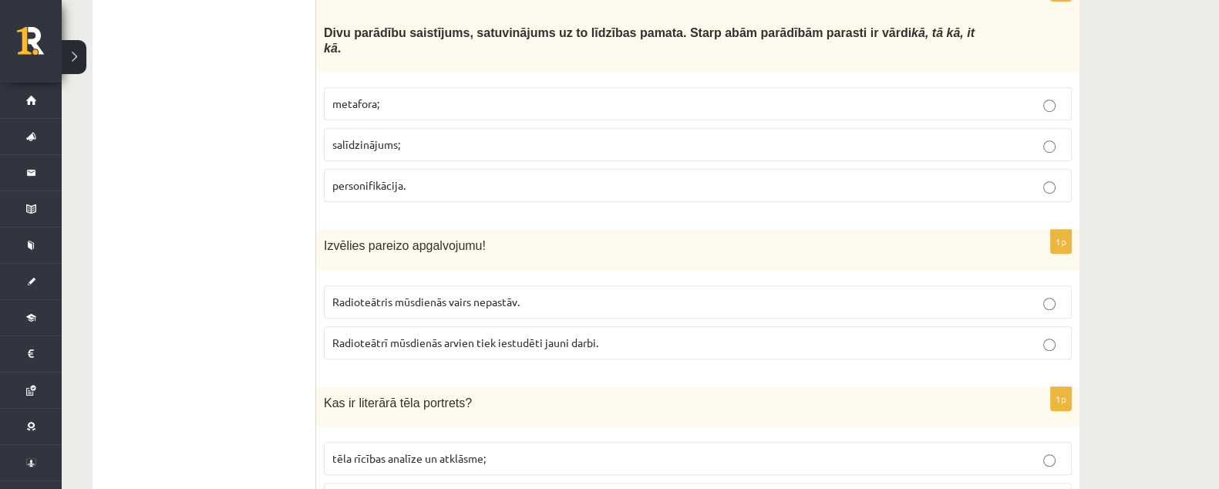
scroll to position [1496, 0]
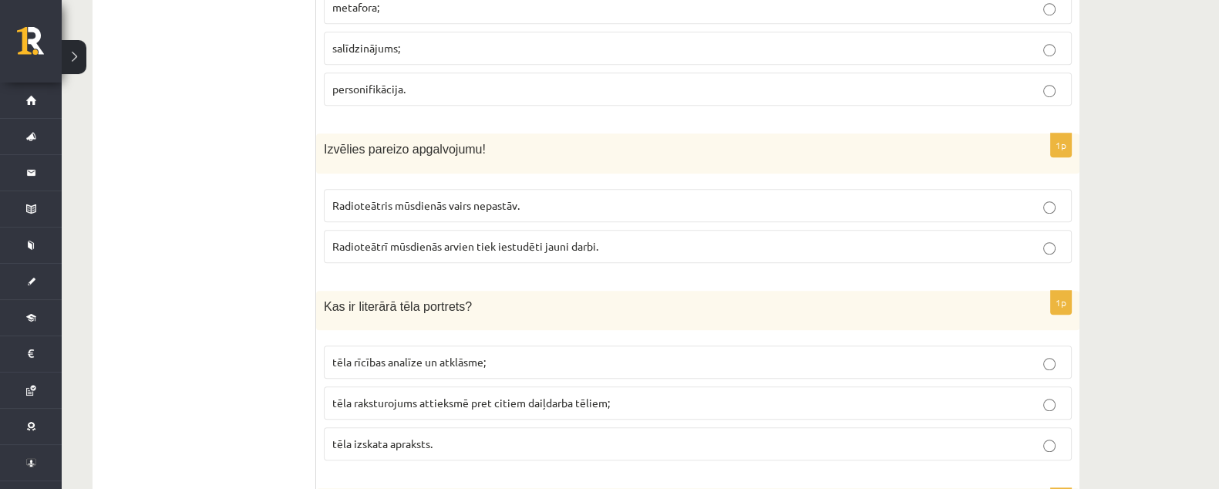
click at [475, 230] on label "Radioteātrī mūsdienās arvien tiek iestudēti jauni darbi." at bounding box center [698, 246] width 748 height 33
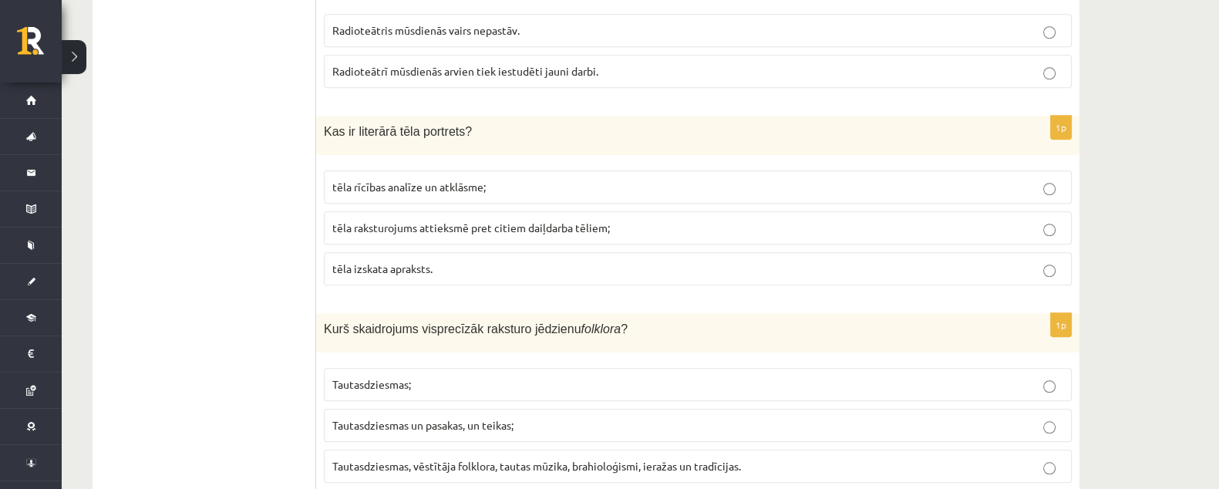
scroll to position [1688, 0]
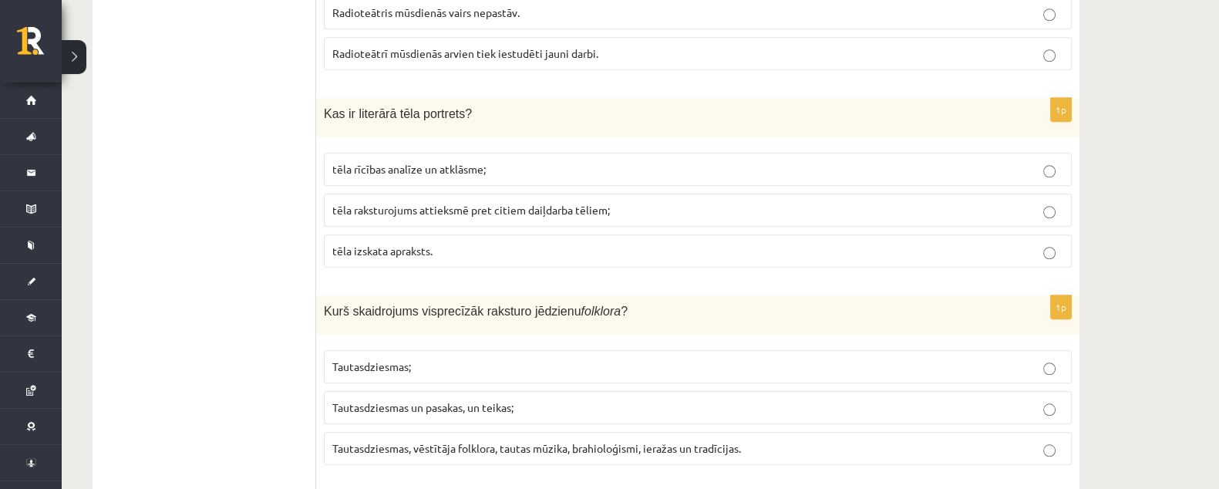
click at [447, 243] on p "tēla izskata apraksts." at bounding box center [697, 251] width 731 height 16
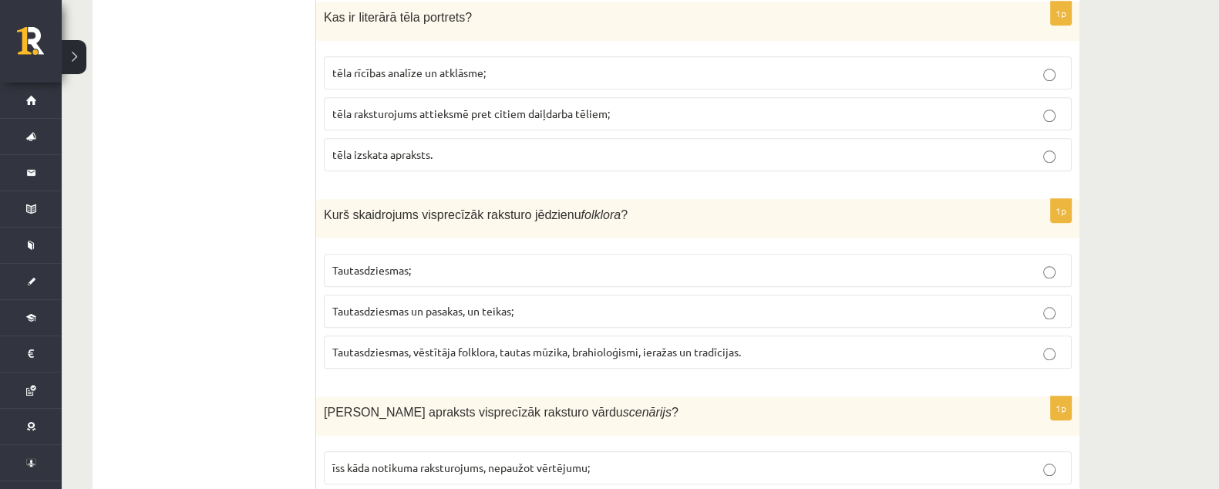
scroll to position [1881, 0]
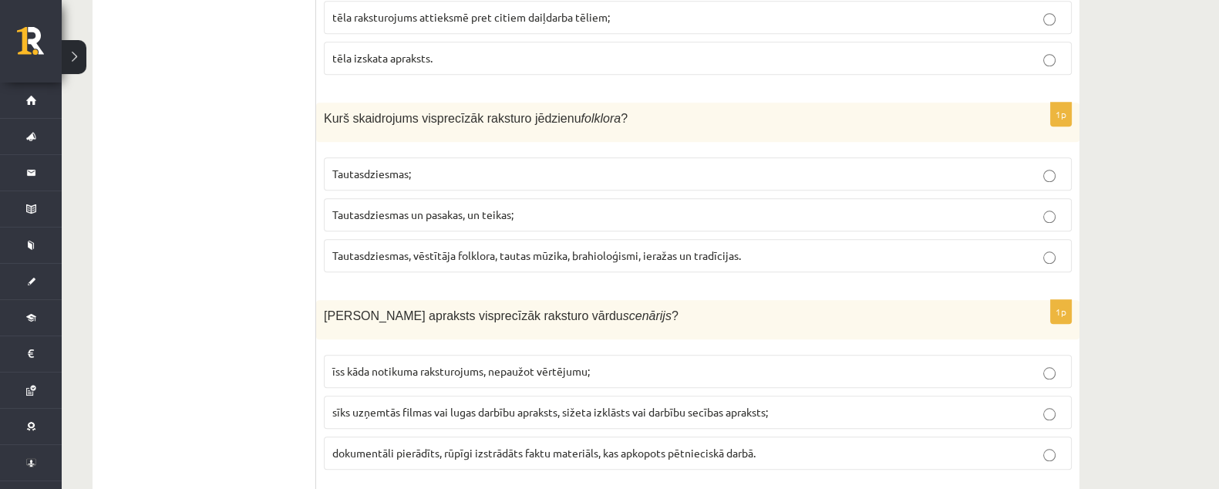
click at [411, 239] on label "Tautasdziesmas, vēstītāja folklora, tautas mūzika, brahioloģismi, ieražas un tr…" at bounding box center [698, 255] width 748 height 33
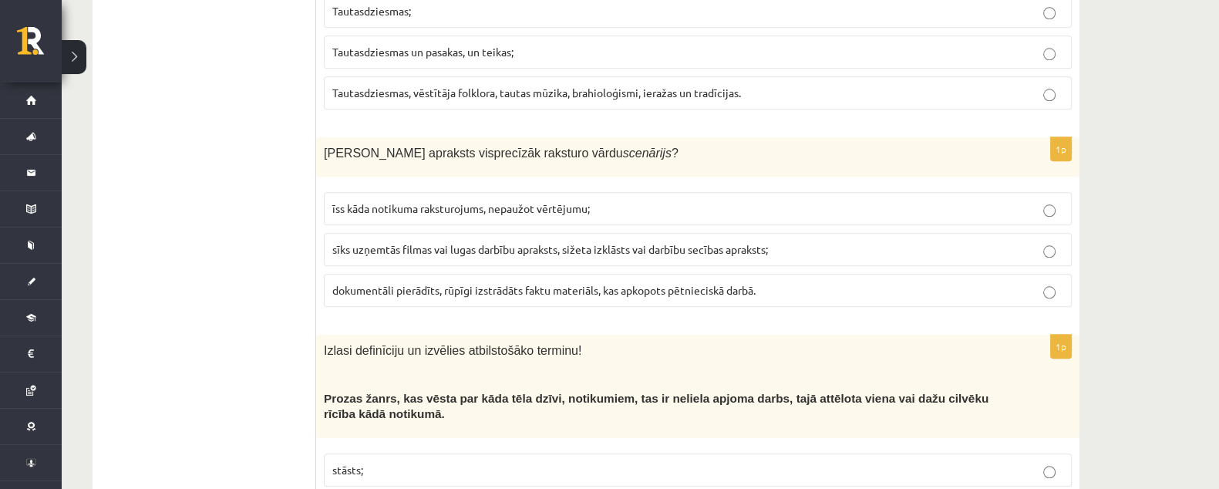
scroll to position [2074, 0]
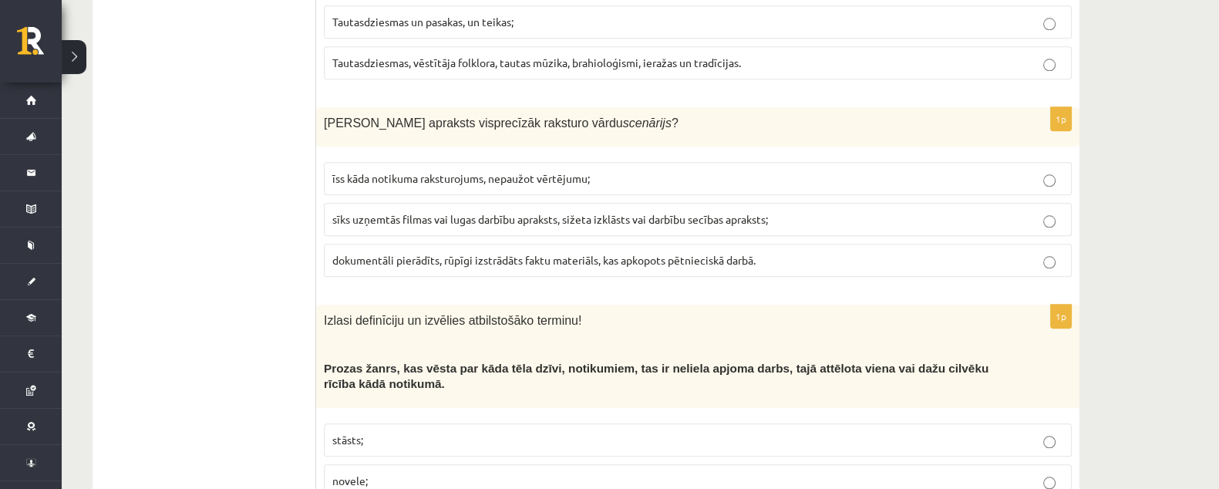
click at [419, 212] on span "sīks uzņemtās filmas vai lugas darbību apraksts, sižeta izklāsts vai darbību se…" at bounding box center [550, 219] width 436 height 14
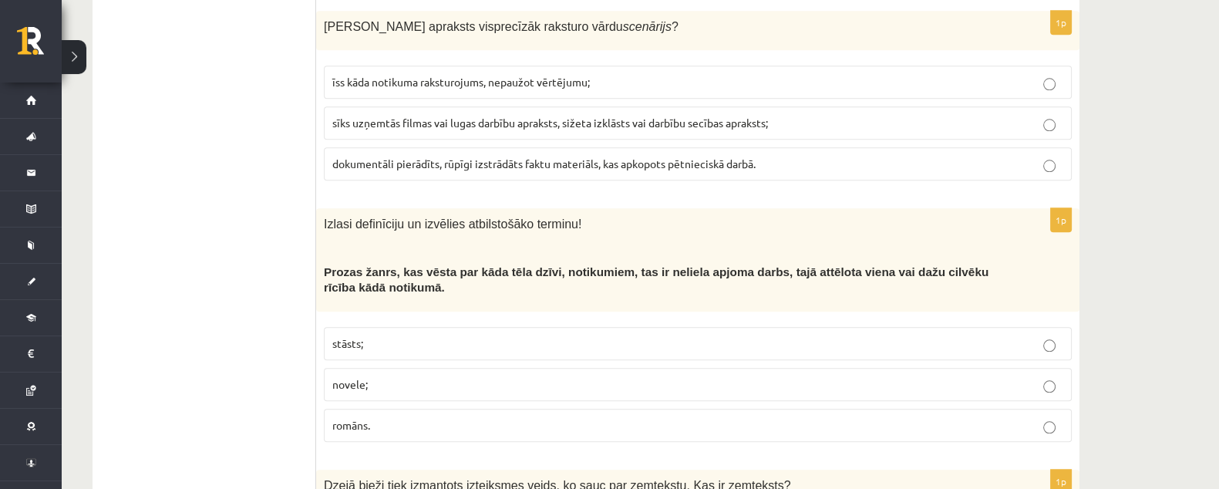
scroll to position [2267, 0]
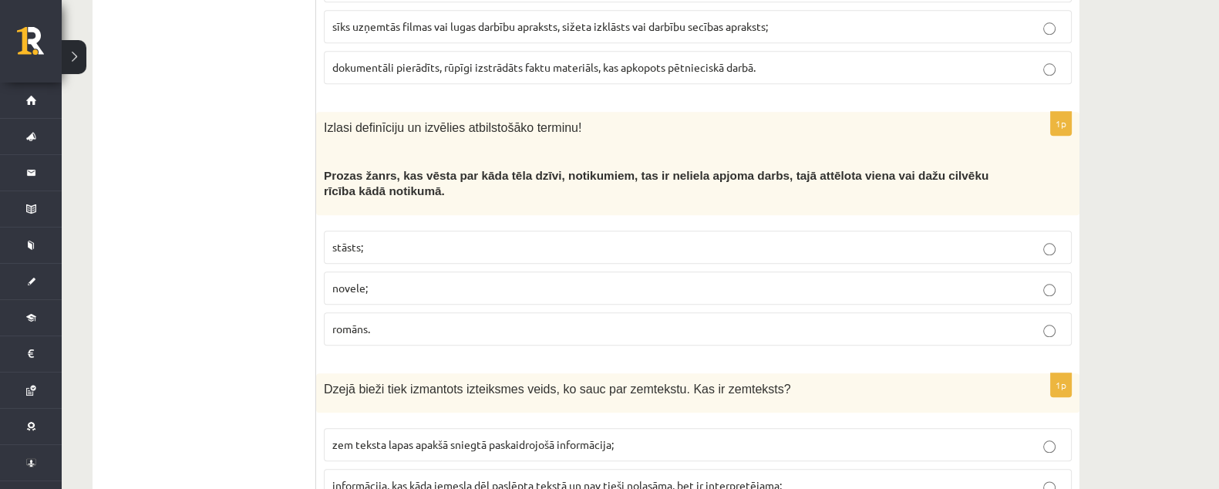
click at [389, 280] on p "novele;" at bounding box center [697, 288] width 731 height 16
click at [463, 239] on p "stāsts;" at bounding box center [697, 247] width 731 height 16
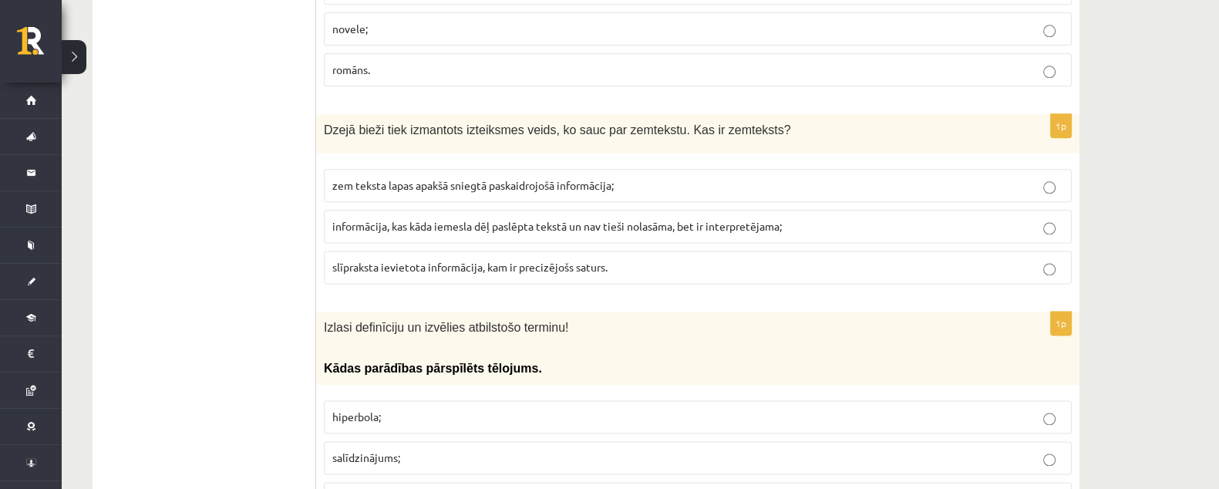
scroll to position [2556, 0]
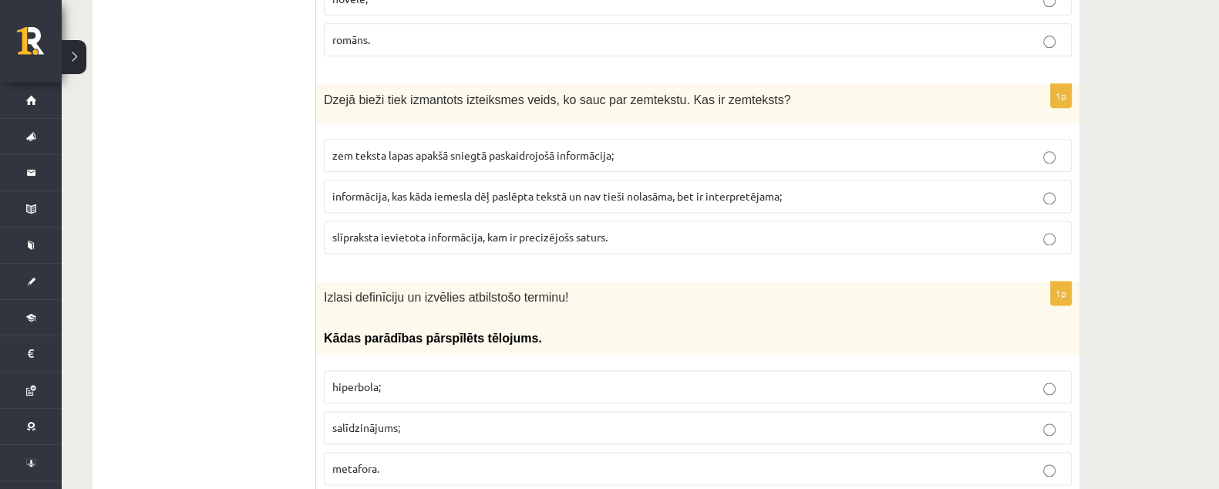
click at [538, 189] on span "informācija, kas kāda iemesla dēļ paslēpta tekstā un nav tieši nolasāma, bet ir…" at bounding box center [557, 196] width 450 height 14
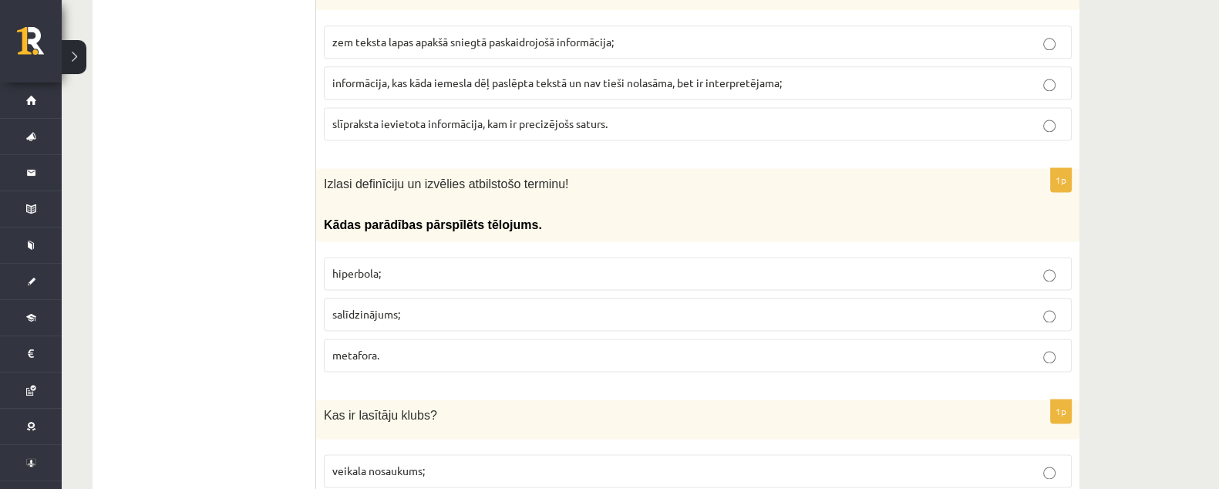
scroll to position [2653, 0]
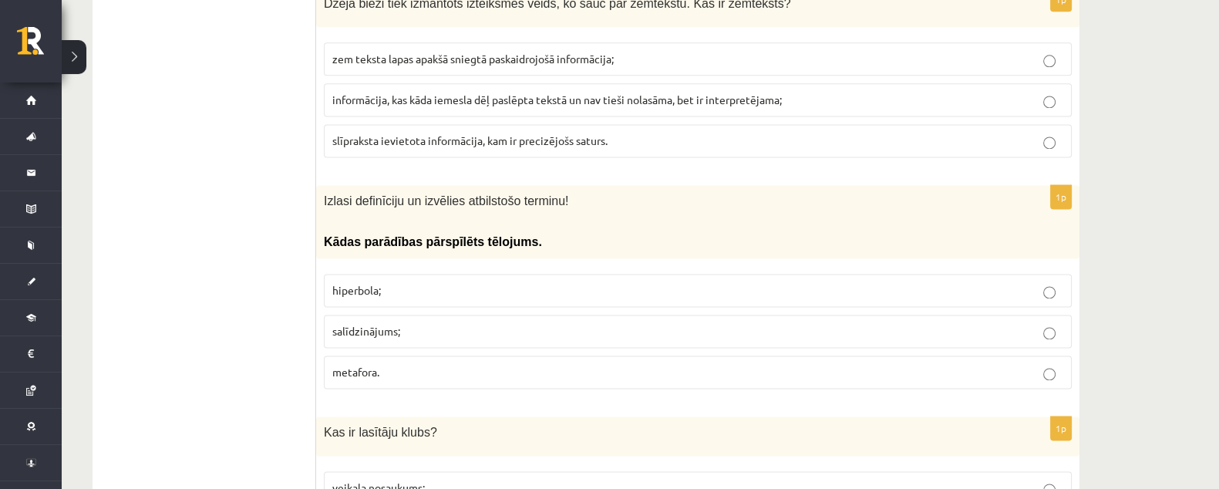
click at [437, 364] on p "metafora." at bounding box center [697, 372] width 731 height 16
click at [480, 282] on p "hiperbola;" at bounding box center [697, 290] width 731 height 16
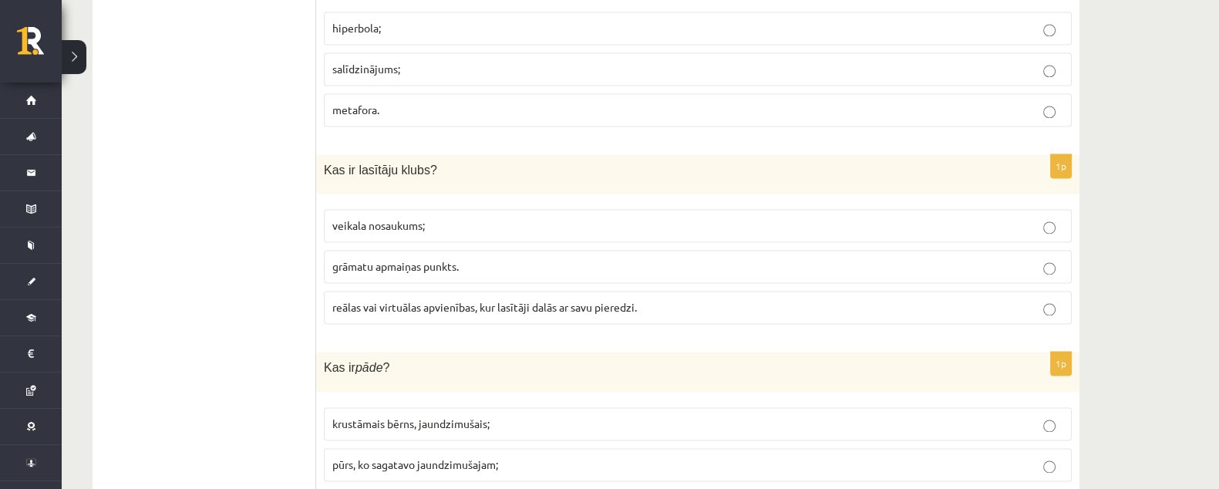
scroll to position [2942, 0]
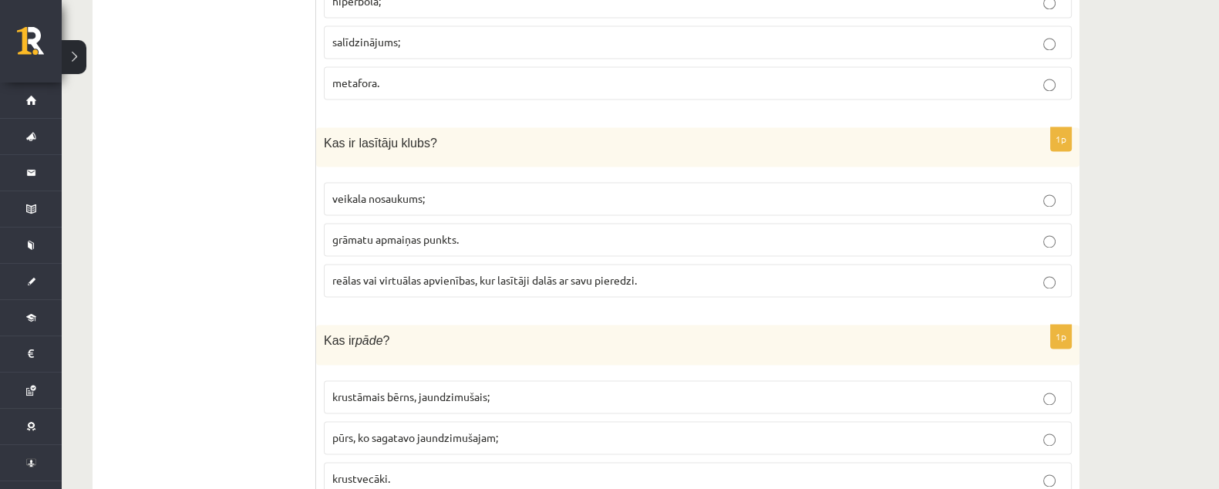
click at [659, 272] on p "reālas vai virtuālas apvienības, kur lasītāji dalās ar savu pieredzi." at bounding box center [697, 280] width 731 height 16
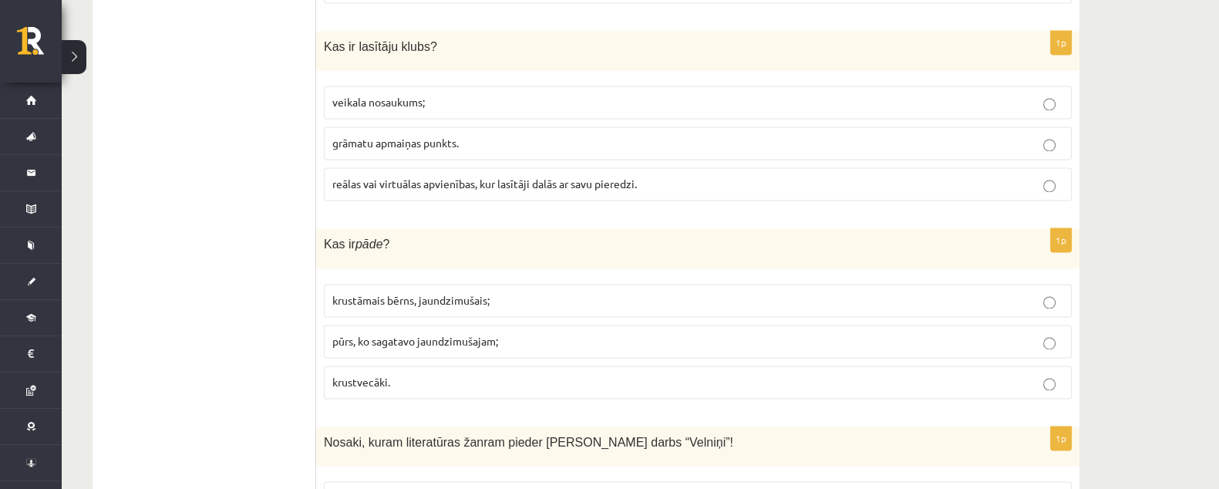
scroll to position [3135, 0]
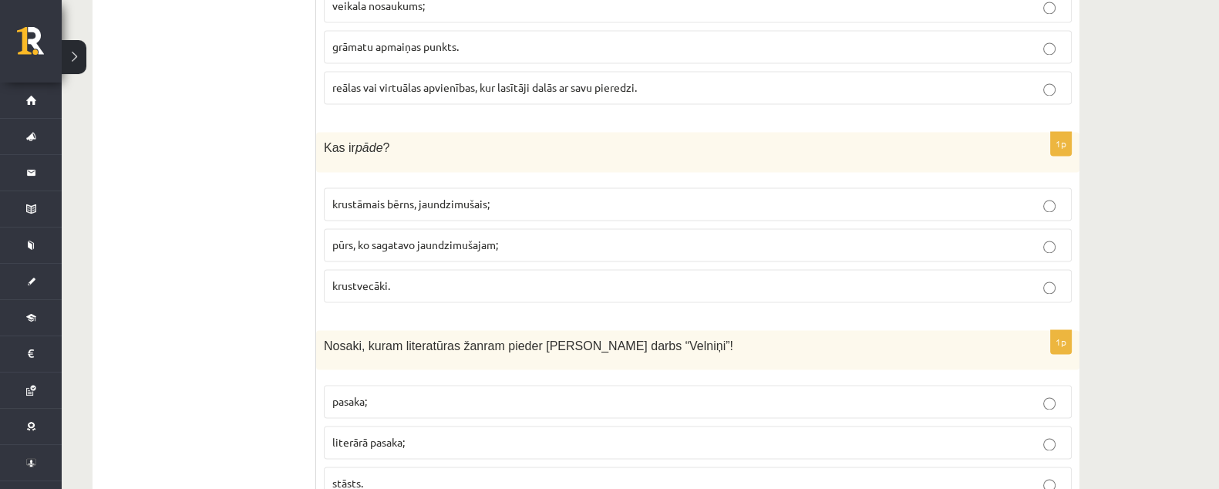
click at [452, 197] on span "krustāmais bērns, jaundzimušais;" at bounding box center [410, 204] width 157 height 14
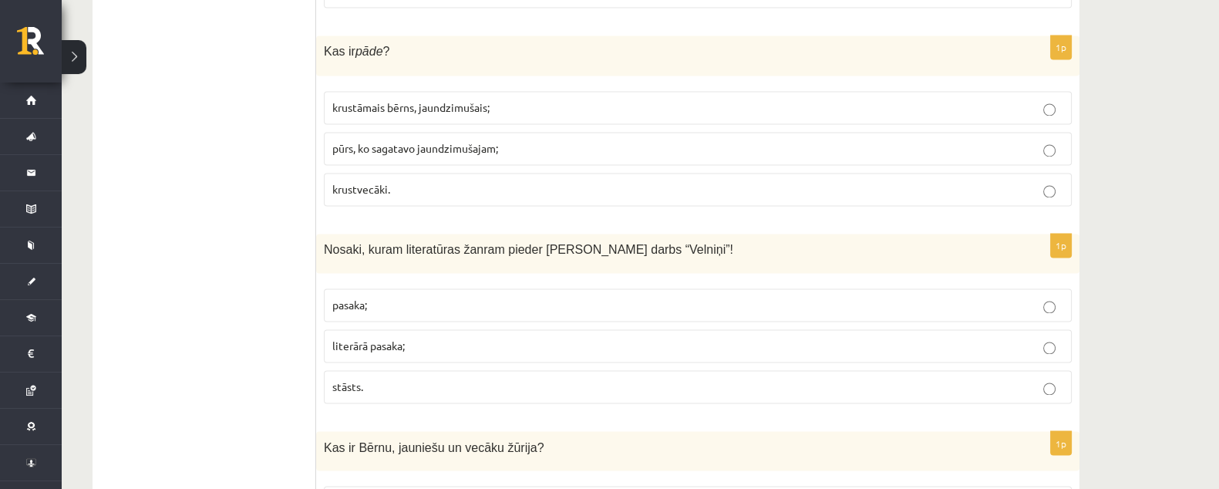
scroll to position [3328, 0]
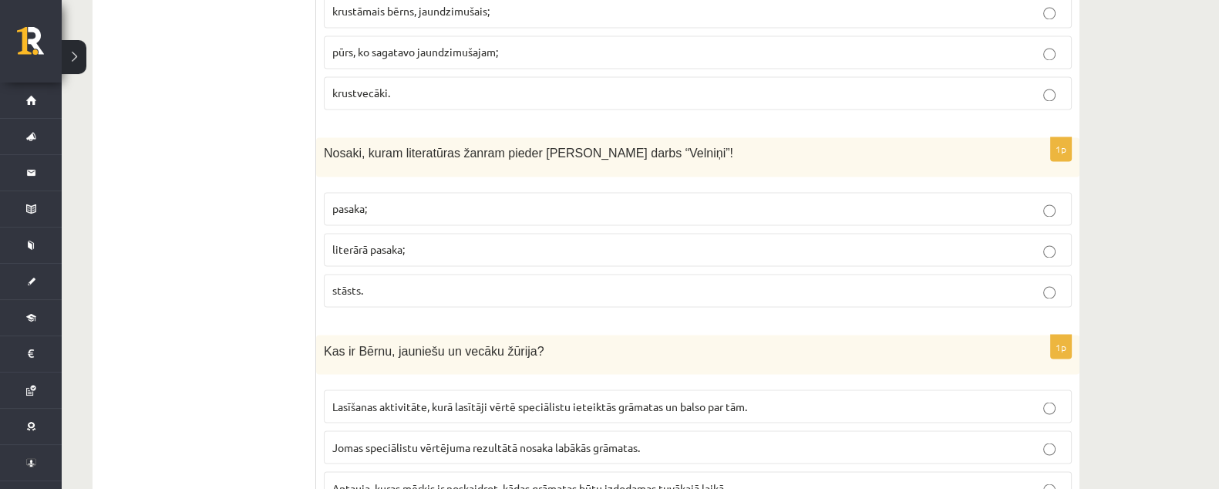
click at [506, 233] on label "literārā pasaka;" at bounding box center [698, 249] width 748 height 33
click at [455, 274] on label "stāsts." at bounding box center [698, 290] width 748 height 33
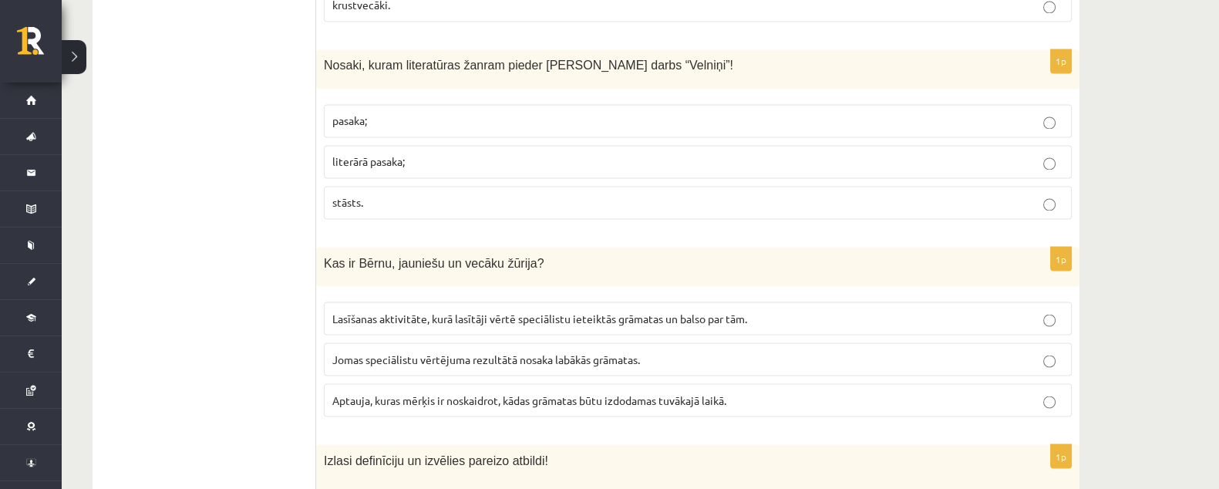
scroll to position [3520, 0]
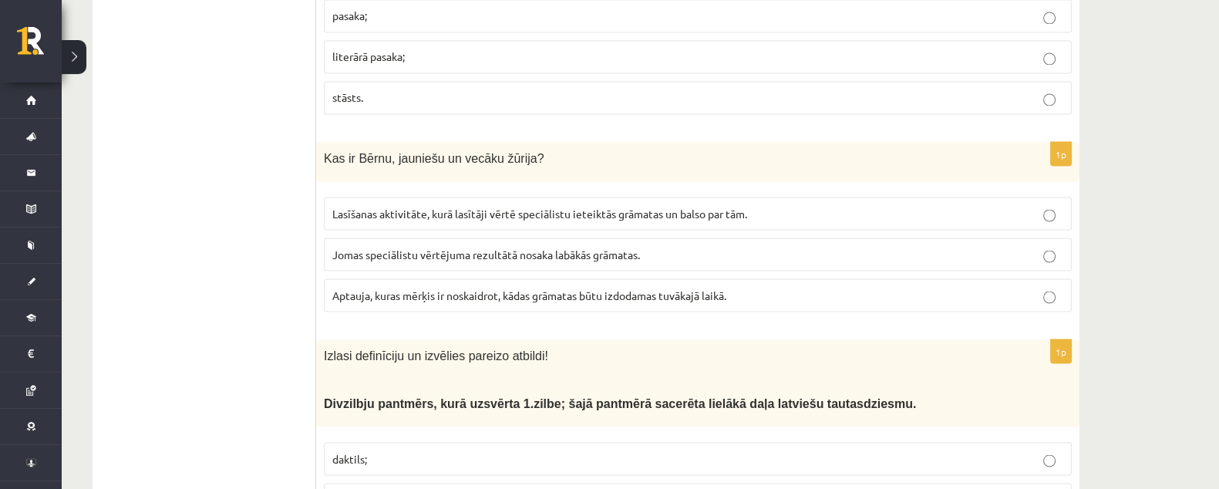
click at [521, 197] on label "Lasīšanas aktivitāte, kurā lasītāji vērtē speciālistu ieteiktās grāmatas un bal…" at bounding box center [698, 213] width 748 height 33
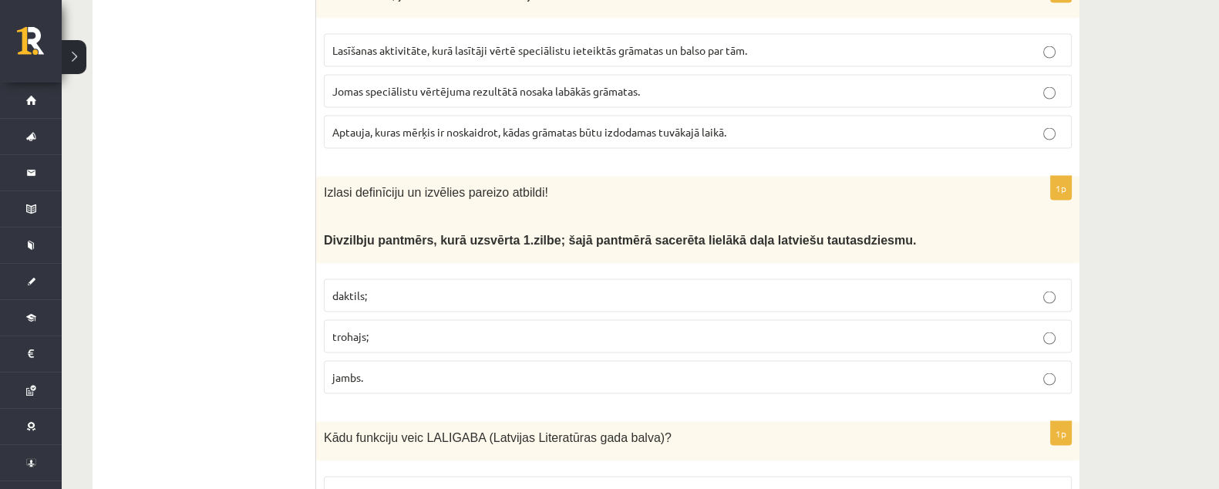
scroll to position [3713, 0]
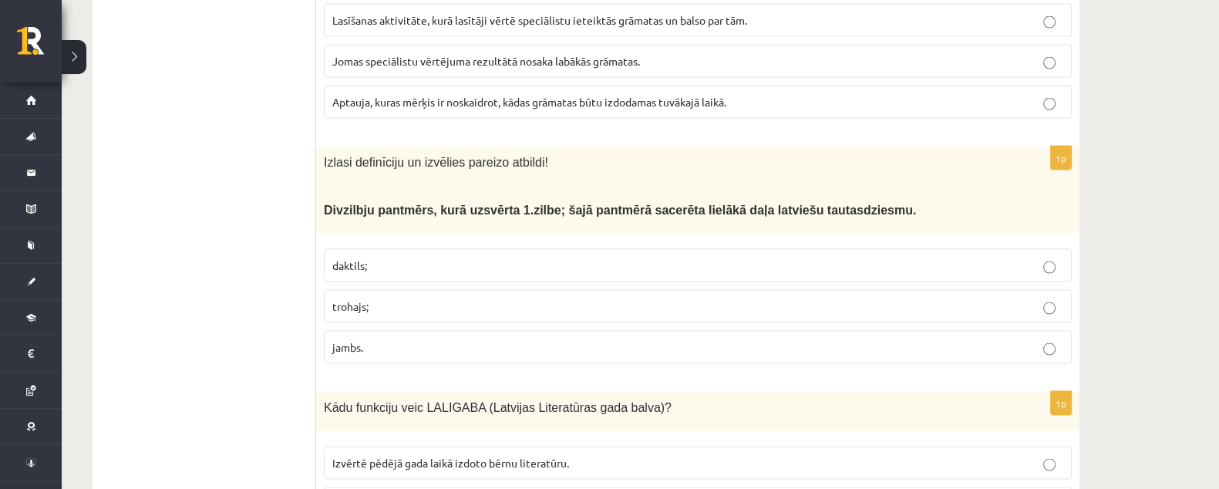
click at [525, 249] on label "daktils;" at bounding box center [698, 265] width 748 height 33
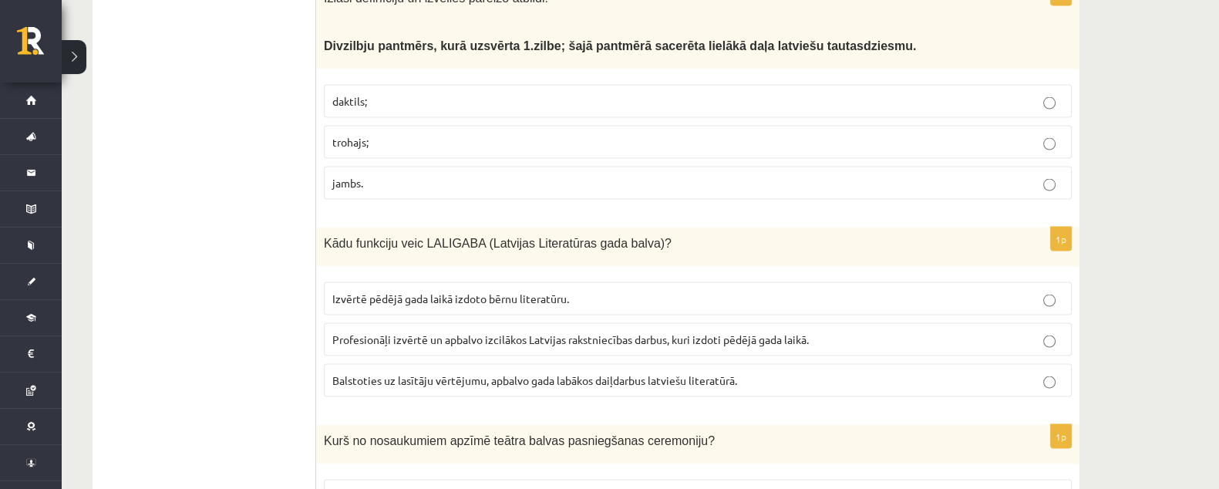
scroll to position [3906, 0]
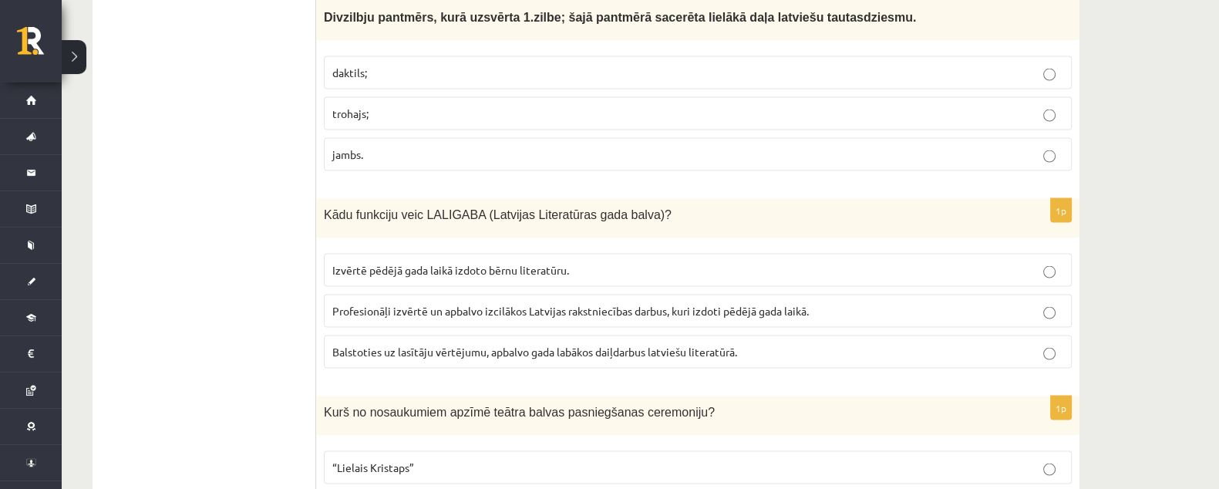
click at [394, 295] on label "Profesionāļi izvērtē un apbalvo izcilākos Latvijas rakstniecības darbus, kuri i…" at bounding box center [698, 311] width 748 height 33
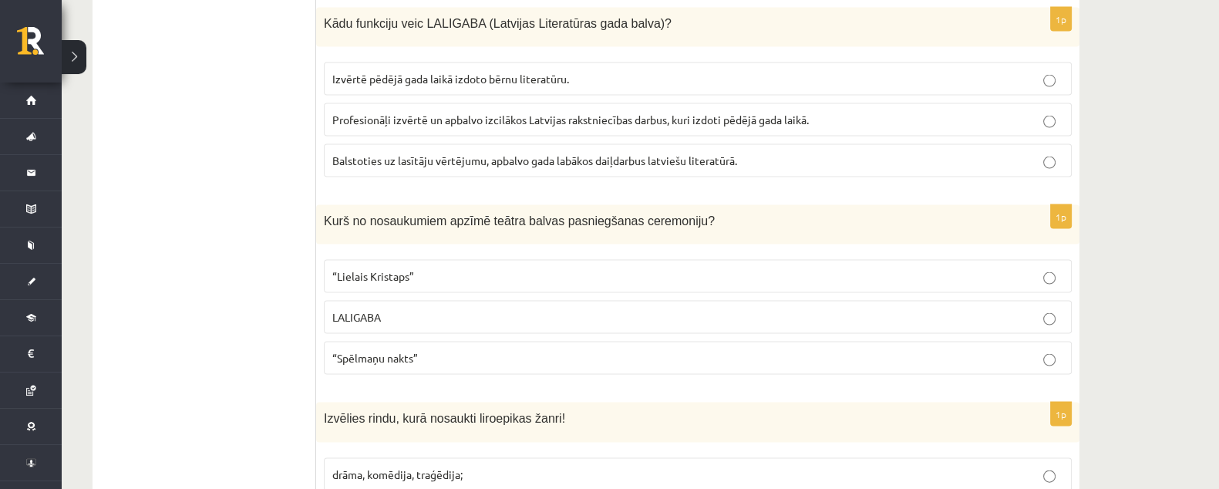
scroll to position [4099, 0]
click at [420, 349] on p "“Spēlmaņu nakts”" at bounding box center [697, 357] width 731 height 16
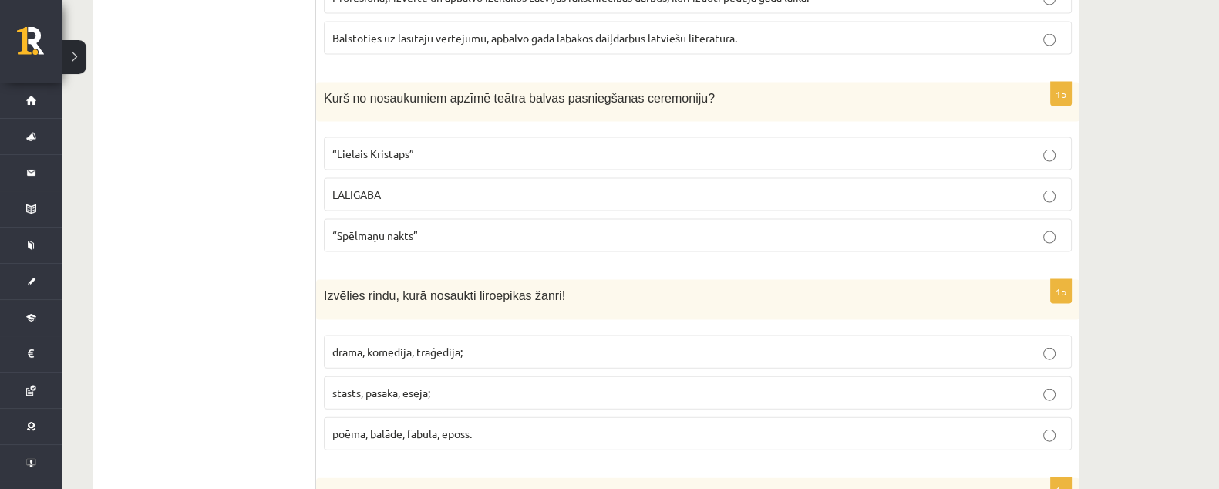
scroll to position [4292, 0]
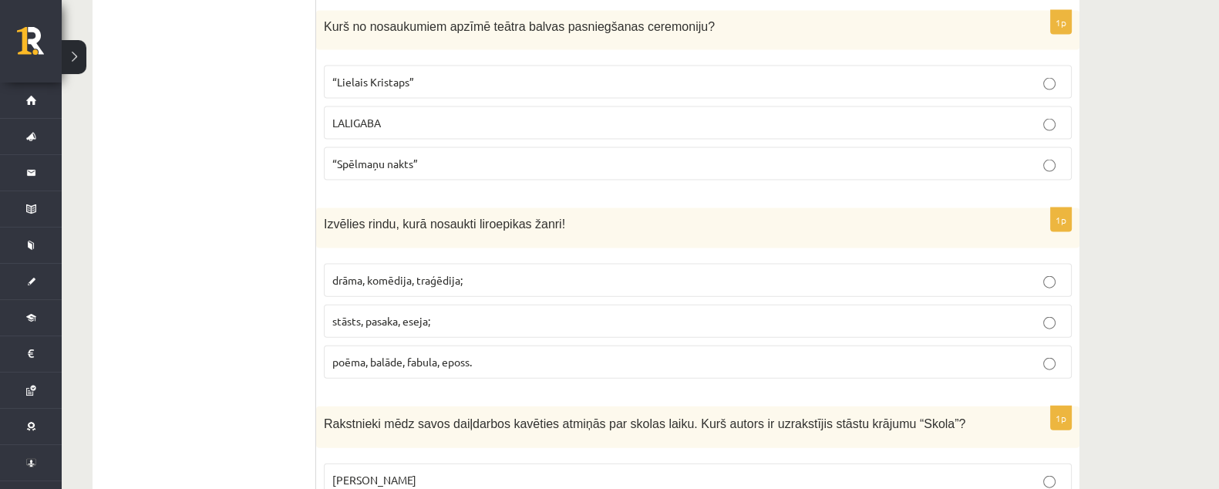
click at [431, 346] on label "poēma, balāde, fabula, eposs." at bounding box center [698, 362] width 748 height 33
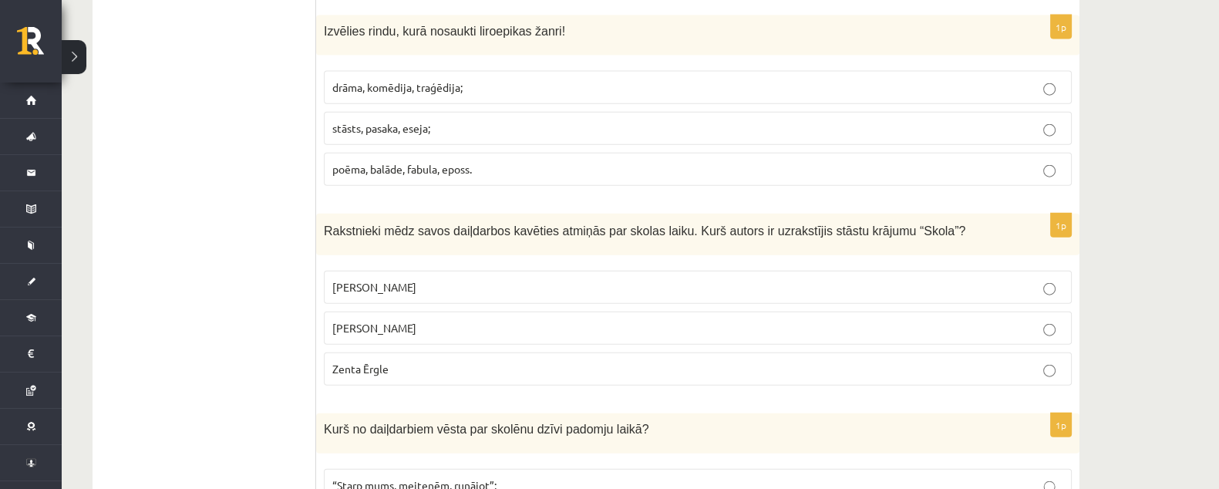
click at [463, 279] on p "Pauls Bankovskis" at bounding box center [697, 287] width 731 height 16
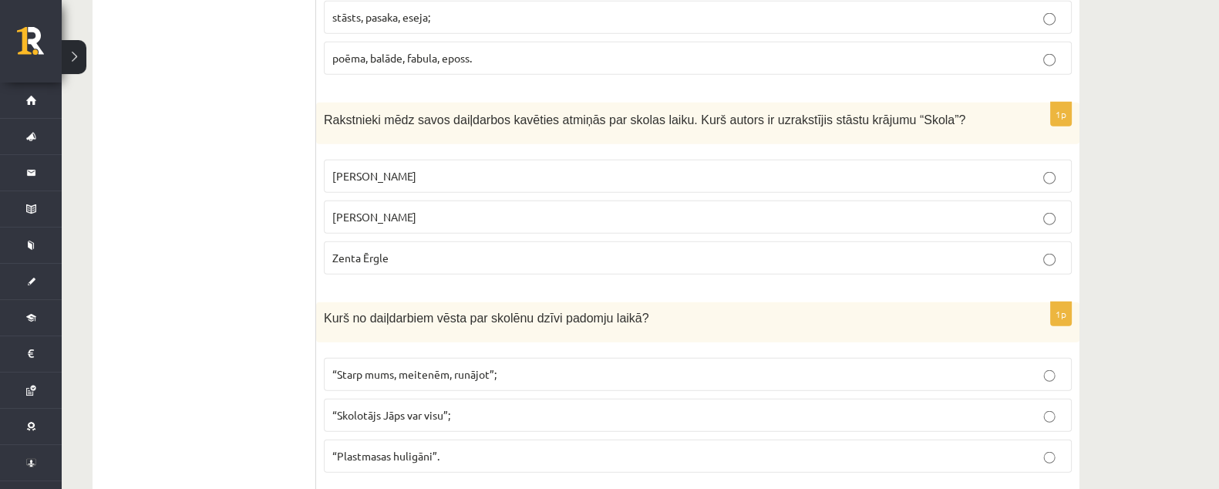
scroll to position [4677, 0]
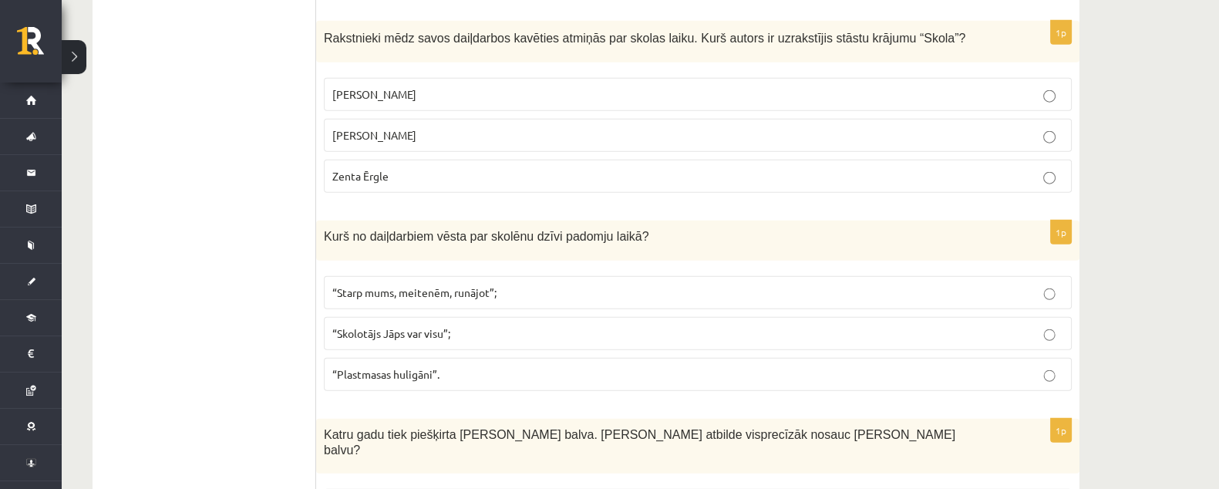
click at [370, 358] on label "“Plastmasas huligāni”." at bounding box center [698, 374] width 748 height 33
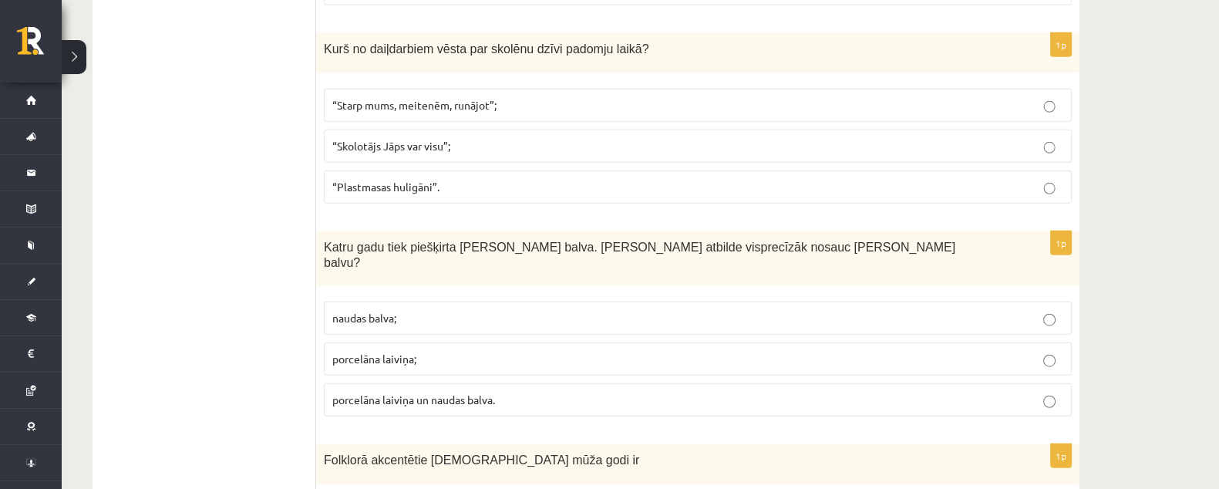
scroll to position [4870, 0]
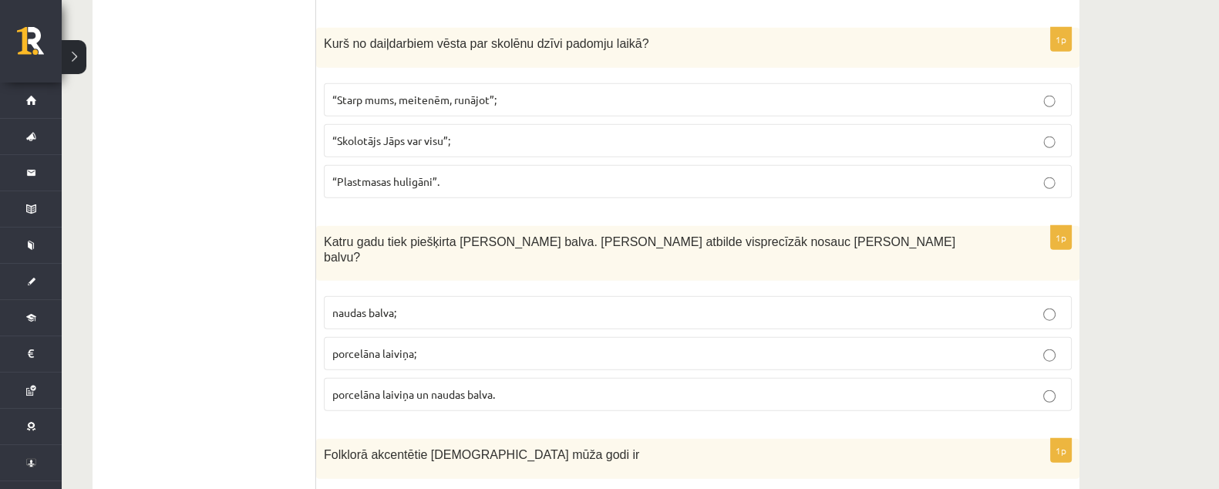
click at [400, 378] on label "porcelāna laiviņa un naudas balva." at bounding box center [698, 394] width 748 height 33
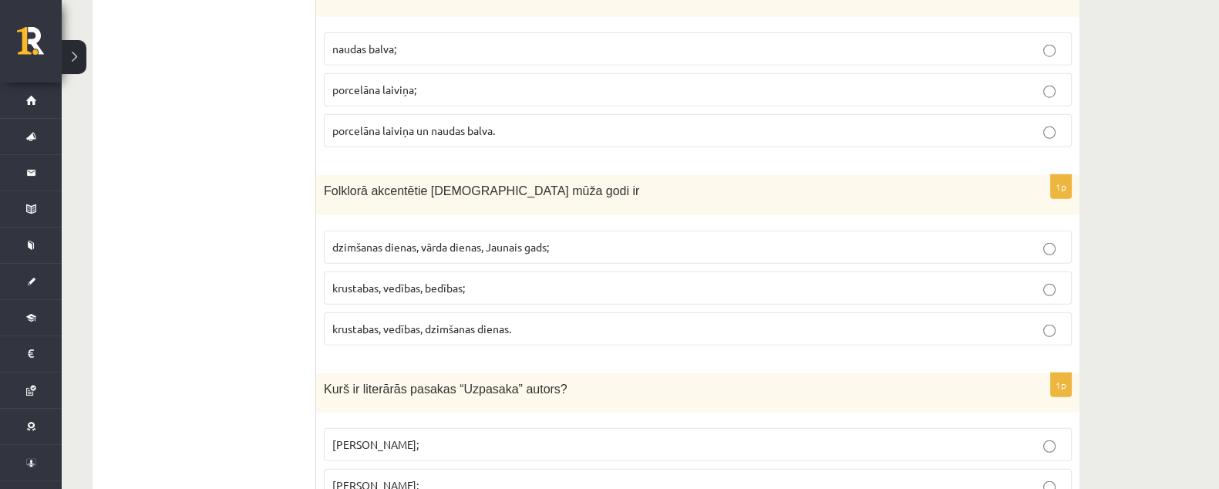
scroll to position [5159, 0]
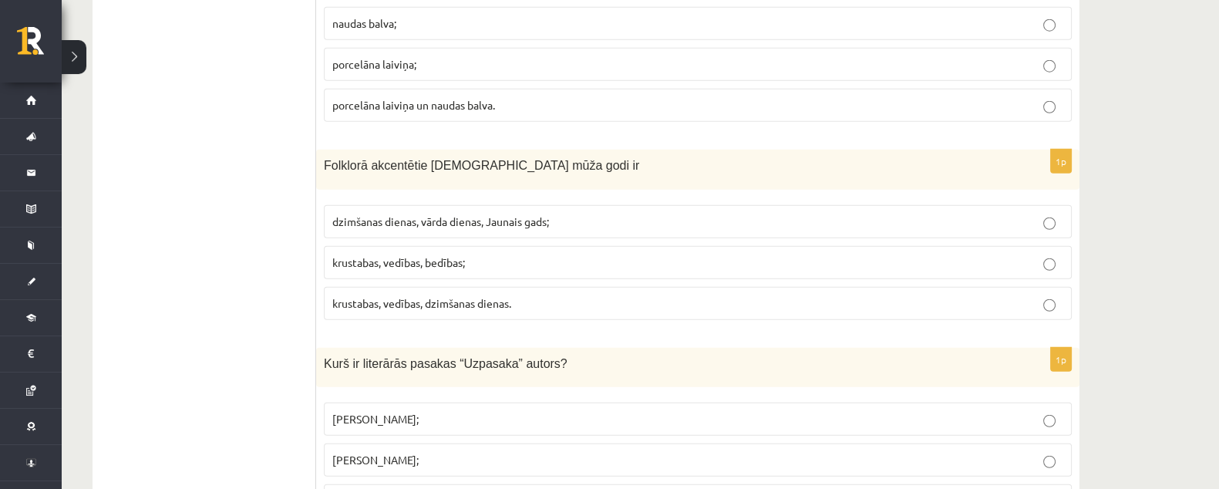
click at [500, 246] on label "krustabas, vedības, bedības;" at bounding box center [698, 262] width 748 height 33
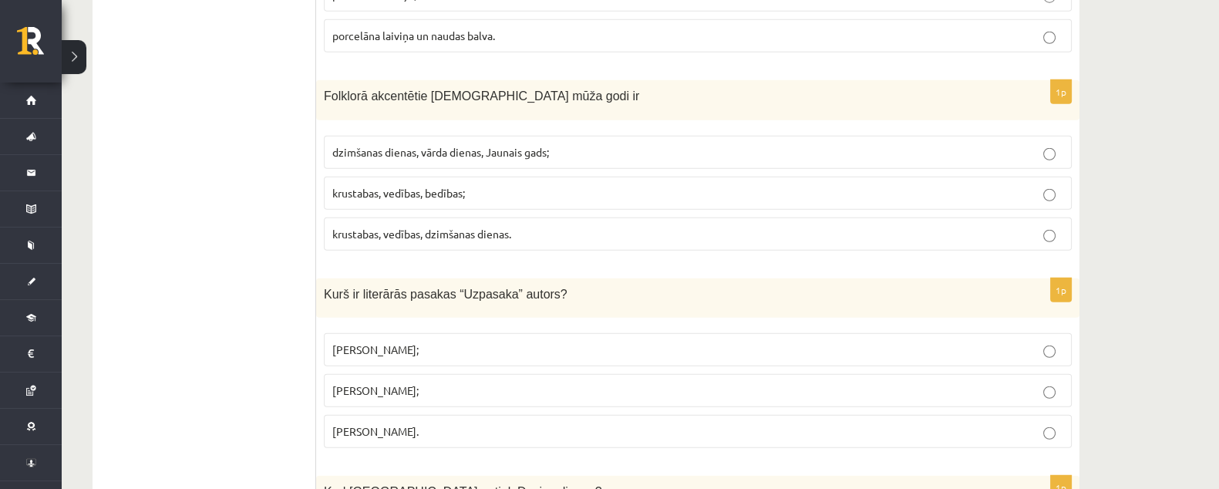
scroll to position [5256, 0]
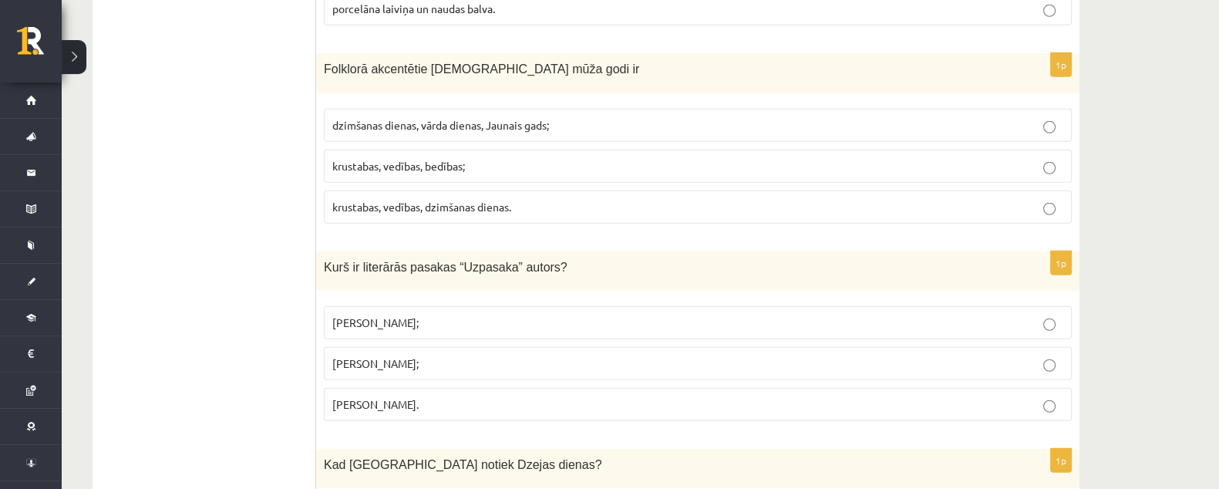
click at [430, 315] on p "Imants Ziedonis;" at bounding box center [697, 323] width 731 height 16
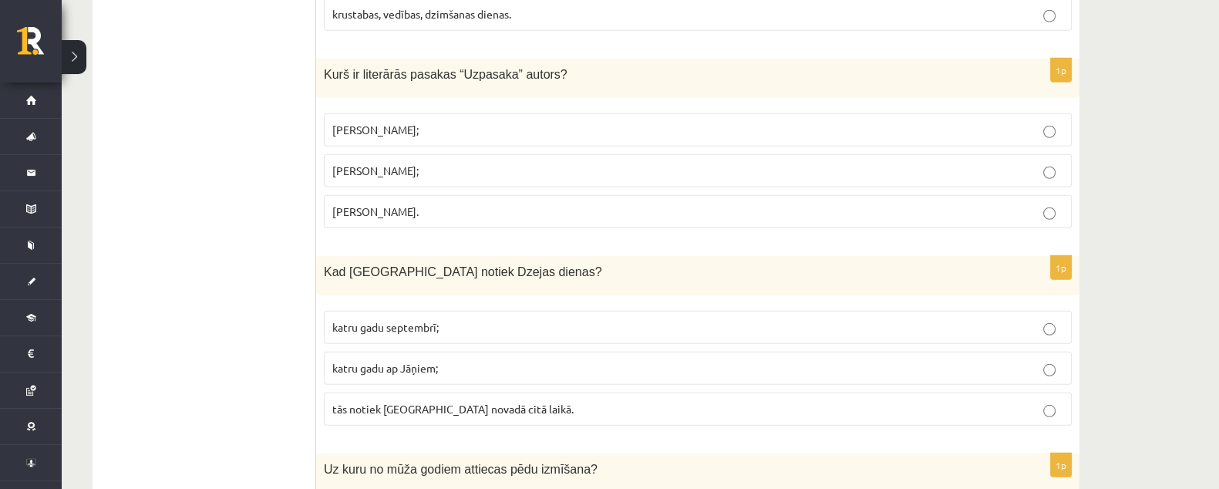
scroll to position [5545, 0]
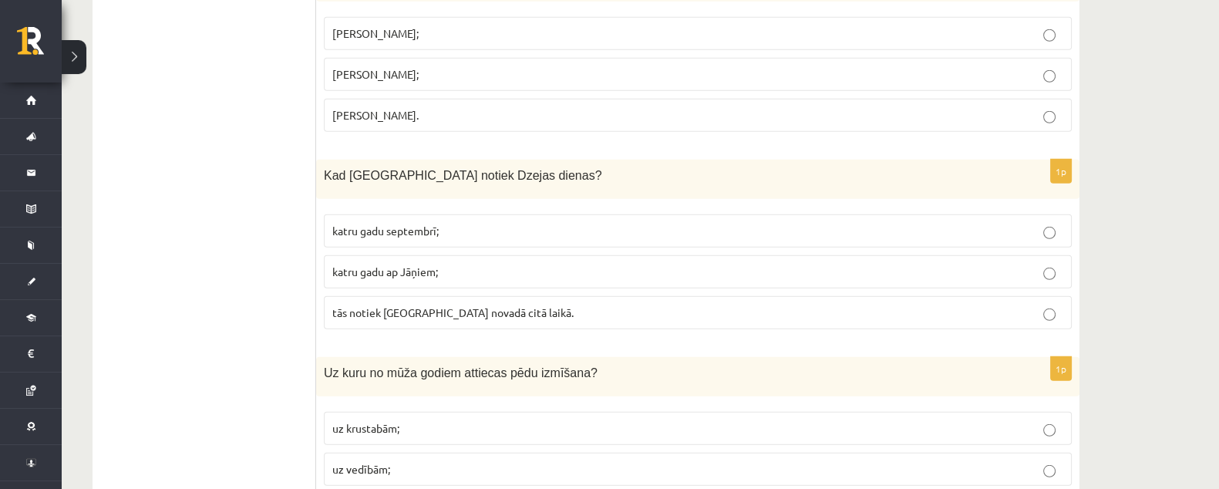
click at [500, 305] on p "tās notiek katrā novadā citā laikā." at bounding box center [697, 313] width 731 height 16
click at [505, 223] on p "katru gadu septembrī;" at bounding box center [697, 231] width 731 height 16
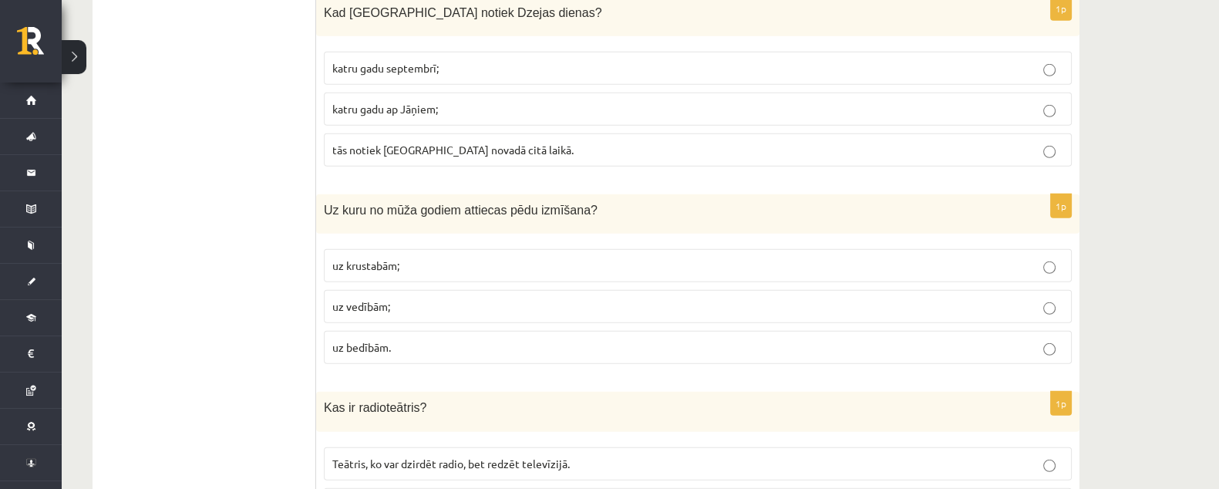
scroll to position [5738, 0]
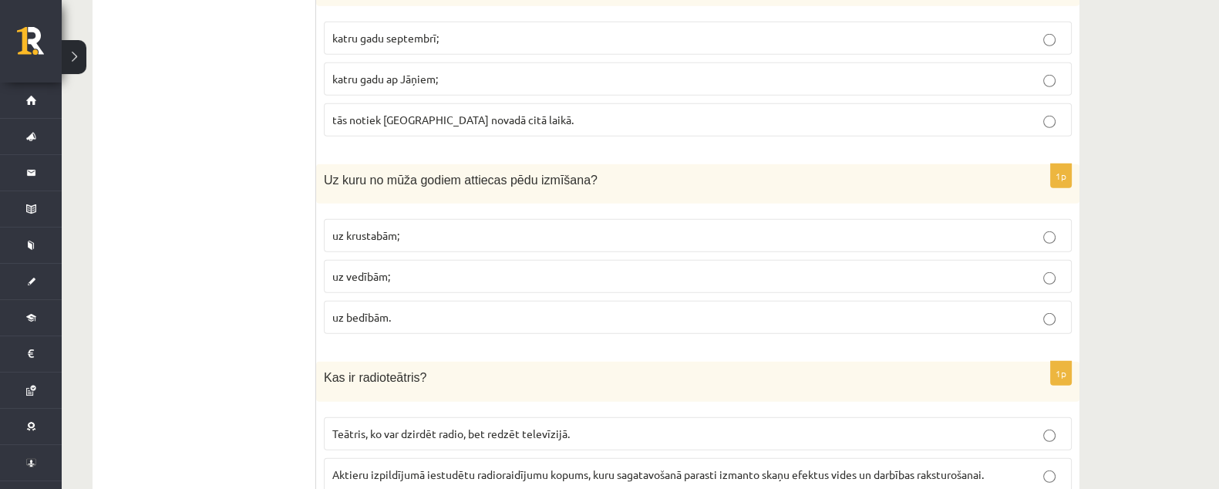
click at [435, 228] on p "uz krustabām;" at bounding box center [697, 236] width 731 height 16
click at [511, 268] on p "uz vedībām;" at bounding box center [697, 276] width 731 height 16
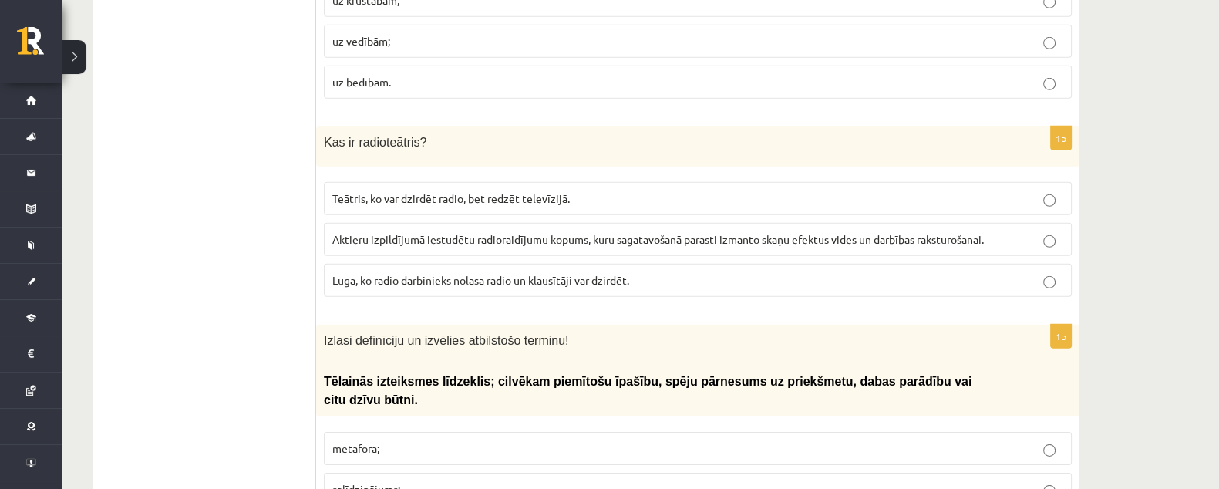
scroll to position [5995, 0]
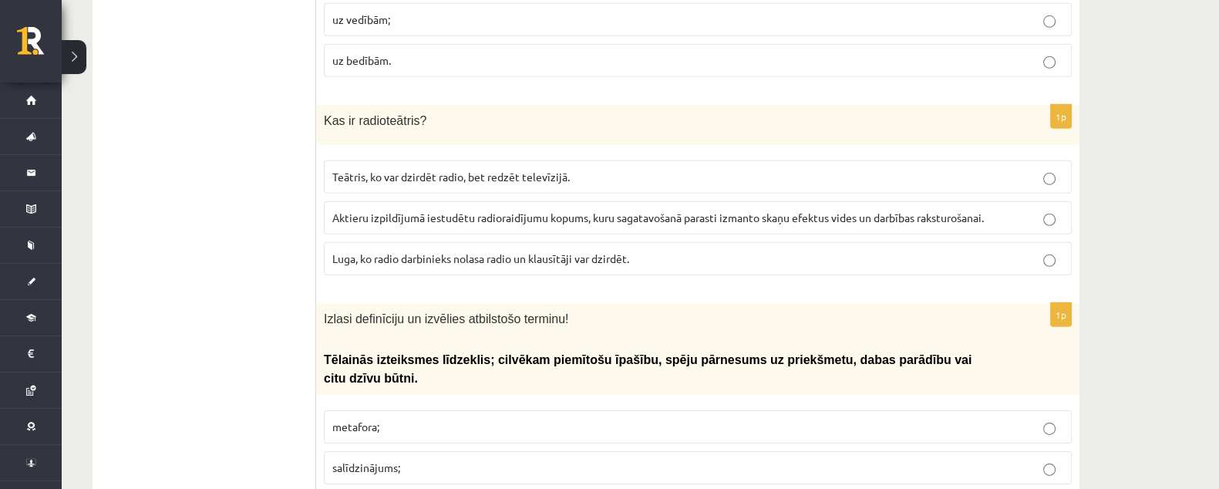
click at [459, 211] on span "Aktieru izpildījumā iestudētu radioraidījumu kopums, kuru sagatavošanā parasti …" at bounding box center [658, 218] width 652 height 14
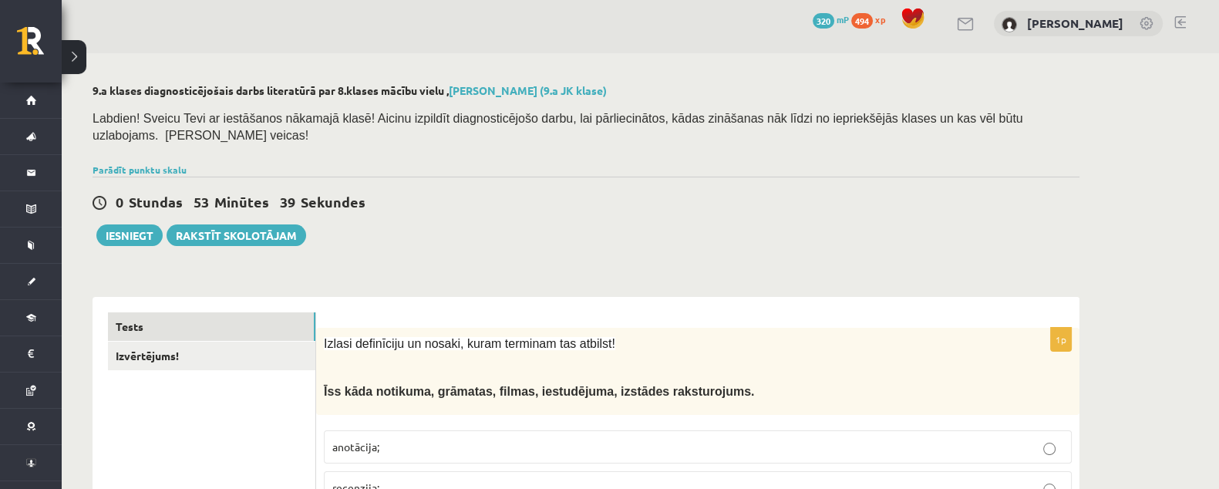
scroll to position [96, 0]
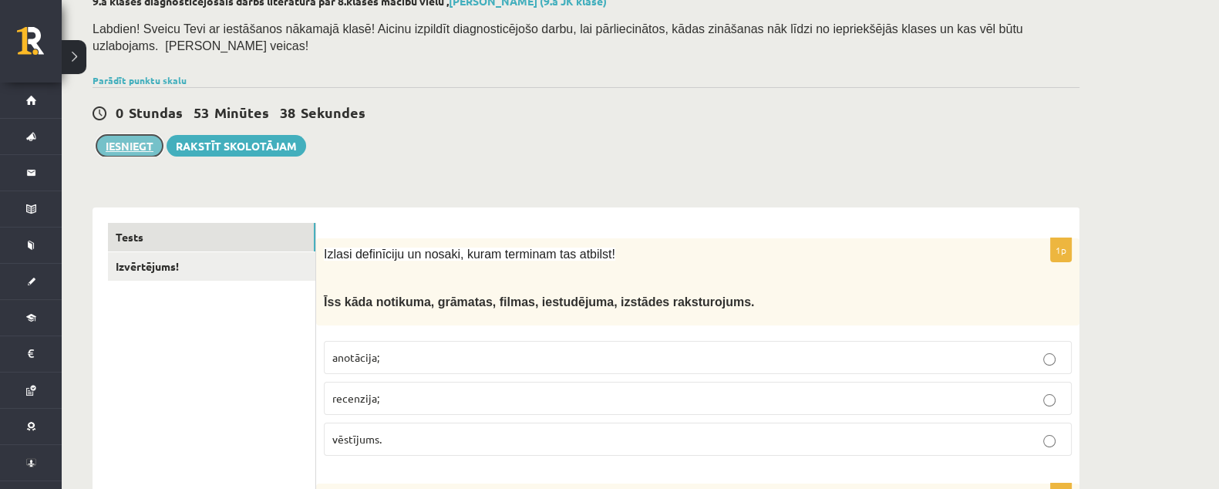
click at [123, 135] on button "Iesniegt" at bounding box center [129, 146] width 66 height 22
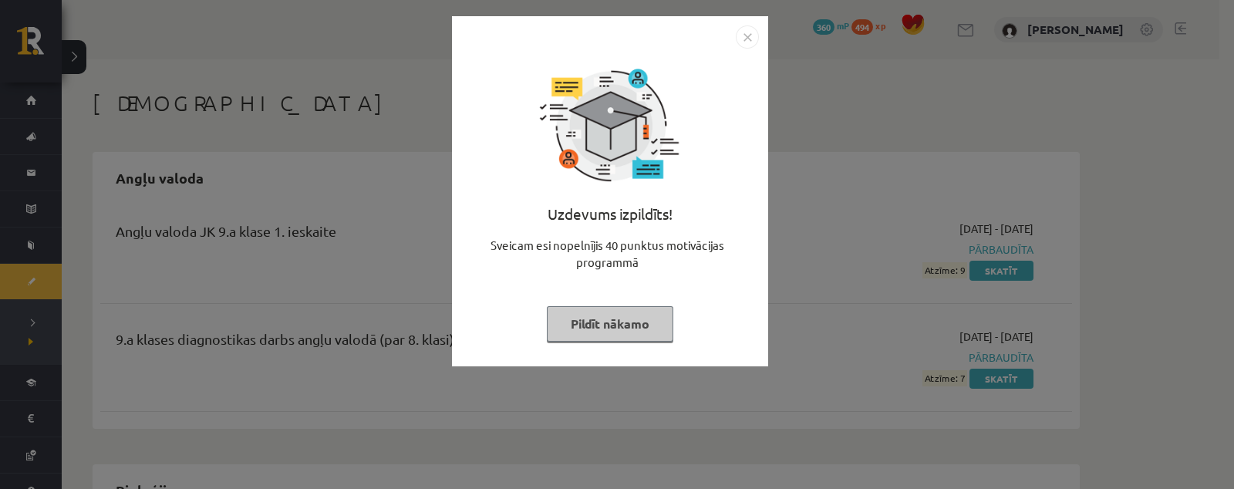
click at [747, 34] on img "Close" at bounding box center [747, 36] width 23 height 23
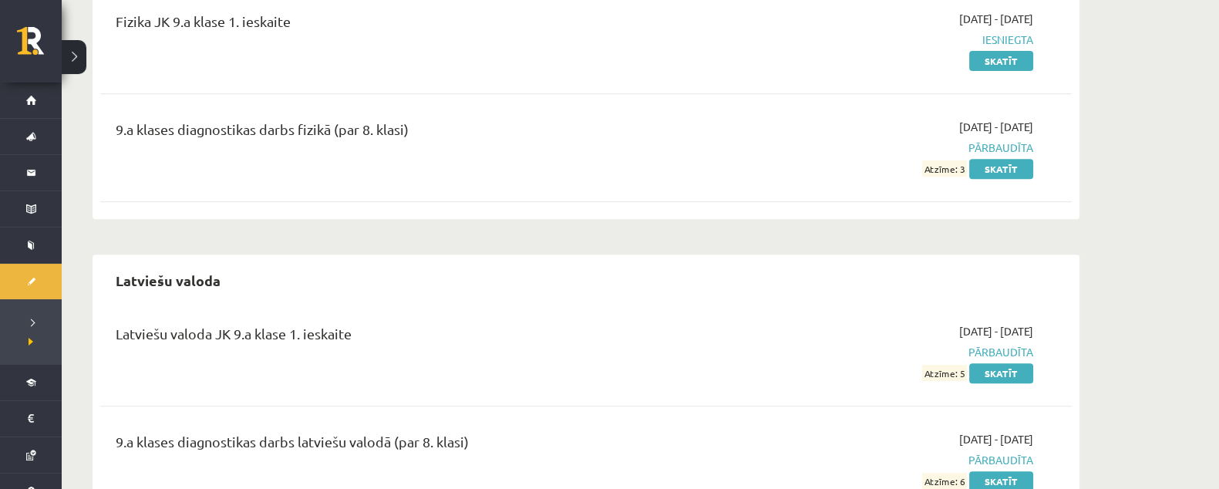
scroll to position [765, 0]
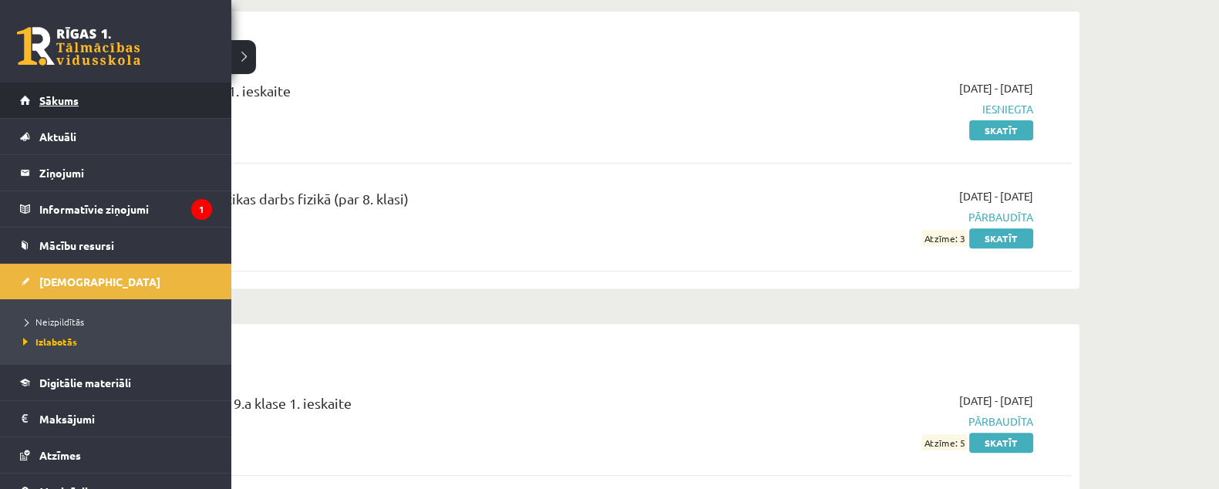
click at [32, 102] on link "Sākums" at bounding box center [116, 100] width 192 height 35
